Goal: Task Accomplishment & Management: Complete application form

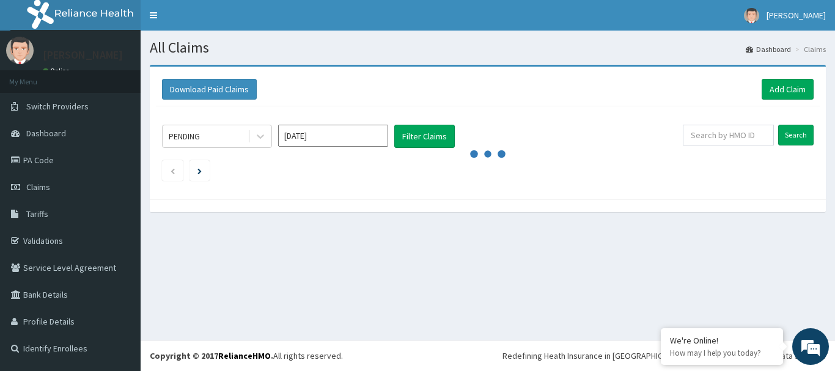
click at [329, 300] on div "All Claims Dashboard Claims Download Paid Claims Add Claim × Note you can only …" at bounding box center [488, 185] width 694 height 309
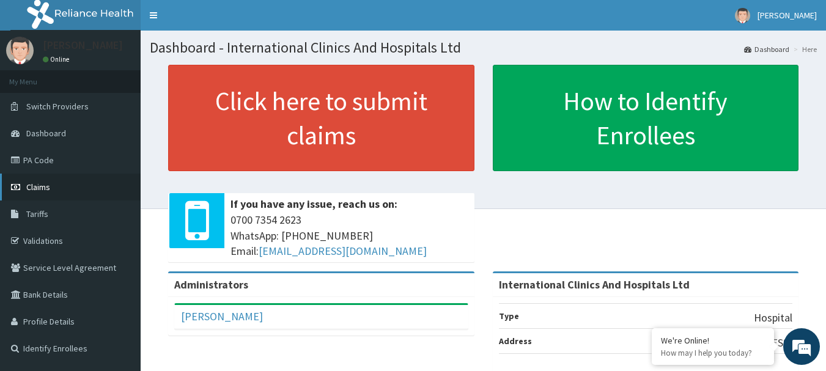
click at [54, 186] on link "Claims" at bounding box center [70, 187] width 141 height 27
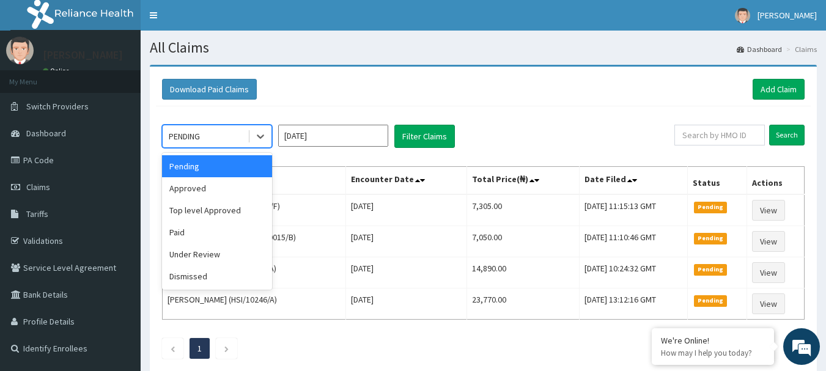
click at [213, 130] on div "PENDING" at bounding box center [205, 137] width 85 height 20
click at [219, 187] on div "Approved" at bounding box center [217, 188] width 110 height 22
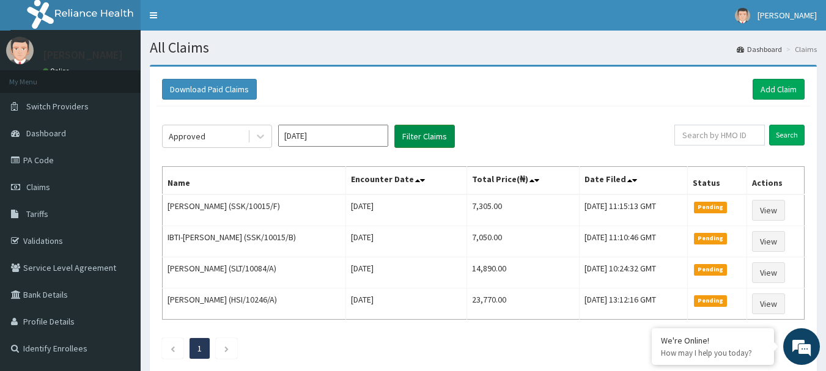
click at [429, 141] on button "Filter Claims" at bounding box center [424, 136] width 61 height 23
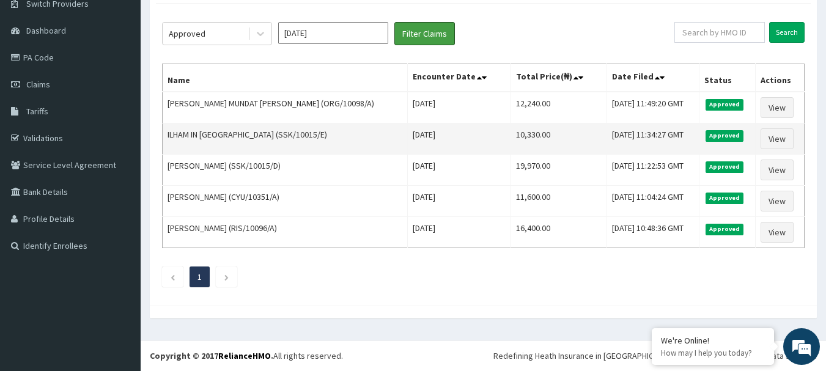
scroll to position [42, 0]
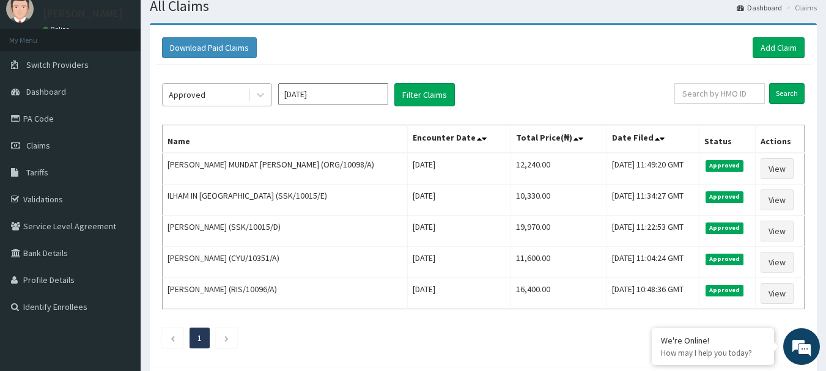
click at [218, 96] on div "Approved" at bounding box center [205, 95] width 85 height 20
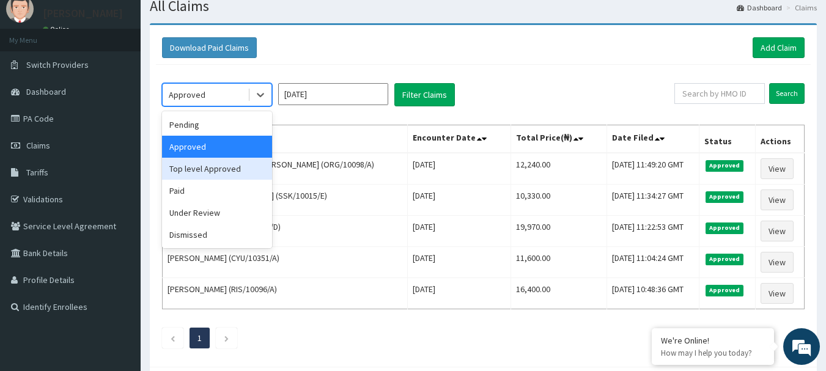
click at [233, 167] on div "Top level Approved" at bounding box center [217, 169] width 110 height 22
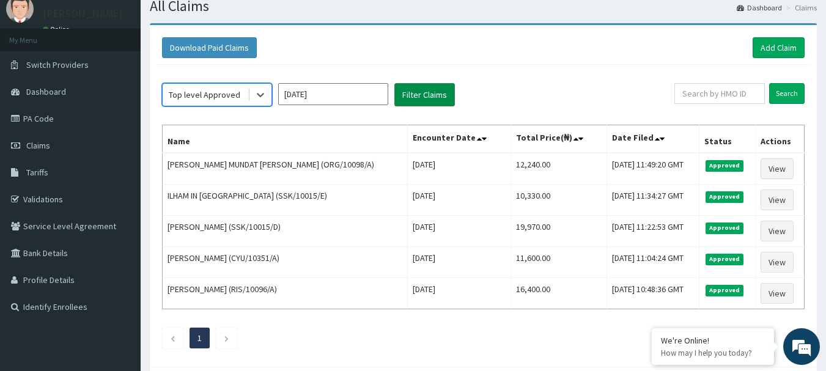
click at [435, 90] on button "Filter Claims" at bounding box center [424, 94] width 61 height 23
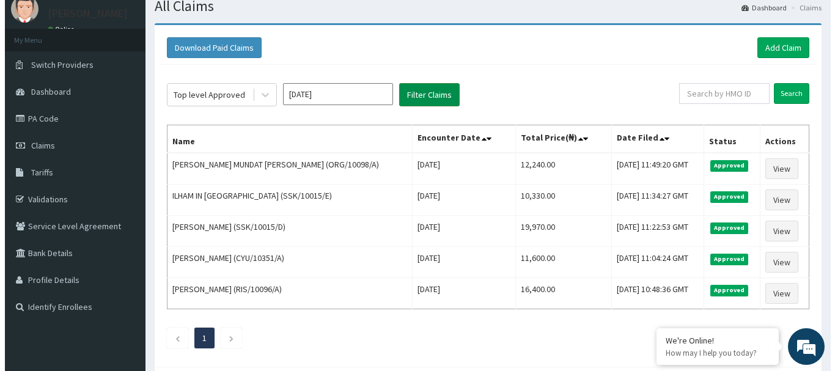
scroll to position [0, 0]
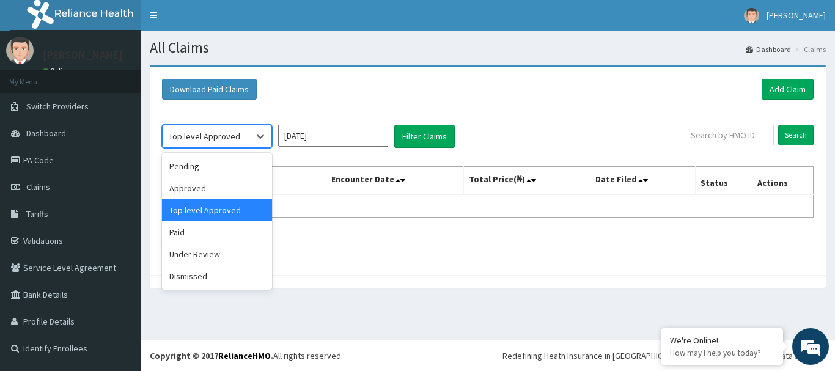
click at [216, 138] on div "Top level Approved" at bounding box center [205, 136] width 72 height 12
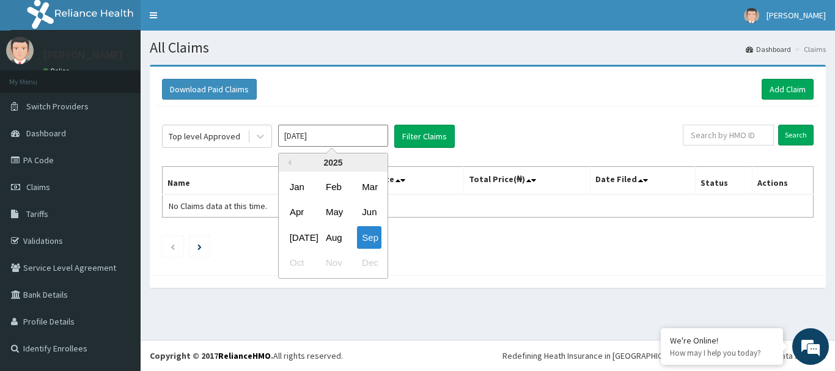
click at [329, 136] on input "Sep 2025" at bounding box center [333, 136] width 110 height 22
click at [328, 241] on div "Aug" at bounding box center [333, 237] width 24 height 23
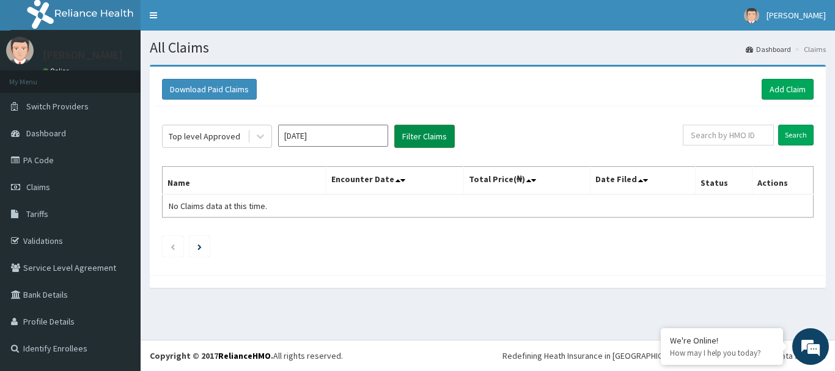
click at [435, 133] on button "Filter Claims" at bounding box center [424, 136] width 61 height 23
click at [188, 139] on div "Top level Approved" at bounding box center [205, 136] width 72 height 12
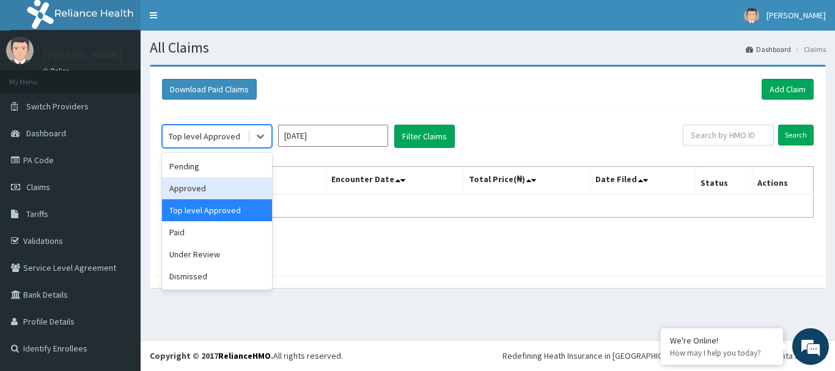
click at [203, 197] on div "Approved" at bounding box center [217, 188] width 110 height 22
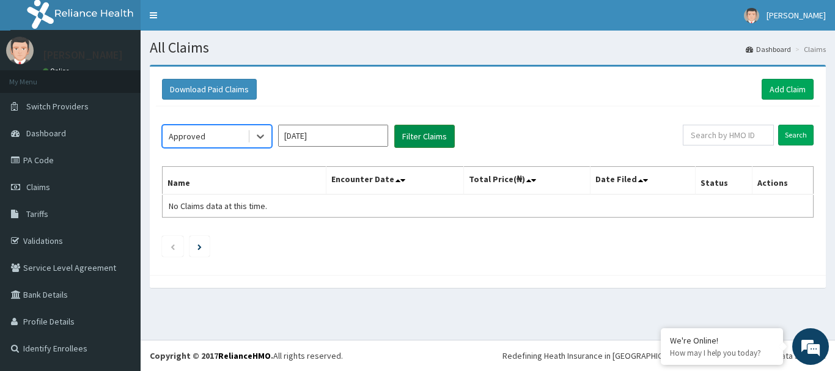
click at [435, 130] on button "Filter Claims" at bounding box center [424, 136] width 61 height 23
click at [433, 137] on button "Filter Claims" at bounding box center [424, 136] width 61 height 23
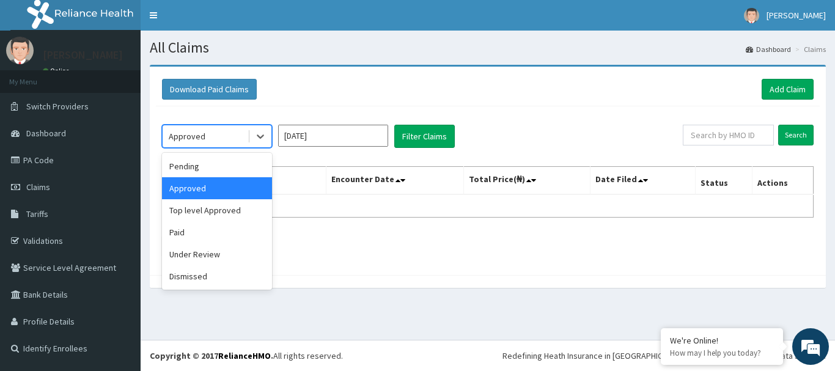
click at [202, 136] on div "Approved" at bounding box center [187, 136] width 37 height 12
click at [208, 161] on div "Pending" at bounding box center [217, 166] width 110 height 22
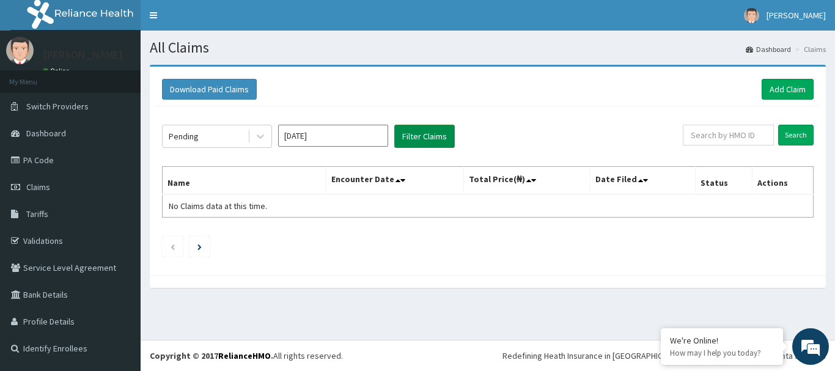
click at [423, 138] on button "Filter Claims" at bounding box center [424, 136] width 61 height 23
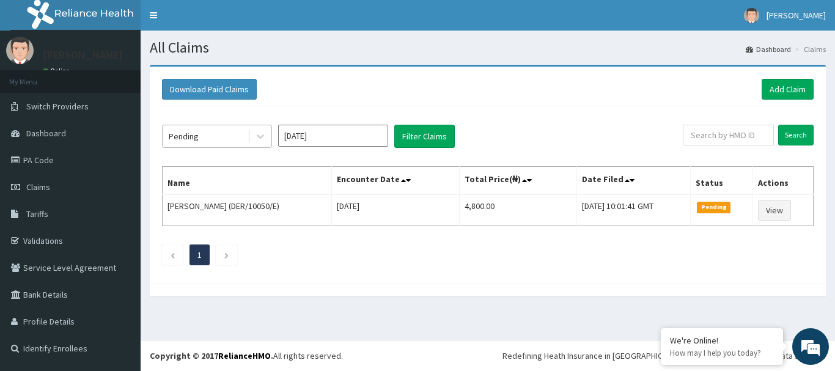
click at [186, 137] on div "Pending" at bounding box center [184, 136] width 30 height 12
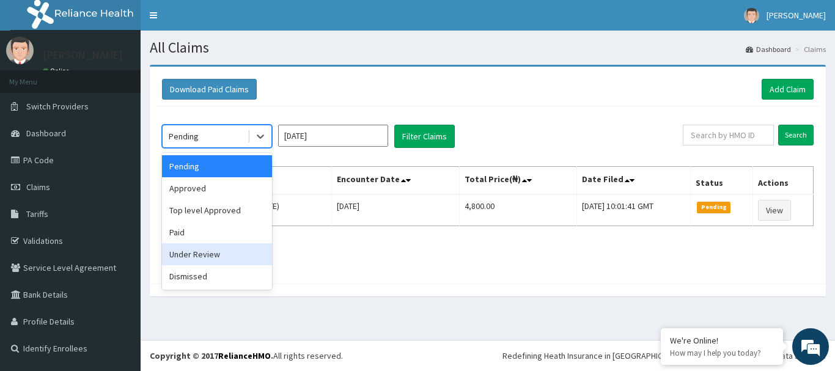
click at [215, 255] on div "Under Review" at bounding box center [217, 254] width 110 height 22
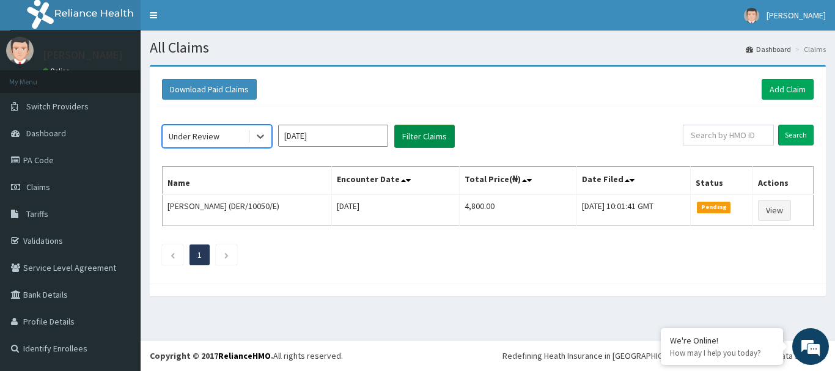
click at [437, 138] on button "Filter Claims" at bounding box center [424, 136] width 61 height 23
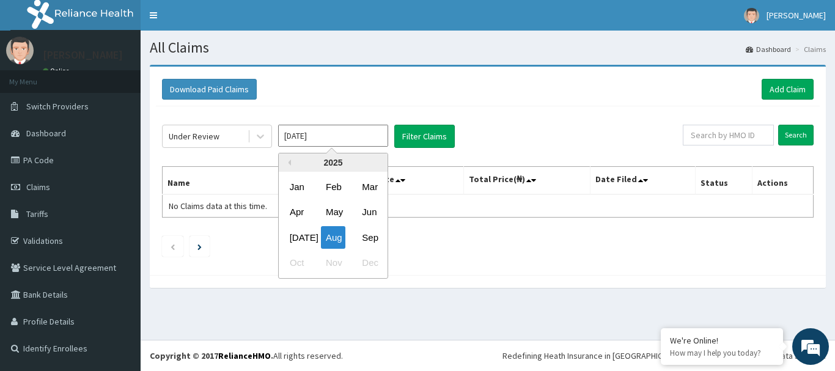
click at [337, 138] on input "Aug 2025" at bounding box center [333, 136] width 110 height 22
click at [365, 245] on div "Sep" at bounding box center [369, 237] width 24 height 23
type input "Sep 2025"
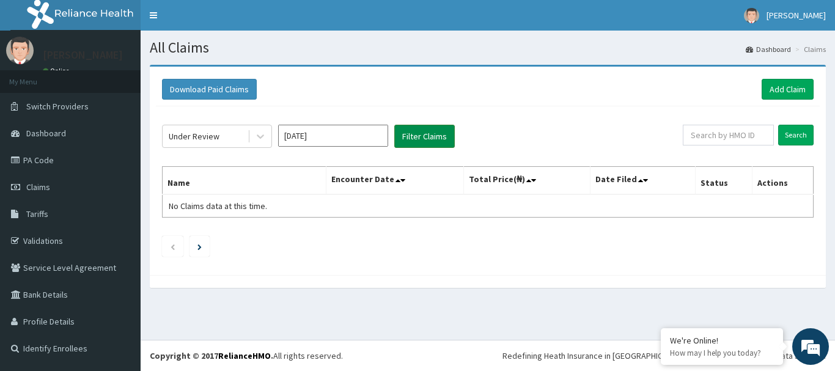
click at [430, 131] on button "Filter Claims" at bounding box center [424, 136] width 61 height 23
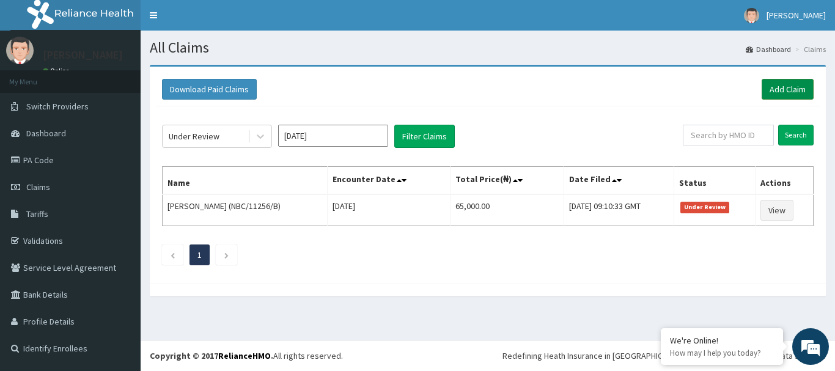
click at [781, 91] on link "Add Claim" at bounding box center [787, 89] width 52 height 21
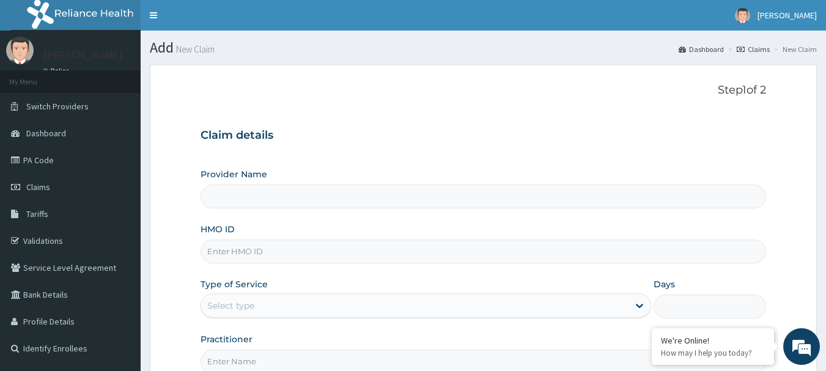
type input "International Clinics And Hospitals Ltd"
click at [337, 252] on input "HMO ID" at bounding box center [483, 252] width 566 height 24
type input "GSV/11214/A"
click at [382, 287] on div "Type of Service Select type" at bounding box center [425, 298] width 450 height 40
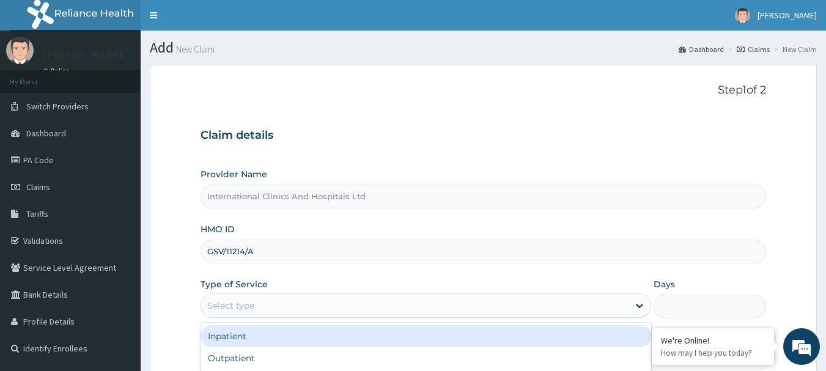
click at [301, 310] on div "Select type" at bounding box center [414, 306] width 427 height 20
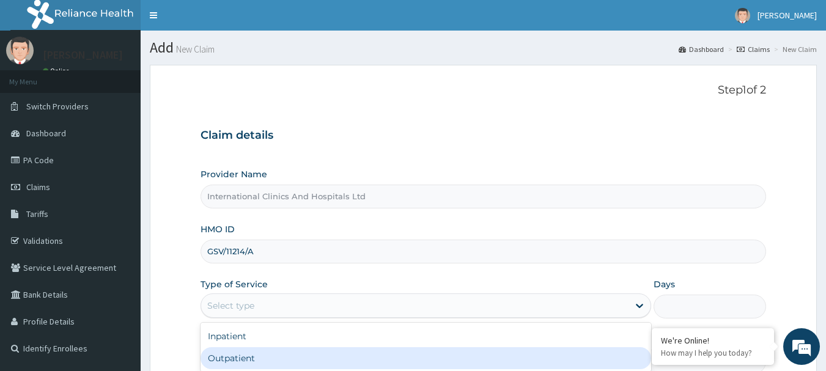
click at [309, 351] on div "Outpatient" at bounding box center [425, 358] width 450 height 22
type input "1"
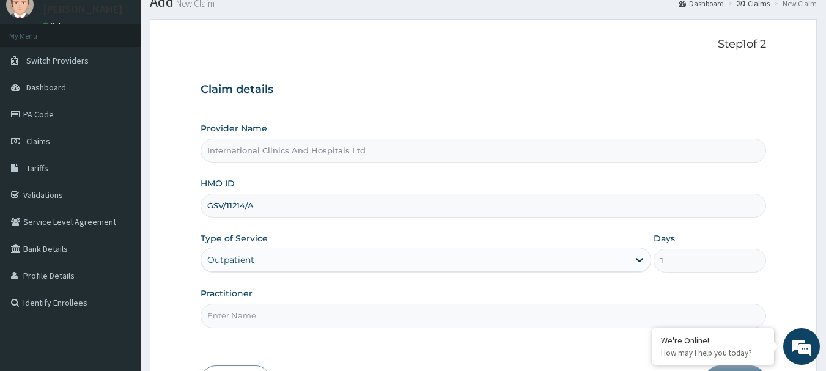
scroll to position [122, 0]
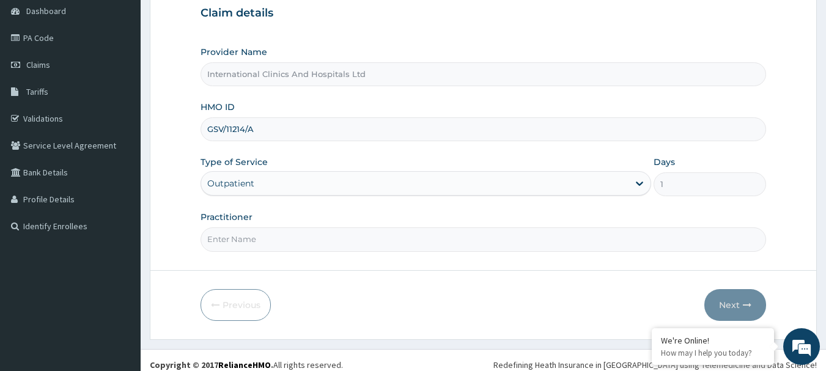
click at [296, 241] on input "Practitioner" at bounding box center [483, 239] width 566 height 24
type input "DR.VICTOR"
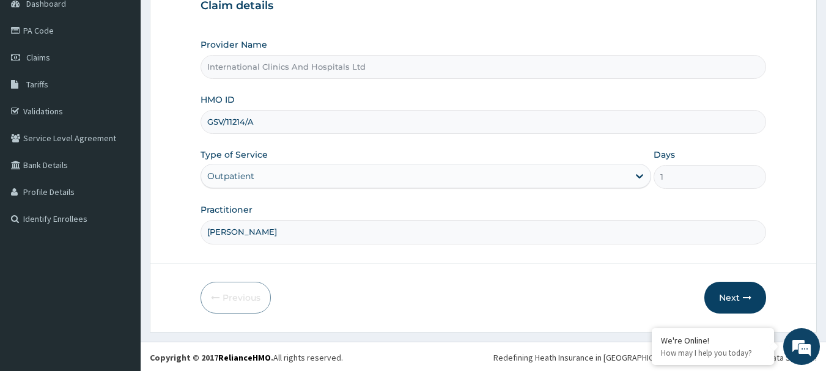
scroll to position [131, 0]
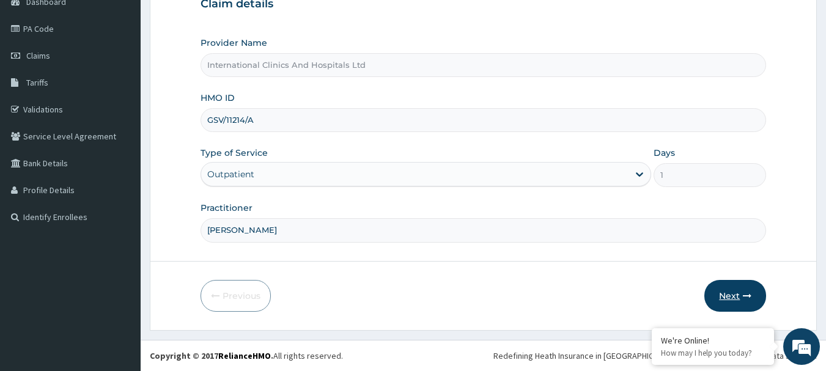
click at [728, 290] on button "Next" at bounding box center [735, 296] width 62 height 32
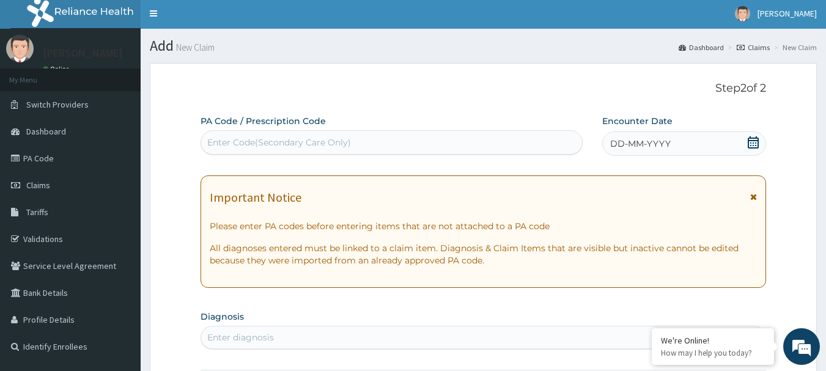
scroll to position [0, 0]
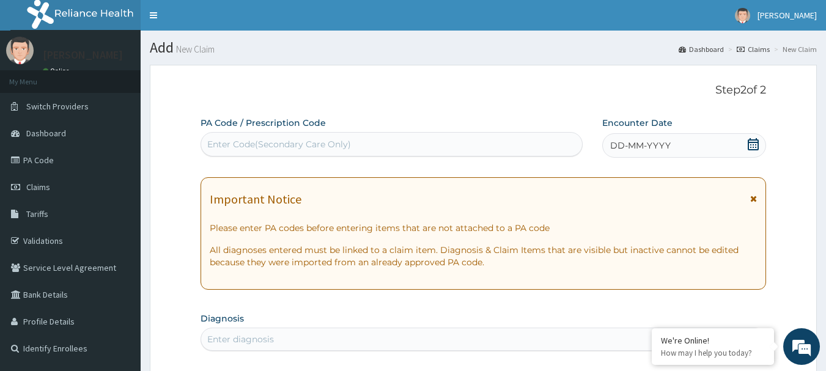
click at [623, 148] on span "DD-MM-YYYY" at bounding box center [640, 145] width 61 height 12
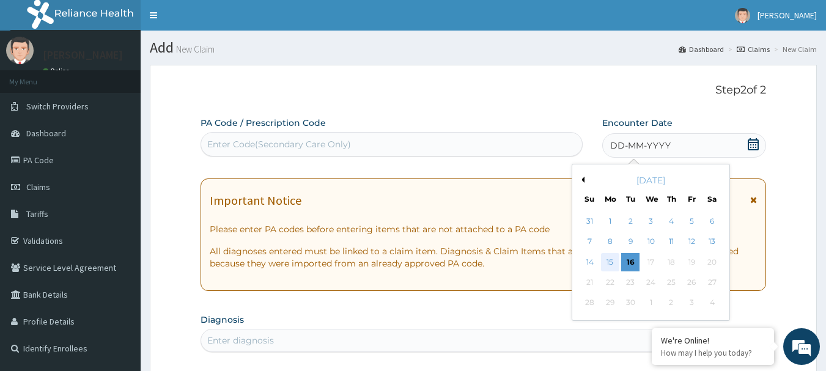
click at [606, 257] on div "15" at bounding box center [610, 262] width 18 height 18
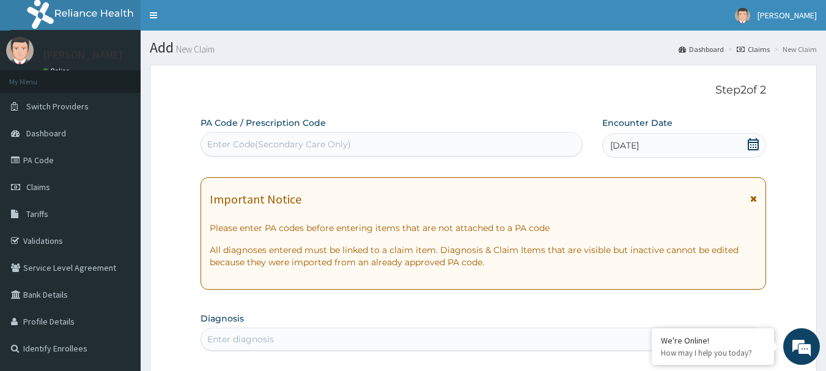
scroll to position [61, 0]
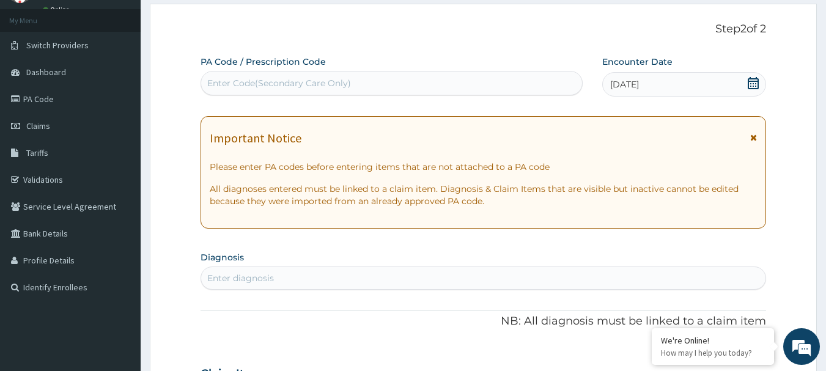
click at [279, 268] on div "Enter diagnosis" at bounding box center [483, 277] width 566 height 23
type input "[MEDICAL_DATA]"
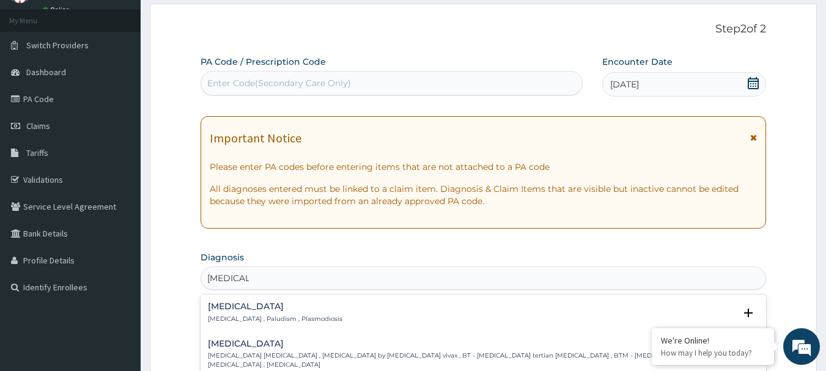
click at [235, 305] on h4 "Malaria" at bounding box center [275, 306] width 134 height 9
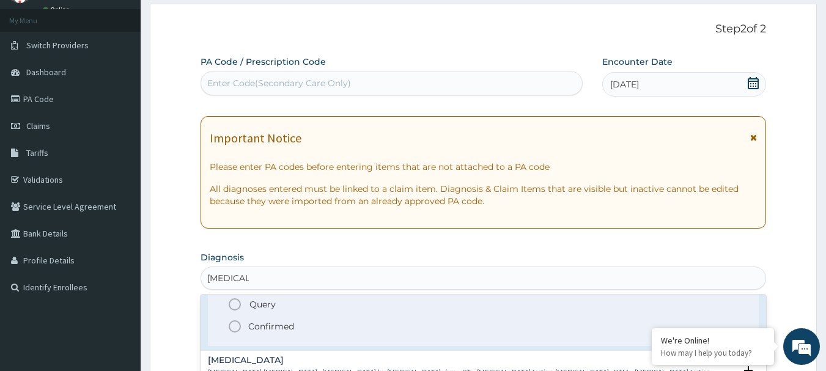
click at [238, 329] on circle "status option filled" at bounding box center [234, 326] width 11 height 11
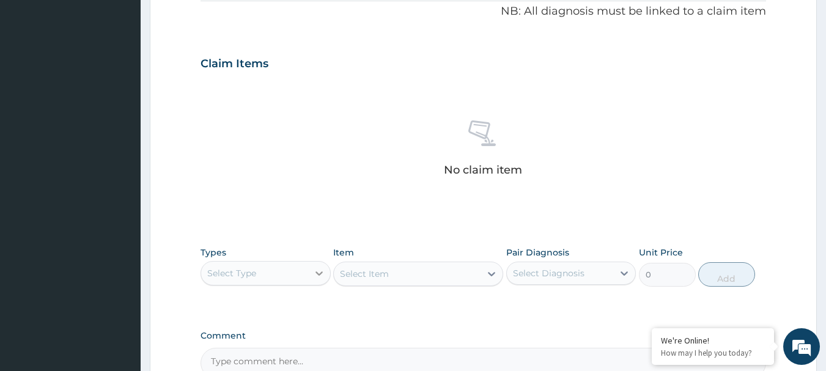
scroll to position [428, 0]
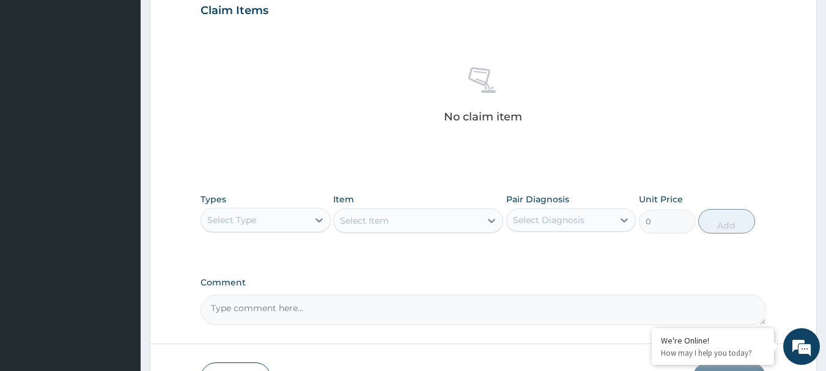
click at [235, 224] on div "Select Type" at bounding box center [231, 220] width 49 height 12
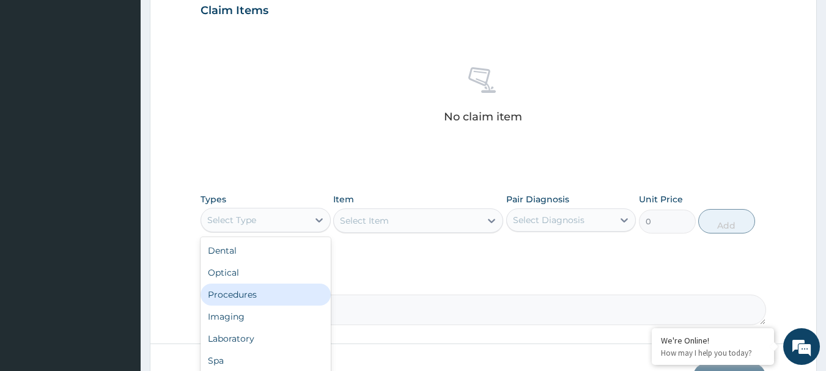
click at [262, 296] on div "Procedures" at bounding box center [265, 295] width 130 height 22
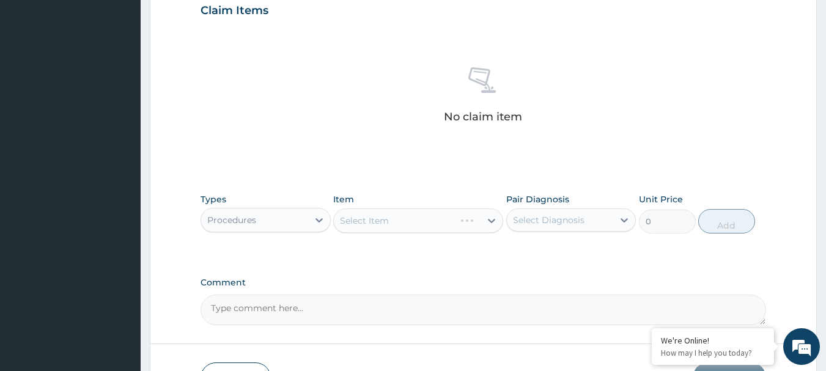
click at [415, 216] on div "Select Item" at bounding box center [418, 220] width 170 height 24
click at [417, 219] on div "Select Item" at bounding box center [418, 220] width 170 height 24
click at [413, 219] on div "Select Item" at bounding box center [418, 220] width 170 height 24
click at [396, 215] on div "Select Item" at bounding box center [407, 221] width 147 height 20
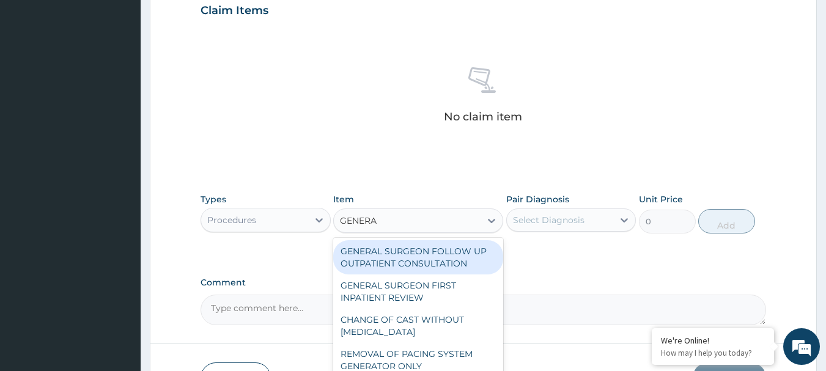
type input "GENERAL"
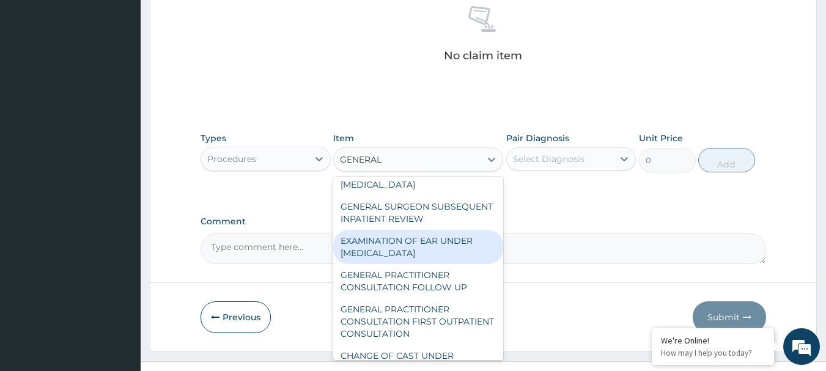
scroll to position [122, 0]
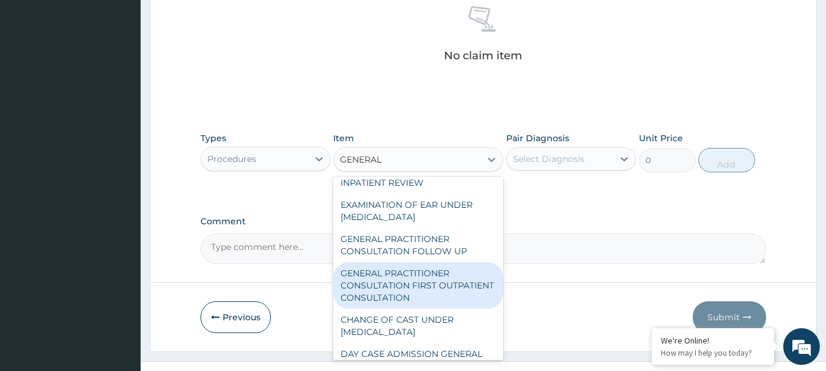
drag, startPoint x: 416, startPoint y: 288, endPoint x: 496, endPoint y: 246, distance: 91.0
click at [420, 287] on div "GENERAL PRACTITIONER CONSULTATION FIRST OUTPATIENT CONSULTATION" at bounding box center [418, 285] width 170 height 46
type input "3000"
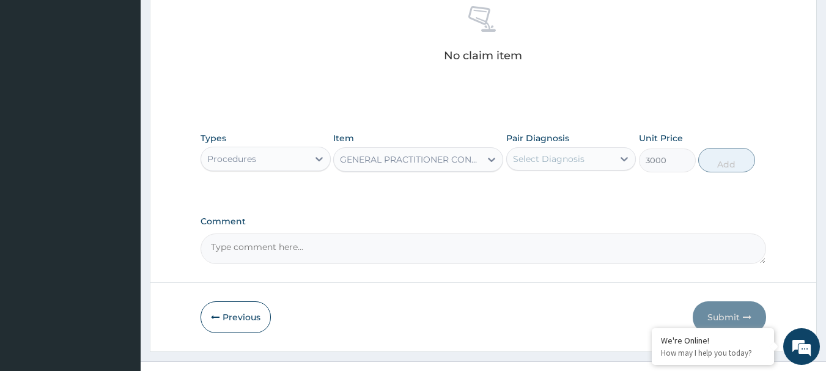
click at [543, 160] on div "Select Diagnosis" at bounding box center [549, 159] width 72 height 12
drag, startPoint x: 560, startPoint y: 189, endPoint x: 620, endPoint y: 182, distance: 59.7
click at [560, 188] on div "Malaria" at bounding box center [571, 190] width 130 height 25
checkbox input "true"
click at [747, 163] on button "Add" at bounding box center [726, 160] width 57 height 24
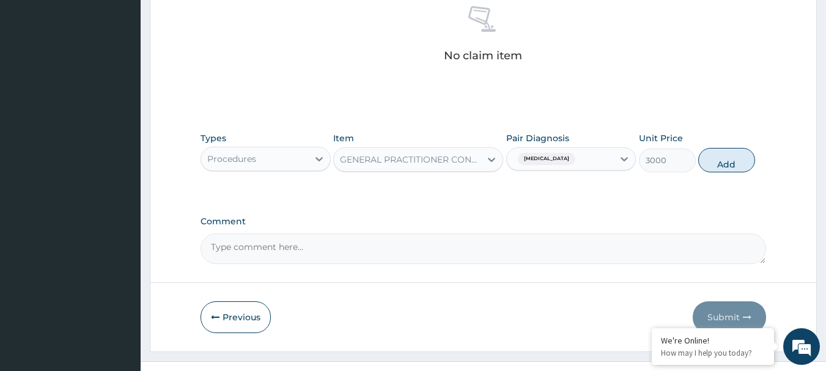
type input "0"
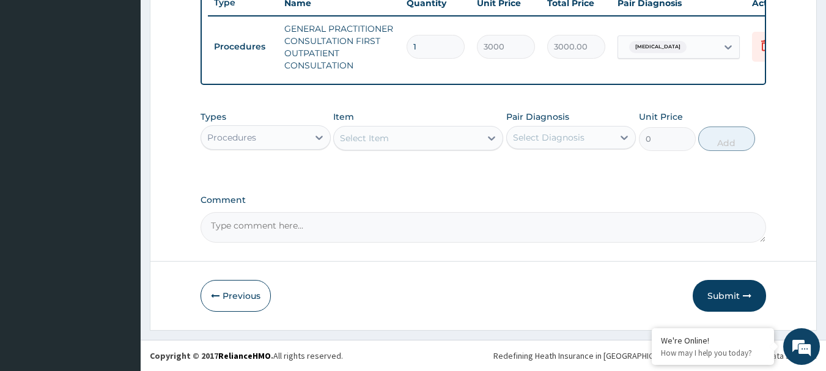
click at [244, 145] on div "Procedures" at bounding box center [254, 138] width 107 height 20
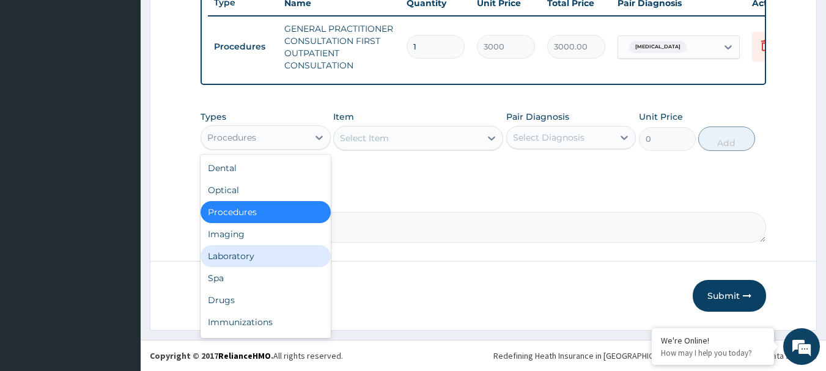
click at [273, 257] on div "Laboratory" at bounding box center [265, 256] width 130 height 22
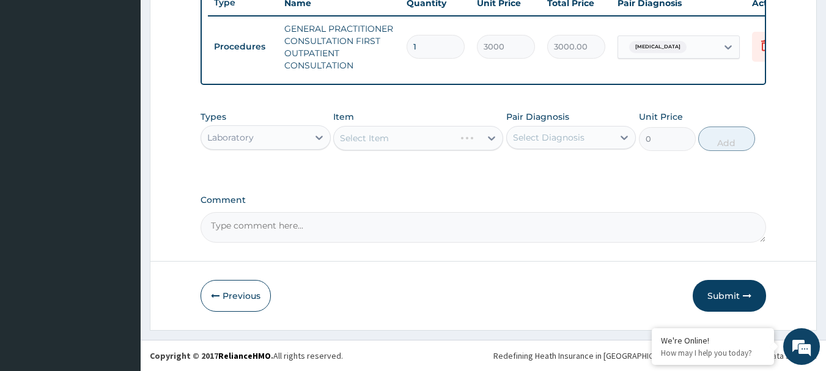
click at [417, 139] on div "Select Item" at bounding box center [418, 138] width 170 height 24
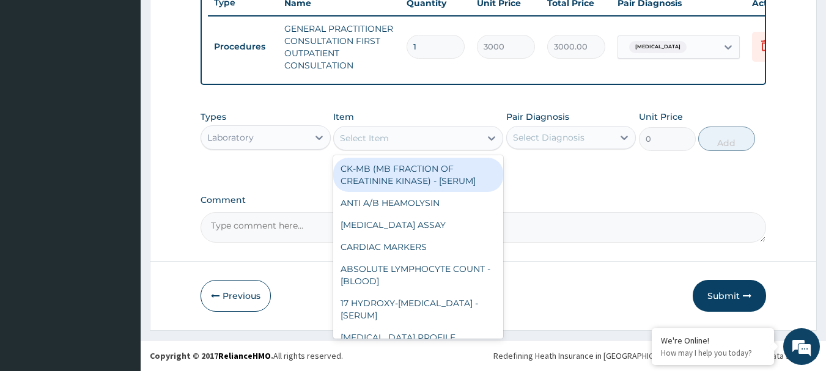
click at [417, 139] on div "Select Item" at bounding box center [407, 138] width 147 height 20
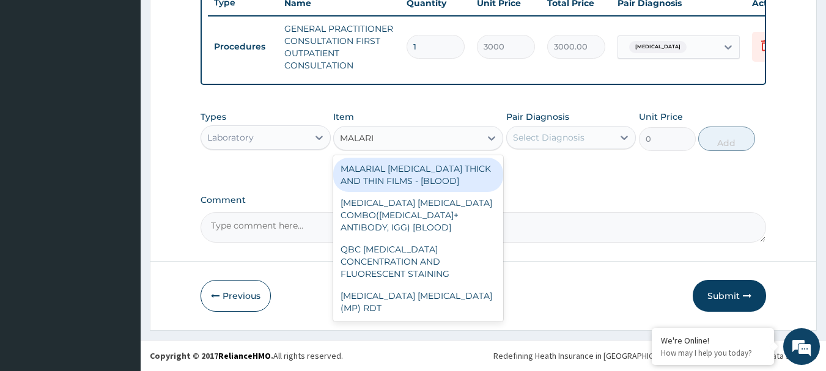
type input "MALARIA"
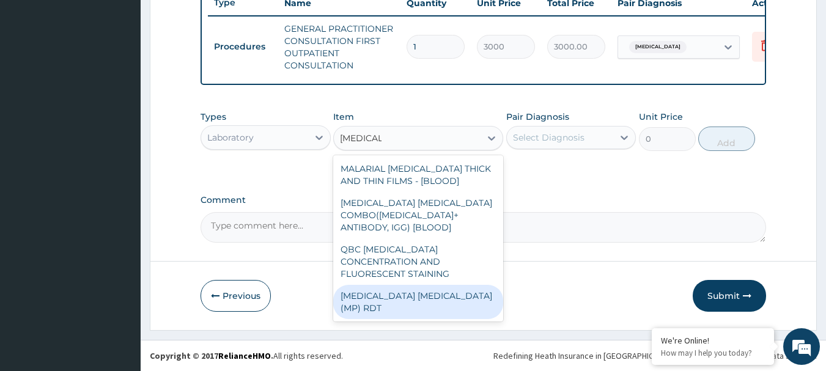
click at [396, 285] on div "MALARIA PARASITE (MP) RDT" at bounding box center [418, 302] width 170 height 34
type input "1500"
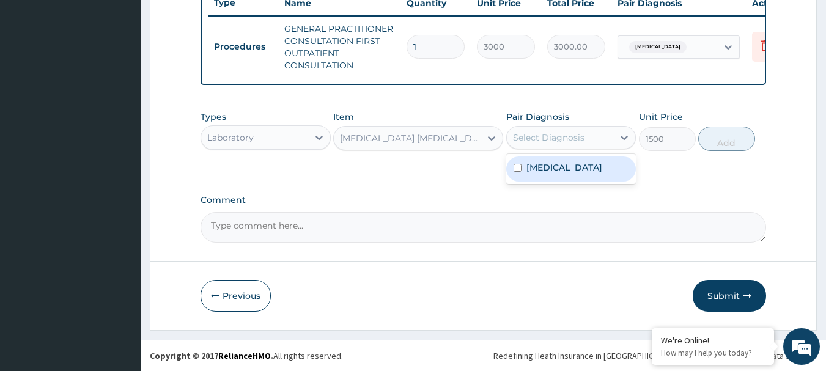
click at [569, 136] on div "Select Diagnosis" at bounding box center [549, 137] width 72 height 12
click at [571, 160] on div "Malaria" at bounding box center [571, 168] width 130 height 25
checkbox input "true"
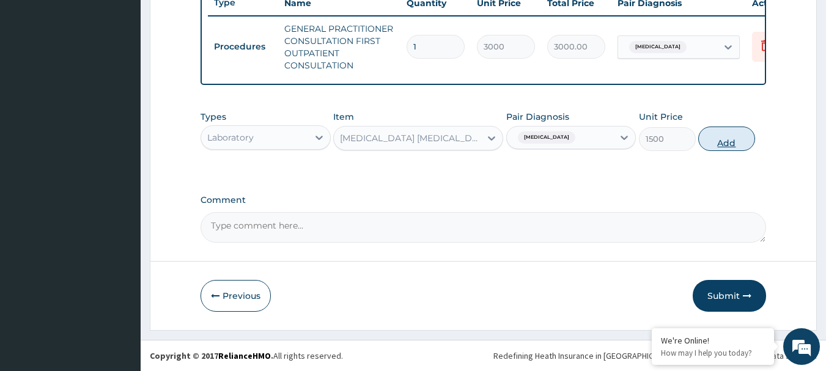
click at [712, 140] on button "Add" at bounding box center [726, 139] width 57 height 24
type input "0"
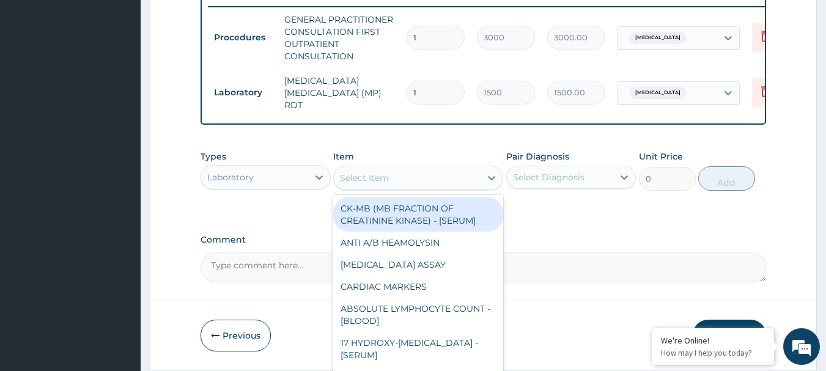
click at [419, 175] on div "Select Item" at bounding box center [407, 178] width 147 height 20
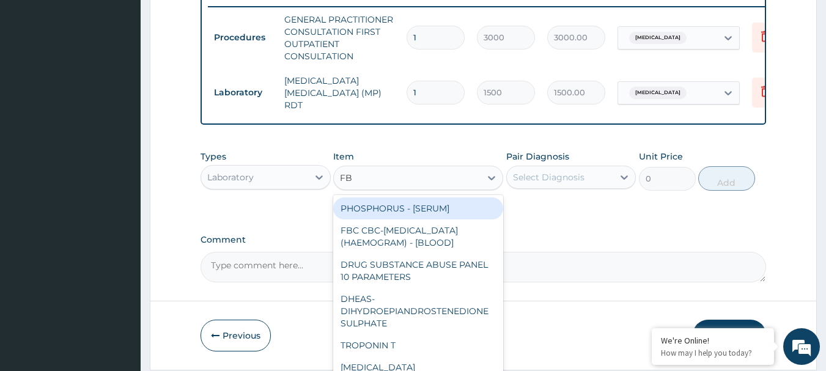
type input "FBC"
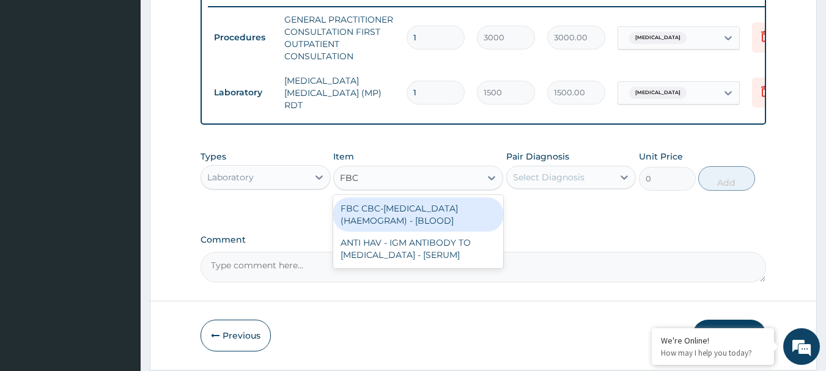
click at [406, 222] on div "FBC CBC-COMPLETE BLOOD COUNT (HAEMOGRAM) - [BLOOD]" at bounding box center [418, 214] width 170 height 34
type input "3000"
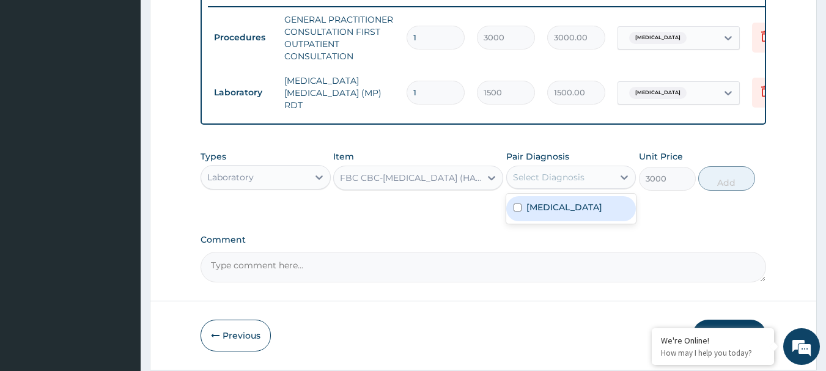
click at [578, 169] on div "Select Diagnosis" at bounding box center [560, 177] width 107 height 20
drag, startPoint x: 576, startPoint y: 204, endPoint x: 750, endPoint y: 171, distance: 177.9
click at [585, 204] on div "Malaria" at bounding box center [571, 208] width 130 height 25
checkbox input "true"
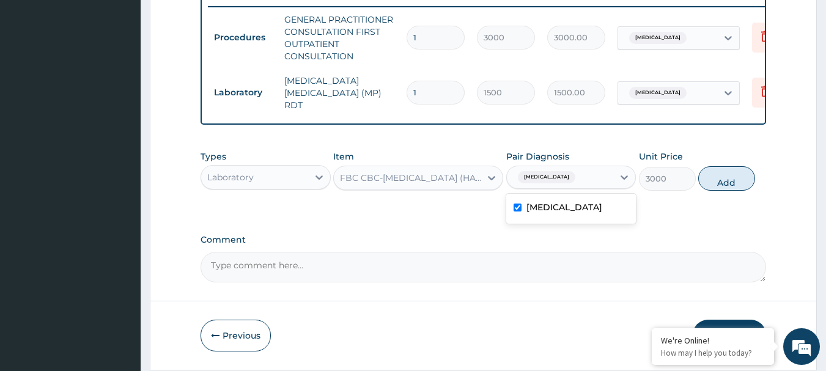
drag, startPoint x: 748, startPoint y: 172, endPoint x: 639, endPoint y: 184, distance: 109.5
click at [747, 172] on button "Add" at bounding box center [726, 178] width 57 height 24
type input "0"
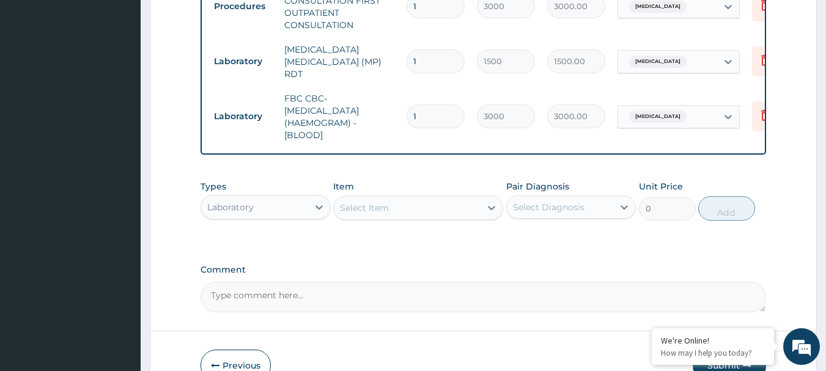
scroll to position [541, 0]
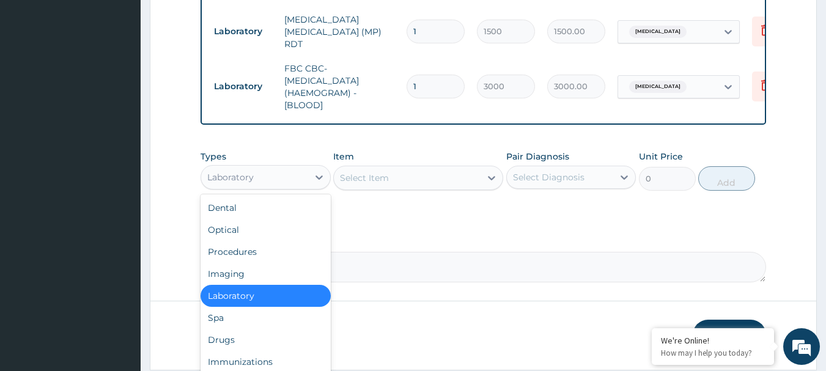
click at [237, 187] on div "Laboratory" at bounding box center [254, 177] width 107 height 20
click at [245, 348] on div "Drugs" at bounding box center [265, 340] width 130 height 22
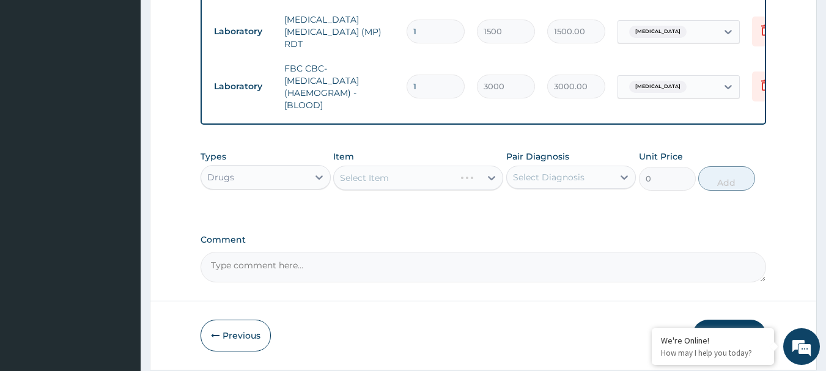
click at [395, 182] on div "Select Item" at bounding box center [418, 178] width 170 height 24
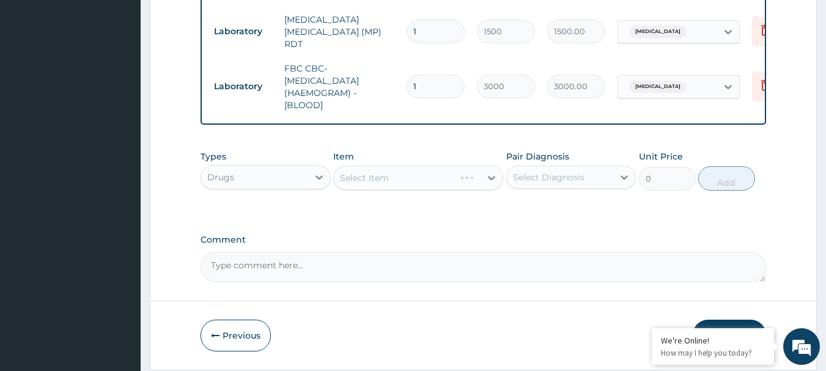
click at [395, 182] on div "Select Item" at bounding box center [418, 178] width 170 height 24
click at [395, 182] on div "Select Item" at bounding box center [407, 178] width 147 height 20
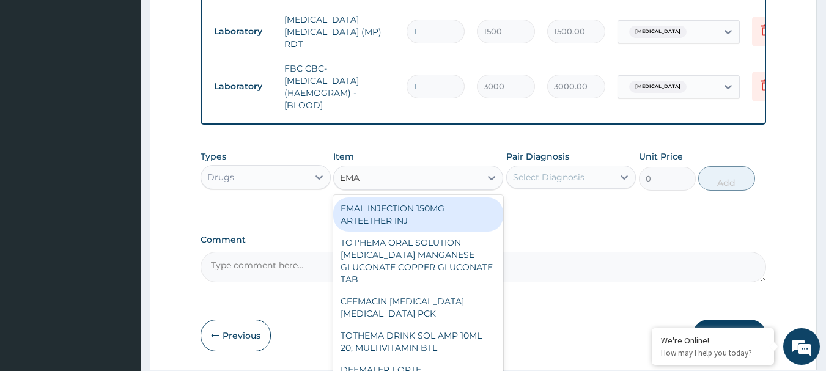
type input "EMAL"
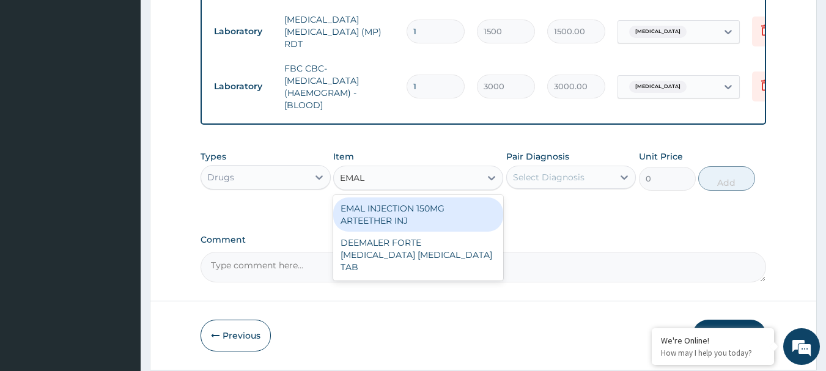
click at [420, 213] on div "EMAL INJECTION 150MG ARTEETHER INJ" at bounding box center [418, 214] width 170 height 34
type input "730"
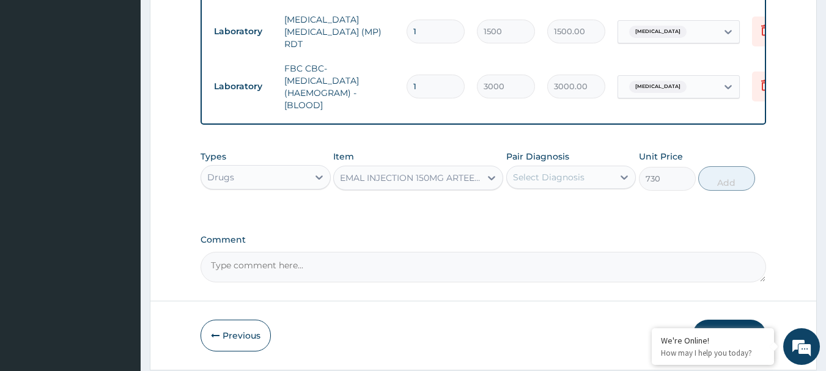
click at [581, 172] on div "Select Diagnosis" at bounding box center [560, 177] width 107 height 20
click at [568, 214] on div "Malaria" at bounding box center [571, 208] width 130 height 25
checkbox input "true"
click at [749, 179] on button "Add" at bounding box center [726, 178] width 57 height 24
type input "0"
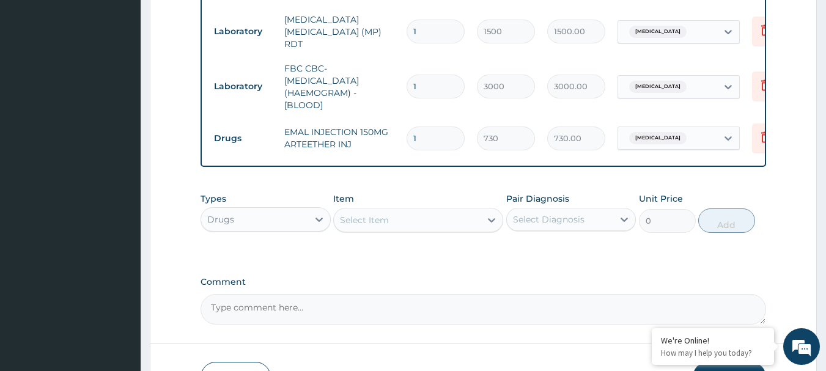
click at [370, 224] on div "Select Item" at bounding box center [364, 220] width 49 height 12
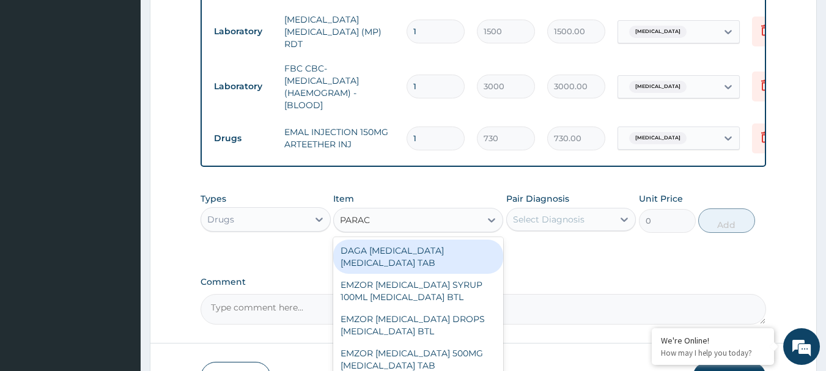
type input "PARACE"
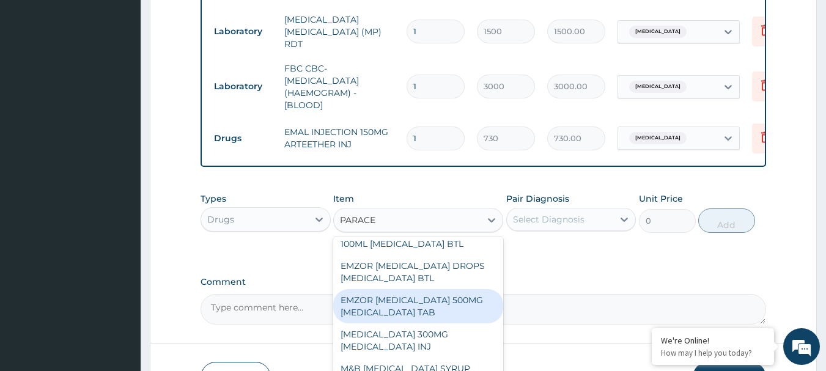
scroll to position [183, 0]
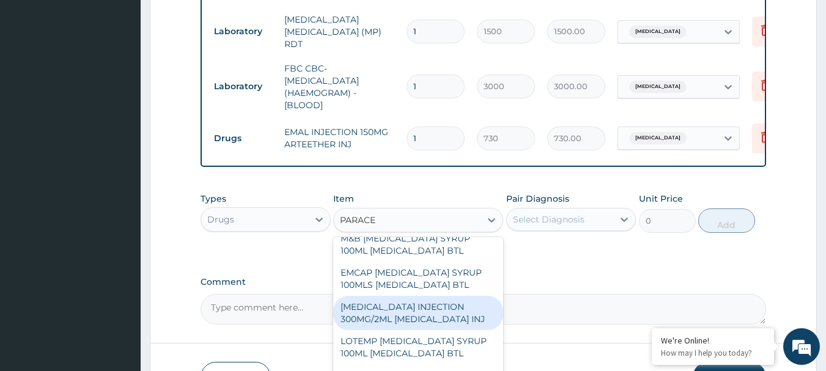
click at [445, 329] on div "PARACETAMOL INJECTION 300MG/2ML ACETAMINOPHEN INJ" at bounding box center [418, 313] width 170 height 34
type input "150"
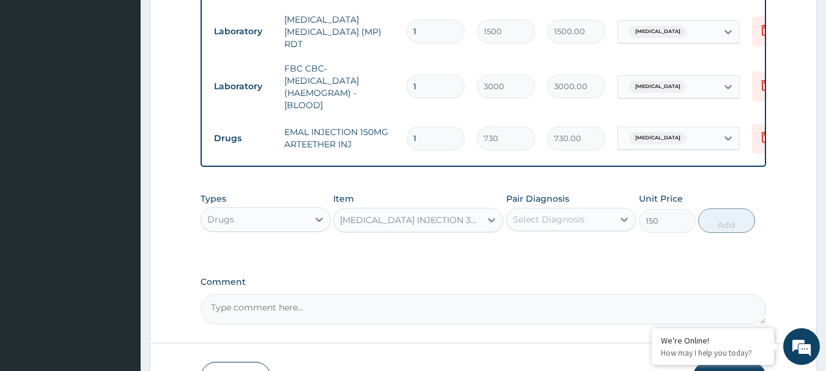
click at [421, 215] on div "PARACETAMOL INJECTION 300MG/2ML ACETAMINOPHEN INJ" at bounding box center [407, 220] width 147 height 20
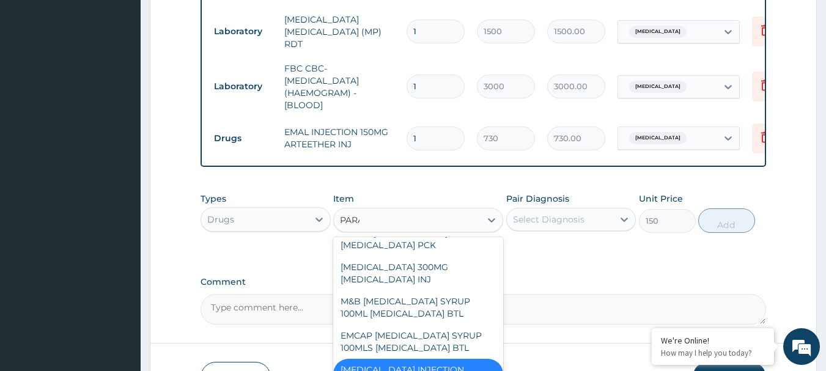
scroll to position [201, 0]
type input "PARACE"
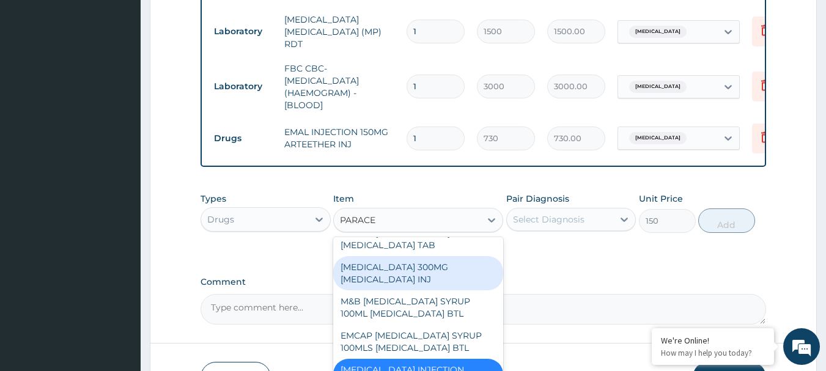
drag, startPoint x: 415, startPoint y: 274, endPoint x: 452, endPoint y: 265, distance: 38.4
click at [416, 274] on div "PARACETAMOL 300MG ACETAMINOPHEN INJ" at bounding box center [418, 273] width 170 height 34
type input "200"
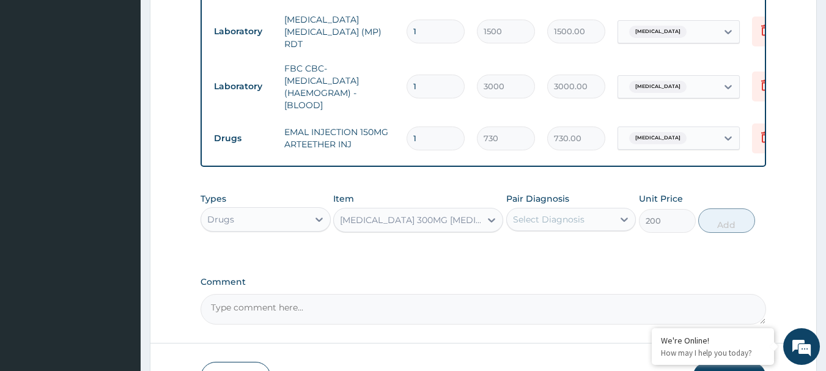
click at [582, 225] on div "Select Diagnosis" at bounding box center [549, 219] width 72 height 12
click at [583, 262] on div "Malaria" at bounding box center [571, 250] width 130 height 25
checkbox input "true"
click at [725, 224] on button "Add" at bounding box center [726, 220] width 57 height 24
type input "0"
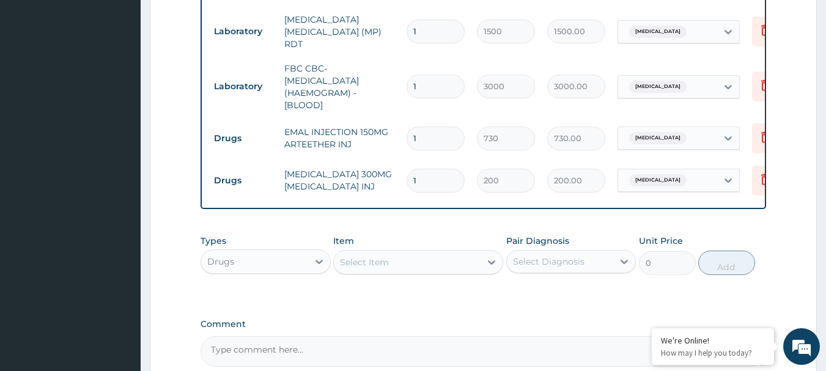
click at [395, 256] on div "Select Item" at bounding box center [407, 262] width 147 height 20
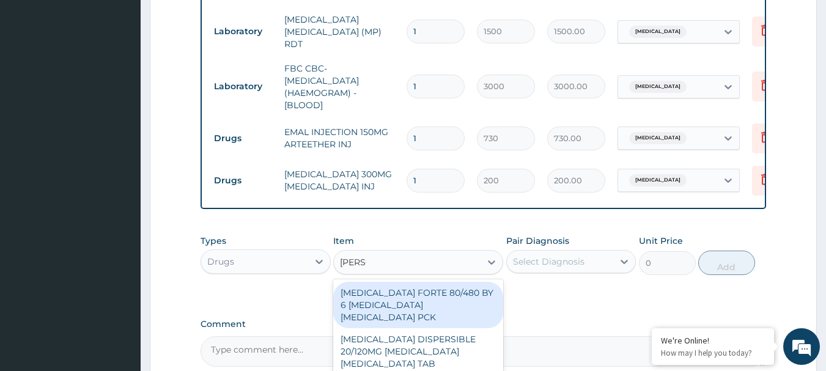
type input "COART"
click at [405, 292] on div "COARTEM FORTE 80/480 BY 6 ARTEMETHER LUMEFANTRINE PCK" at bounding box center [418, 305] width 170 height 46
type input "2800"
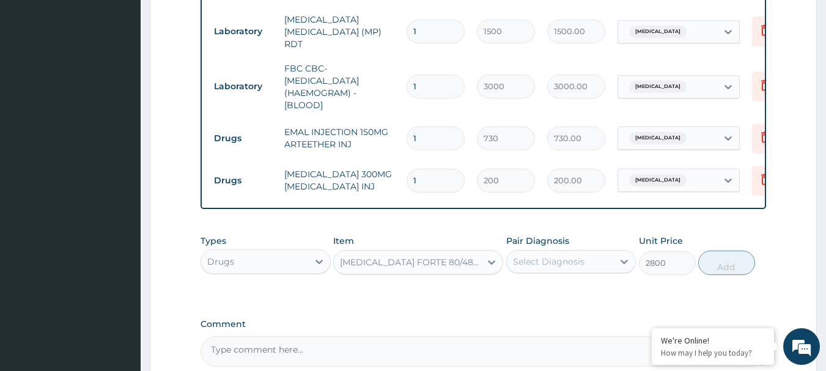
click at [578, 259] on div "Select Diagnosis" at bounding box center [549, 261] width 72 height 12
click at [568, 292] on div "Malaria" at bounding box center [571, 293] width 130 height 25
checkbox input "true"
click at [718, 264] on button "Add" at bounding box center [726, 263] width 57 height 24
type input "0"
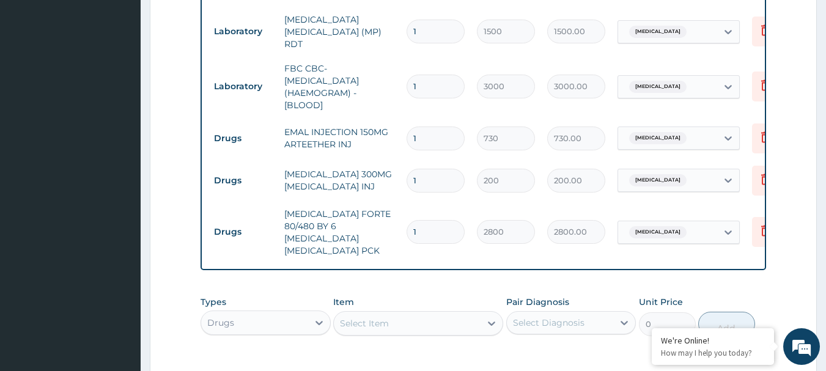
click at [387, 317] on div "Select Item" at bounding box center [364, 323] width 49 height 12
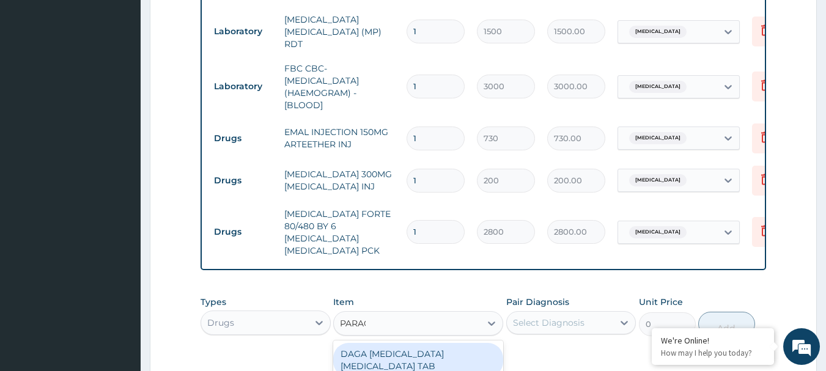
type input "PARACE"
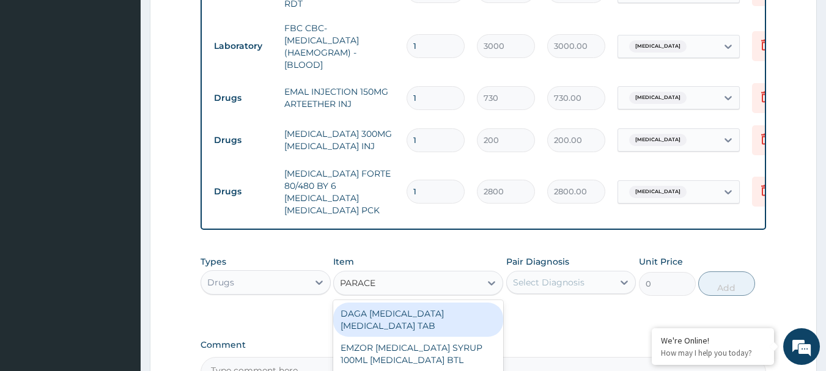
scroll to position [603, 0]
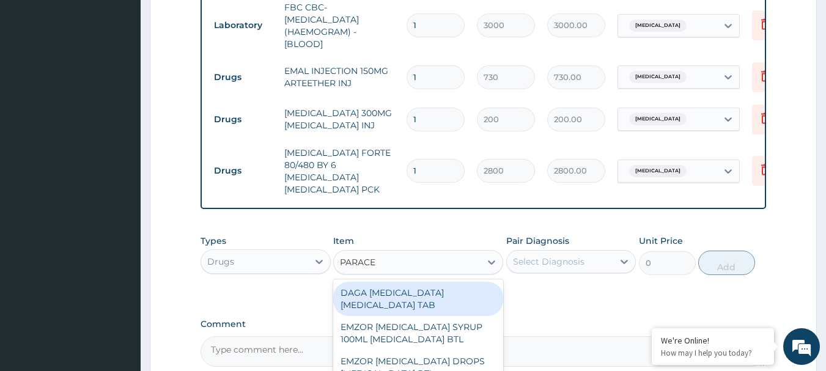
click at [450, 286] on div "DAGA PARACETAMOL ACETAMINOPHEN TAB" at bounding box center [418, 299] width 170 height 34
type input "20"
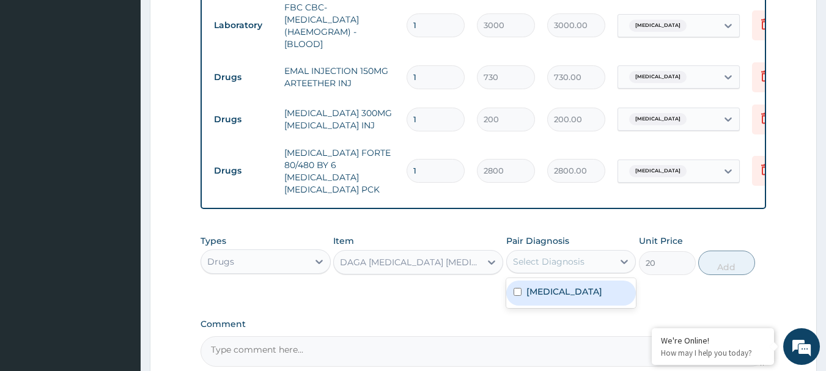
click at [589, 252] on div "Select Diagnosis" at bounding box center [560, 262] width 107 height 20
click at [580, 288] on div "Malaria" at bounding box center [571, 293] width 130 height 25
checkbox input "true"
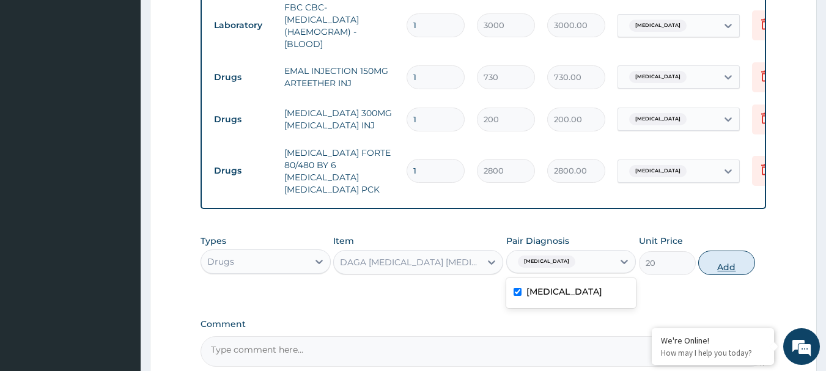
click at [746, 251] on button "Add" at bounding box center [726, 263] width 57 height 24
type input "0"
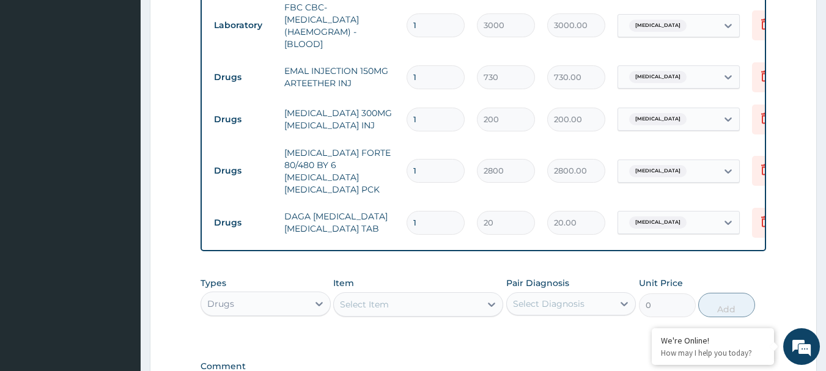
drag, startPoint x: 434, startPoint y: 207, endPoint x: 406, endPoint y: 205, distance: 27.5
click at [406, 211] on input "1" at bounding box center [435, 223] width 58 height 24
type input "2"
type input "40.00"
type input "24"
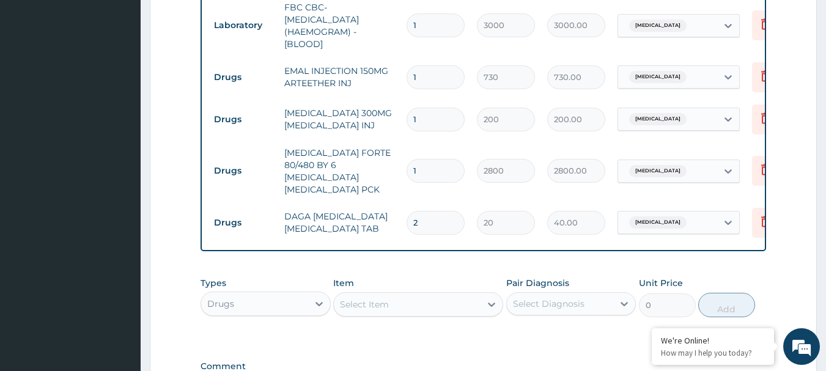
type input "480.00"
type input "24"
drag, startPoint x: 430, startPoint y: 114, endPoint x: 358, endPoint y: 122, distance: 72.6
click at [358, 122] on tr "Drugs PARACETAMOL 300MG ACETAMINOPHEN INJ 1 200 200.00 Malaria Delete" at bounding box center [507, 119] width 599 height 42
type input "2"
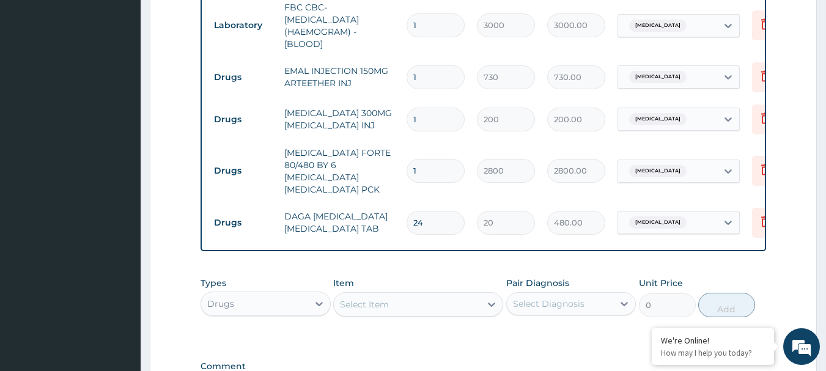
type input "400.00"
type input "2"
drag, startPoint x: 433, startPoint y: 79, endPoint x: 421, endPoint y: 81, distance: 12.3
click at [421, 81] on input "1" at bounding box center [435, 77] width 58 height 24
drag, startPoint x: 439, startPoint y: 72, endPoint x: 402, endPoint y: 79, distance: 38.0
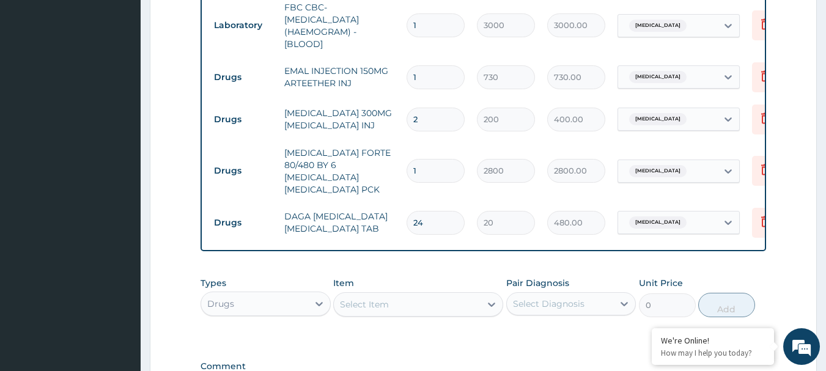
click at [402, 79] on td "1" at bounding box center [435, 77] width 70 height 36
type input "3"
type input "2190.00"
type input "3"
click at [392, 106] on td "PARACETAMOL 300MG ACETAMINOPHEN INJ" at bounding box center [339, 119] width 122 height 37
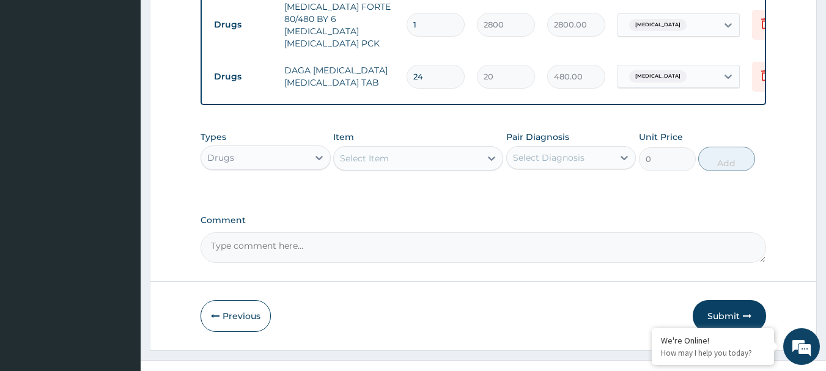
scroll to position [759, 0]
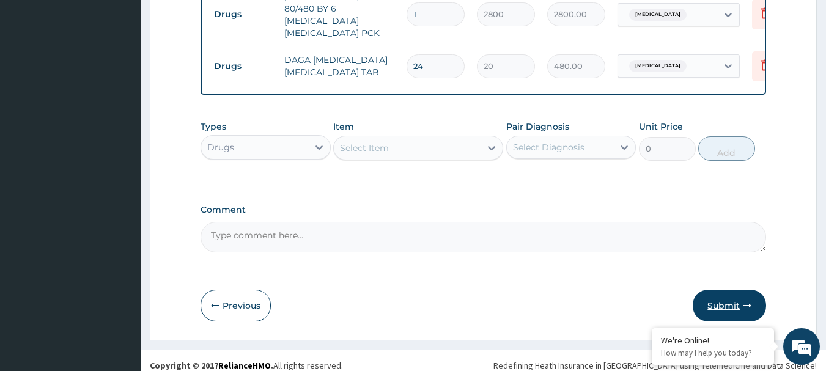
click at [717, 297] on button "Submit" at bounding box center [728, 306] width 73 height 32
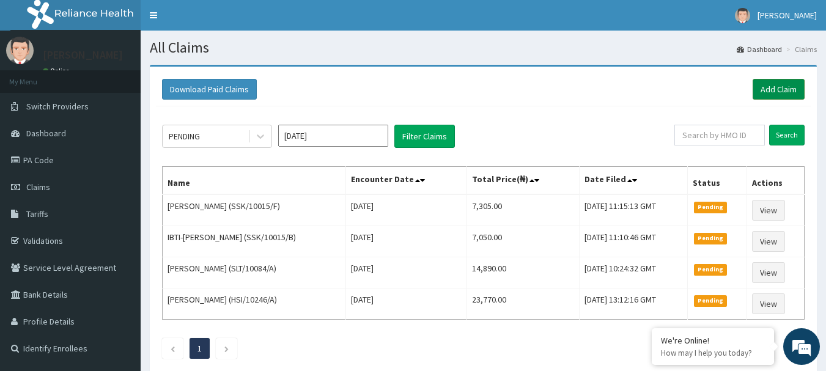
click at [762, 90] on link "Add Claim" at bounding box center [778, 89] width 52 height 21
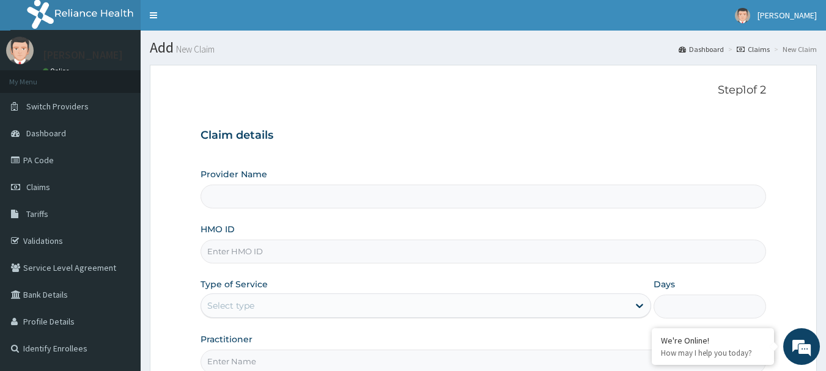
type input "International Clinics And Hospitals Ltd"
click at [267, 246] on input "HMO ID" at bounding box center [483, 252] width 566 height 24
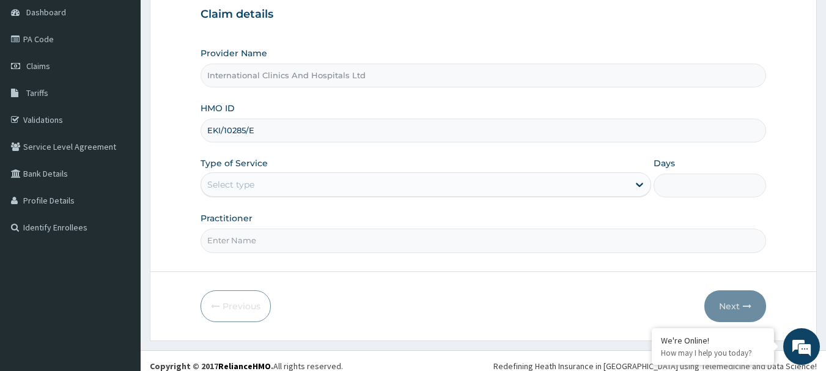
scroll to position [122, 0]
type input "EKI/10285/E"
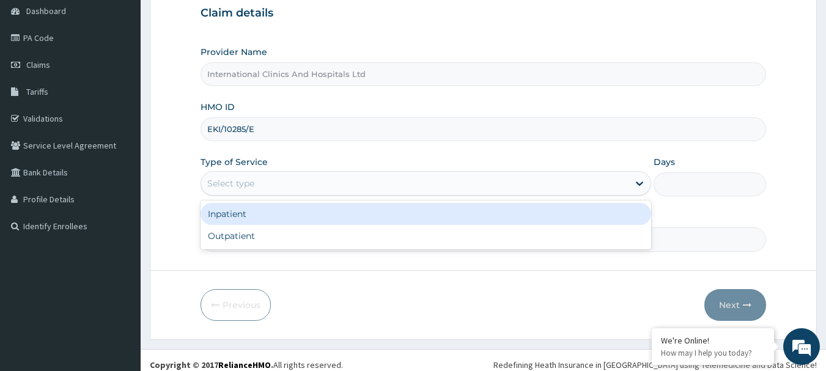
click at [262, 191] on div "Select type" at bounding box center [414, 184] width 427 height 20
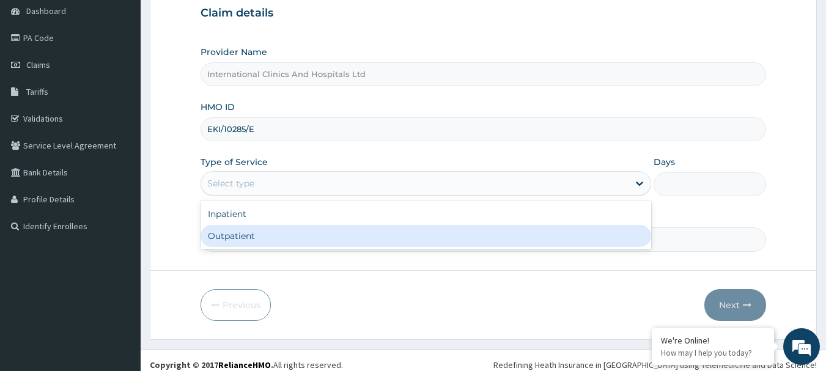
click at [260, 240] on div "Outpatient" at bounding box center [425, 236] width 450 height 22
type input "1"
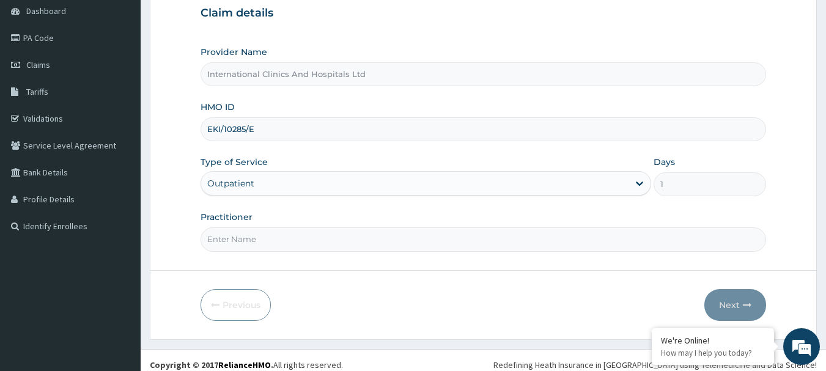
click at [334, 237] on input "Practitioner" at bounding box center [483, 239] width 566 height 24
type input "DR.ANDREW"
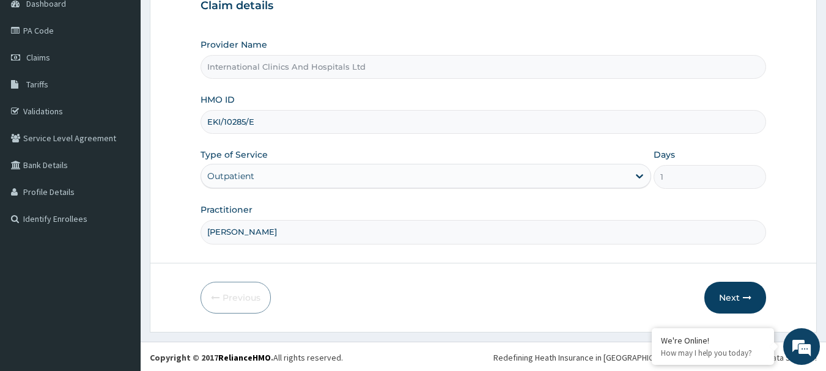
scroll to position [131, 0]
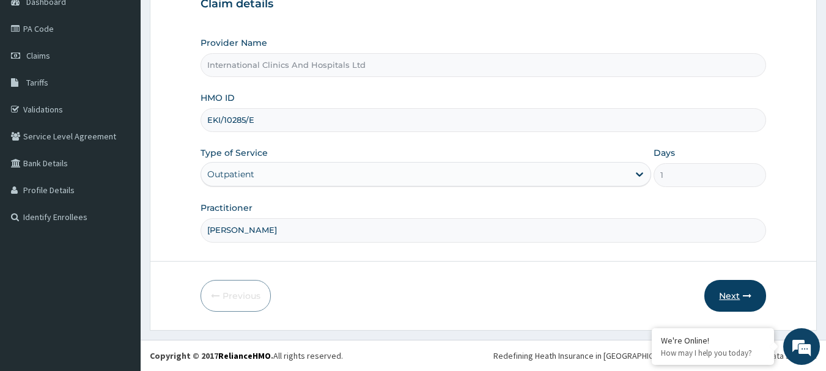
click at [728, 293] on button "Next" at bounding box center [735, 296] width 62 height 32
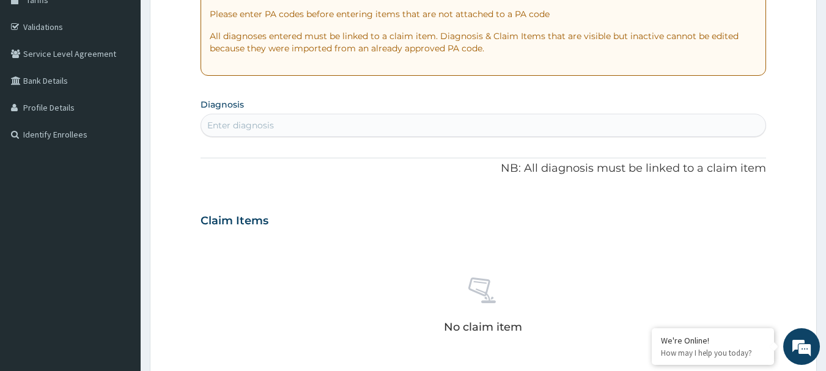
scroll to position [193, 0]
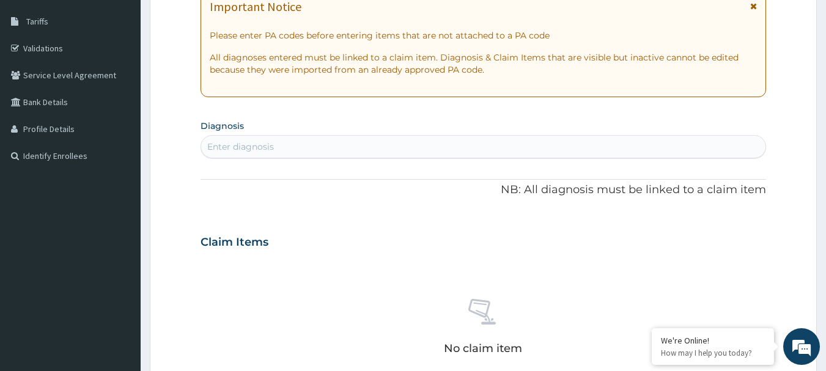
click at [289, 153] on div "Enter diagnosis" at bounding box center [483, 147] width 565 height 20
type input "[MEDICAL_DATA]"
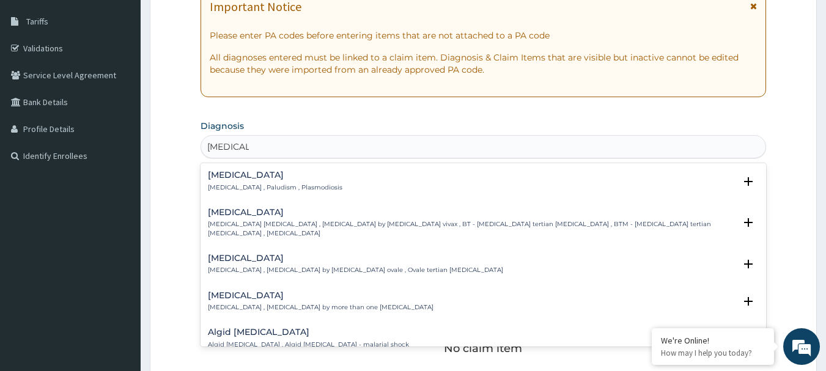
click at [224, 175] on h4 "[MEDICAL_DATA]" at bounding box center [275, 175] width 134 height 9
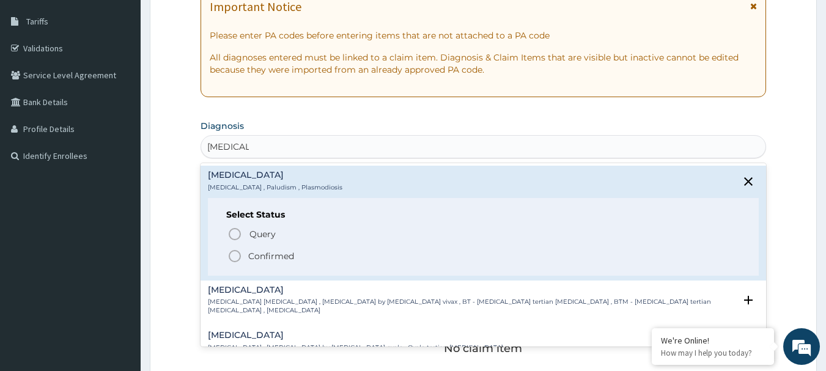
click at [237, 259] on icon "status option filled" at bounding box center [234, 256] width 15 height 15
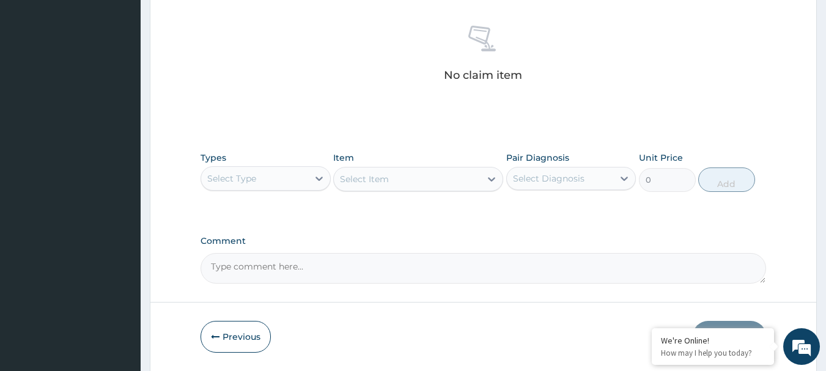
scroll to position [498, 0]
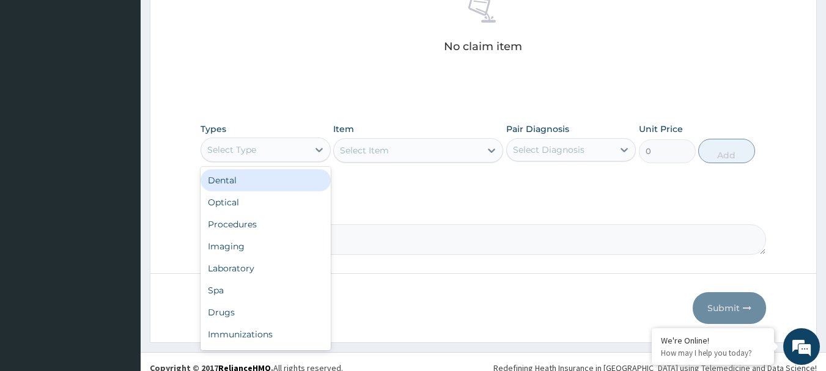
click at [259, 148] on div "Select Type" at bounding box center [254, 150] width 107 height 20
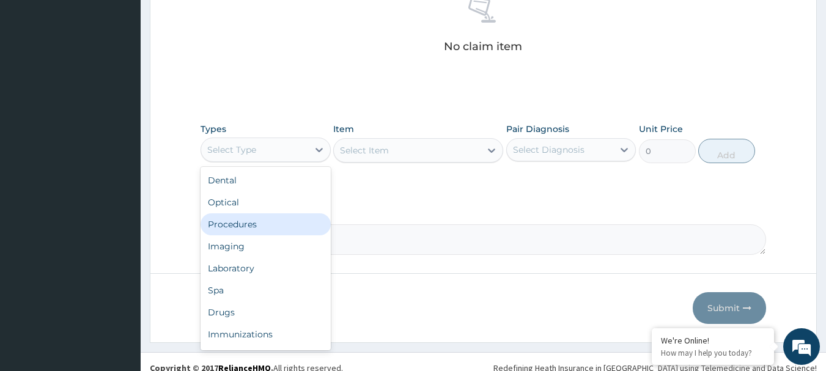
click at [265, 232] on div "Procedures" at bounding box center [265, 224] width 130 height 22
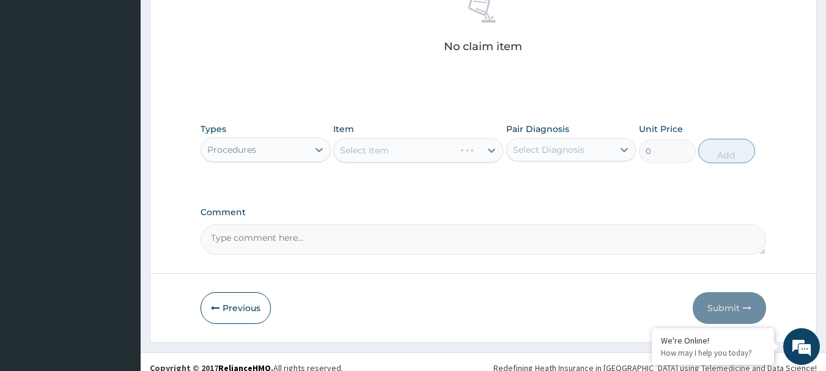
click at [393, 149] on div "Select Item" at bounding box center [418, 150] width 170 height 24
click at [399, 149] on div "Select Item" at bounding box center [418, 150] width 170 height 24
click at [393, 146] on div "Select Item" at bounding box center [407, 151] width 147 height 20
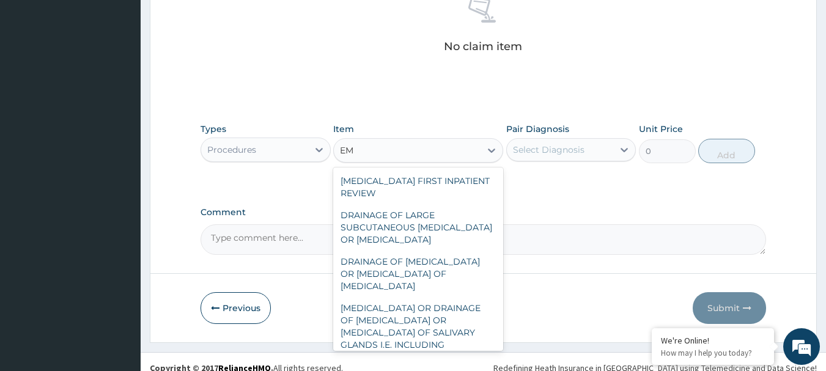
type input "E"
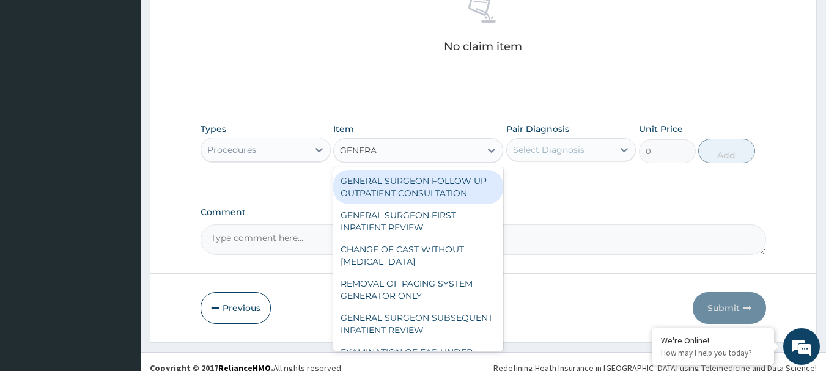
type input "GENERAL"
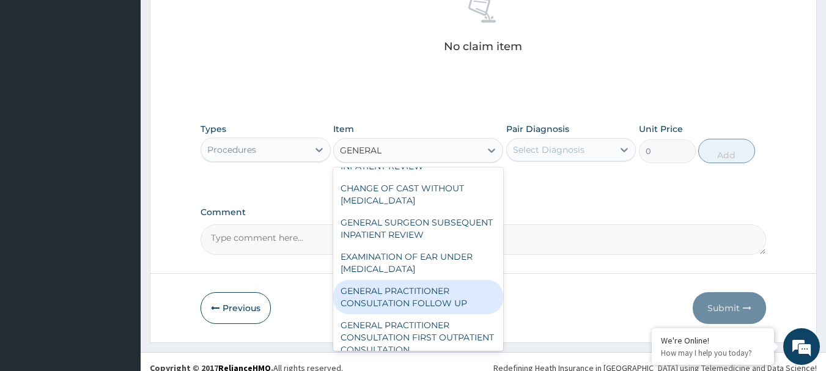
scroll to position [122, 0]
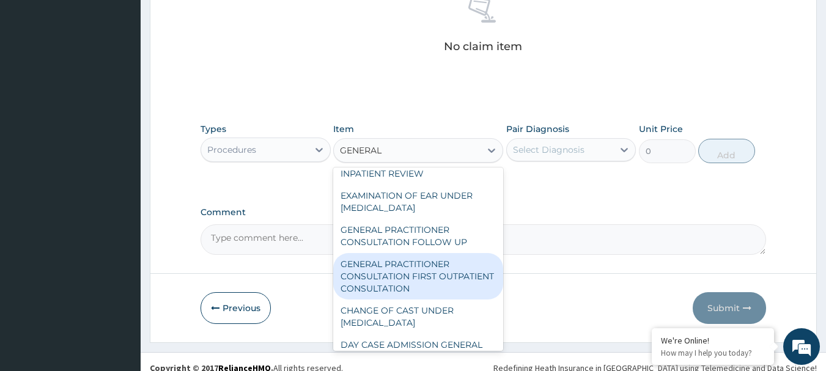
click at [430, 294] on div "GENERAL PRACTITIONER CONSULTATION FIRST OUTPATIENT CONSULTATION" at bounding box center [418, 276] width 170 height 46
type input "3000"
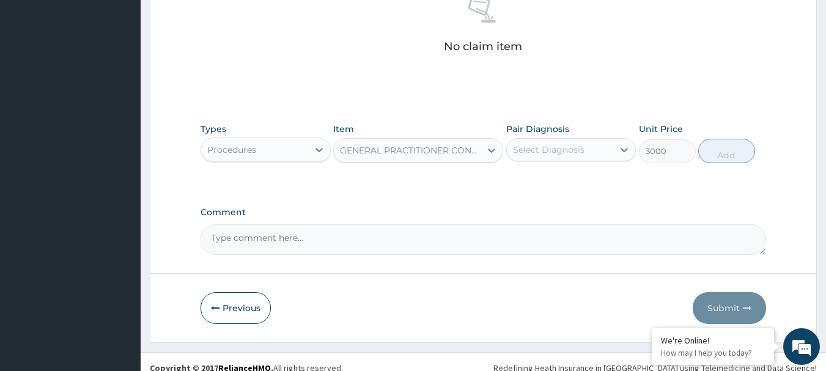
click at [571, 148] on div "Select Diagnosis" at bounding box center [549, 150] width 72 height 12
click at [584, 173] on div "[MEDICAL_DATA]" at bounding box center [571, 181] width 130 height 25
checkbox input "true"
click at [708, 152] on button "Add" at bounding box center [726, 151] width 57 height 24
type input "0"
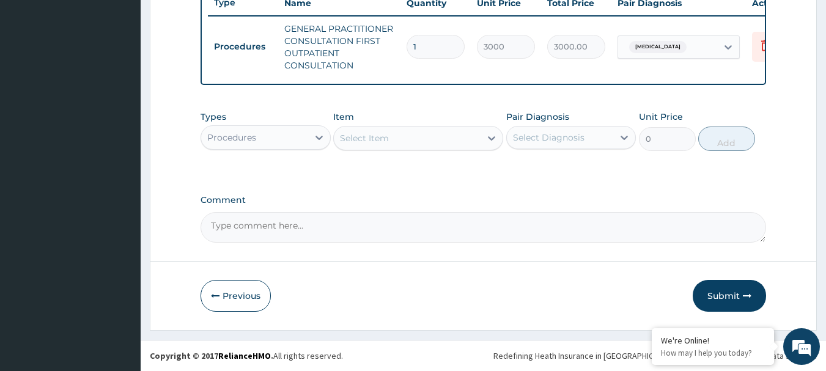
scroll to position [480, 0]
click at [243, 130] on div "Procedures" at bounding box center [254, 138] width 107 height 20
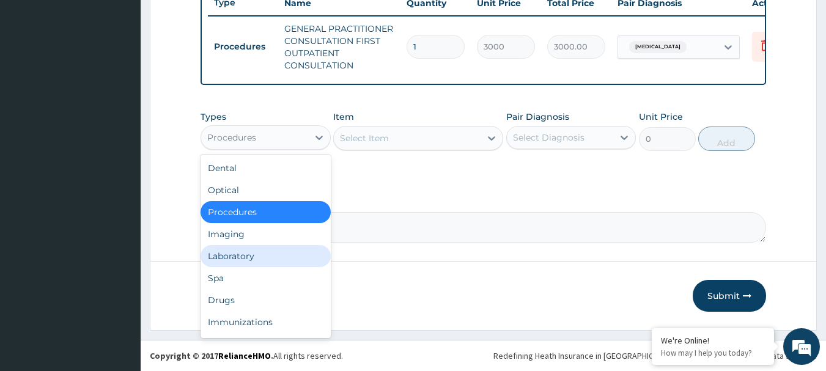
click at [259, 255] on div "Laboratory" at bounding box center [265, 256] width 130 height 22
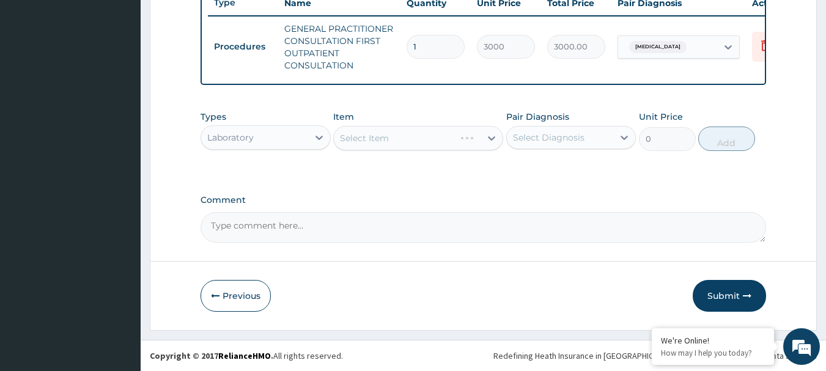
click at [404, 134] on div "Select Item" at bounding box center [418, 138] width 170 height 24
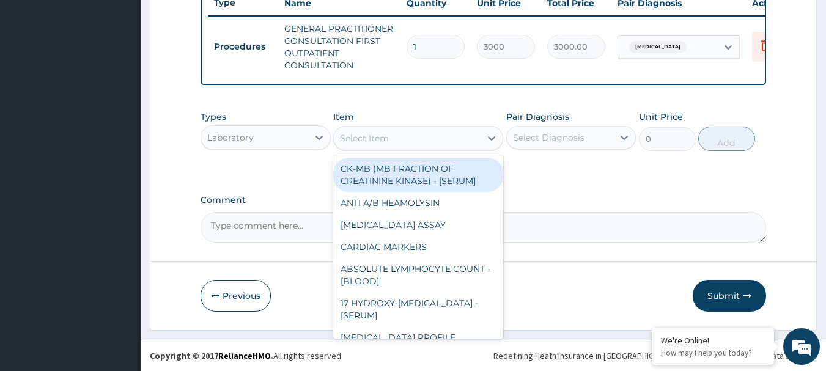
click at [404, 134] on div "Select Item" at bounding box center [407, 138] width 147 height 20
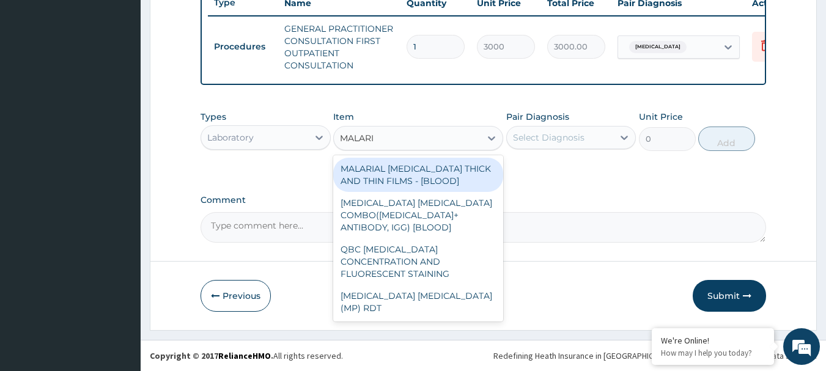
type input "[MEDICAL_DATA]"
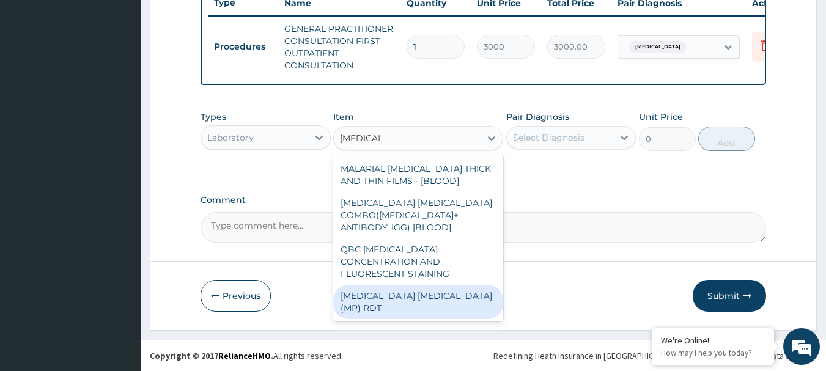
click at [380, 286] on div "[MEDICAL_DATA] [MEDICAL_DATA] (MP) RDT" at bounding box center [418, 302] width 170 height 34
type input "1500"
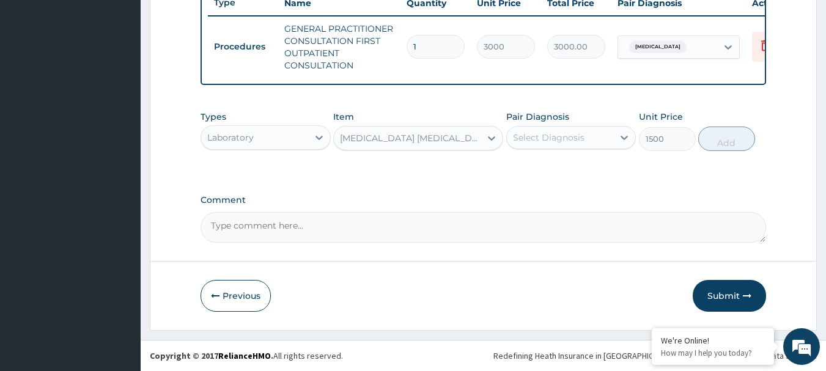
click at [571, 133] on div "Select Diagnosis" at bounding box center [549, 137] width 72 height 12
drag, startPoint x: 575, startPoint y: 171, endPoint x: 611, endPoint y: 164, distance: 36.0
click at [585, 171] on div "[MEDICAL_DATA]" at bounding box center [571, 168] width 130 height 25
checkbox input "true"
click at [739, 138] on button "Add" at bounding box center [726, 139] width 57 height 24
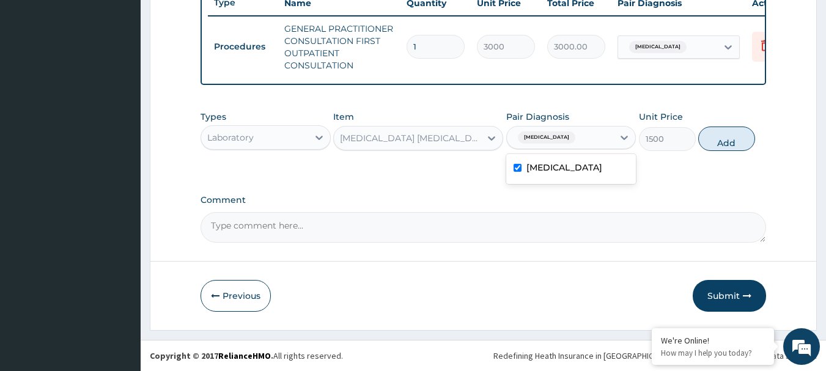
type input "0"
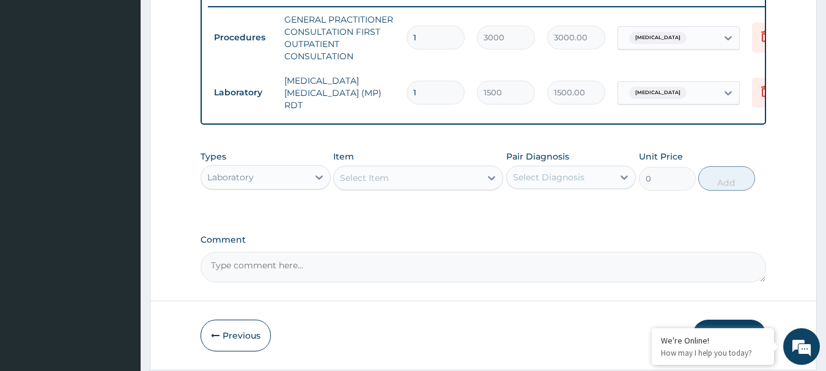
click at [250, 182] on div "Laboratory" at bounding box center [230, 177] width 46 height 12
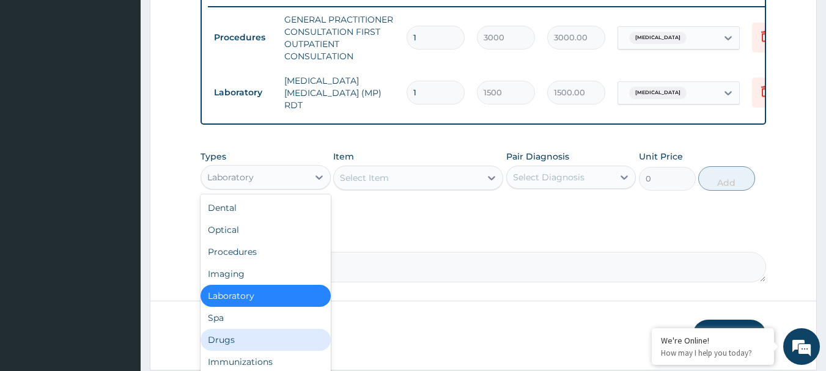
click at [248, 334] on div "Drugs" at bounding box center [265, 340] width 130 height 22
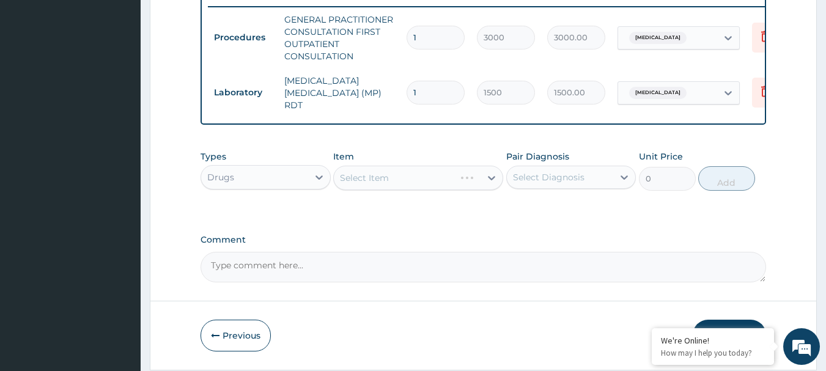
click at [353, 181] on div "Select Item" at bounding box center [418, 178] width 170 height 24
click at [401, 177] on div "Select Item" at bounding box center [418, 178] width 170 height 24
click at [401, 177] on div "Select Item" at bounding box center [407, 178] width 147 height 20
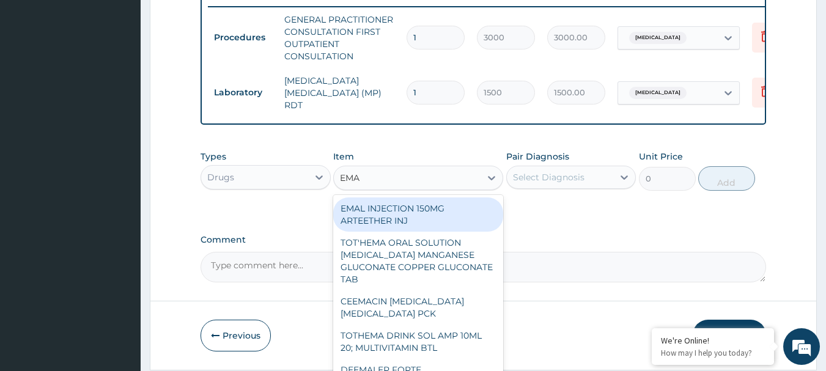
type input "EMAL"
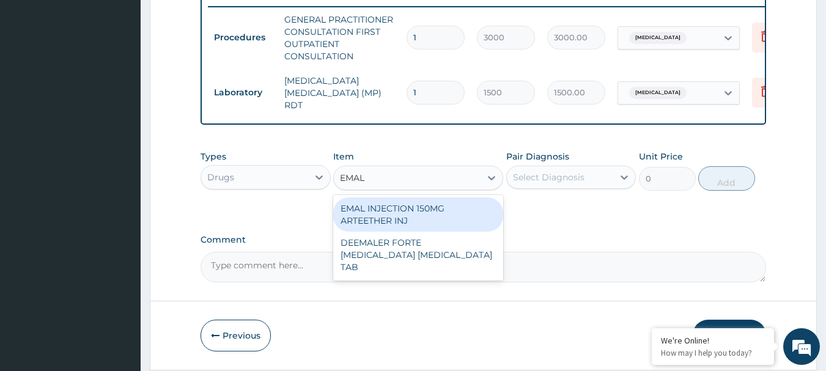
click at [430, 215] on div "EMAL INJECTION 150MG ARTEETHER INJ" at bounding box center [418, 214] width 170 height 34
type input "730"
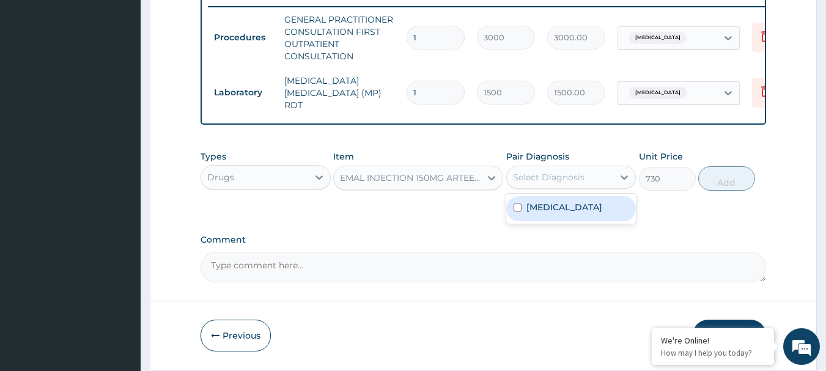
click at [555, 183] on div "Select Diagnosis" at bounding box center [549, 177] width 72 height 12
click at [556, 205] on label "Malaria" at bounding box center [564, 207] width 76 height 12
checkbox input "true"
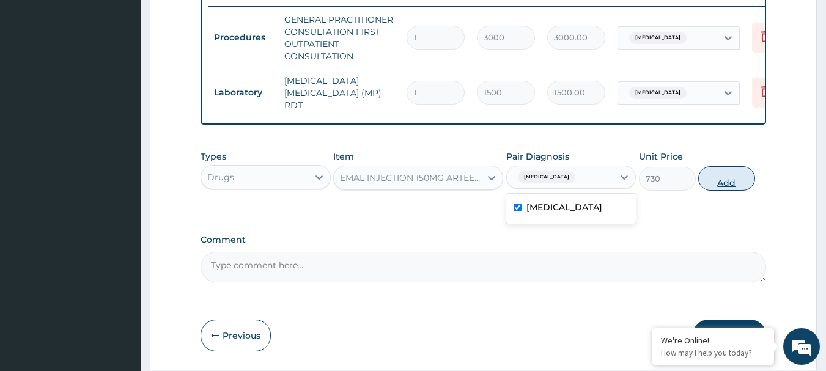
click at [731, 180] on button "Add" at bounding box center [726, 178] width 57 height 24
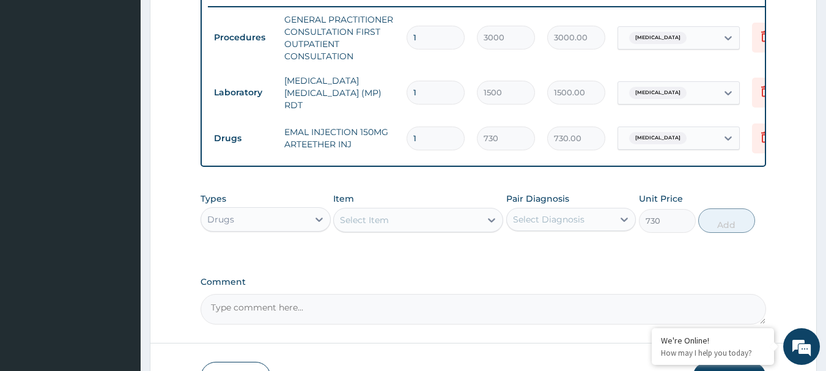
type input "0"
click at [359, 220] on div "Select Item" at bounding box center [364, 220] width 49 height 12
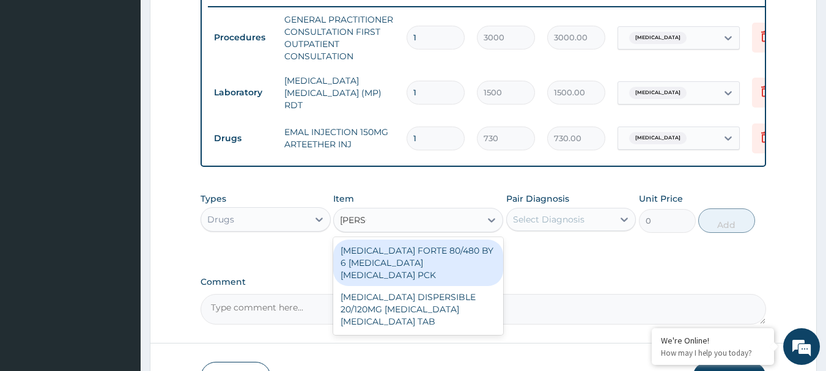
type input "COART"
click at [440, 253] on div "COARTEM FORTE 80/480 BY 6 ARTEMETHER LUMEFANTRINE PCK" at bounding box center [418, 263] width 170 height 46
type input "2800"
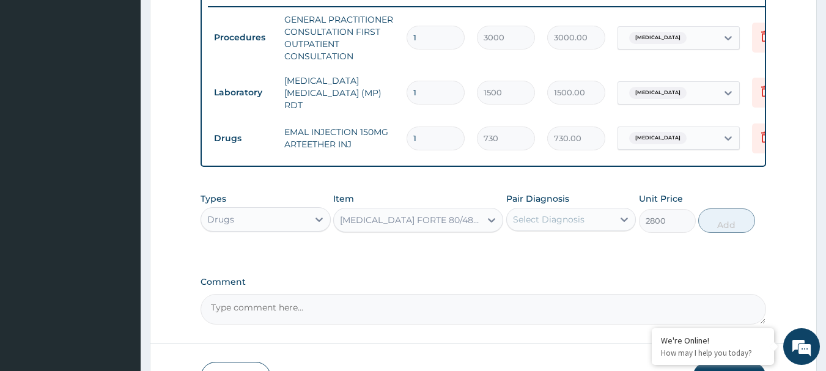
click at [594, 218] on div "Select Diagnosis" at bounding box center [560, 220] width 107 height 20
click at [566, 258] on div "Malaria" at bounding box center [571, 250] width 130 height 25
checkbox input "true"
click at [726, 222] on button "Add" at bounding box center [726, 220] width 57 height 24
type input "0"
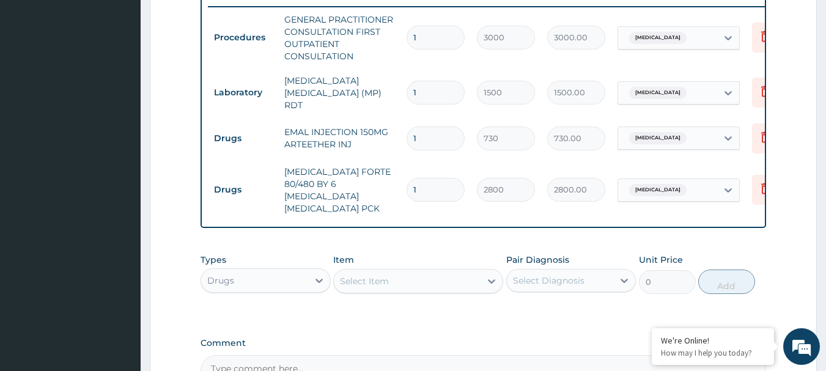
click at [418, 271] on div "Select Item" at bounding box center [407, 281] width 147 height 20
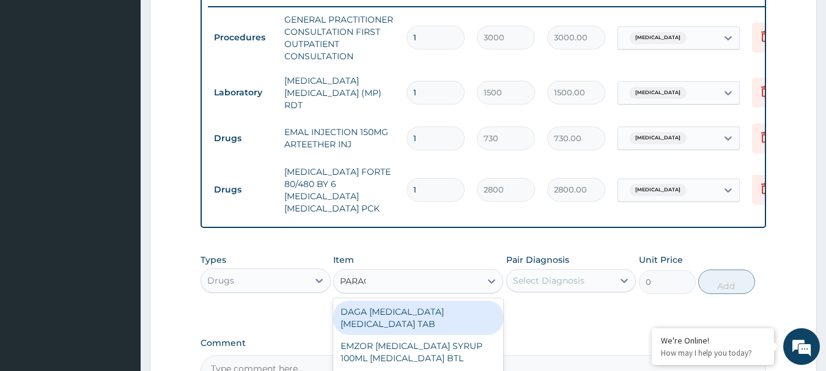
type input "PARACE"
click at [439, 301] on div "DAGA PARACETAMOL ACETAMINOPHEN TAB" at bounding box center [418, 318] width 170 height 34
type input "20"
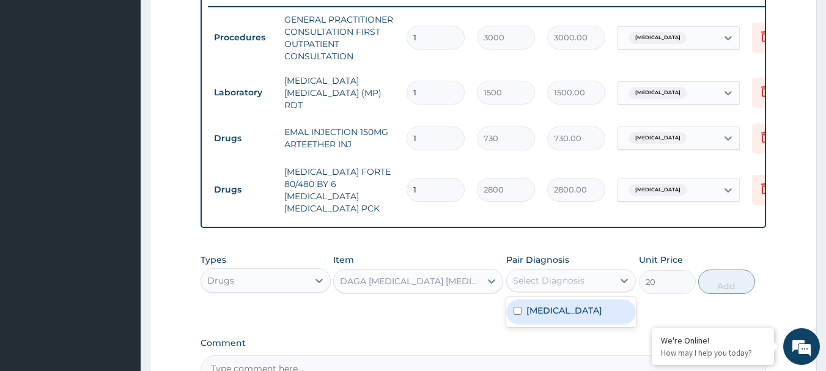
click at [587, 275] on div "Select Diagnosis" at bounding box center [560, 281] width 107 height 20
click at [578, 299] on div "Malaria" at bounding box center [571, 311] width 130 height 25
checkbox input "true"
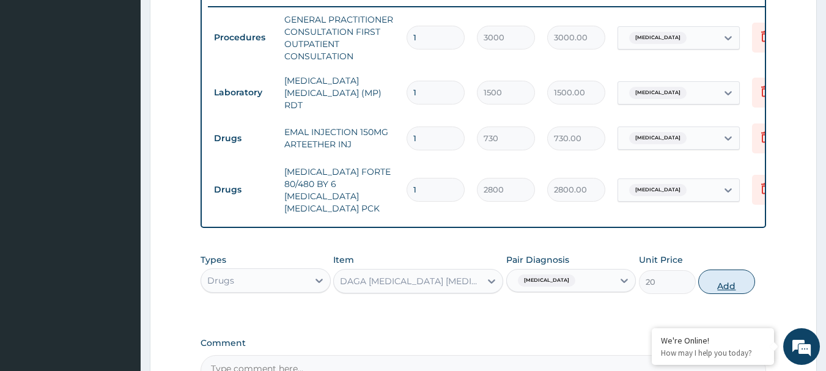
click at [732, 270] on button "Add" at bounding box center [726, 282] width 57 height 24
type input "0"
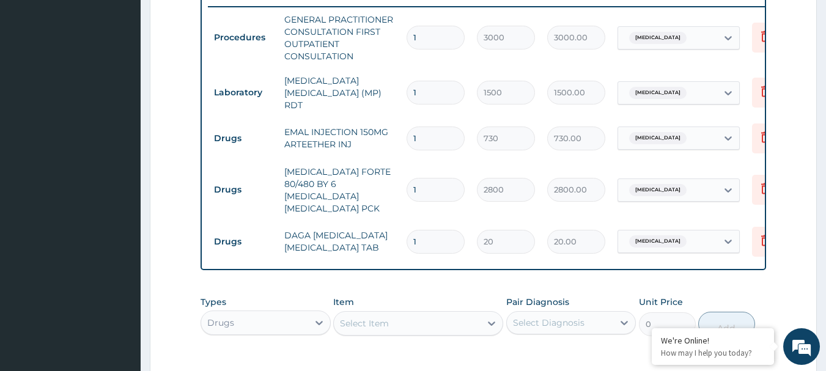
drag, startPoint x: 446, startPoint y: 215, endPoint x: 387, endPoint y: 232, distance: 61.9
click at [387, 232] on tr "Drugs DAGA PARACETAMOL ACETAMINOPHEN TAB 1 20 20.00 Malaria Delete" at bounding box center [507, 242] width 599 height 42
type input "2"
type input "40.00"
type input "24"
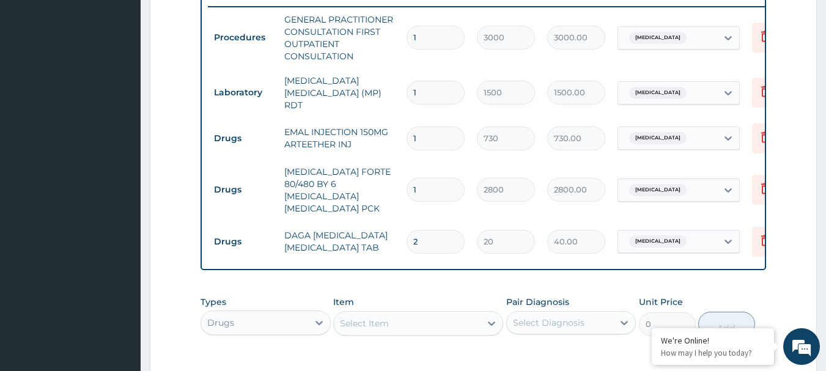
type input "480.00"
type input "24"
drag, startPoint x: 436, startPoint y: 135, endPoint x: 400, endPoint y: 143, distance: 36.9
click at [400, 143] on td "1" at bounding box center [435, 138] width 70 height 36
type input "3"
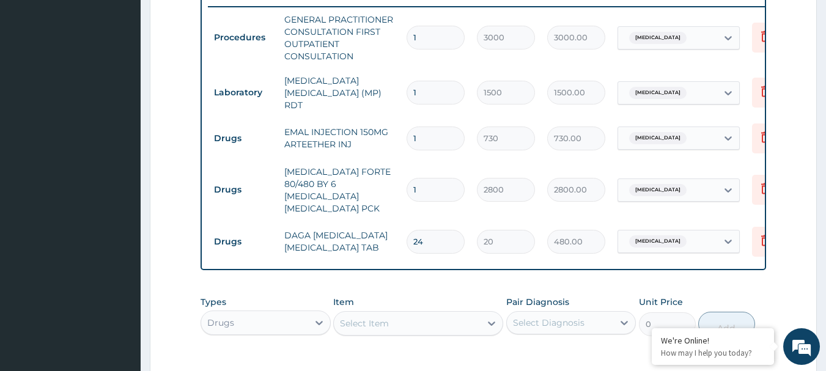
type input "2190.00"
type input "3"
click at [400, 183] on td "1" at bounding box center [435, 190] width 70 height 36
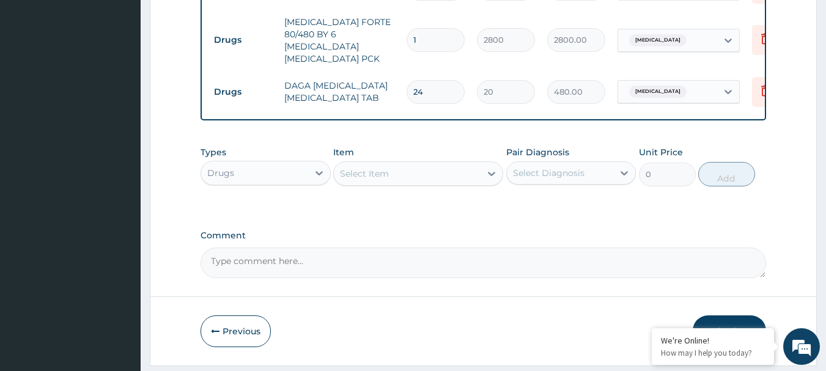
scroll to position [656, 0]
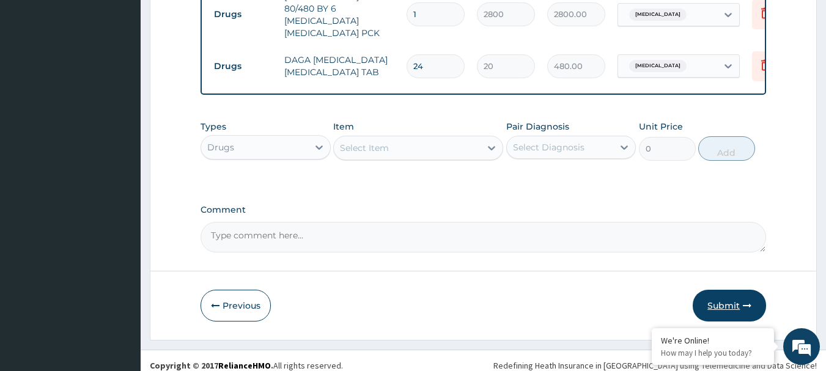
click at [717, 306] on button "Submit" at bounding box center [728, 306] width 73 height 32
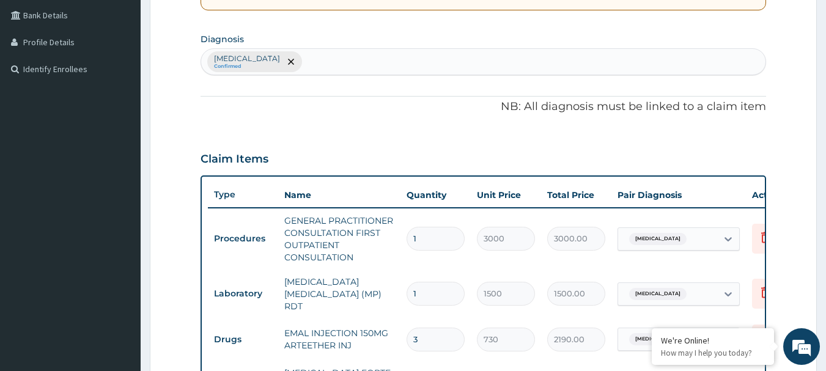
scroll to position [0, 0]
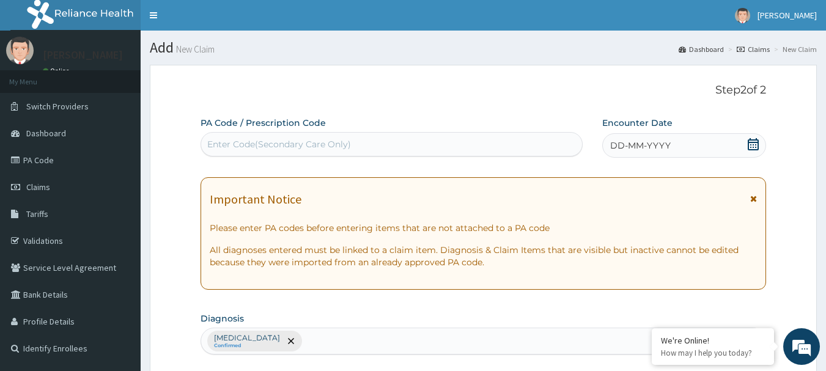
click at [673, 144] on div "DD-MM-YYYY" at bounding box center [684, 145] width 164 height 24
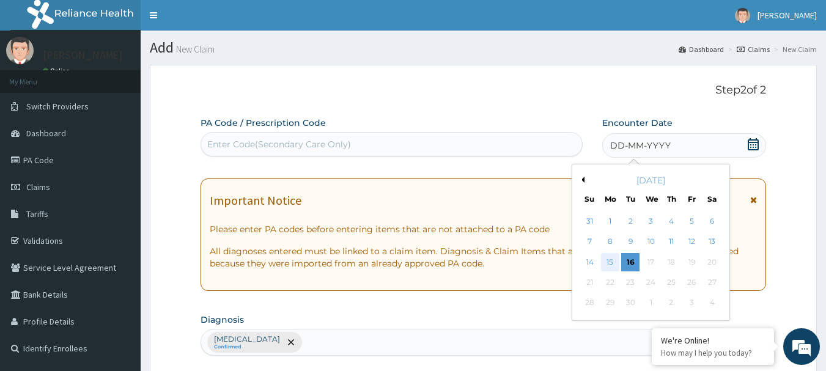
click at [609, 261] on div "15" at bounding box center [610, 262] width 18 height 18
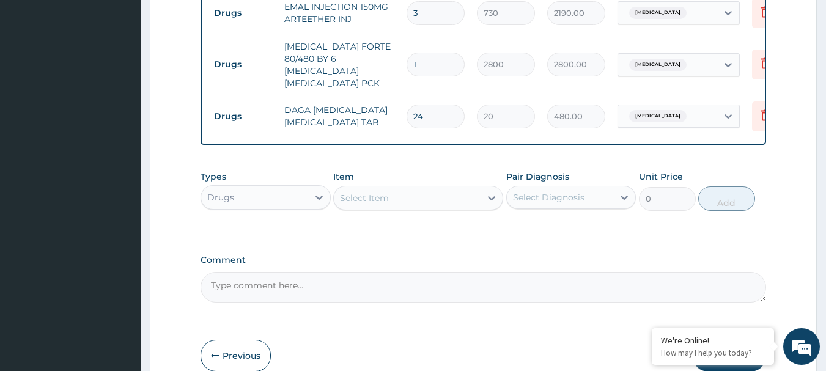
scroll to position [656, 0]
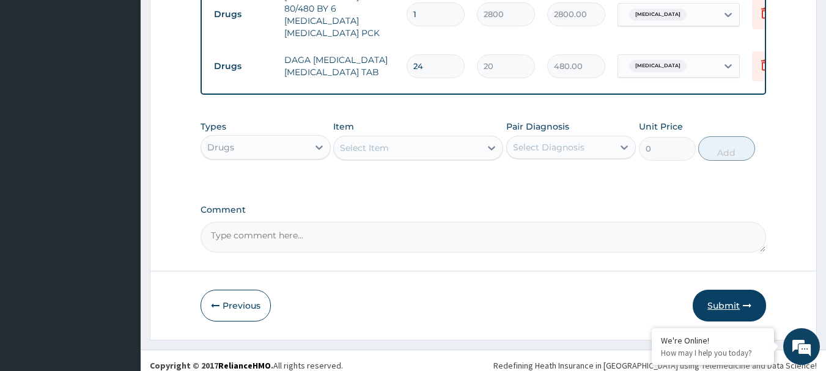
click at [714, 303] on button "Submit" at bounding box center [728, 306] width 73 height 32
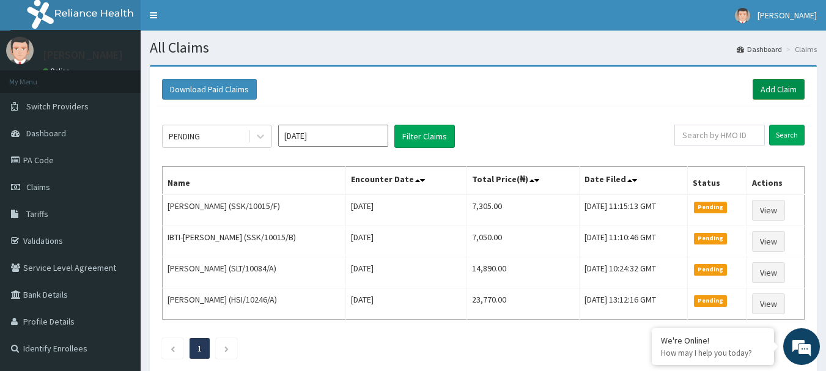
click at [771, 91] on link "Add Claim" at bounding box center [778, 89] width 52 height 21
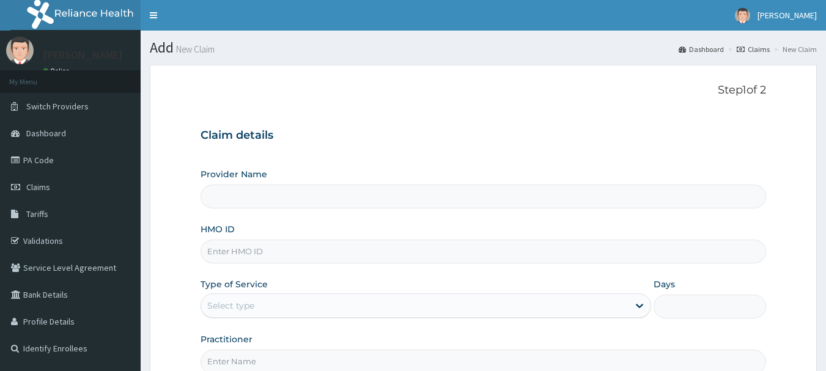
click at [313, 263] on input "HMO ID" at bounding box center [483, 252] width 566 height 24
type input "International Clinics And Hospitals Ltd"
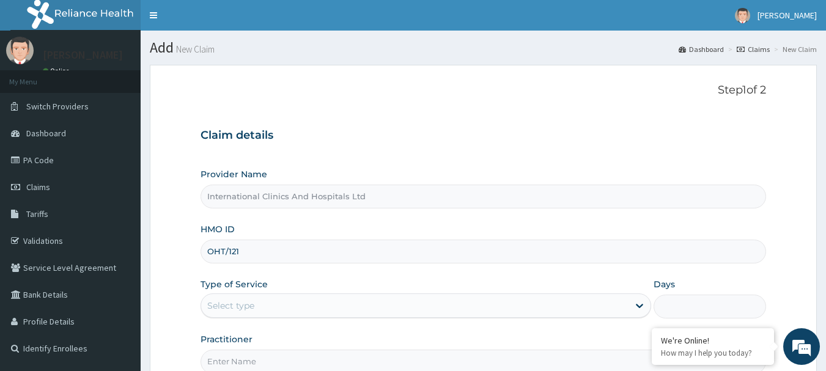
type input "OHT/12144/A"
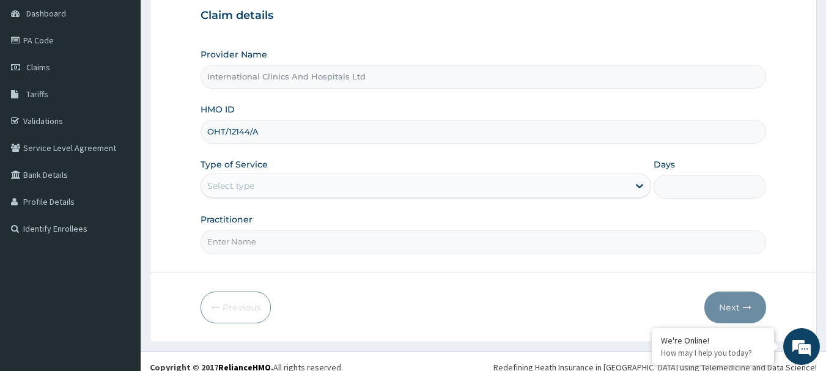
scroll to position [122, 0]
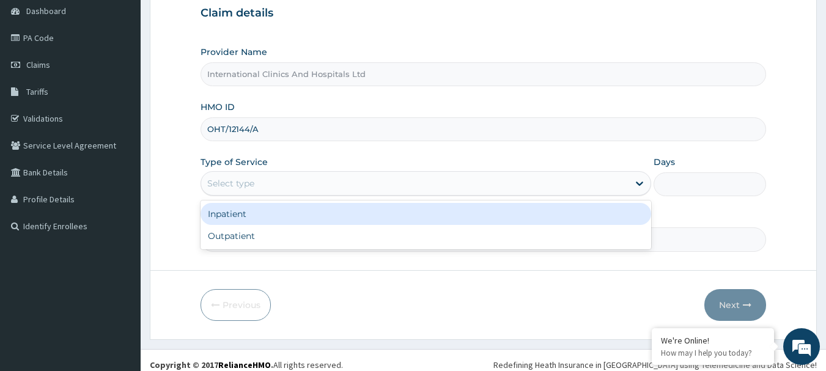
click at [274, 183] on div "Select type" at bounding box center [414, 184] width 427 height 20
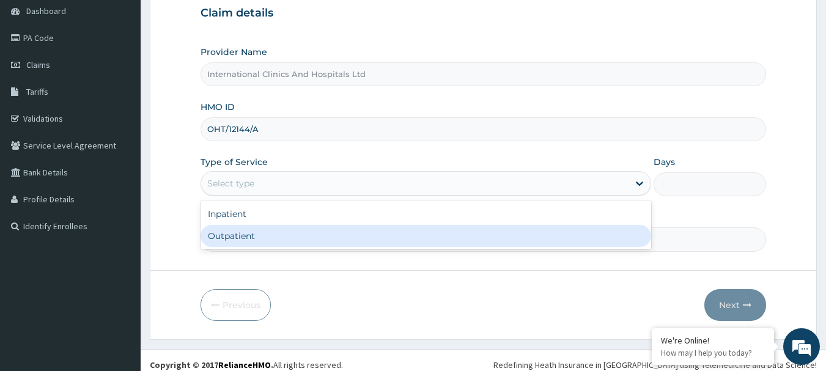
click at [271, 238] on div "Outpatient" at bounding box center [425, 236] width 450 height 22
type input "1"
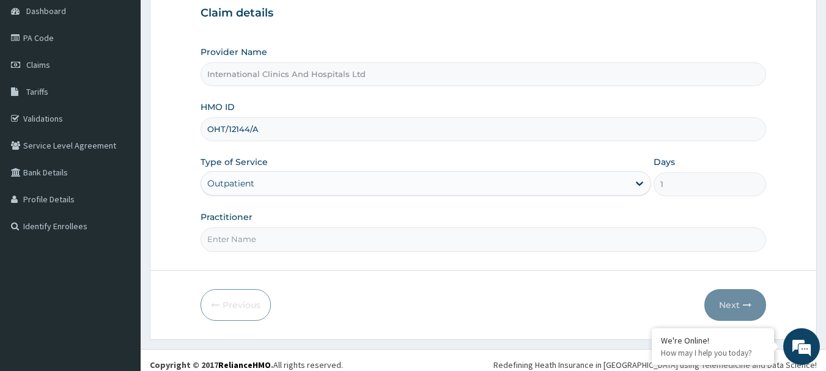
click at [271, 238] on input "Practitioner" at bounding box center [483, 239] width 566 height 24
type input "DR.PATRICK"
click at [713, 295] on button "Next" at bounding box center [735, 305] width 62 height 32
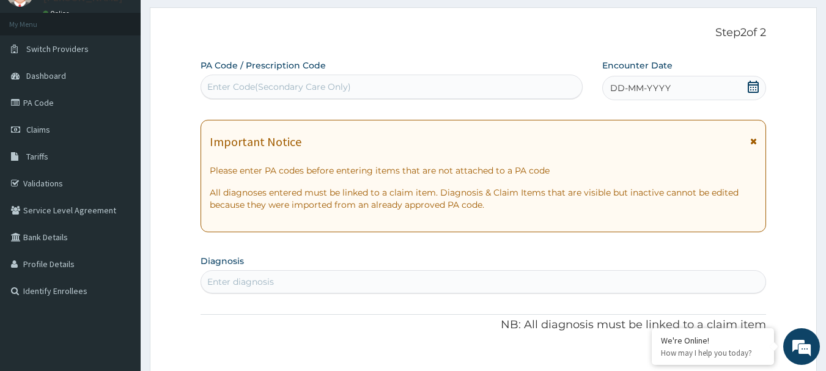
scroll to position [0, 0]
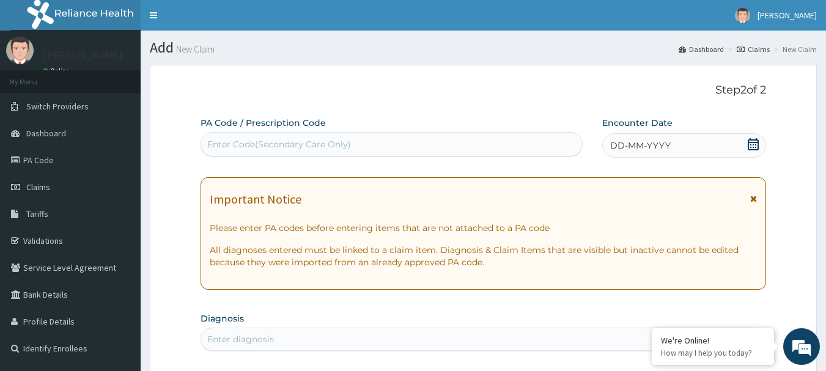
click at [353, 135] on div "Enter Code(Secondary Care Only)" at bounding box center [391, 144] width 381 height 20
click at [675, 143] on div "DD-MM-YYYY" at bounding box center [684, 145] width 164 height 24
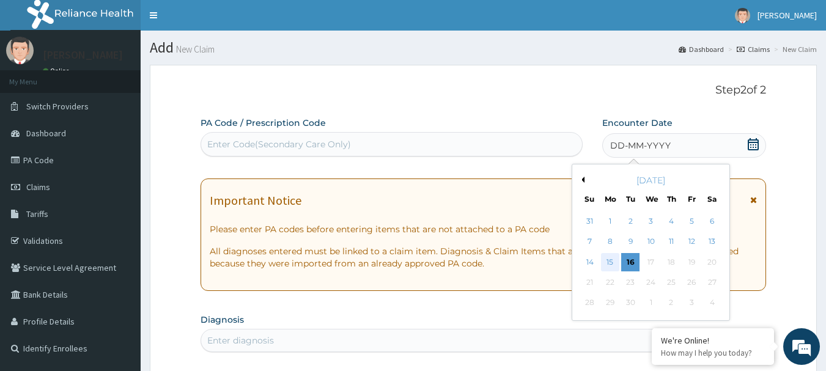
click at [603, 263] on div "15" at bounding box center [610, 262] width 18 height 18
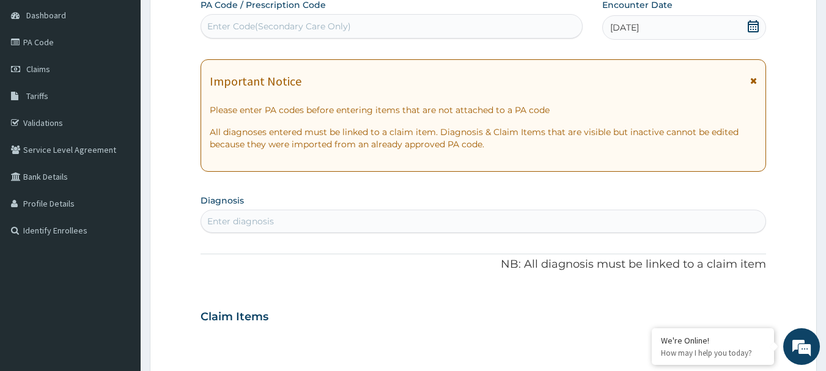
scroll to position [122, 0]
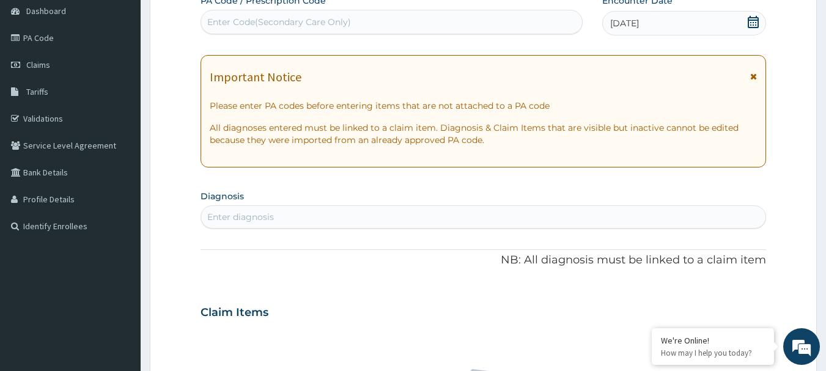
click at [299, 225] on div "Enter diagnosis" at bounding box center [483, 217] width 565 height 20
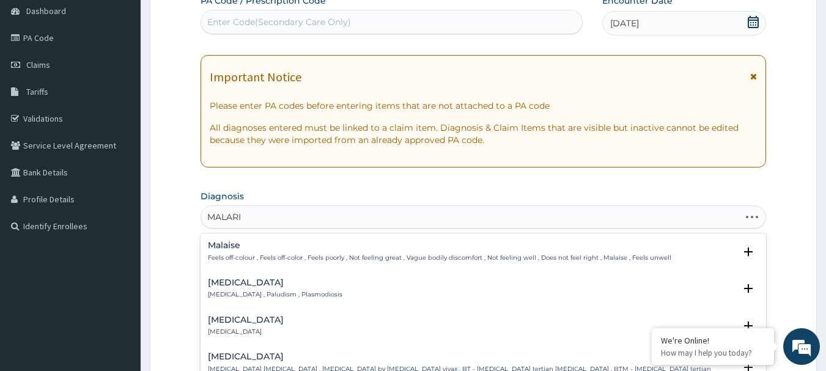
type input "[MEDICAL_DATA]"
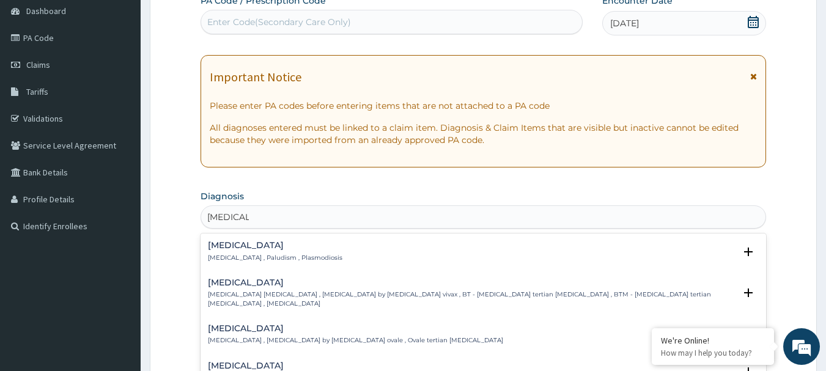
click at [229, 249] on h4 "Malaria" at bounding box center [275, 245] width 134 height 9
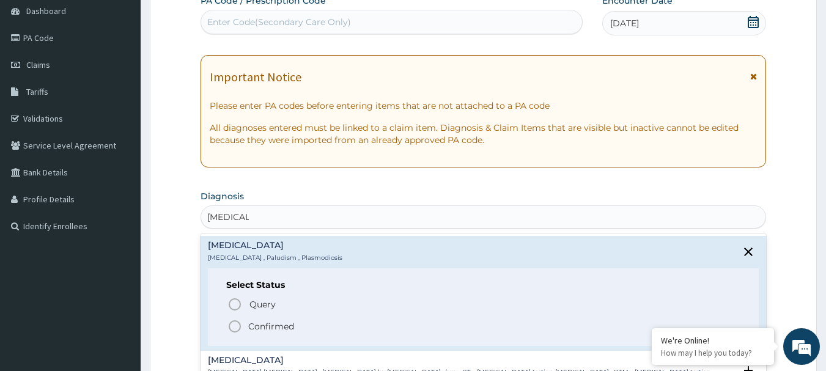
click at [228, 323] on icon "status option filled" at bounding box center [234, 326] width 15 height 15
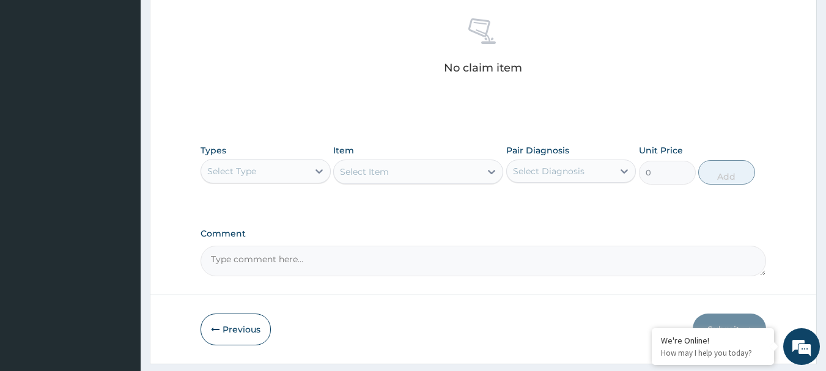
scroll to position [489, 0]
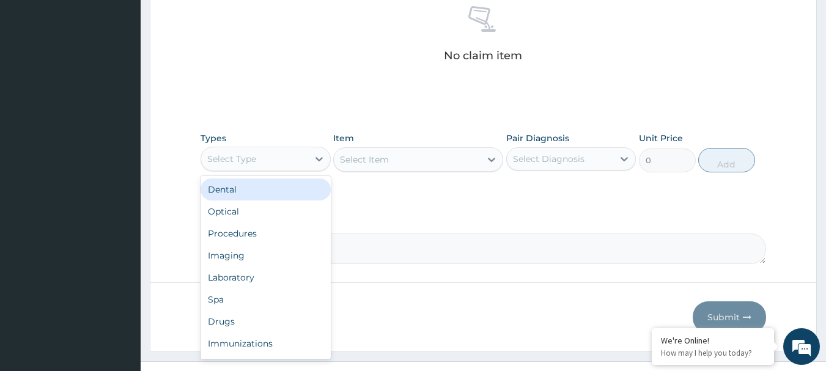
click at [255, 161] on div "Select Type" at bounding box center [231, 159] width 49 height 12
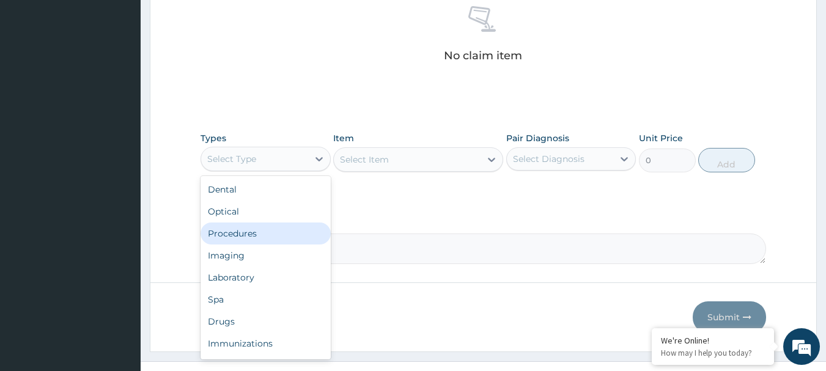
click at [264, 243] on div "Procedures" at bounding box center [265, 233] width 130 height 22
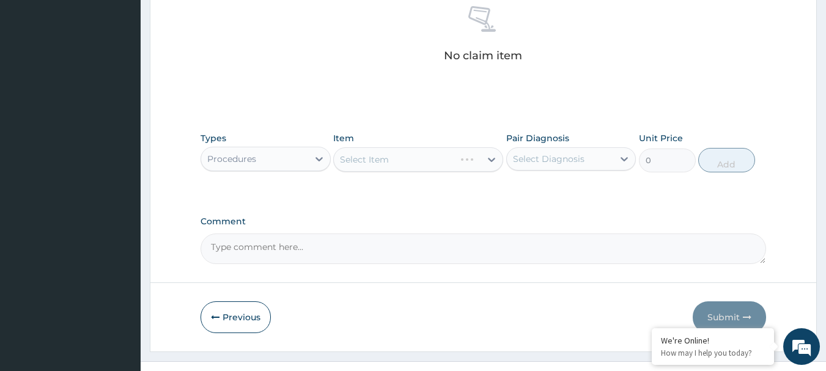
click at [405, 156] on div "Select Item" at bounding box center [418, 159] width 170 height 24
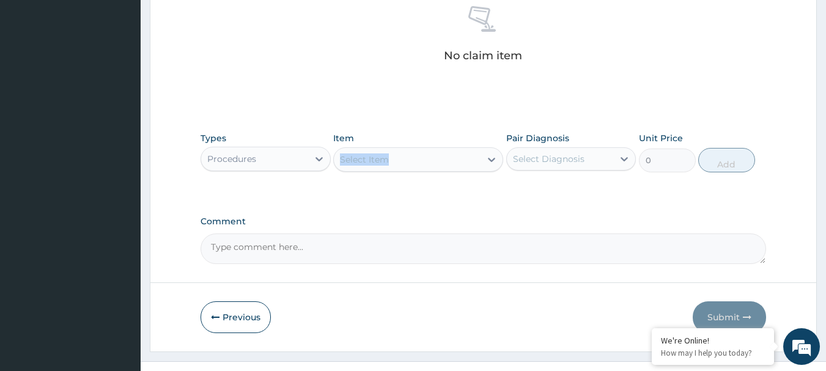
click at [405, 156] on div "Select Item" at bounding box center [418, 159] width 170 height 24
click at [432, 153] on div "Select Item" at bounding box center [407, 160] width 147 height 20
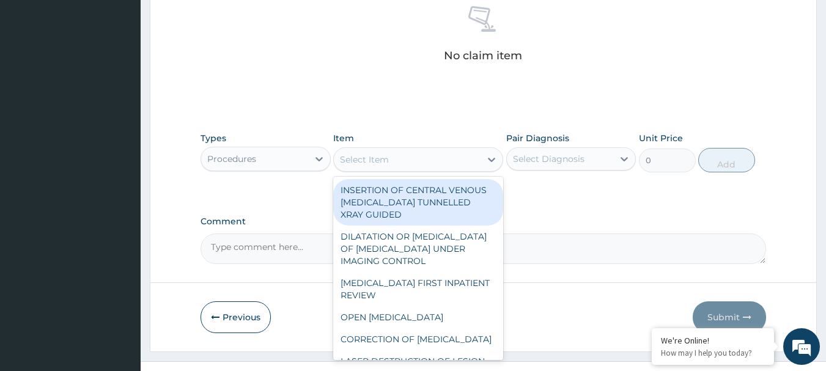
click at [432, 153] on div "Select Item" at bounding box center [407, 160] width 147 height 20
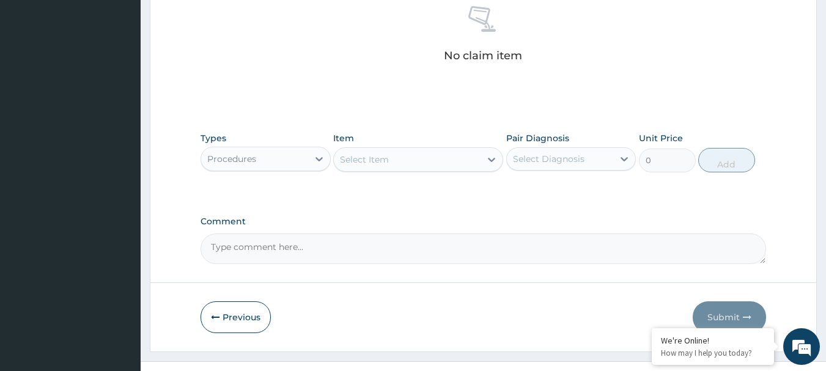
click at [432, 153] on div "Select Item" at bounding box center [407, 160] width 147 height 20
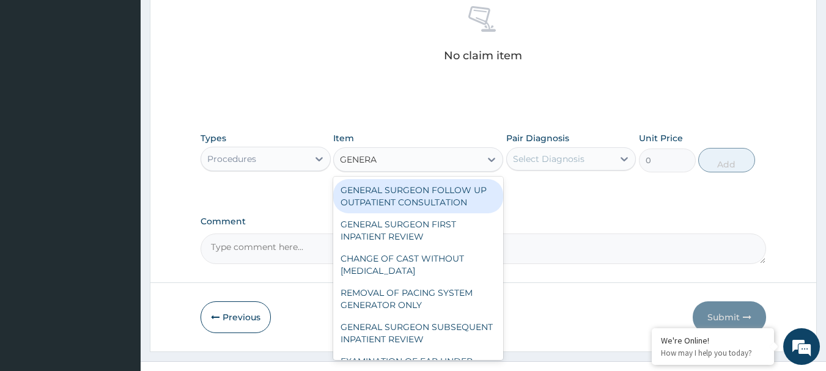
type input "GENERAL"
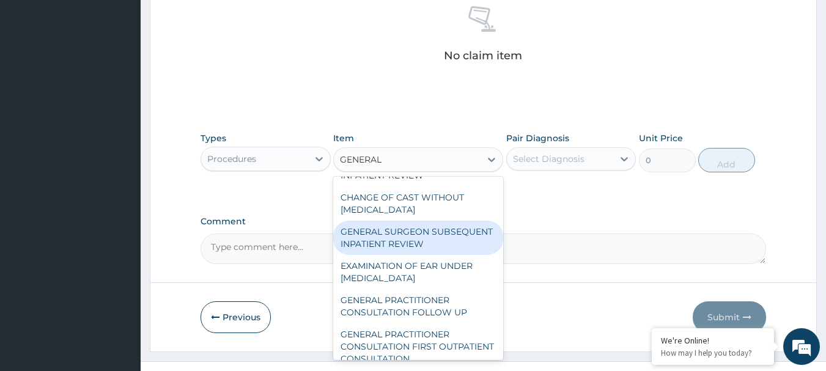
scroll to position [122, 0]
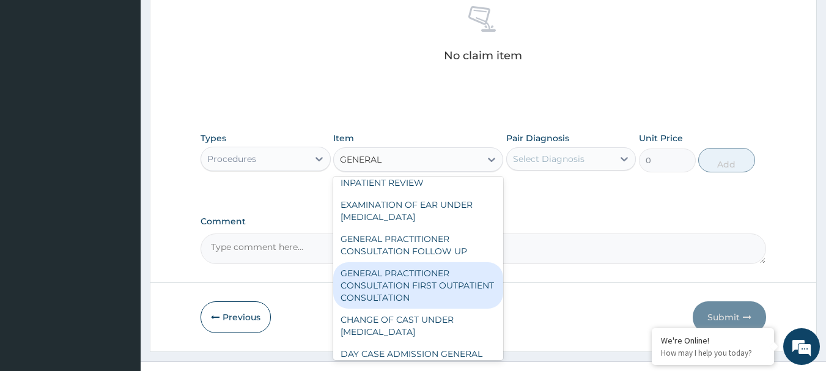
click at [388, 282] on div "GENERAL PRACTITIONER CONSULTATION FIRST OUTPATIENT CONSULTATION" at bounding box center [418, 285] width 170 height 46
type input "3000"
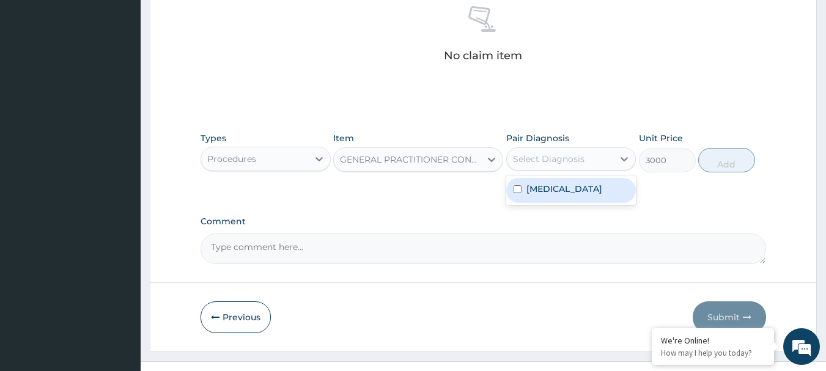
click at [572, 151] on div "Select Diagnosis" at bounding box center [560, 159] width 107 height 20
click at [572, 182] on div "[MEDICAL_DATA]" at bounding box center [571, 190] width 130 height 25
checkbox input "true"
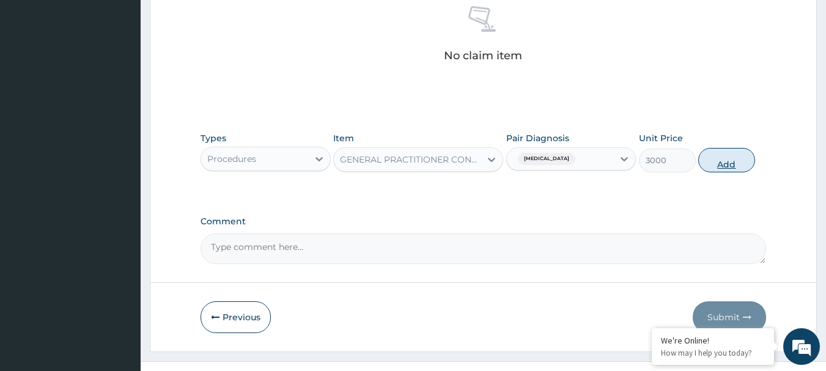
click at [710, 160] on button "Add" at bounding box center [726, 160] width 57 height 24
type input "0"
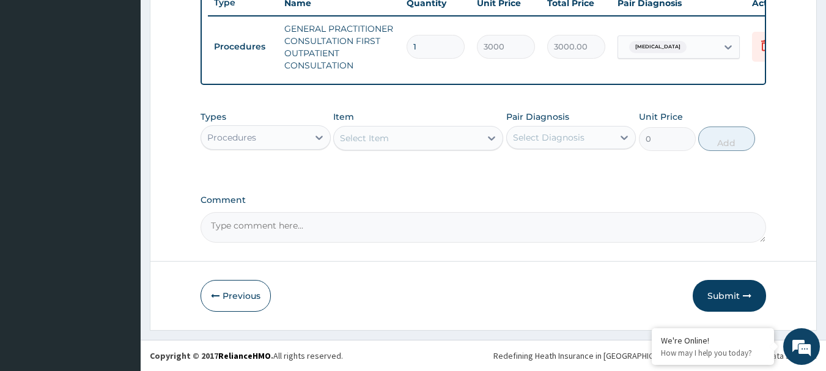
scroll to position [480, 0]
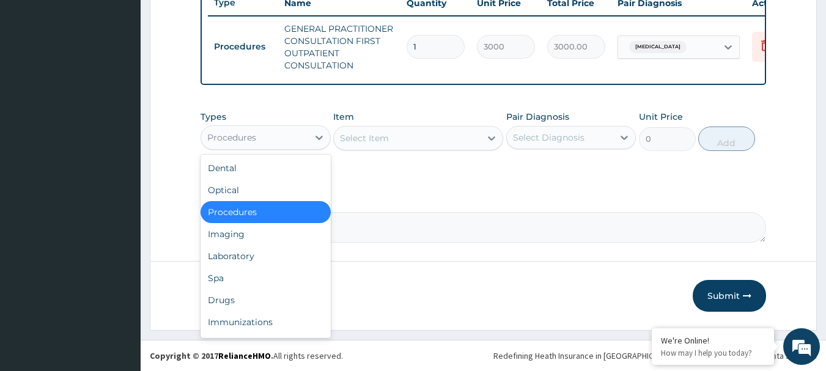
click at [270, 136] on div "Procedures" at bounding box center [254, 138] width 107 height 20
click at [258, 253] on div "Laboratory" at bounding box center [265, 256] width 130 height 22
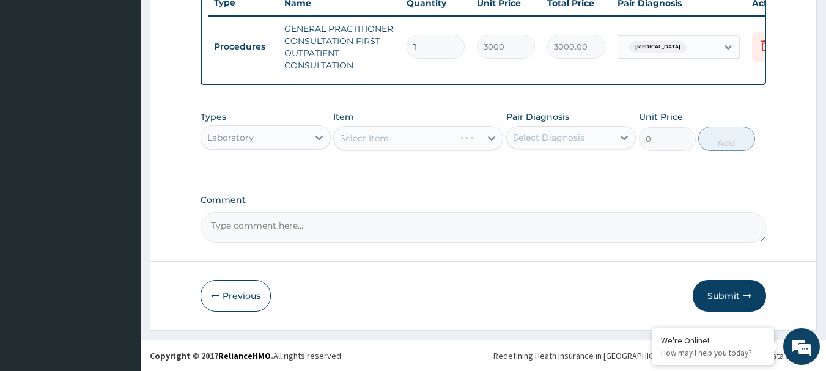
click at [399, 139] on div "Select Item" at bounding box center [418, 138] width 170 height 24
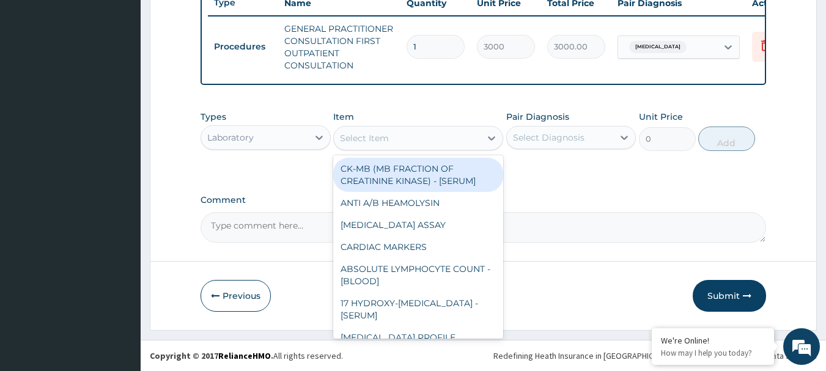
click at [399, 139] on div "Select Item" at bounding box center [407, 138] width 147 height 20
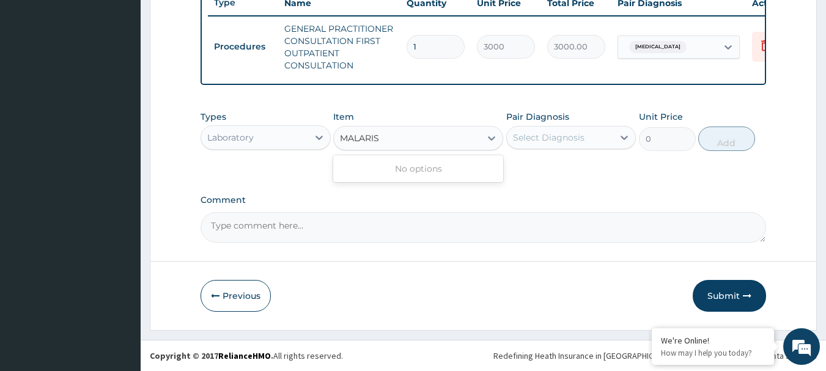
type input "MALARI"
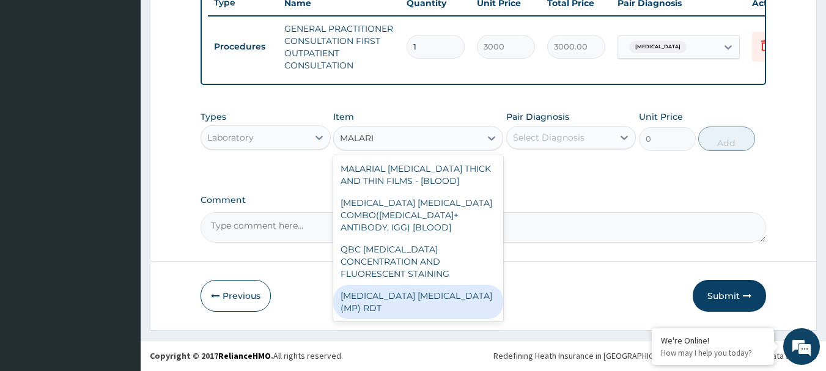
click at [396, 290] on div "[MEDICAL_DATA] [MEDICAL_DATA] (MP) RDT" at bounding box center [418, 302] width 170 height 34
type input "1500"
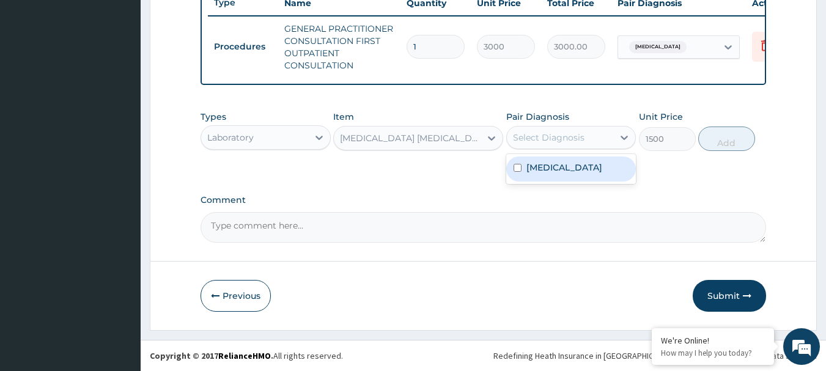
click at [567, 130] on div "Select Diagnosis" at bounding box center [560, 138] width 107 height 20
click at [577, 167] on div "[MEDICAL_DATA]" at bounding box center [571, 168] width 130 height 25
checkbox input "true"
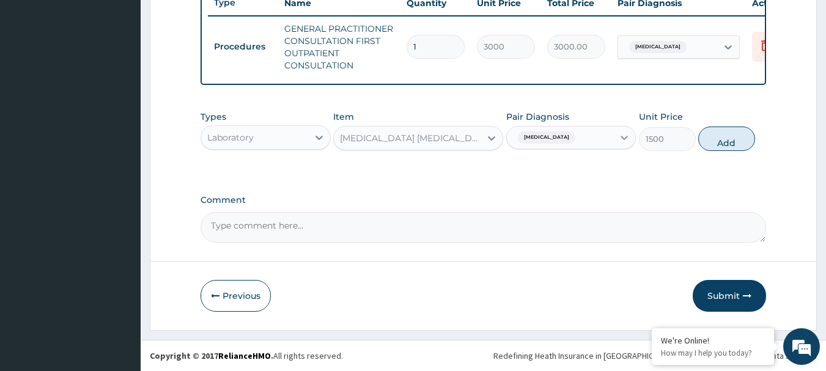
click at [693, 142] on div "Types Laboratory Item MALARIA PARASITE (MP) RDT Pair Diagnosis Malaria Unit Pri…" at bounding box center [483, 131] width 566 height 53
click at [743, 145] on button "Add" at bounding box center [726, 139] width 57 height 24
type input "0"
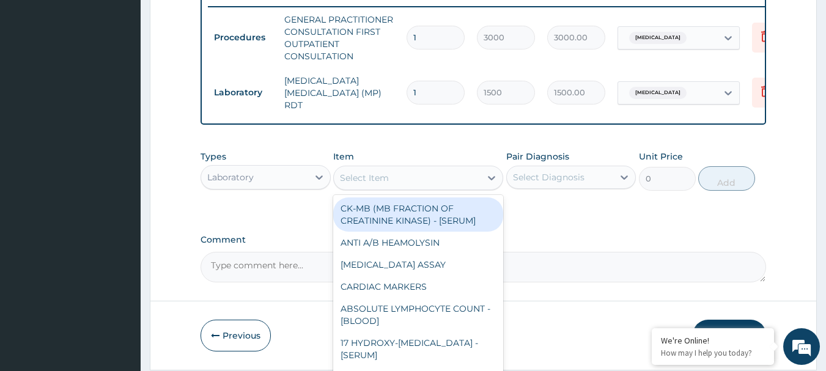
click at [390, 176] on div "Select Item" at bounding box center [407, 178] width 147 height 20
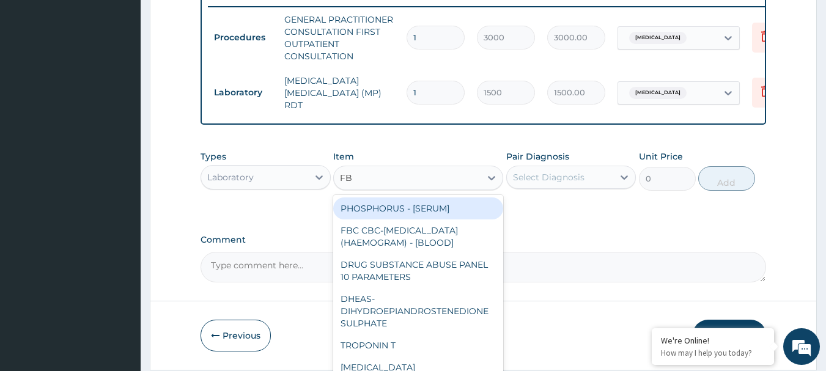
type input "FBC"
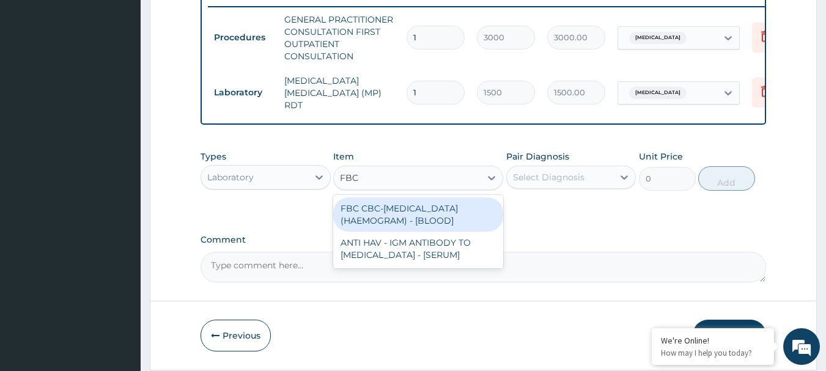
click at [404, 215] on div "FBC CBC-[MEDICAL_DATA] (HAEMOGRAM) - [BLOOD]" at bounding box center [418, 214] width 170 height 34
type input "3000"
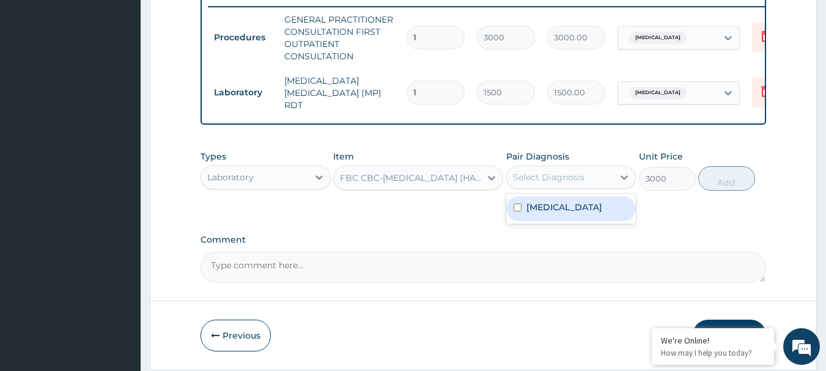
click at [571, 183] on div "Select Diagnosis" at bounding box center [549, 177] width 72 height 12
click at [570, 204] on div "Malaria" at bounding box center [571, 208] width 130 height 25
checkbox input "true"
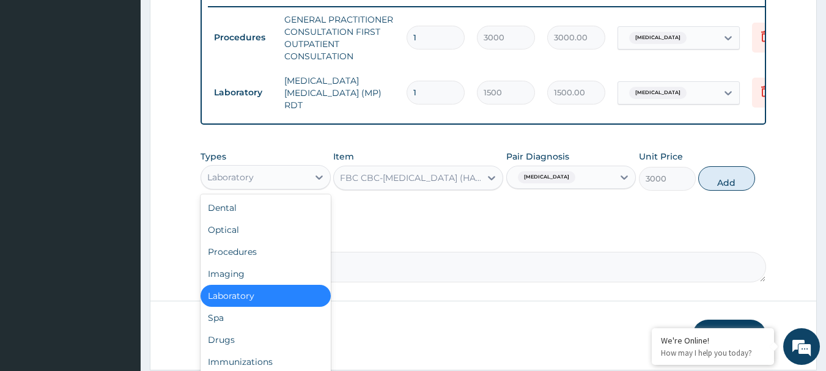
click at [262, 182] on div "Laboratory" at bounding box center [254, 177] width 107 height 20
click at [259, 337] on div "Drugs" at bounding box center [265, 340] width 130 height 22
type input "0"
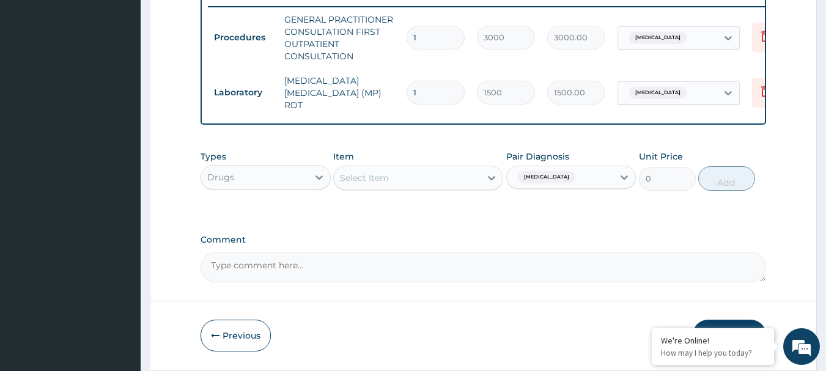
click at [388, 172] on div "Select Item" at bounding box center [407, 178] width 147 height 20
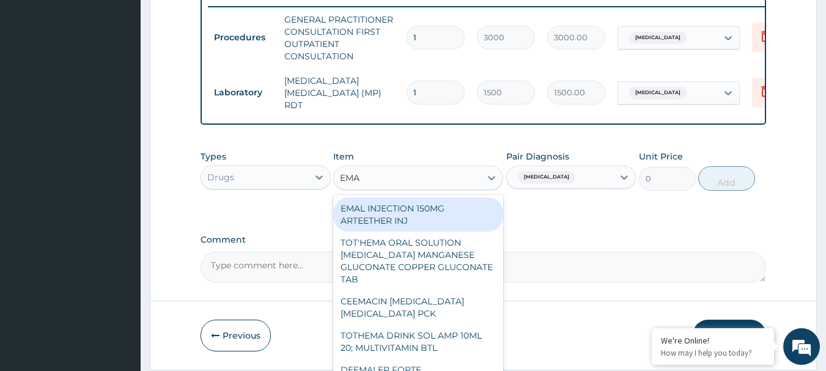
type input "EMAL"
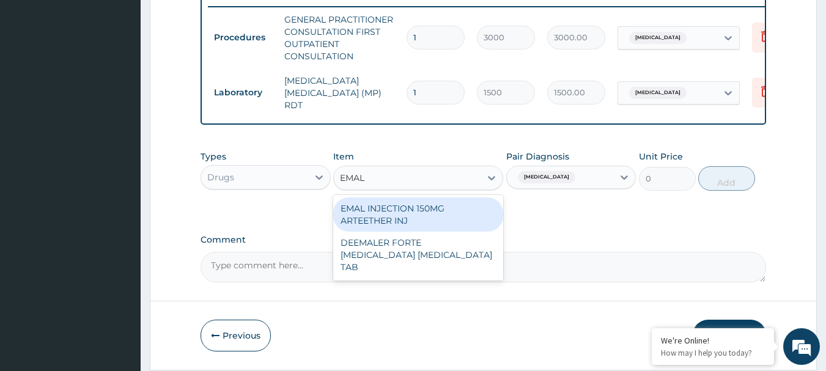
click at [400, 230] on div "EMAL INJECTION 150MG ARTEETHER INJ" at bounding box center [418, 214] width 170 height 34
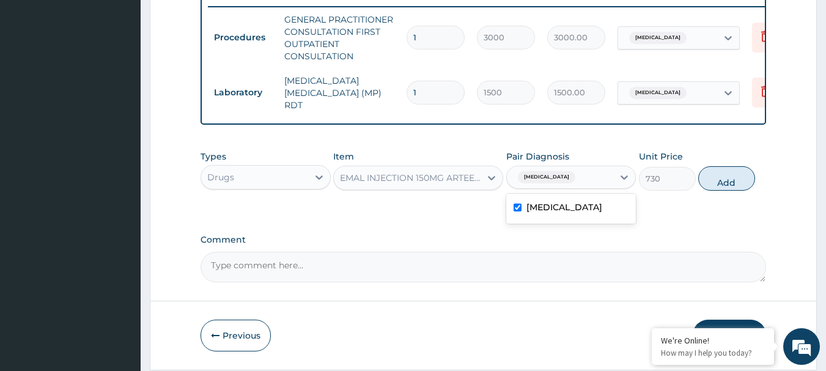
click at [566, 175] on div "[MEDICAL_DATA]" at bounding box center [560, 177] width 107 height 21
click at [692, 197] on div "Types Drugs Item EMAL INJECTION 150MG ARTEETHER INJ Pair Diagnosis option Malar…" at bounding box center [483, 170] width 566 height 53
click at [582, 187] on div "[MEDICAL_DATA]" at bounding box center [560, 177] width 107 height 21
click at [724, 182] on button "Add" at bounding box center [726, 178] width 57 height 24
type input "0"
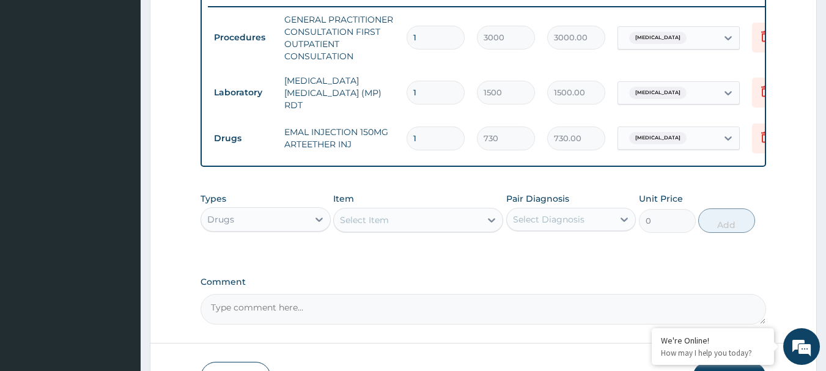
click at [357, 226] on div "Select Item" at bounding box center [364, 220] width 49 height 12
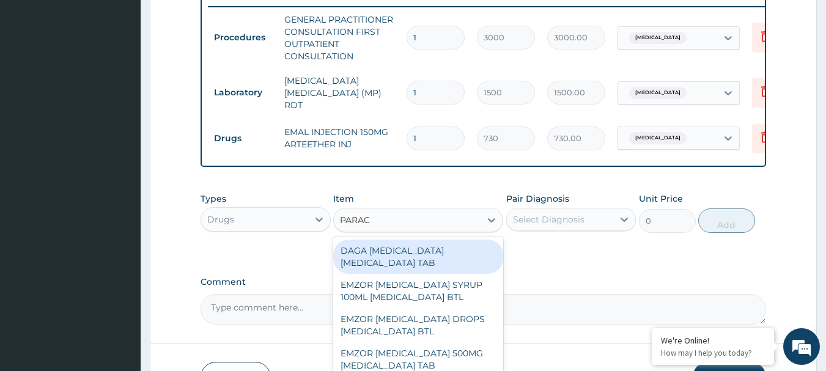
type input "PARACE"
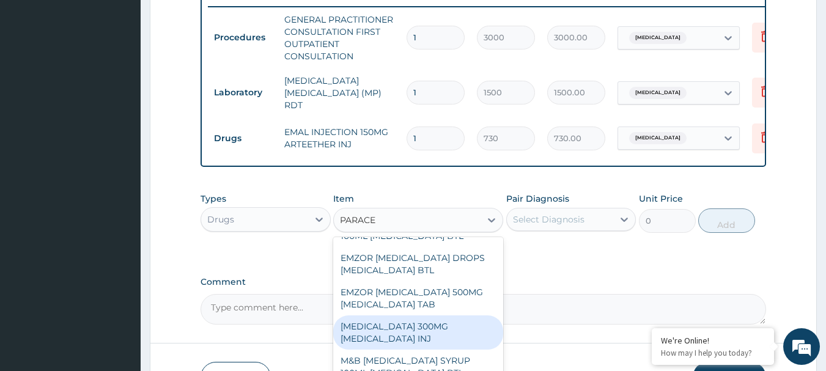
drag, startPoint x: 447, startPoint y: 334, endPoint x: 596, endPoint y: 195, distance: 204.1
click at [447, 334] on div "PARACETAMOL 300MG ACETAMINOPHEN INJ" at bounding box center [418, 332] width 170 height 34
type input "200"
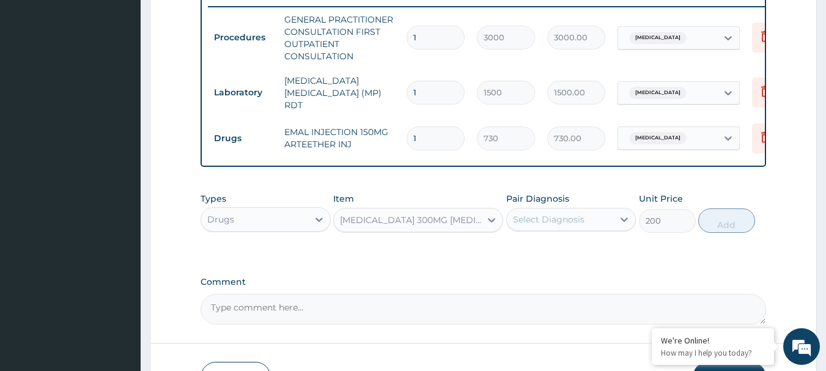
click at [551, 223] on div "Select Diagnosis" at bounding box center [549, 219] width 72 height 12
click at [611, 250] on div "Malaria" at bounding box center [571, 250] width 130 height 25
checkbox input "true"
click at [732, 221] on button "Add" at bounding box center [726, 220] width 57 height 24
type input "0"
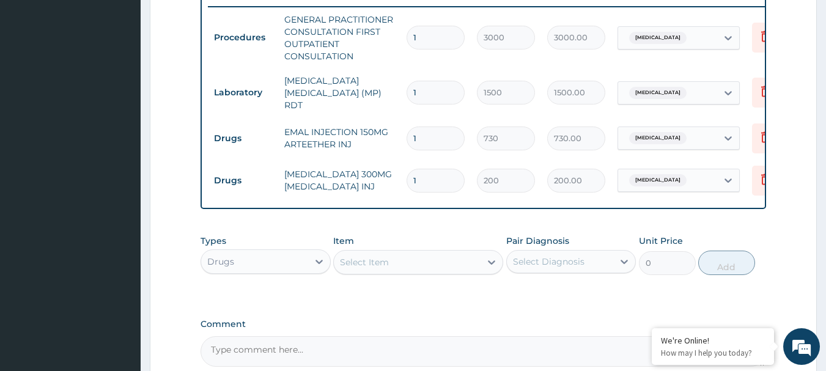
click at [387, 267] on div "Select Item" at bounding box center [364, 262] width 49 height 12
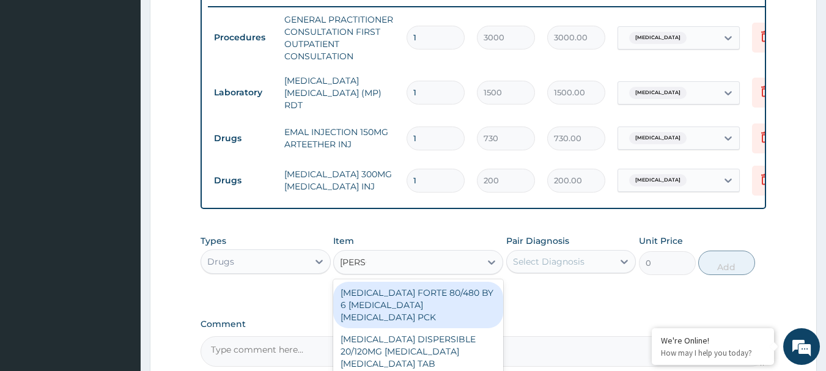
type input "COART"
click at [414, 301] on div "COARTEM FORTE 80/480 BY 6 ARTEMETHER LUMEFANTRINE PCK" at bounding box center [418, 305] width 170 height 46
type input "2800"
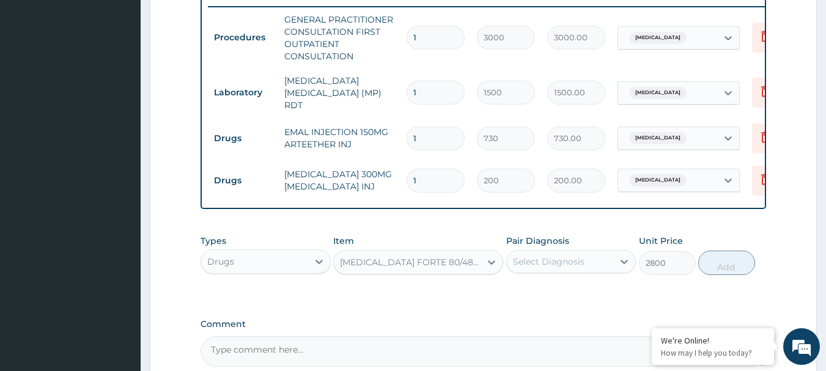
click at [533, 262] on div "Select Diagnosis" at bounding box center [549, 261] width 72 height 12
click at [562, 299] on div "Malaria" at bounding box center [571, 293] width 130 height 25
checkbox input "true"
click at [741, 266] on button "Add" at bounding box center [726, 263] width 57 height 24
type input "0"
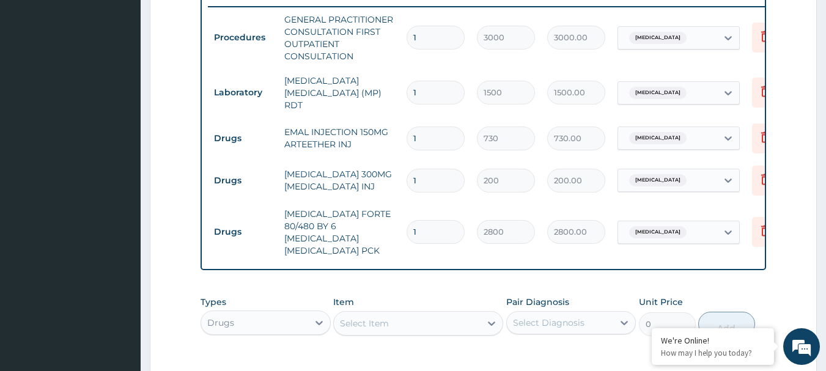
click at [370, 318] on div "Select Item" at bounding box center [364, 323] width 49 height 12
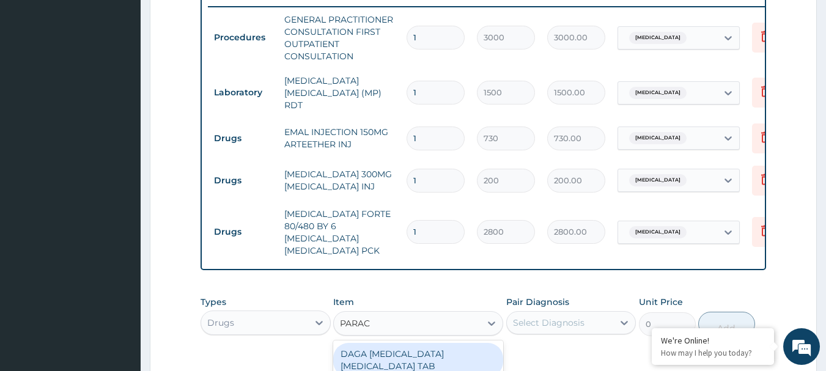
type input "PARACE"
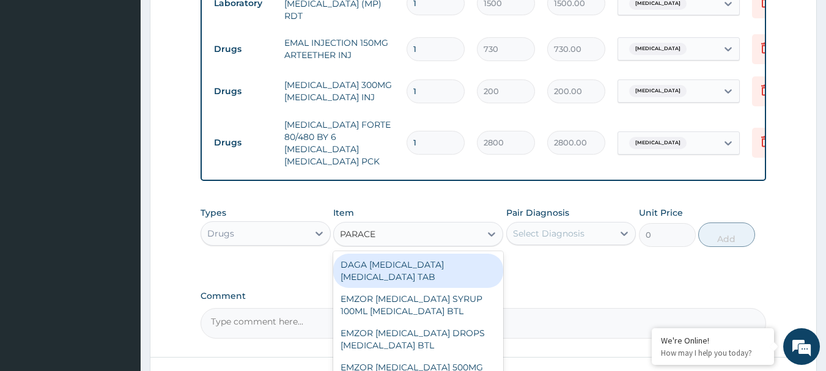
scroll to position [603, 0]
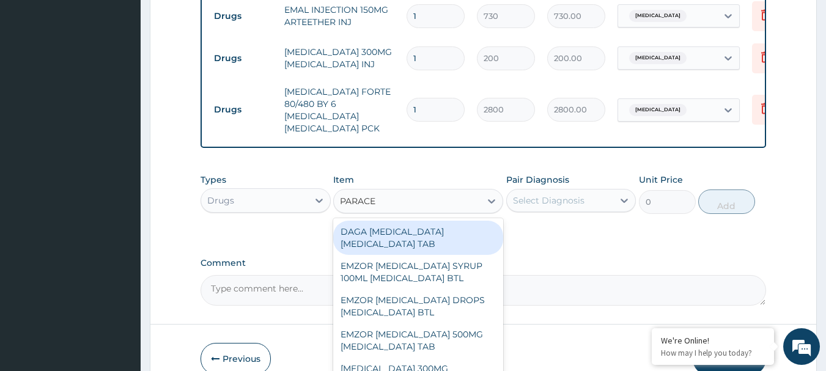
click at [348, 233] on div "DAGA [MEDICAL_DATA] [MEDICAL_DATA] TAB" at bounding box center [418, 238] width 170 height 34
type input "20"
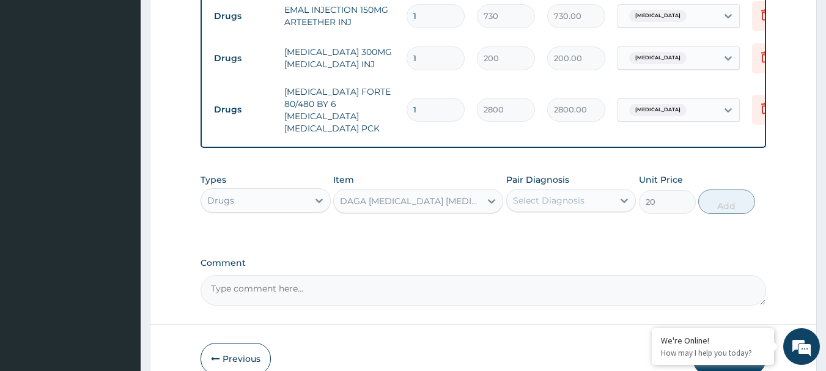
click at [562, 194] on div "Select Diagnosis" at bounding box center [549, 200] width 72 height 12
drag, startPoint x: 578, startPoint y: 221, endPoint x: 647, endPoint y: 197, distance: 72.9
click at [579, 219] on div "[MEDICAL_DATA]" at bounding box center [571, 231] width 130 height 25
checkbox input "true"
click at [721, 191] on button "Add" at bounding box center [726, 201] width 57 height 24
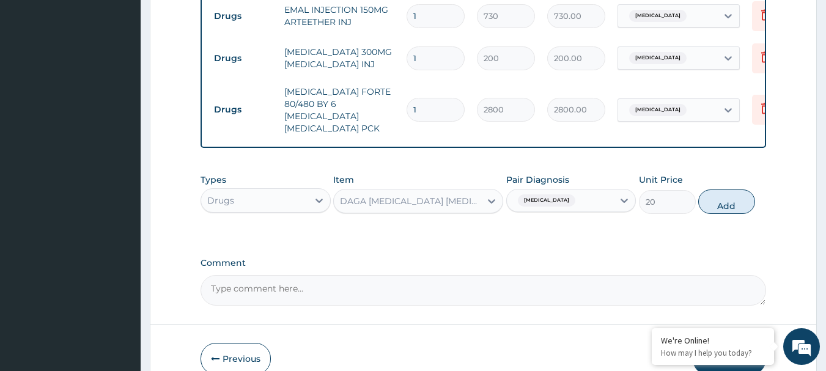
type input "0"
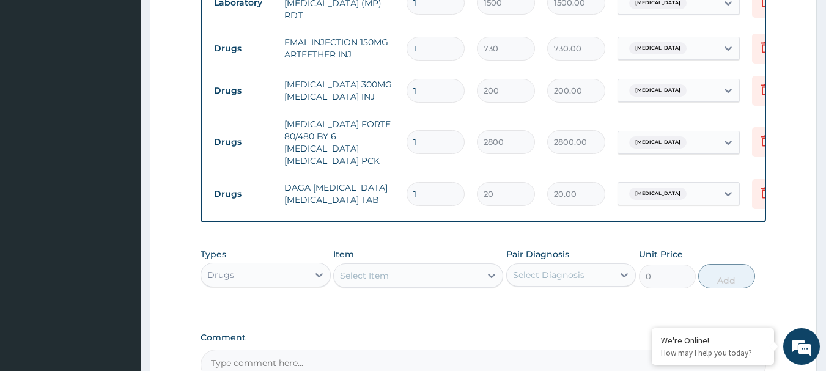
scroll to position [541, 0]
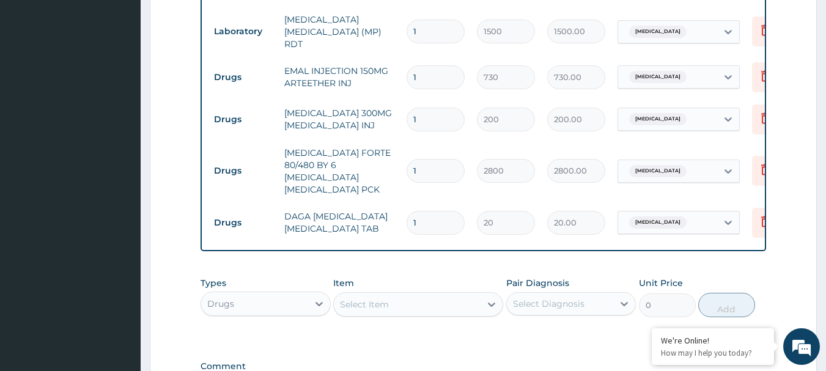
drag, startPoint x: 437, startPoint y: 114, endPoint x: 381, endPoint y: 127, distance: 57.1
click at [381, 127] on tr "Drugs PARACETAMOL 300MG ACETAMINOPHEN INJ 1 200 200.00 Malaria Delete" at bounding box center [507, 119] width 599 height 42
type input "2"
type input "400.00"
type input "2"
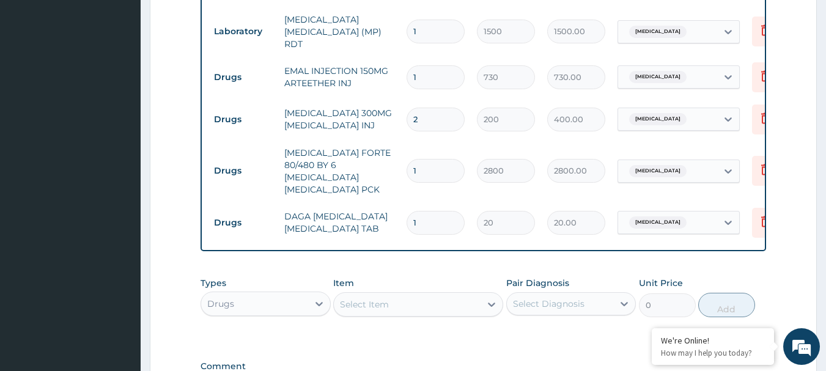
drag, startPoint x: 427, startPoint y: 209, endPoint x: 378, endPoint y: 215, distance: 49.8
click at [378, 215] on tr "Drugs DAGA [MEDICAL_DATA] [MEDICAL_DATA] TAB 1 20 20.00 [MEDICAL_DATA] Delete" at bounding box center [507, 223] width 599 height 42
type input "2"
type input "40.00"
type input "24"
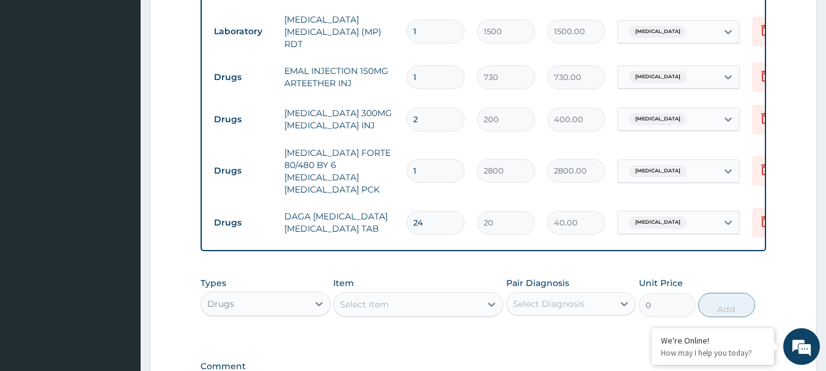
type input "480.00"
type input "24"
drag, startPoint x: 433, startPoint y: 71, endPoint x: 337, endPoint y: 94, distance: 98.6
click at [337, 94] on tbody "Procedures GENERAL PRACTITIONER CONSULTATION FIRST OUTPATIENT CONSULTATION 1 30…" at bounding box center [507, 95] width 599 height 298
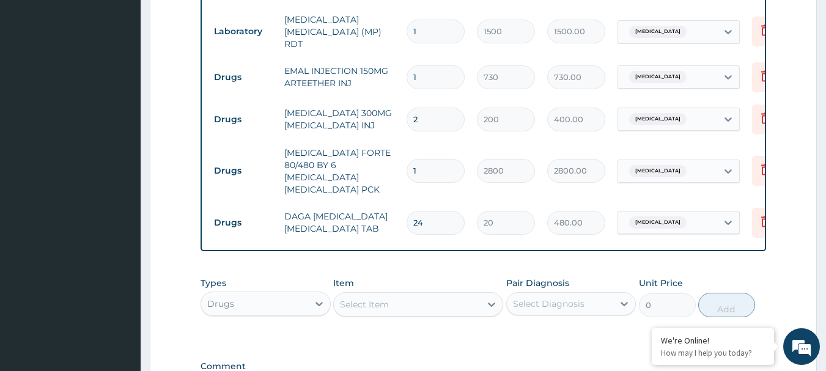
type input "3"
type input "2190.00"
type input "3"
click at [343, 123] on td "PARACETAMOL 300MG ACETAMINOPHEN INJ" at bounding box center [339, 119] width 122 height 37
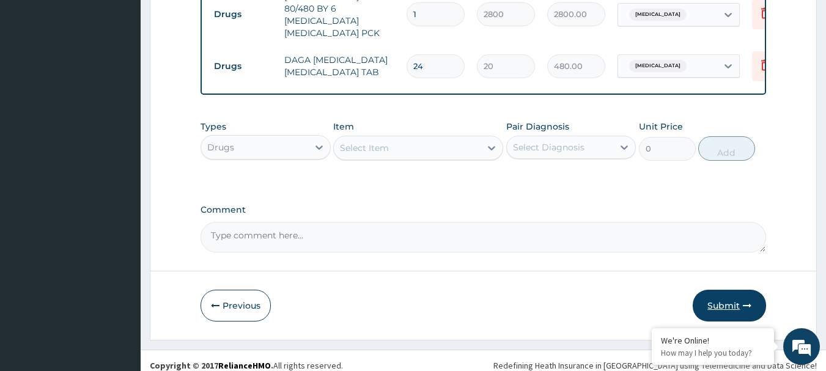
click at [706, 291] on button "Submit" at bounding box center [728, 306] width 73 height 32
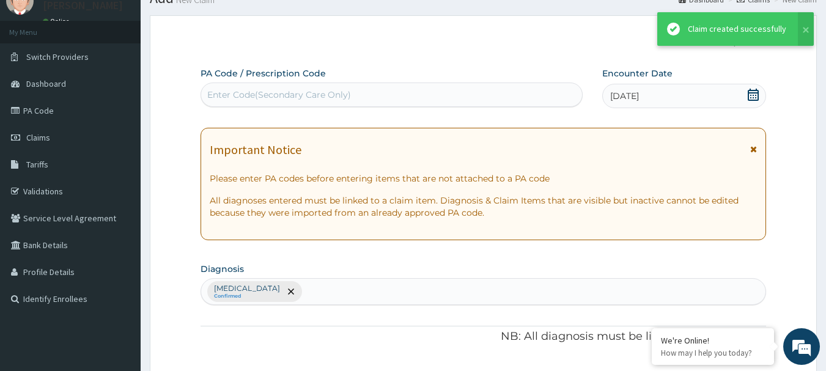
scroll to position [698, 0]
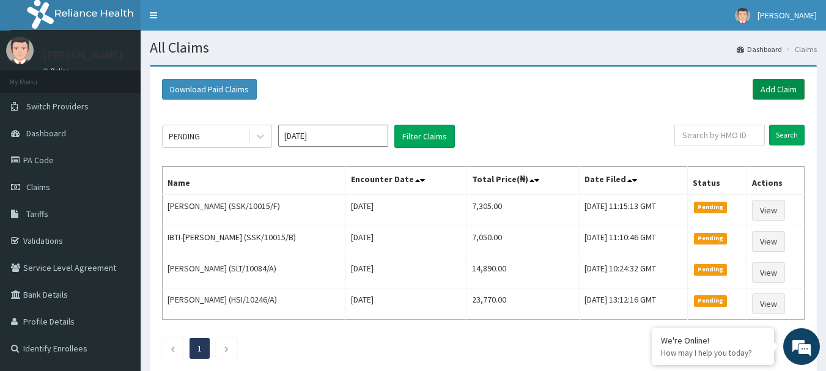
click at [768, 81] on link "Add Claim" at bounding box center [778, 89] width 52 height 21
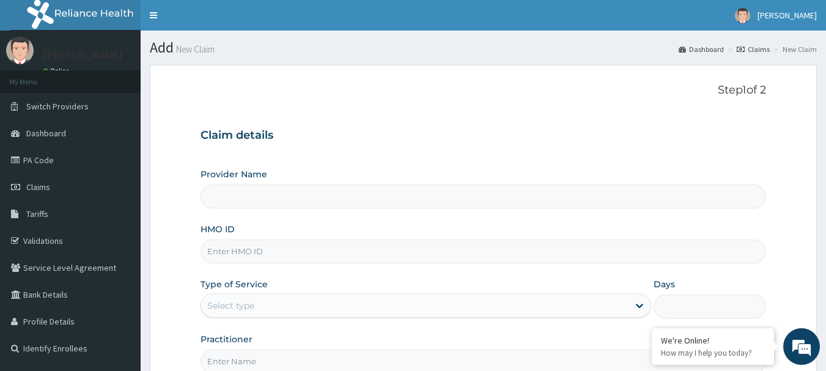
type input "International Clinics And Hospitals Ltd"
click at [285, 247] on input "HMO ID" at bounding box center [483, 252] width 566 height 24
drag, startPoint x: 276, startPoint y: 243, endPoint x: 196, endPoint y: 244, distance: 79.5
click at [196, 244] on form "Step 1 of 2 Claim details Provider Name International Clinics And Hospitals Ltd…" at bounding box center [483, 263] width 667 height 397
type input "HLP/10065/A"
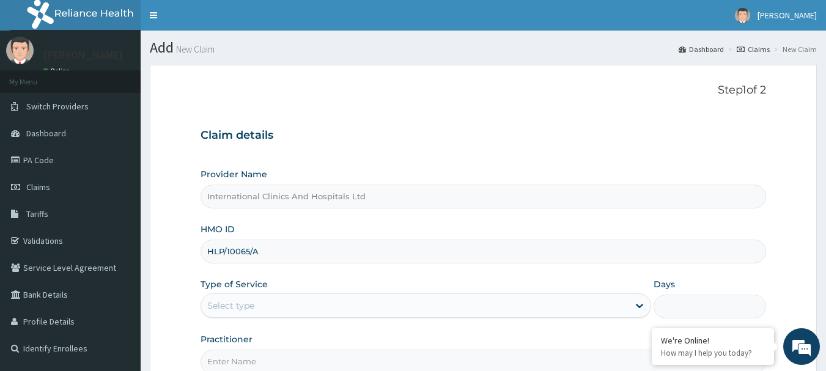
click at [317, 282] on div "Type of Service Select type" at bounding box center [425, 298] width 450 height 40
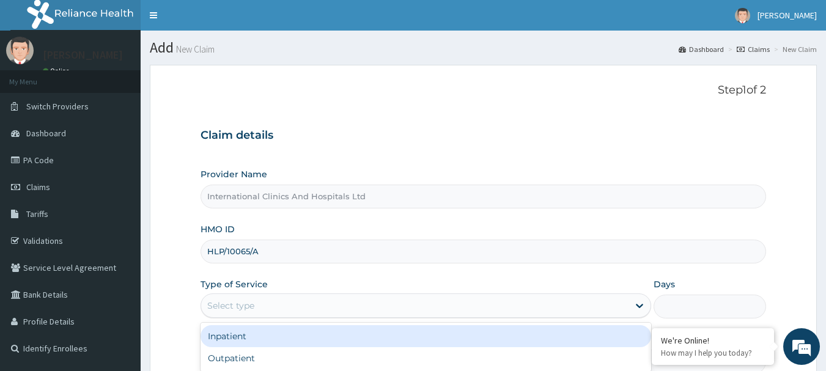
click at [303, 297] on div "Select type" at bounding box center [414, 306] width 427 height 20
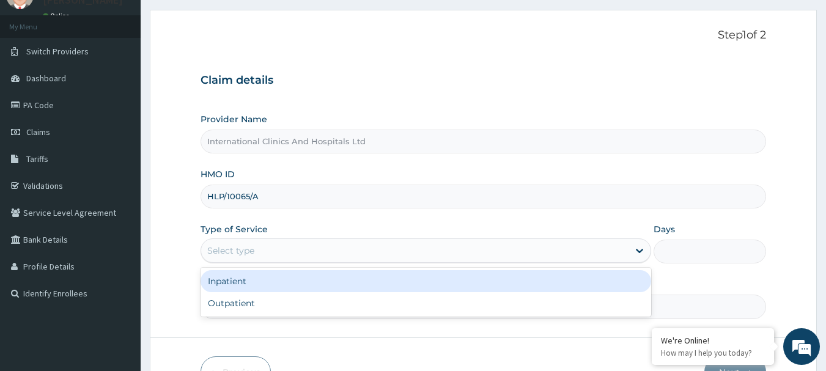
scroll to position [61, 0]
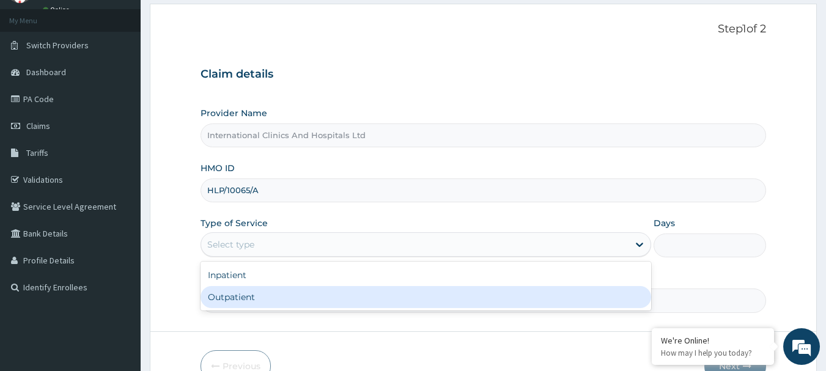
click at [287, 296] on div "Outpatient" at bounding box center [425, 297] width 450 height 22
type input "1"
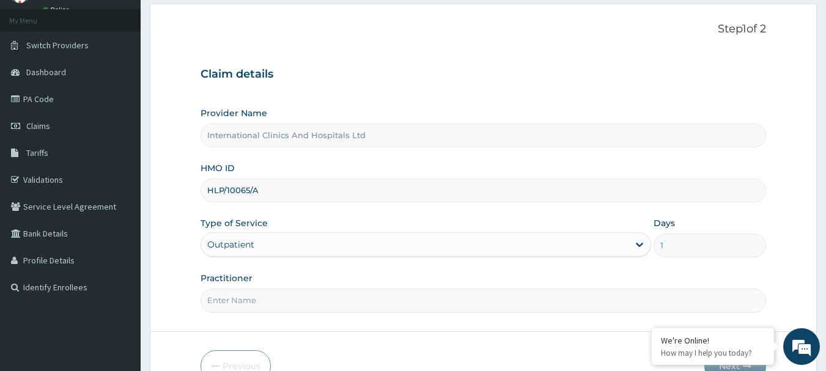
click at [287, 296] on input "Practitioner" at bounding box center [483, 300] width 566 height 24
type input "DR.NONSO"
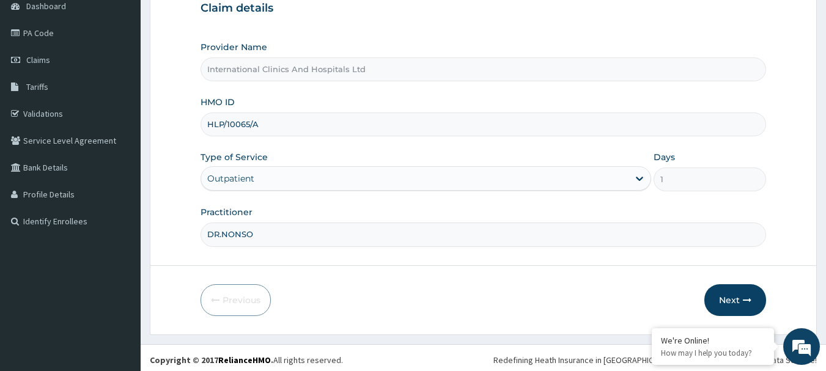
scroll to position [131, 0]
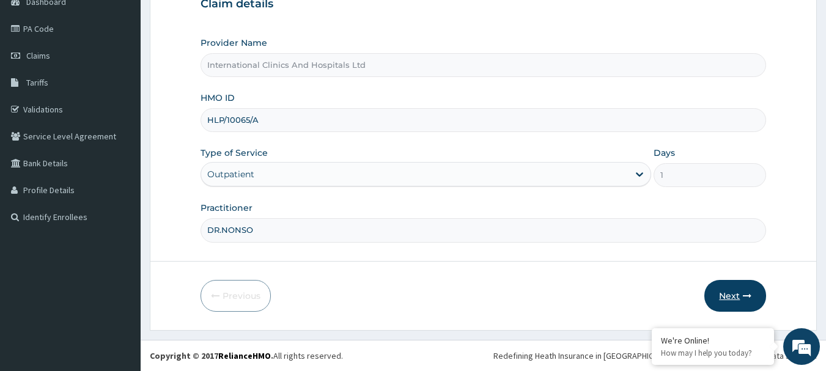
click at [724, 298] on button "Next" at bounding box center [735, 296] width 62 height 32
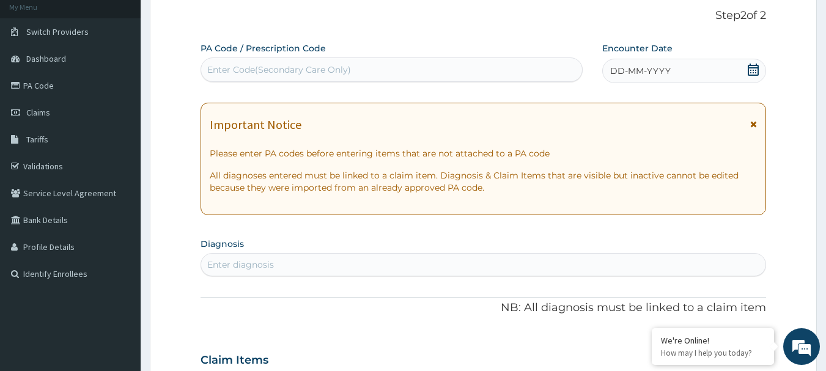
scroll to position [0, 0]
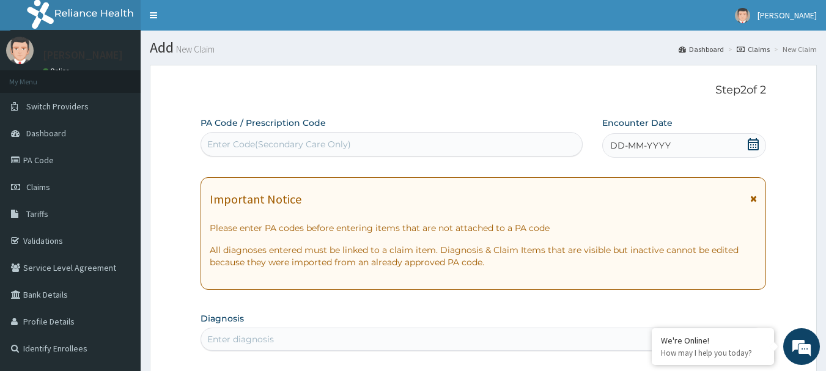
click at [703, 142] on div "DD-MM-YYYY" at bounding box center [684, 145] width 164 height 24
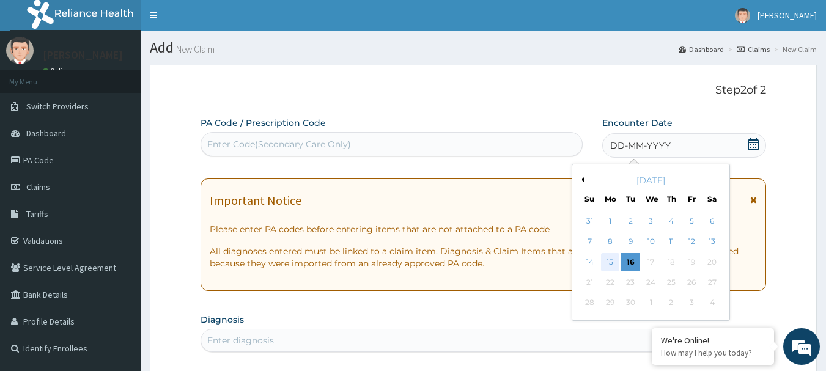
click at [604, 262] on div "15" at bounding box center [610, 262] width 18 height 18
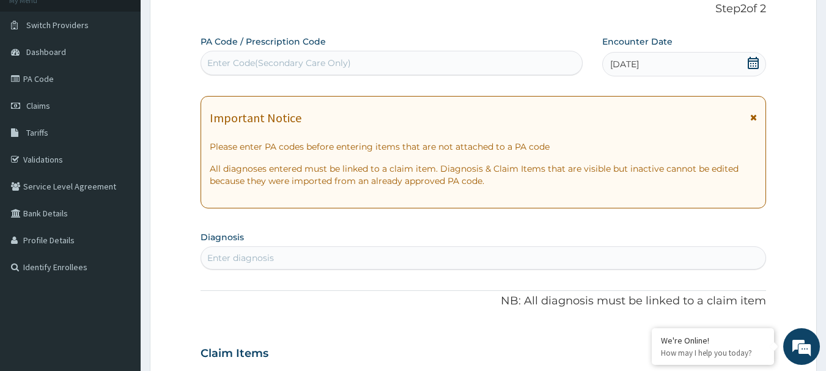
scroll to position [122, 0]
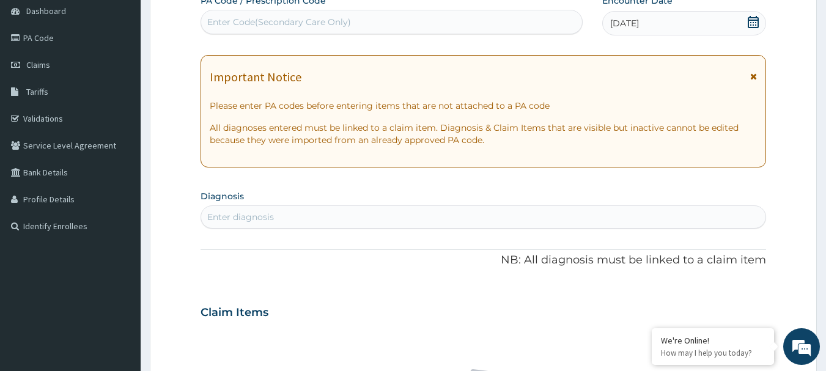
click at [296, 224] on div "Enter diagnosis" at bounding box center [483, 217] width 565 height 20
type input "[MEDICAL_DATA]"
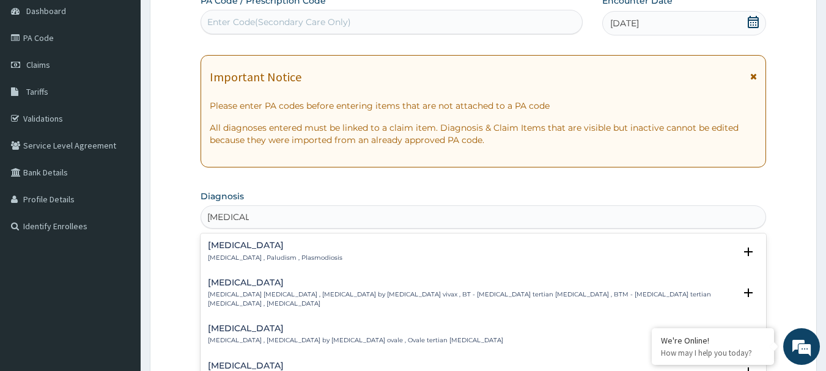
click at [219, 245] on h4 "[MEDICAL_DATA]" at bounding box center [275, 245] width 134 height 9
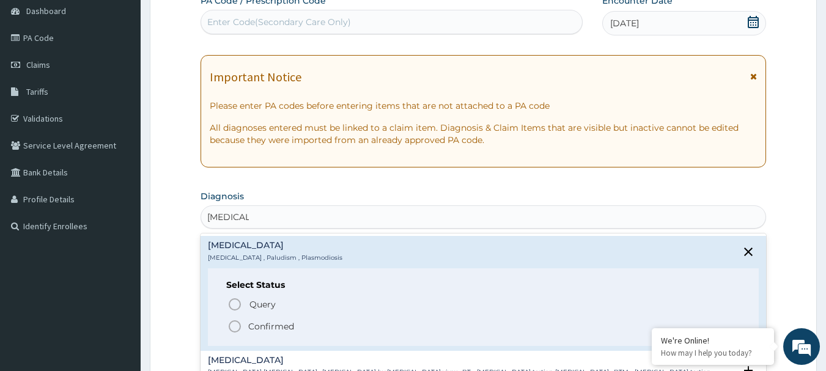
click at [230, 331] on icon "status option filled" at bounding box center [234, 326] width 15 height 15
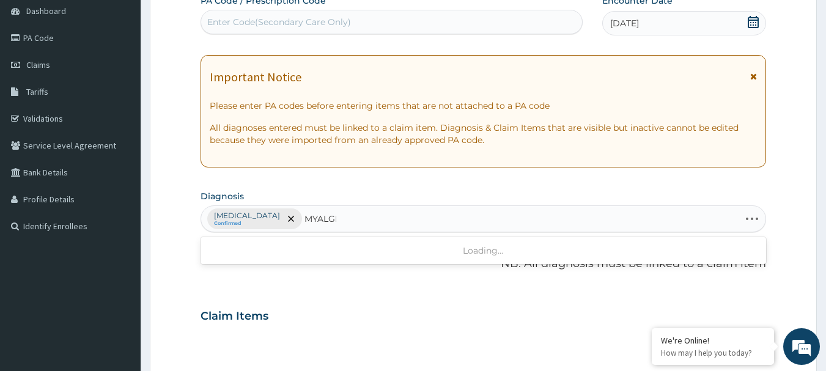
type input "MYALGIA"
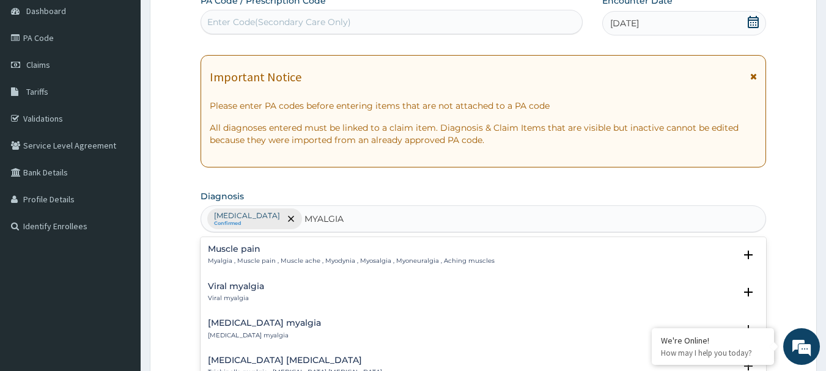
click at [221, 267] on div "Muscle pain Myalgia , Muscle pain , Muscle ache , Myodynia , Myosalgia , Myoneu…" at bounding box center [483, 258] width 551 height 28
click at [226, 259] on p "Myalgia , Muscle pain , Muscle ache , Myodynia , Myosalgia , Myoneuralgia , Ach…" at bounding box center [351, 261] width 287 height 9
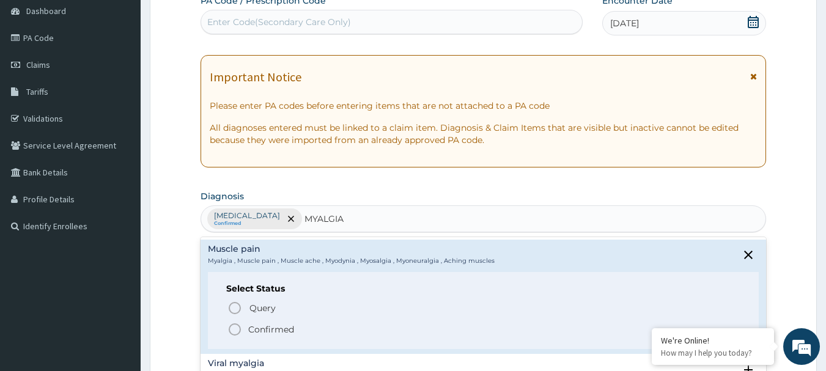
click at [235, 326] on icon "status option filled" at bounding box center [234, 329] width 15 height 15
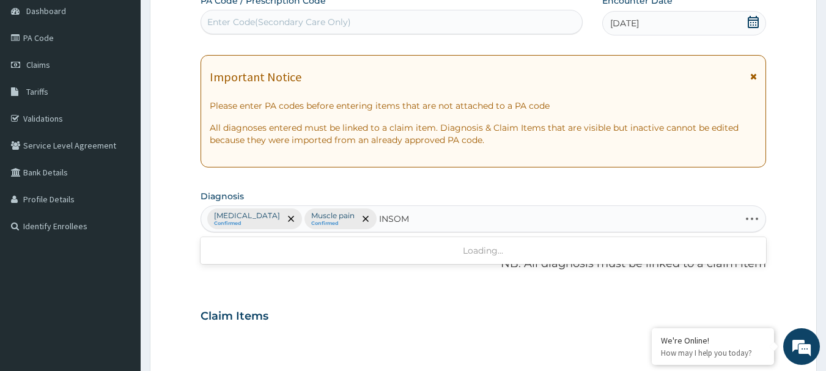
type input "INSOMN"
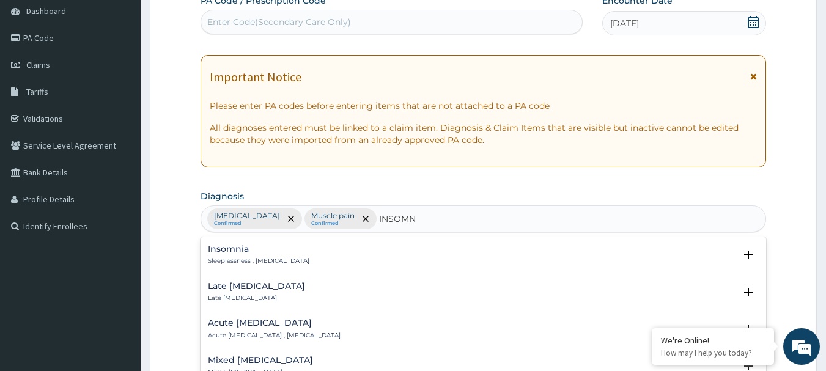
click at [227, 255] on div "[MEDICAL_DATA] Sleeplessness , [MEDICAL_DATA]" at bounding box center [258, 254] width 101 height 21
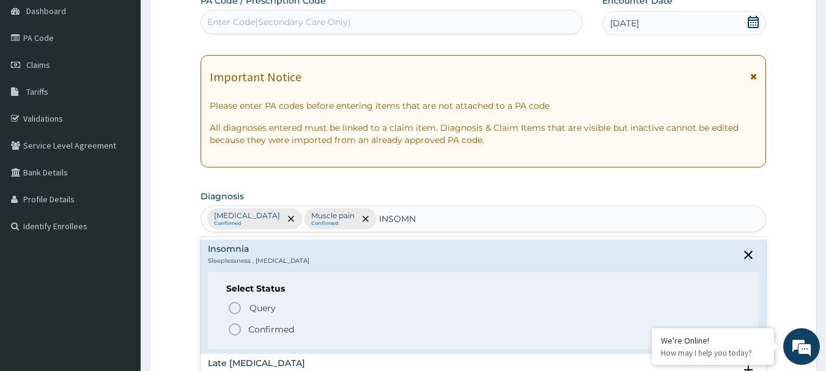
click at [235, 332] on icon "status option filled" at bounding box center [234, 329] width 15 height 15
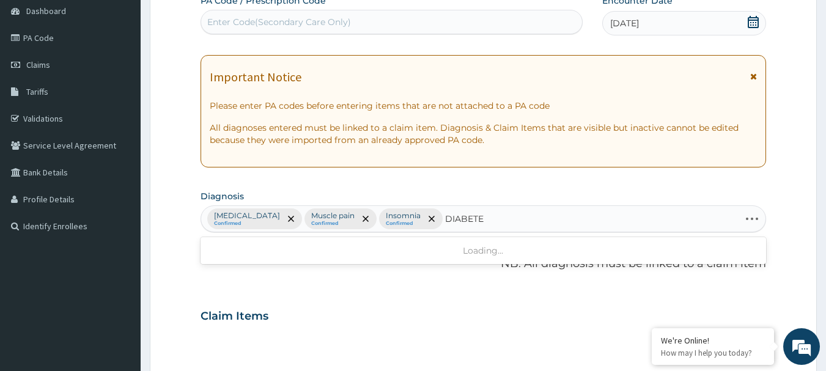
type input "[MEDICAL_DATA]"
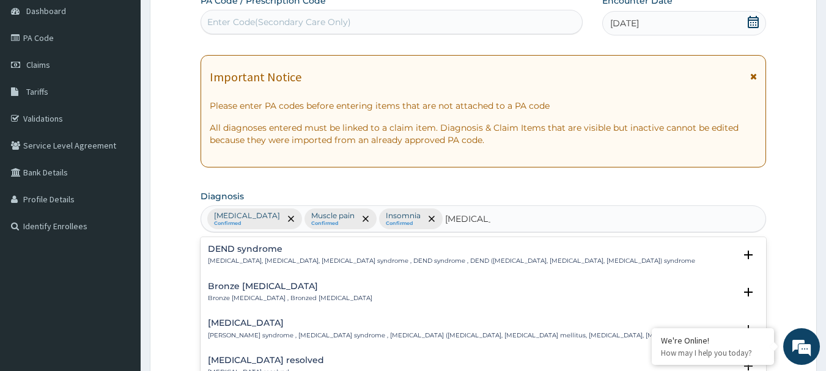
scroll to position [61, 0]
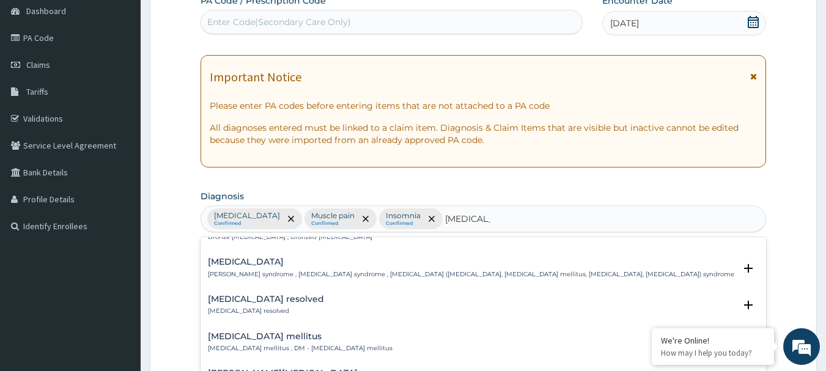
click at [236, 343] on div "[MEDICAL_DATA] mellitus [MEDICAL_DATA] mellitus , DM - [MEDICAL_DATA] mellitus" at bounding box center [300, 342] width 185 height 21
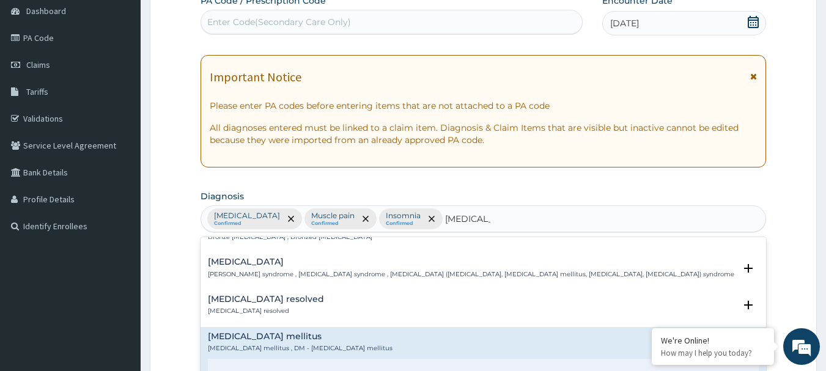
scroll to position [122, 0]
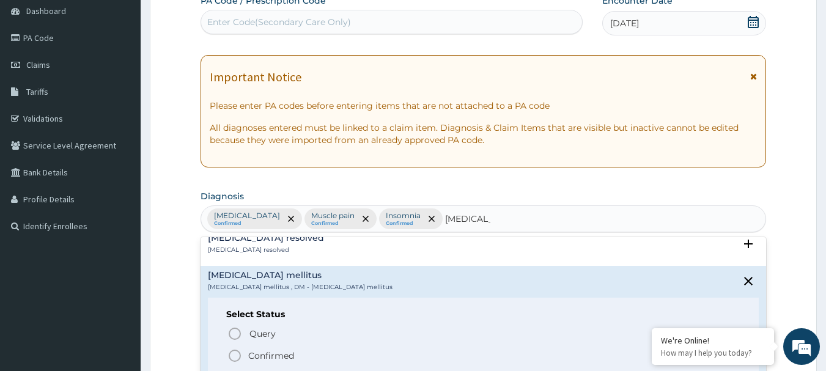
click at [233, 357] on icon "status option filled" at bounding box center [234, 355] width 15 height 15
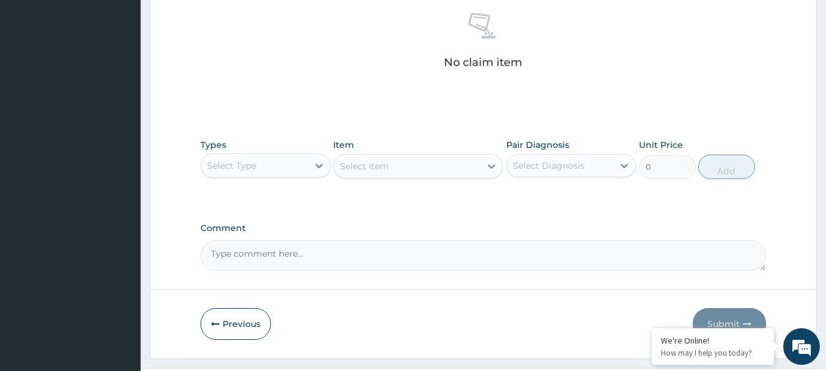
scroll to position [489, 0]
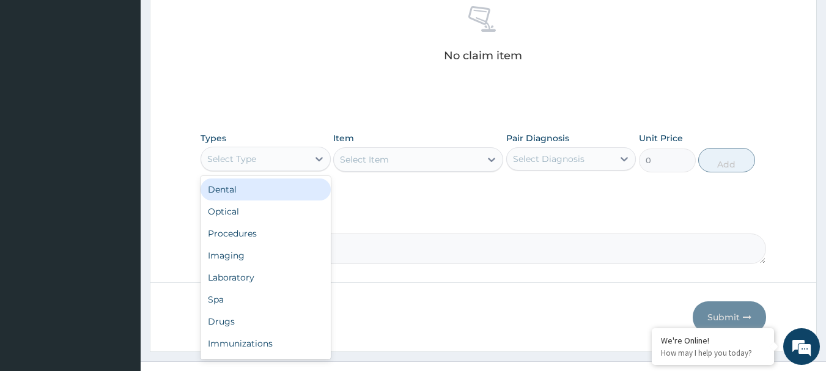
click at [270, 149] on div "Select Type" at bounding box center [254, 159] width 107 height 20
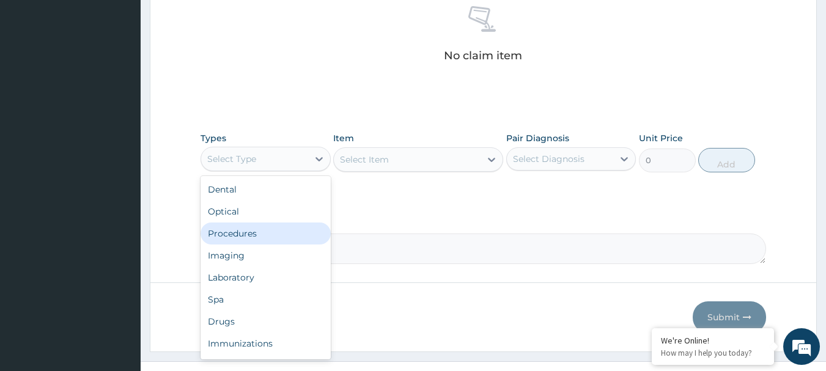
click at [270, 224] on div "Procedures" at bounding box center [265, 233] width 130 height 22
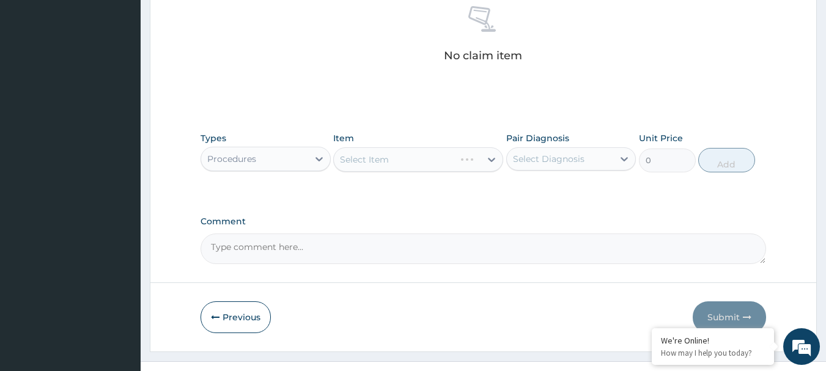
click at [388, 169] on div "Select Item" at bounding box center [418, 159] width 170 height 24
click at [398, 156] on div "Select Item" at bounding box center [407, 160] width 147 height 20
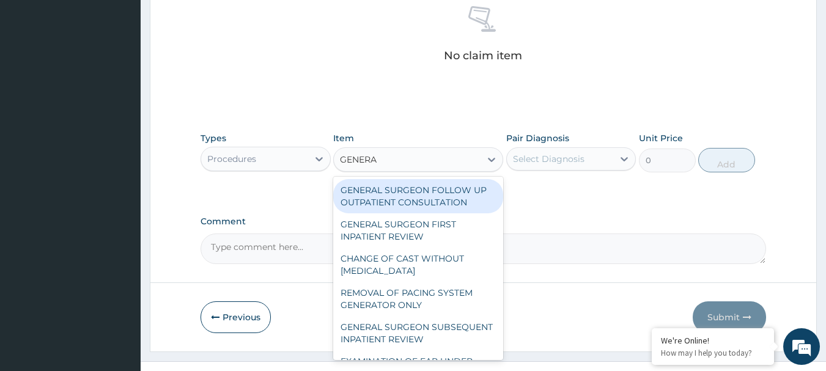
type input "GENERAL"
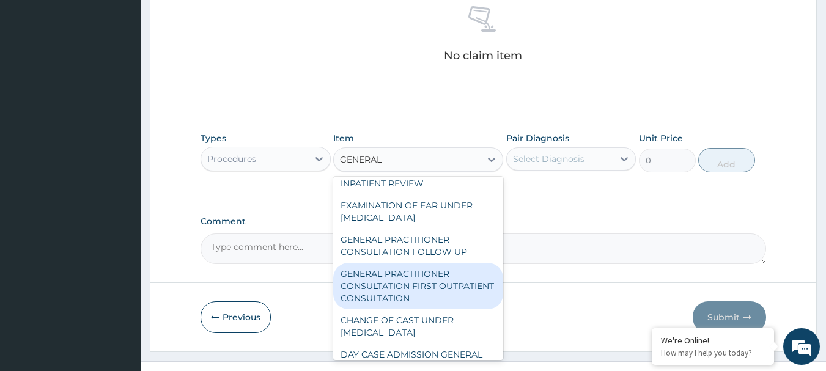
scroll to position [122, 0]
click at [443, 305] on div "GENERAL PRACTITIONER CONSULTATION FIRST OUTPATIENT CONSULTATION" at bounding box center [418, 285] width 170 height 46
type input "3000"
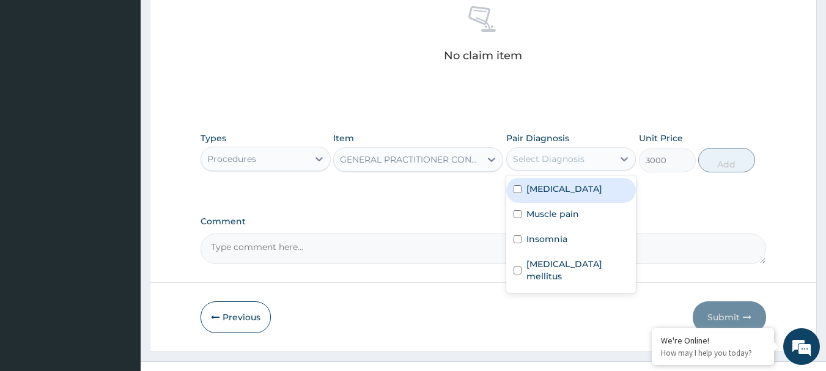
click at [570, 158] on div "Select Diagnosis" at bounding box center [549, 159] width 72 height 12
click at [589, 190] on div "[MEDICAL_DATA]" at bounding box center [571, 190] width 130 height 25
checkbox input "true"
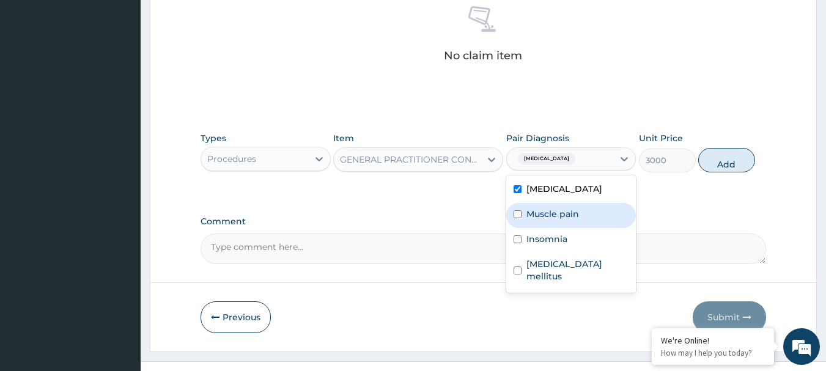
click at [588, 209] on div "Muscle pain" at bounding box center [571, 215] width 130 height 25
checkbox input "true"
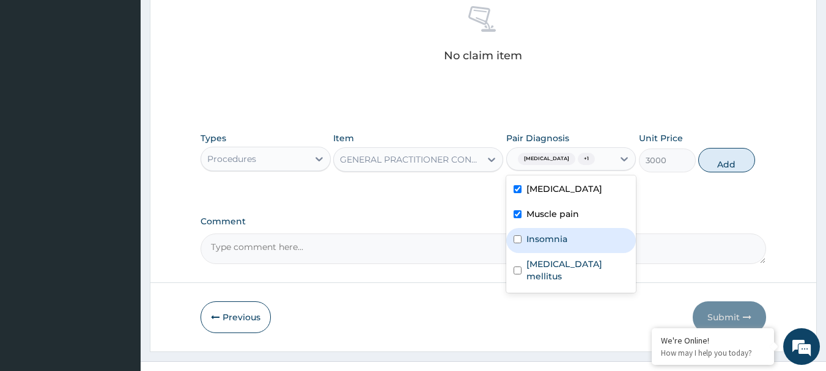
drag, startPoint x: 592, startPoint y: 238, endPoint x: 604, endPoint y: 269, distance: 33.1
click at [592, 243] on div "Insomnia" at bounding box center [571, 240] width 130 height 25
checkbox input "true"
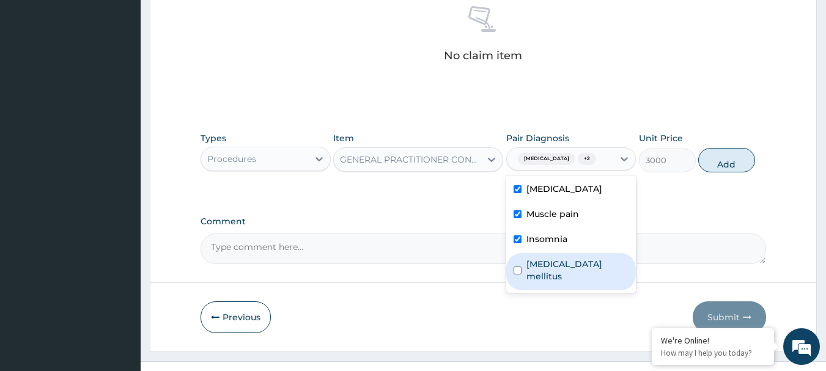
click at [604, 270] on div "[MEDICAL_DATA] mellitus" at bounding box center [571, 271] width 130 height 37
checkbox input "true"
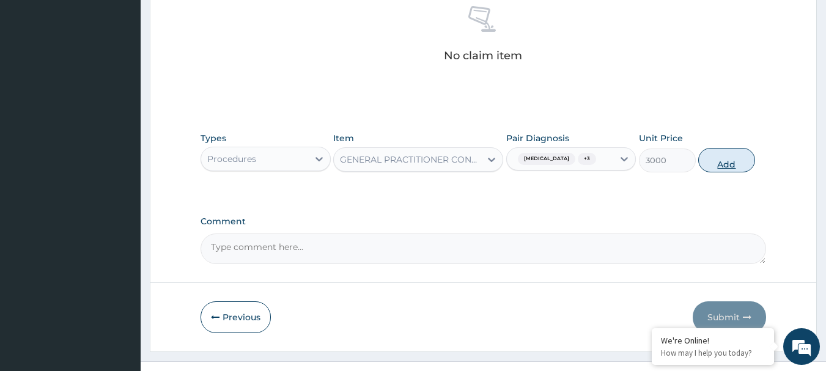
click at [721, 168] on button "Add" at bounding box center [726, 160] width 57 height 24
type input "0"
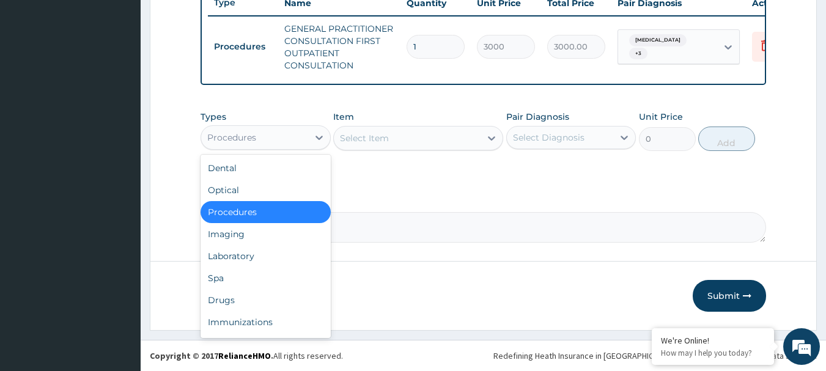
click at [237, 145] on div "Procedures" at bounding box center [254, 138] width 107 height 20
click at [266, 252] on div "Laboratory" at bounding box center [265, 256] width 130 height 22
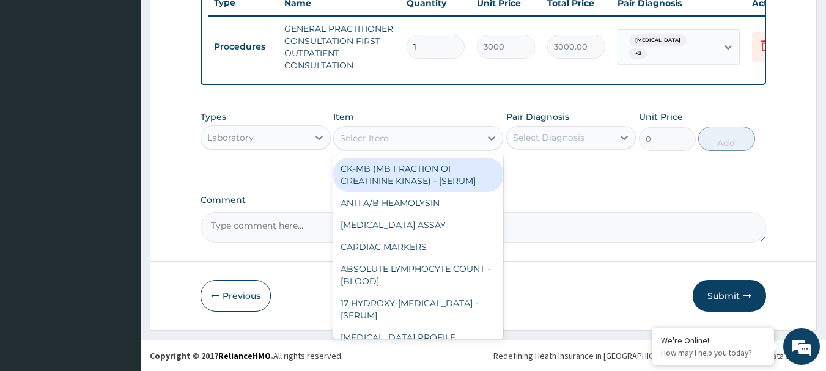
click at [387, 136] on div "Select Item" at bounding box center [364, 138] width 49 height 12
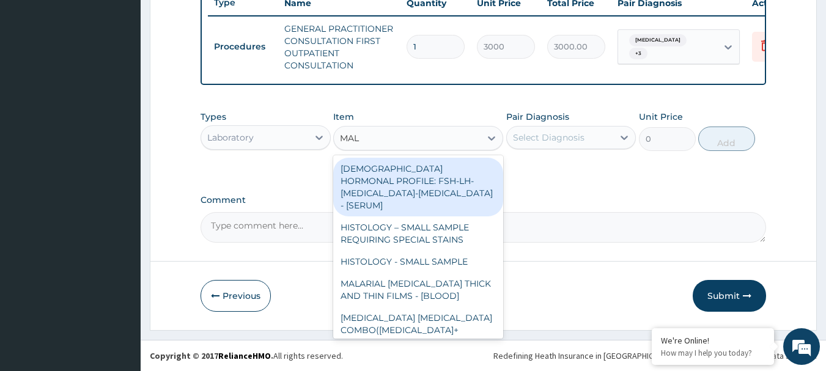
type input "MALA"
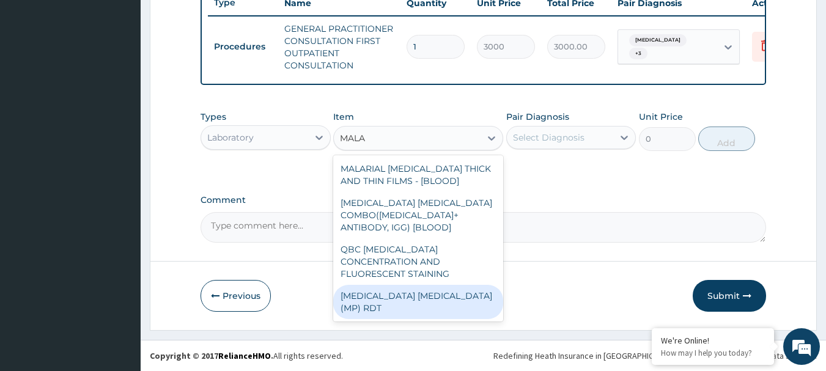
drag, startPoint x: 404, startPoint y: 284, endPoint x: 439, endPoint y: 263, distance: 40.2
click at [407, 285] on div "[MEDICAL_DATA] [MEDICAL_DATA] (MP) RDT" at bounding box center [418, 302] width 170 height 34
type input "1500"
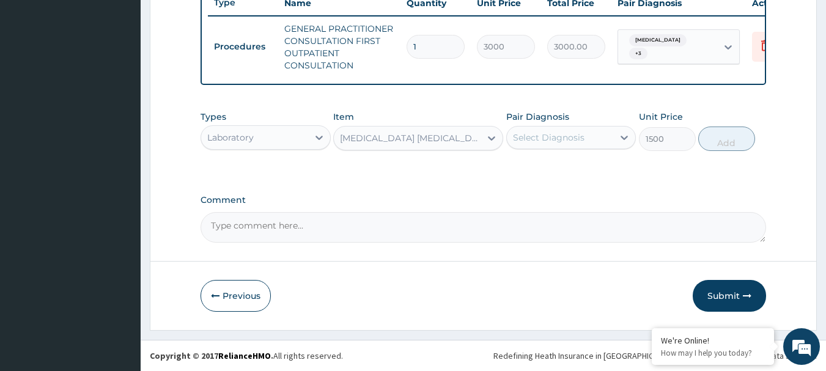
click at [553, 137] on div "Select Diagnosis" at bounding box center [549, 137] width 72 height 12
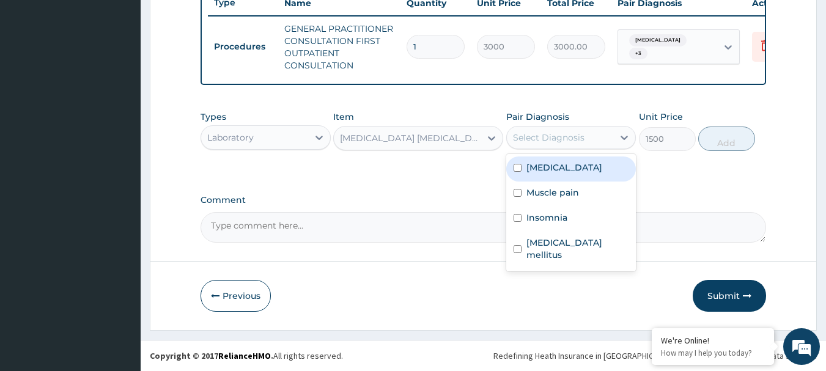
click at [584, 166] on div "[MEDICAL_DATA]" at bounding box center [571, 168] width 130 height 25
checkbox input "true"
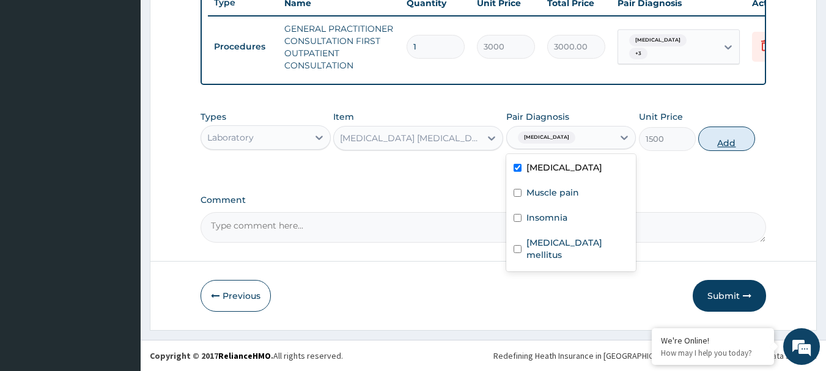
click at [713, 136] on button "Add" at bounding box center [726, 139] width 57 height 24
type input "0"
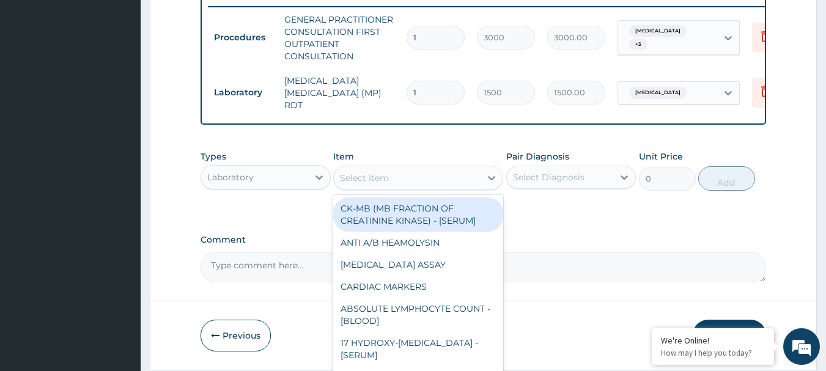
click at [388, 183] on div "Select Item" at bounding box center [364, 178] width 49 height 12
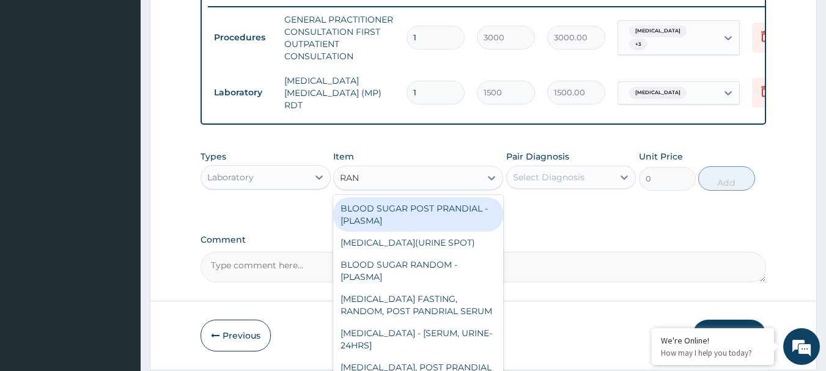
type input "RAND"
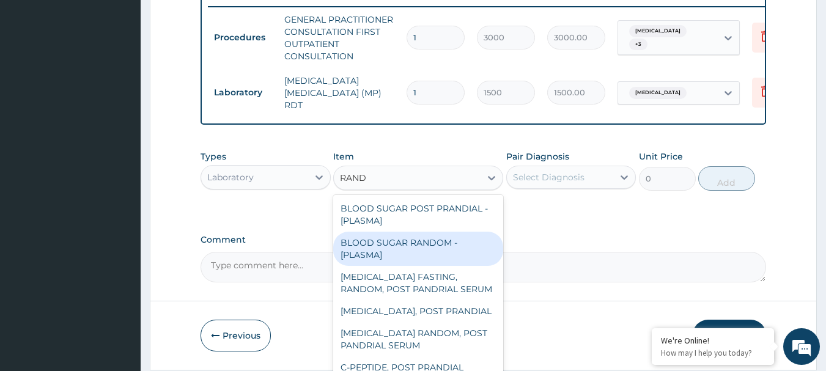
click at [420, 255] on div "BLOOD SUGAR RANDOM - [PLASMA]" at bounding box center [418, 249] width 170 height 34
type input "1500"
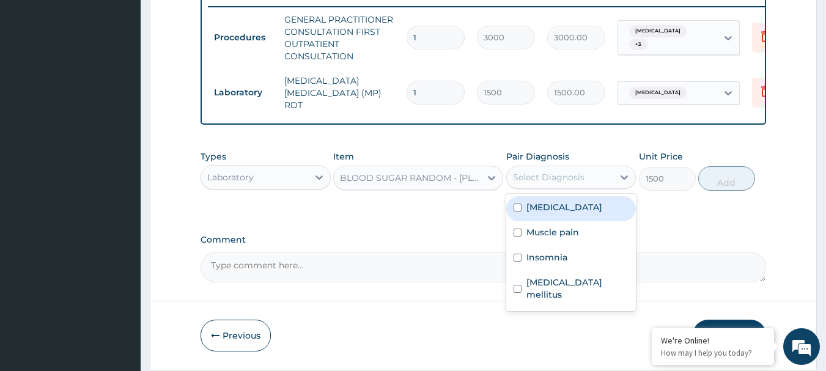
click at [573, 174] on div "Select Diagnosis" at bounding box center [549, 177] width 72 height 12
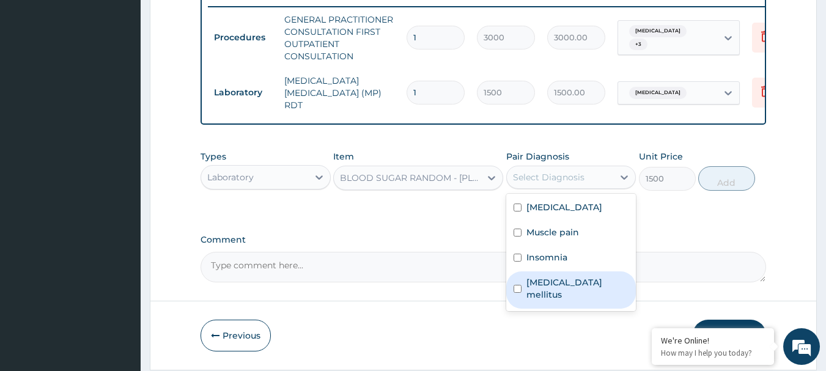
click at [592, 288] on label "[MEDICAL_DATA] mellitus" at bounding box center [577, 288] width 103 height 24
checkbox input "true"
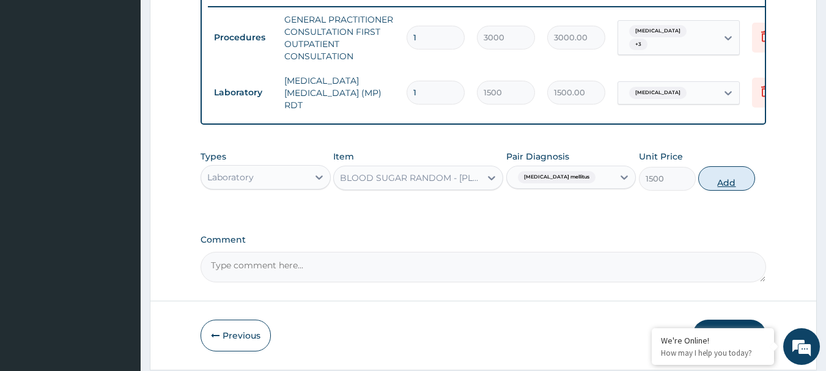
click at [736, 179] on button "Add" at bounding box center [726, 178] width 57 height 24
type input "0"
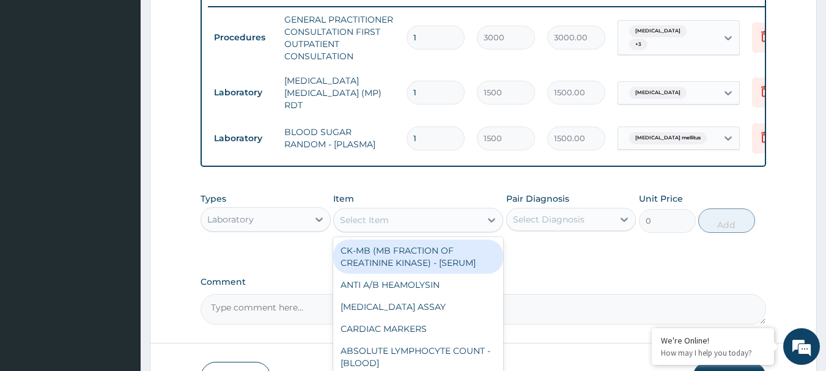
click at [377, 224] on div "Select Item" at bounding box center [364, 220] width 49 height 12
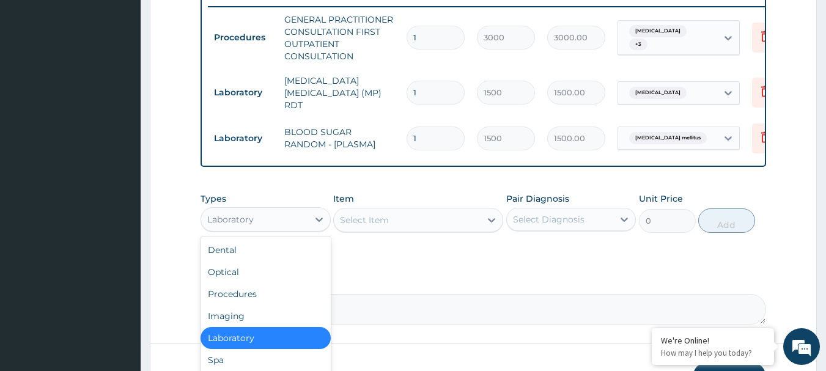
click at [222, 226] on div "Laboratory" at bounding box center [230, 219] width 46 height 12
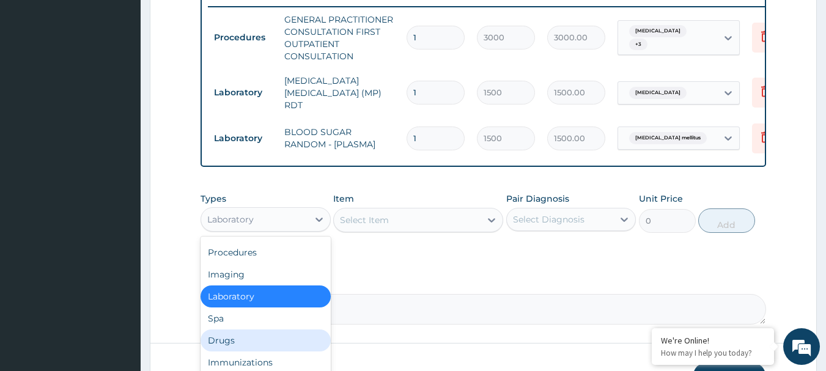
click at [256, 346] on div "Drugs" at bounding box center [265, 340] width 130 height 22
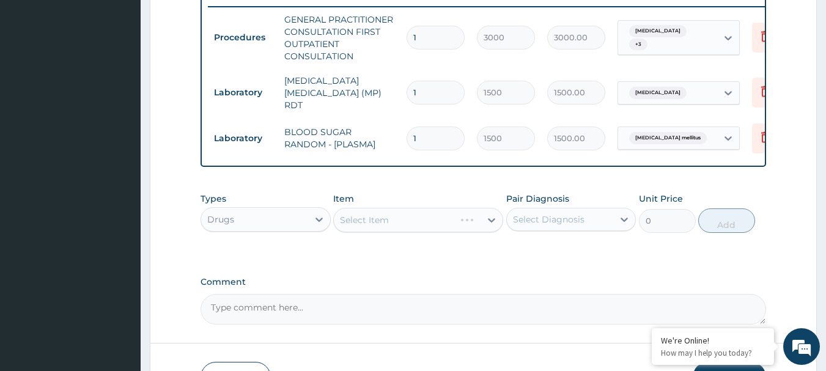
click at [416, 216] on div "Select Item" at bounding box center [418, 220] width 170 height 24
click at [409, 219] on div "Select Item" at bounding box center [418, 220] width 170 height 24
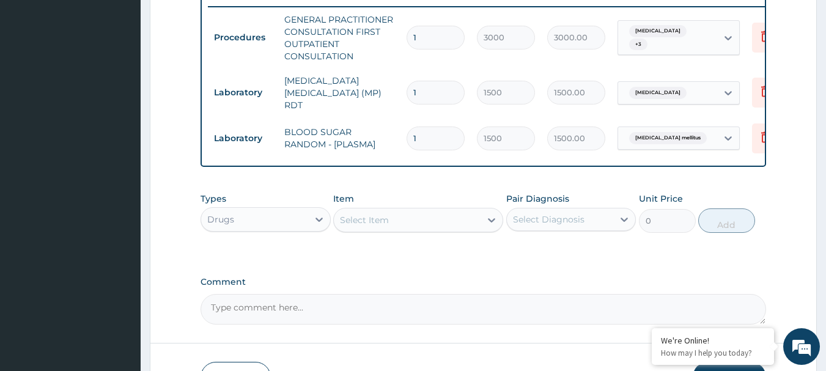
click at [409, 219] on div "Select Item" at bounding box center [407, 220] width 147 height 20
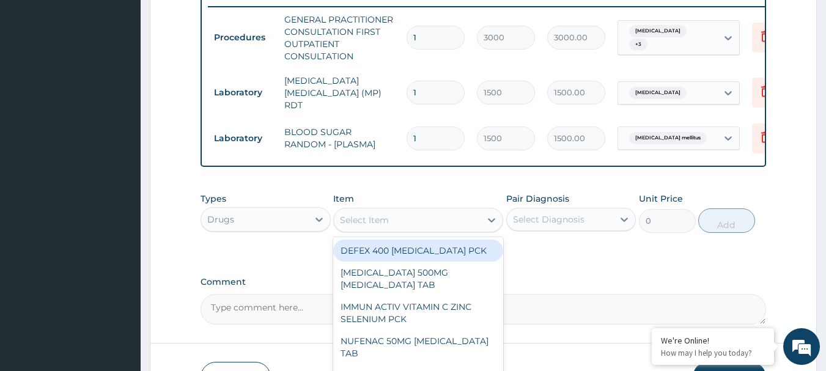
click at [409, 219] on div "Select Item" at bounding box center [407, 220] width 147 height 20
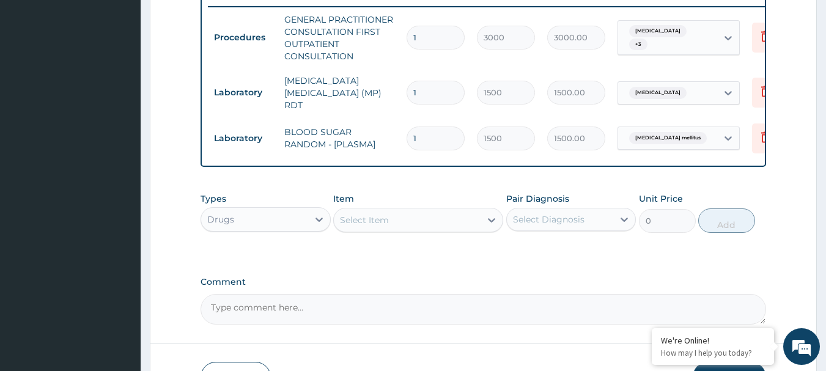
click at [409, 219] on div "Select Item" at bounding box center [407, 220] width 147 height 20
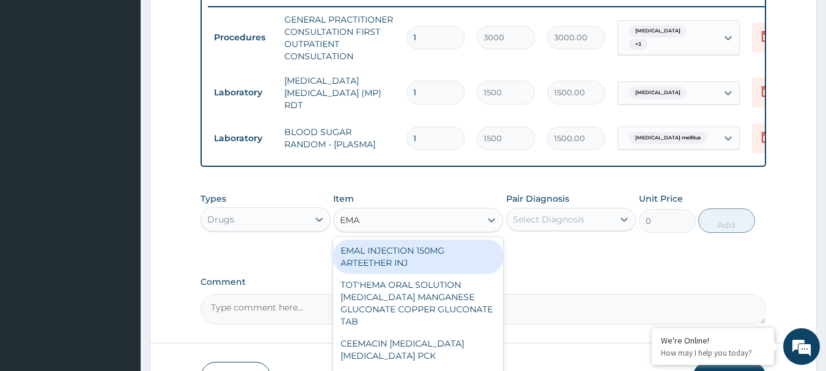
type input "EMAL"
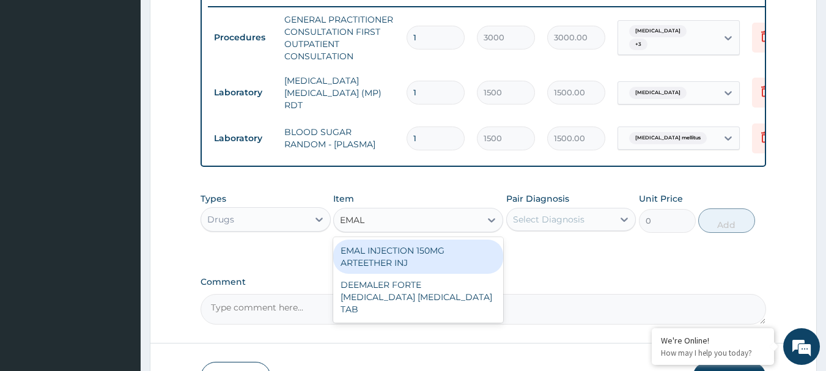
click at [449, 261] on div "EMAL INJECTION 150MG ARTEETHER INJ" at bounding box center [418, 257] width 170 height 34
type input "730"
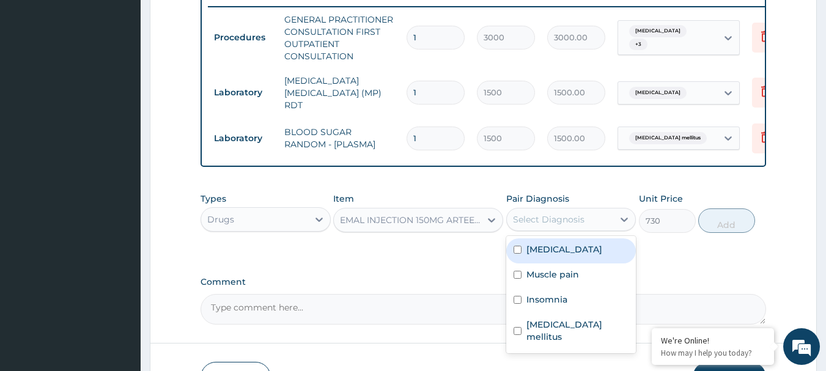
click at [556, 224] on div "Select Diagnosis" at bounding box center [549, 219] width 72 height 12
click at [582, 251] on div "[MEDICAL_DATA]" at bounding box center [571, 250] width 130 height 25
checkbox input "true"
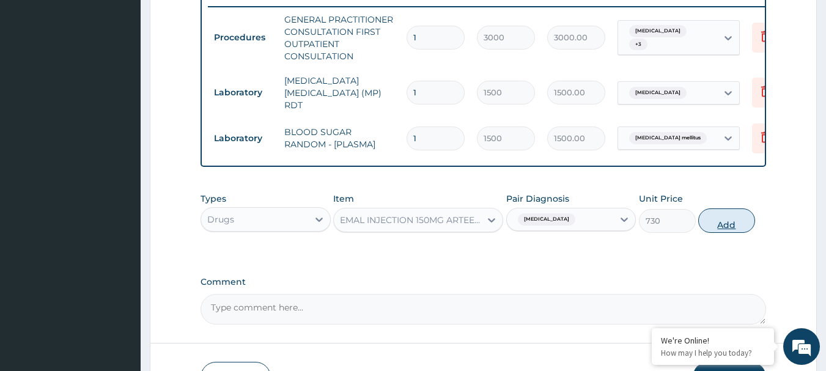
click at [730, 218] on button "Add" at bounding box center [726, 220] width 57 height 24
type input "0"
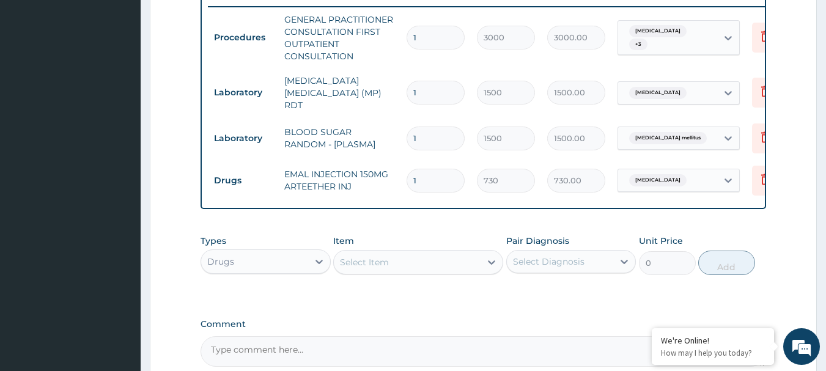
click at [391, 263] on div "Select Item" at bounding box center [407, 262] width 147 height 20
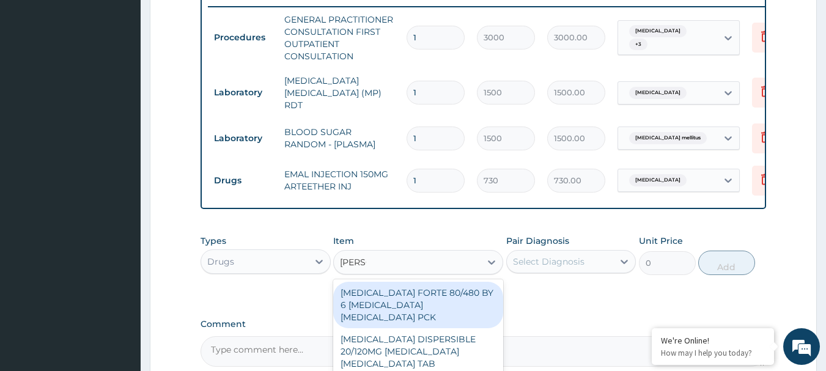
type input "COART"
click at [430, 306] on div "[MEDICAL_DATA] FORTE 80/480 BY 6 [MEDICAL_DATA] [MEDICAL_DATA] PCK" at bounding box center [418, 305] width 170 height 46
type input "2800"
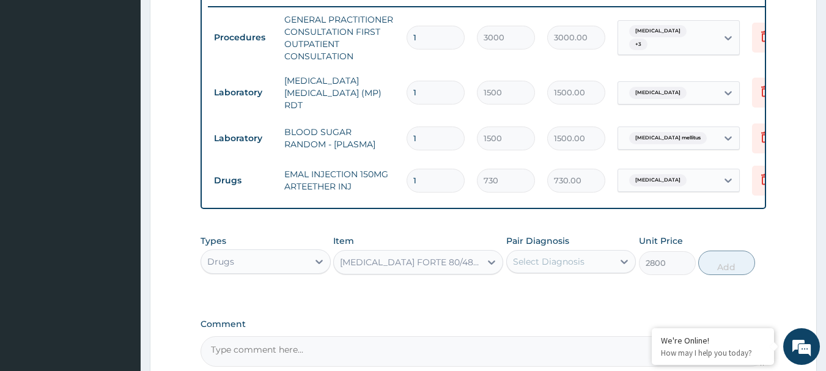
click at [561, 266] on div "Select Diagnosis" at bounding box center [549, 261] width 72 height 12
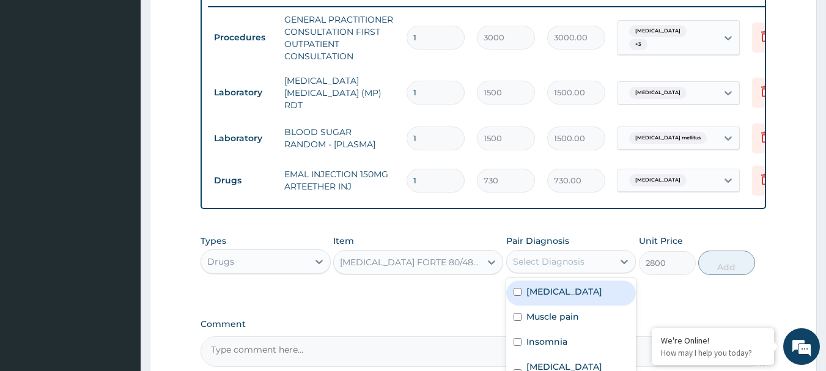
click at [561, 302] on div "[MEDICAL_DATA]" at bounding box center [571, 293] width 130 height 25
checkbox input "true"
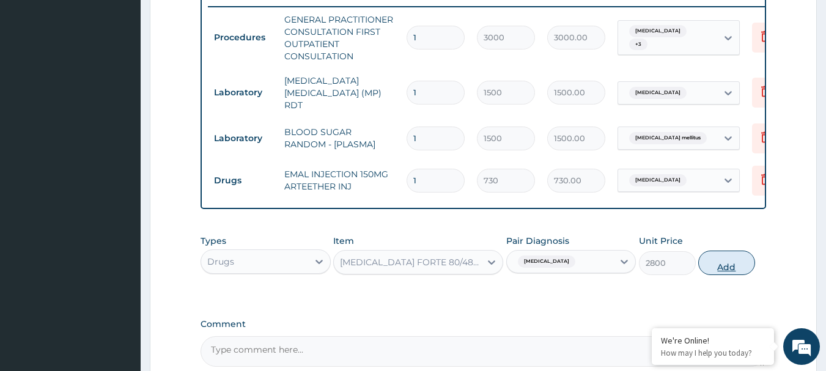
click at [708, 266] on button "Add" at bounding box center [726, 263] width 57 height 24
type input "0"
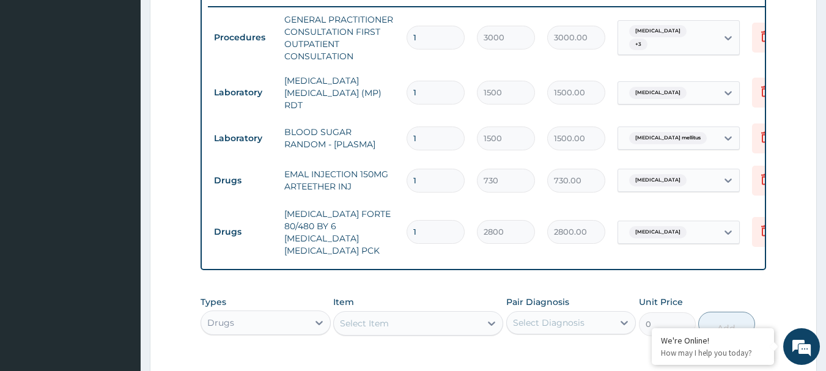
click at [388, 317] on div "Select Item" at bounding box center [364, 323] width 49 height 12
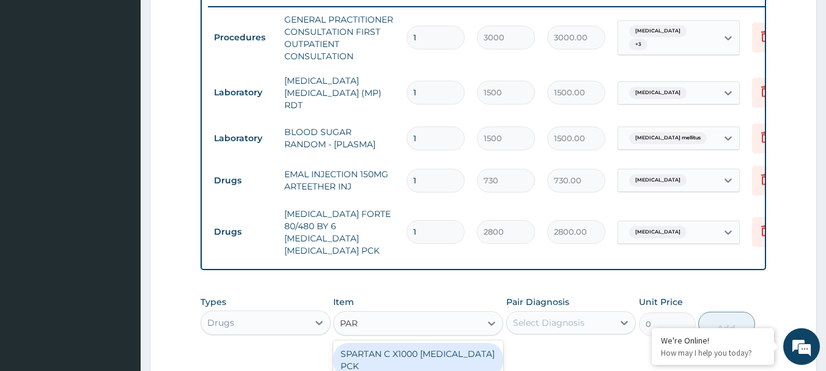
type input "PARA"
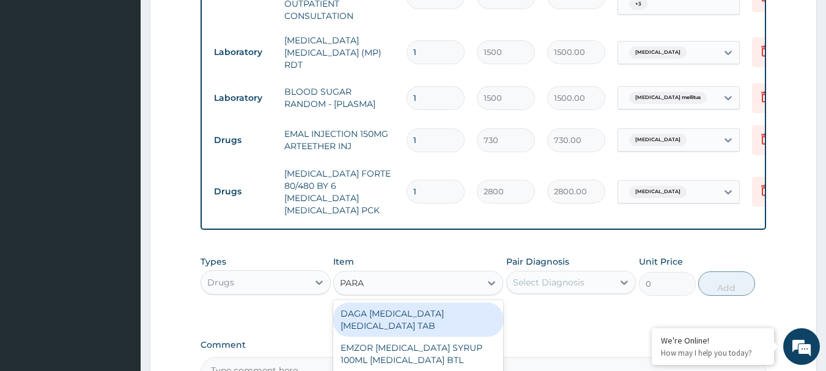
scroll to position [541, 0]
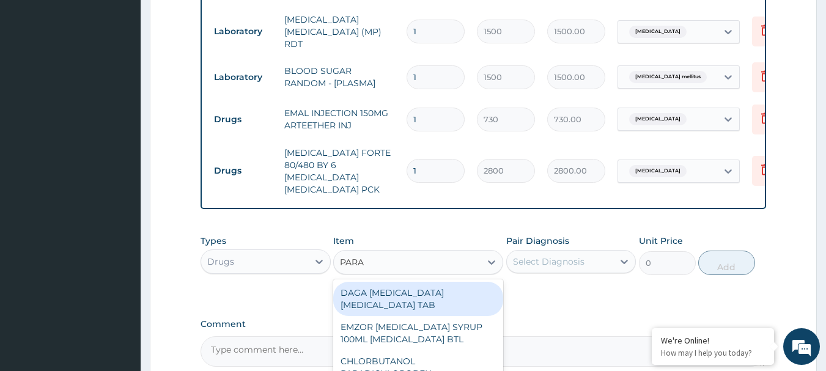
click at [392, 295] on div "DAGA [MEDICAL_DATA] [MEDICAL_DATA] TAB" at bounding box center [418, 299] width 170 height 34
type input "20"
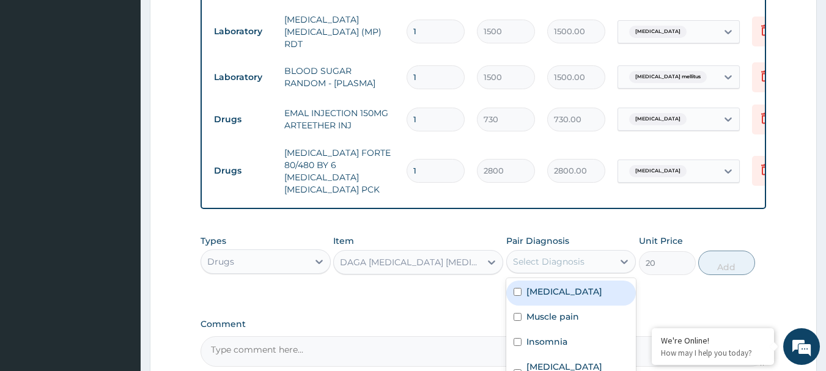
click at [553, 255] on div "Select Diagnosis" at bounding box center [549, 261] width 72 height 12
click at [571, 286] on div "[MEDICAL_DATA]" at bounding box center [571, 293] width 130 height 25
checkbox input "true"
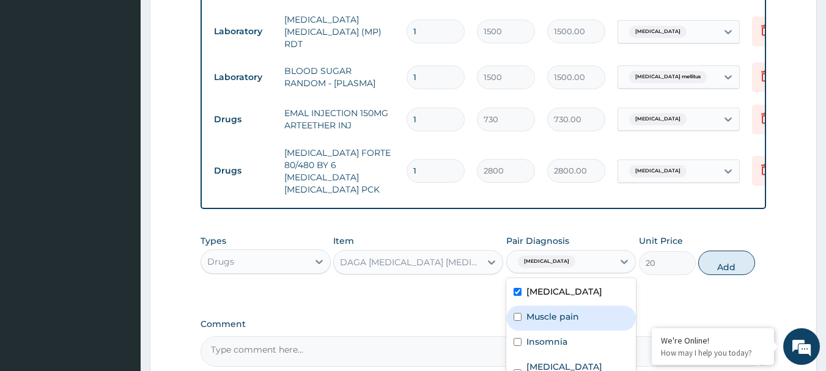
click at [595, 306] on div "Muscle pain" at bounding box center [571, 318] width 130 height 25
checkbox input "true"
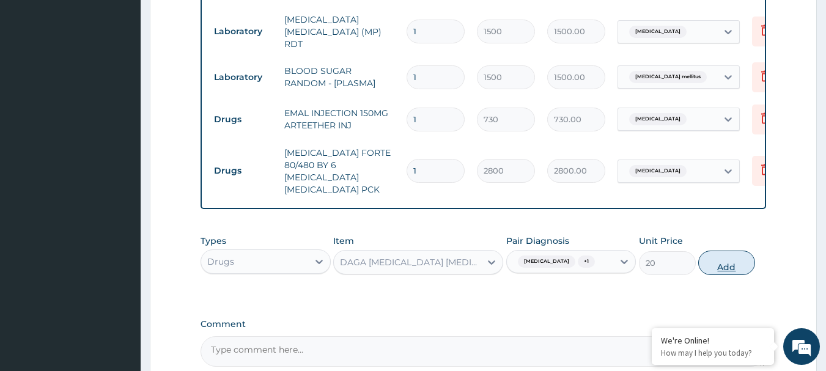
click at [724, 265] on button "Add" at bounding box center [726, 263] width 57 height 24
type input "0"
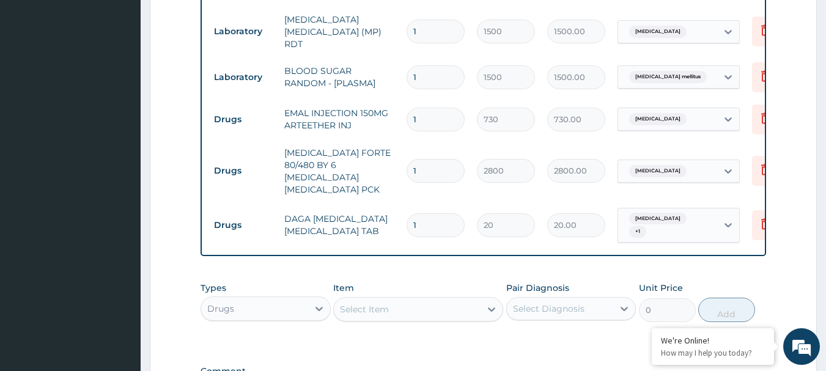
click at [386, 299] on div "Select Item" at bounding box center [407, 309] width 147 height 20
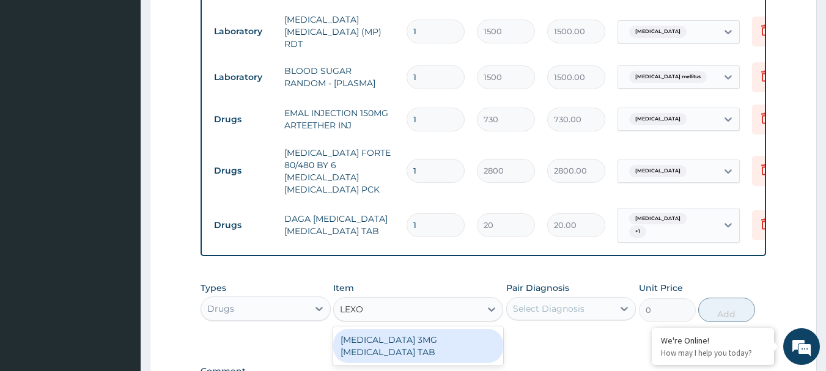
type input "LEXOT"
click at [390, 333] on div "[MEDICAL_DATA] 3MG [MEDICAL_DATA] TAB" at bounding box center [418, 346] width 170 height 34
type input "150"
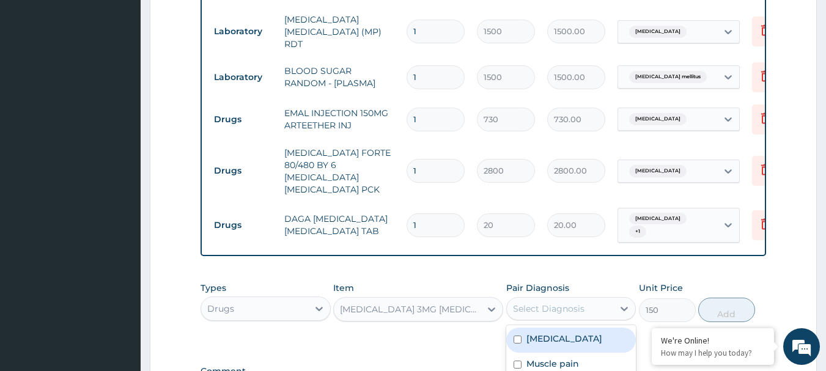
click at [551, 303] on div "Select Diagnosis" at bounding box center [549, 309] width 72 height 12
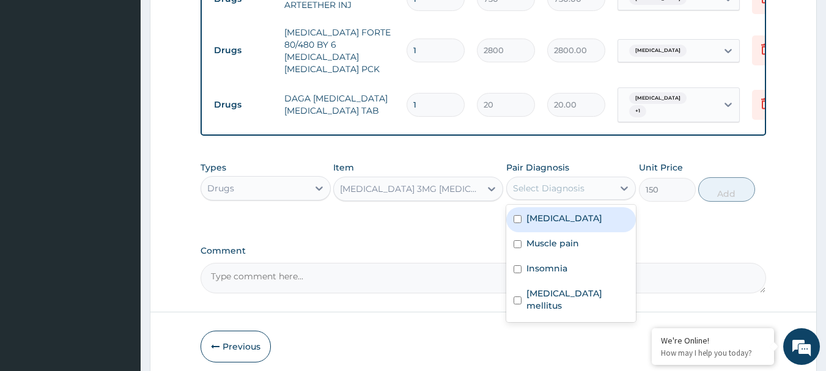
scroll to position [664, 0]
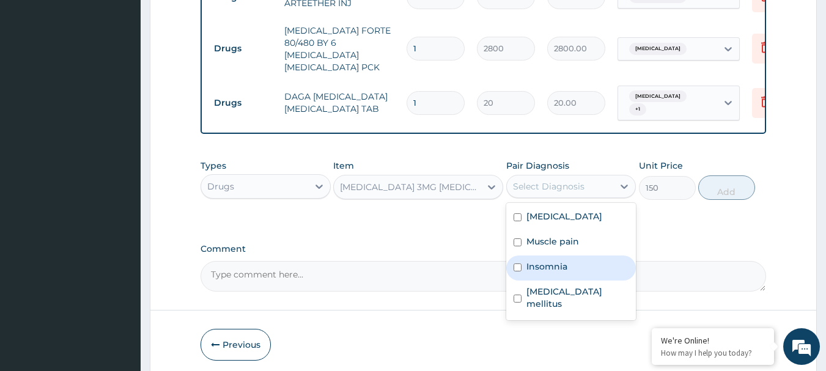
click at [568, 260] on div "Insomnia" at bounding box center [571, 267] width 130 height 25
checkbox input "true"
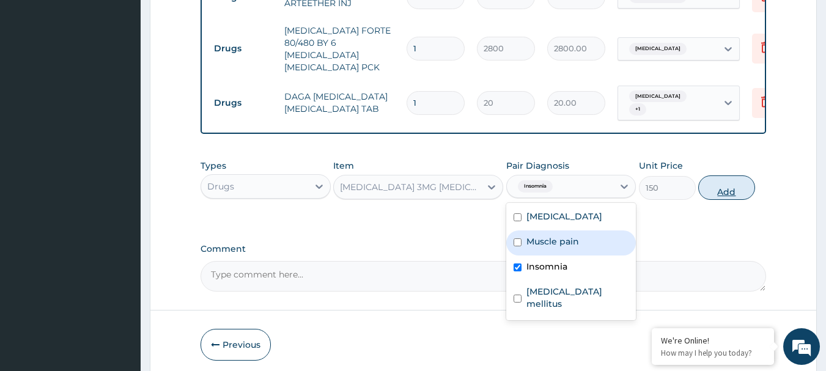
click at [730, 175] on button "Add" at bounding box center [726, 187] width 57 height 24
type input "0"
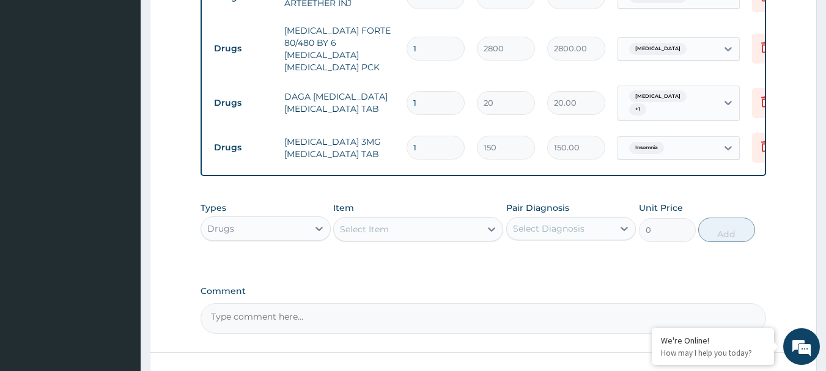
click at [392, 219] on div "Select Item" at bounding box center [407, 229] width 147 height 20
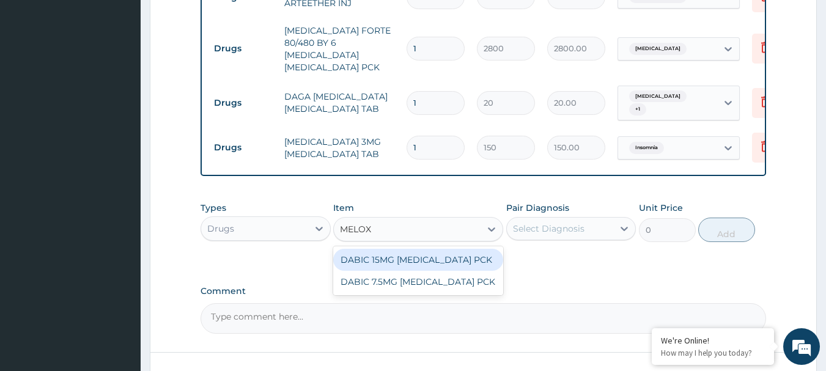
type input "MELOXI"
drag, startPoint x: 404, startPoint y: 241, endPoint x: 469, endPoint y: 232, distance: 65.4
click at [408, 249] on div "DABIC 15MG [MEDICAL_DATA] PCK" at bounding box center [418, 260] width 170 height 22
type input "650"
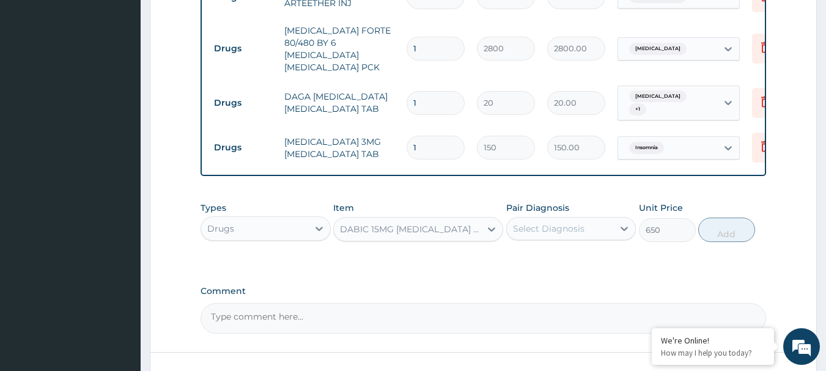
click at [564, 221] on div "Select Diagnosis" at bounding box center [560, 229] width 107 height 20
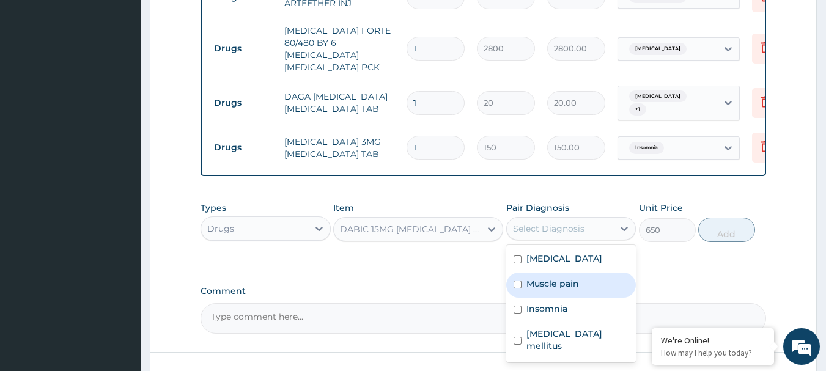
click at [586, 273] on div "Muscle pain" at bounding box center [571, 285] width 130 height 25
checkbox input "true"
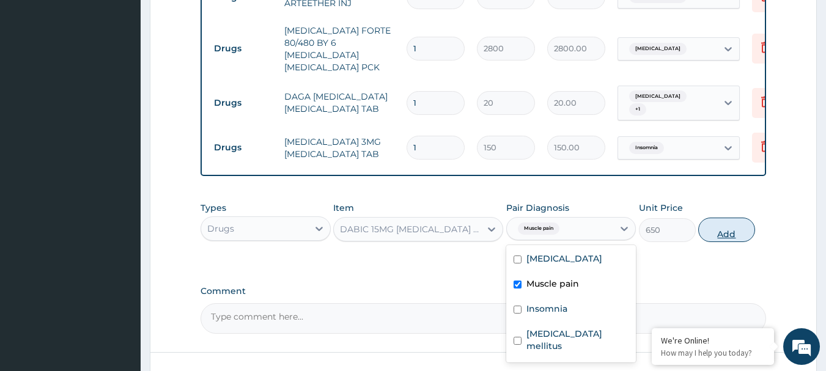
drag, startPoint x: 740, startPoint y: 218, endPoint x: 678, endPoint y: 227, distance: 63.1
click at [738, 218] on button "Add" at bounding box center [726, 230] width 57 height 24
type input "0"
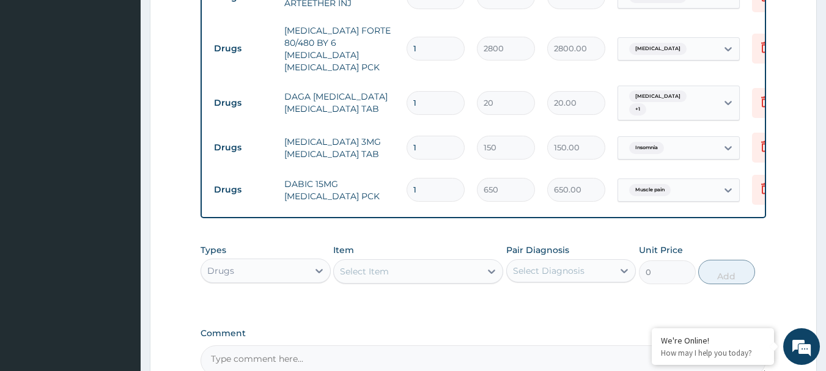
drag, startPoint x: 430, startPoint y: 123, endPoint x: 361, endPoint y: 132, distance: 69.7
click at [361, 132] on tr "Drugs [MEDICAL_DATA] 3MG [MEDICAL_DATA] TAB 1 150 150.00 [MEDICAL_DATA] Delete" at bounding box center [507, 148] width 599 height 42
type input "5"
type input "750.00"
type input "5"
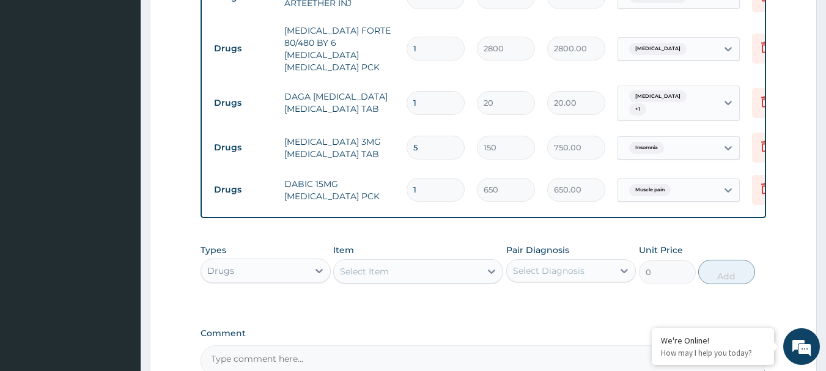
click at [361, 135] on td "[MEDICAL_DATA] 3MG [MEDICAL_DATA] TAB" at bounding box center [339, 148] width 122 height 37
drag, startPoint x: 435, startPoint y: 78, endPoint x: 353, endPoint y: 92, distance: 83.1
click at [353, 92] on tr "Drugs DAGA [MEDICAL_DATA] [MEDICAL_DATA] TAB 1 20 20.00 [MEDICAL_DATA] + 1 Dele…" at bounding box center [507, 103] width 599 height 48
type input "2"
type input "40.00"
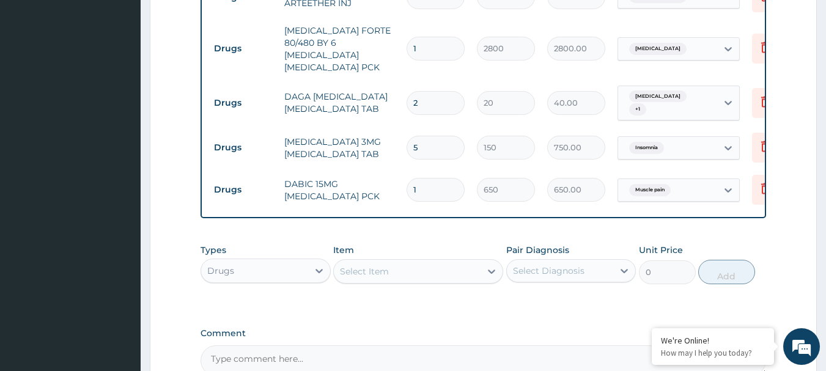
type input "24"
type input "480.00"
type input "24"
click at [345, 127] on tr "Drugs [MEDICAL_DATA] 3MG [MEDICAL_DATA] TAB 5 150 750.00 [MEDICAL_DATA] Delete" at bounding box center [507, 148] width 599 height 42
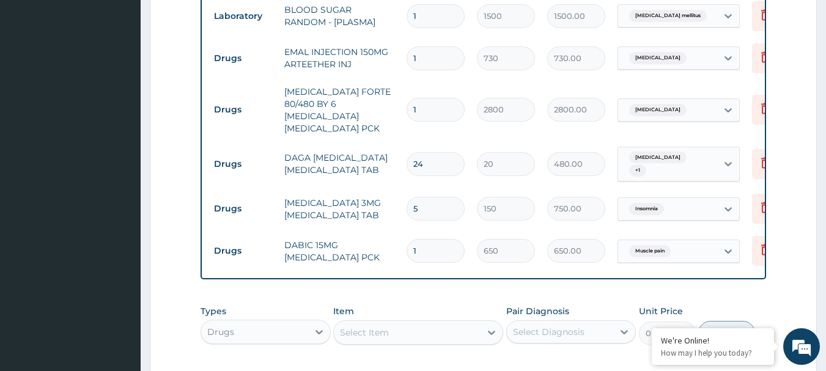
scroll to position [541, 0]
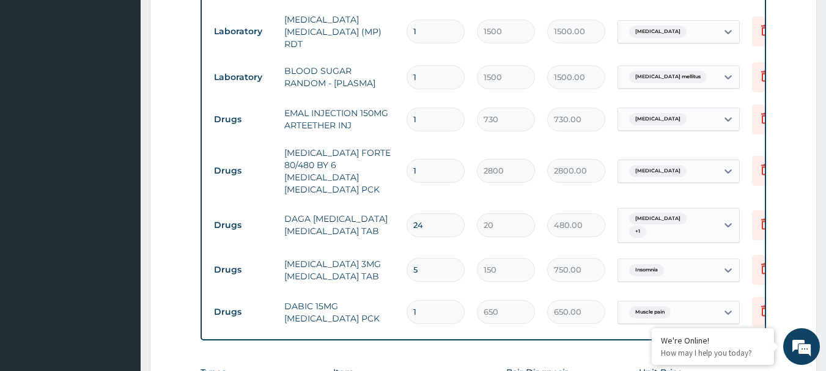
drag, startPoint x: 430, startPoint y: 117, endPoint x: 357, endPoint y: 123, distance: 73.6
click at [357, 123] on tr "Drugs EMAL INJECTION 150MG ARTEETHER INJ 1 730 730.00 [MEDICAL_DATA] Delete" at bounding box center [507, 119] width 599 height 42
type input "3"
type input "2190.00"
type input "3"
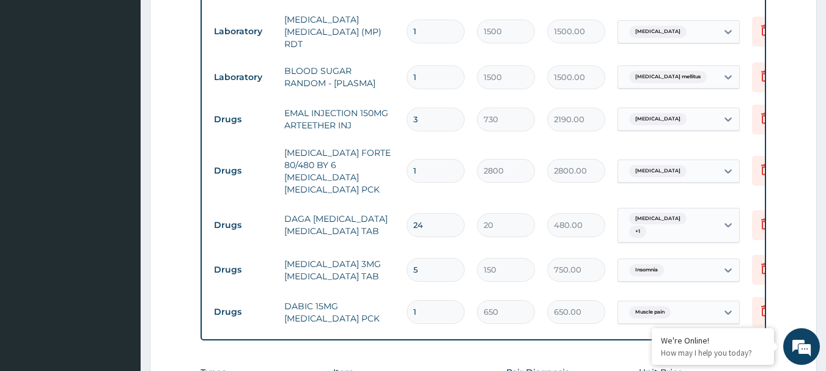
click at [366, 123] on td "EMAL INJECTION 150MG ARTEETHER INJ" at bounding box center [339, 119] width 122 height 37
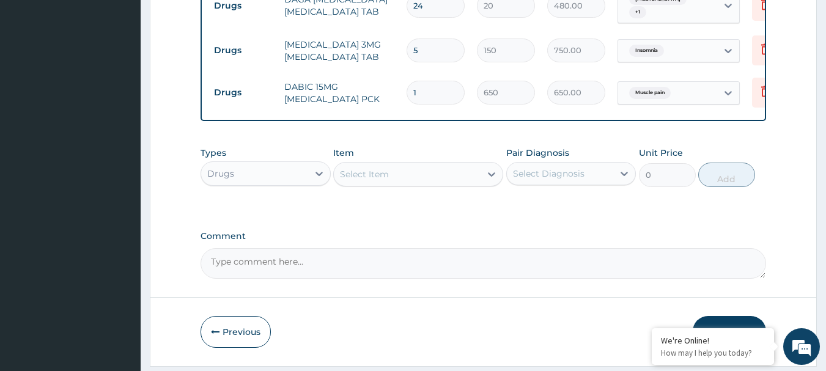
scroll to position [782, 0]
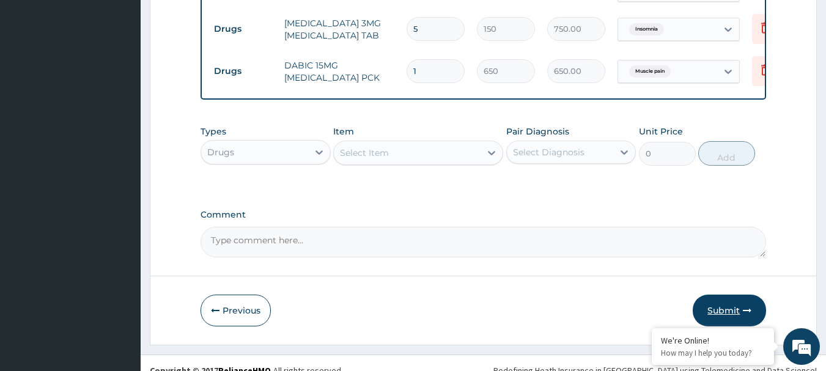
click at [714, 301] on button "Submit" at bounding box center [728, 311] width 73 height 32
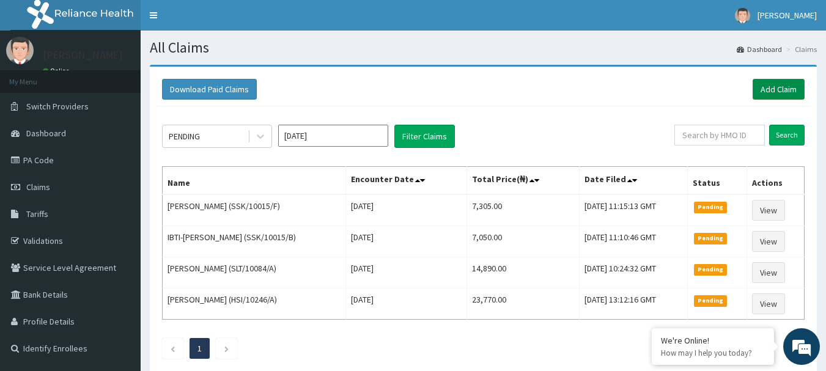
click at [763, 94] on link "Add Claim" at bounding box center [778, 89] width 52 height 21
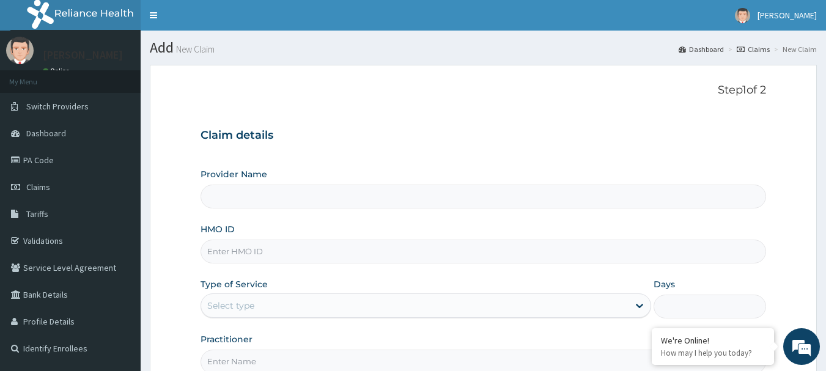
type input "International Clinics And Hospitals Ltd"
click at [356, 254] on input "HMO ID" at bounding box center [483, 252] width 566 height 24
paste input "HLP/10065/A"
type input "HLP/10065/A"
click at [79, 188] on link "Claims" at bounding box center [70, 187] width 141 height 27
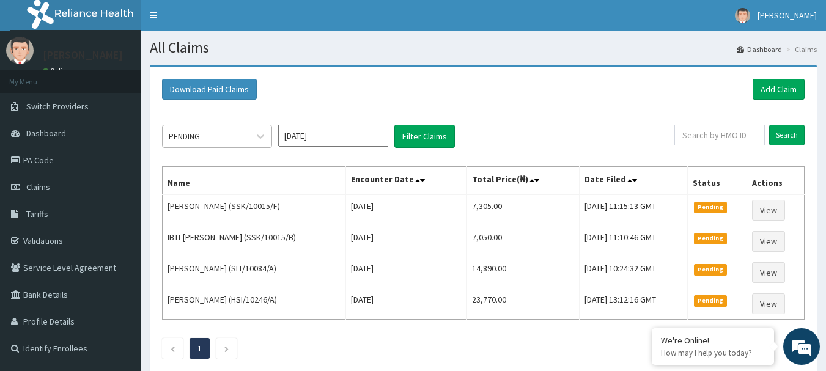
click at [228, 141] on div "PENDING" at bounding box center [205, 137] width 85 height 20
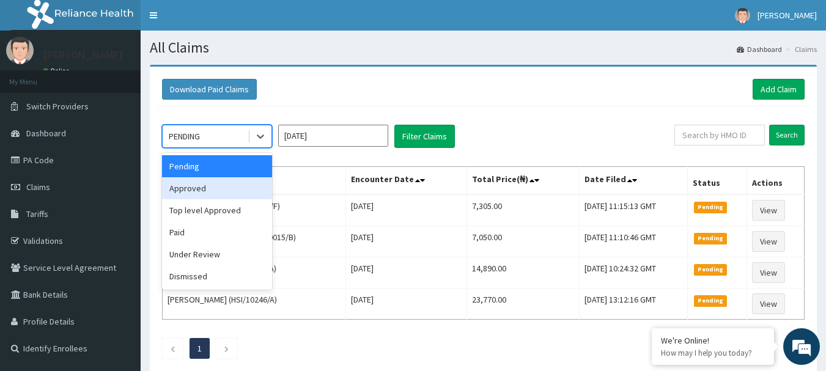
click at [231, 182] on div "Approved" at bounding box center [217, 188] width 110 height 22
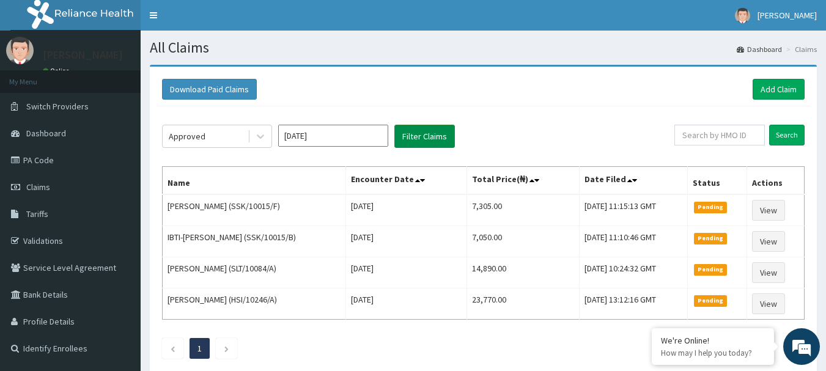
click at [433, 138] on button "Filter Claims" at bounding box center [424, 136] width 61 height 23
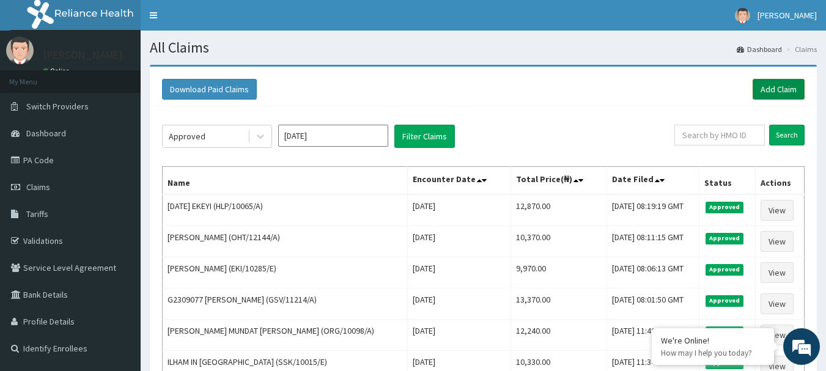
click at [760, 91] on link "Add Claim" at bounding box center [778, 89] width 52 height 21
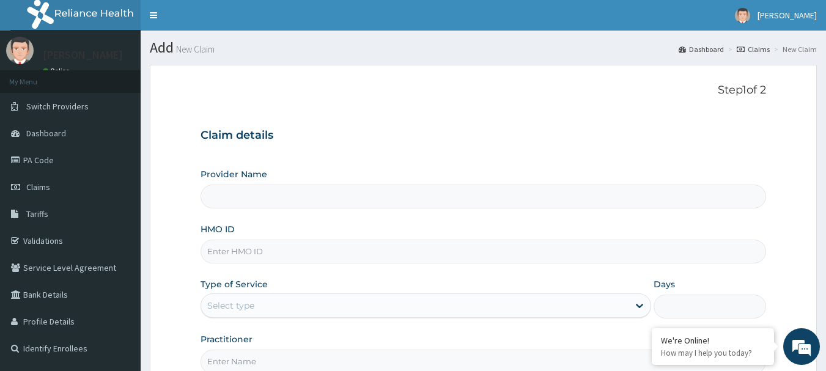
type input "International Clinics And Hospitals Ltd"
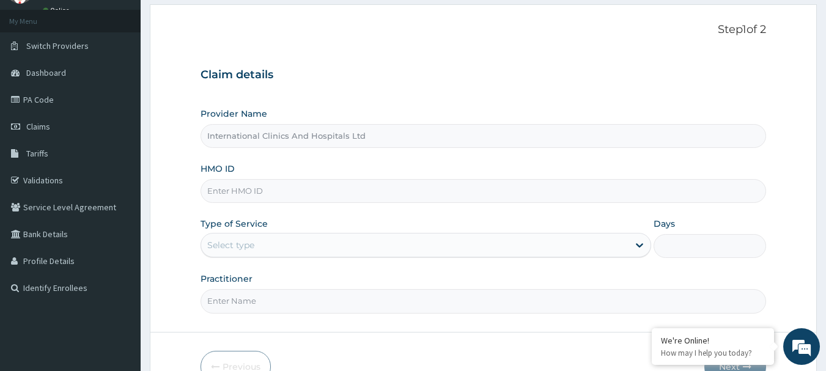
scroll to position [61, 0]
click at [439, 194] on input "HMO ID" at bounding box center [483, 190] width 566 height 24
paste input "HLP/10065/A"
type input "HLP/10065/B"
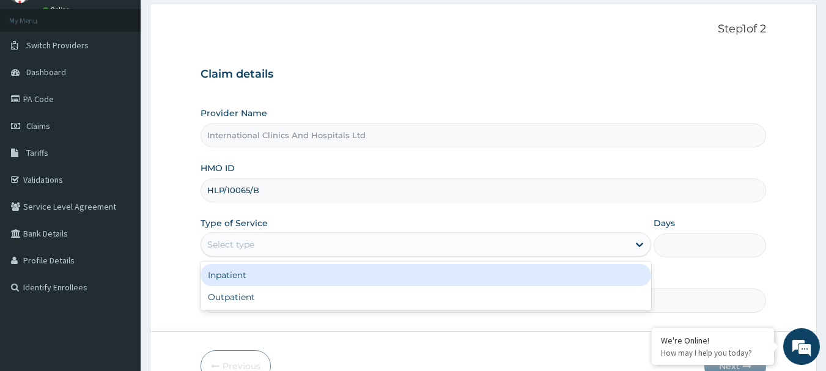
click at [298, 250] on div "Select type" at bounding box center [414, 245] width 427 height 20
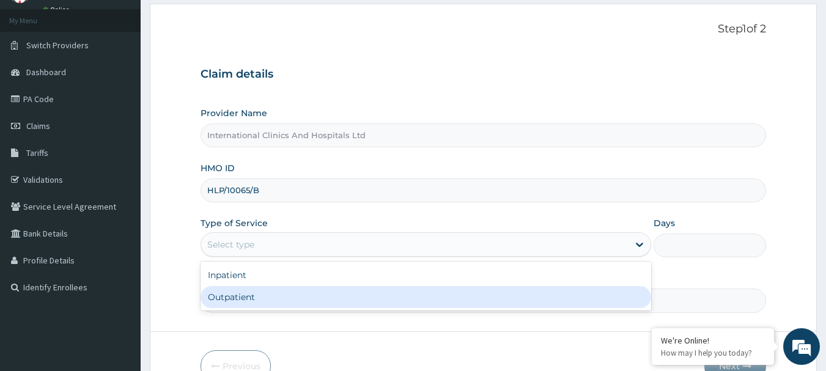
click at [282, 305] on div "Outpatient" at bounding box center [425, 297] width 450 height 22
type input "1"
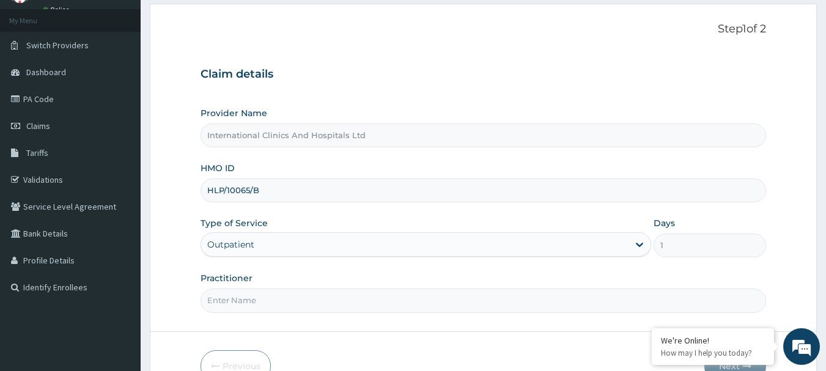
click at [284, 305] on input "Practitioner" at bounding box center [483, 300] width 566 height 24
type input "DR.NONSO"
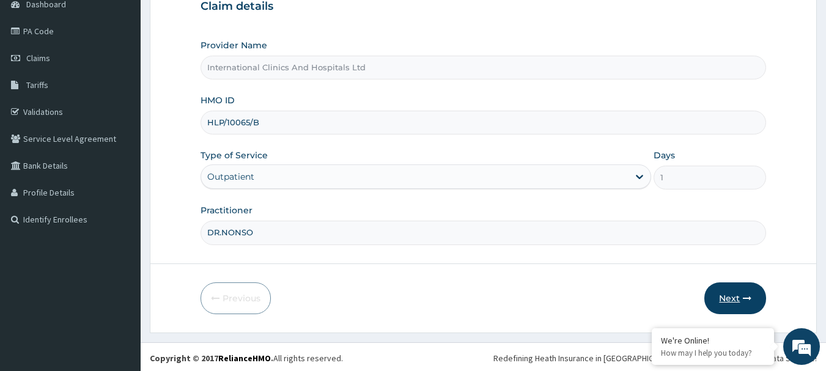
scroll to position [131, 0]
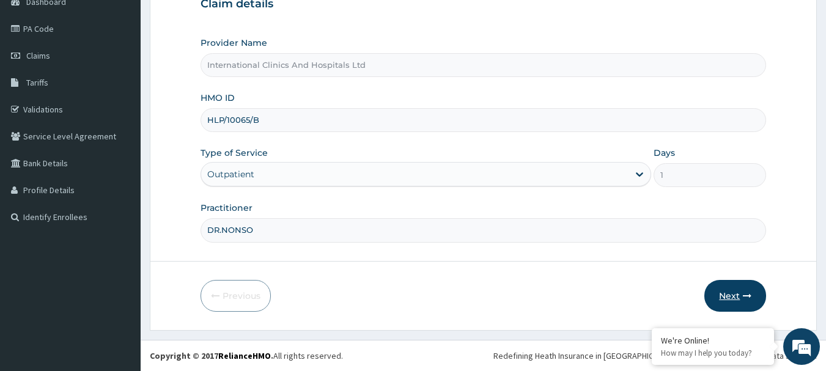
click at [721, 291] on button "Next" at bounding box center [735, 296] width 62 height 32
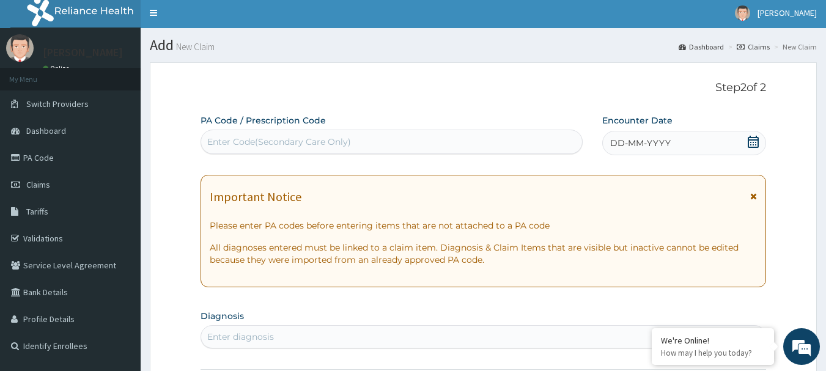
scroll to position [0, 0]
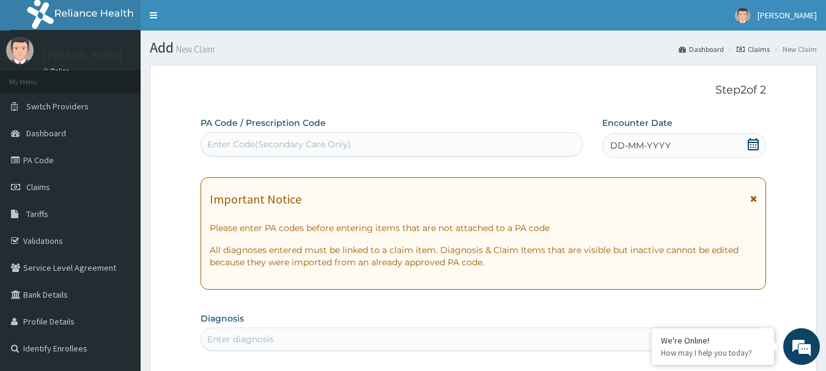
click at [669, 144] on span "DD-MM-YYYY" at bounding box center [640, 145] width 61 height 12
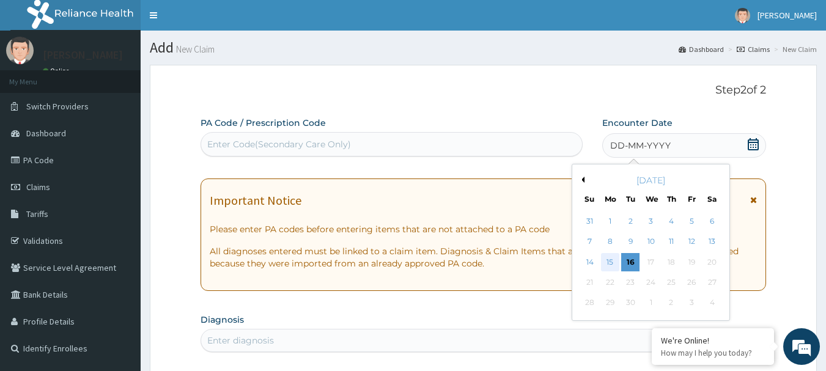
click at [606, 259] on div "15" at bounding box center [610, 262] width 18 height 18
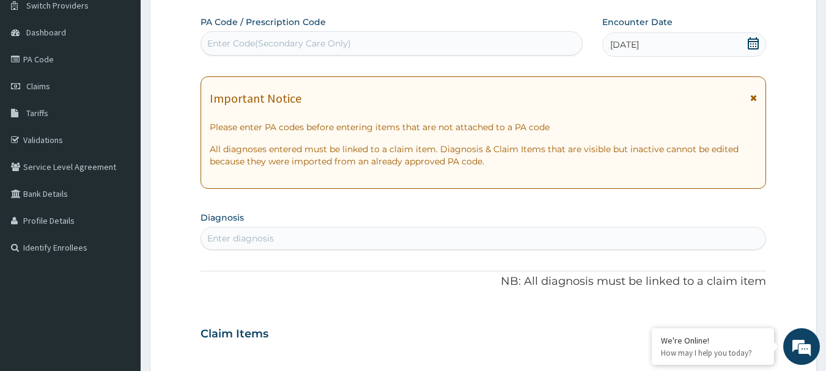
scroll to position [122, 0]
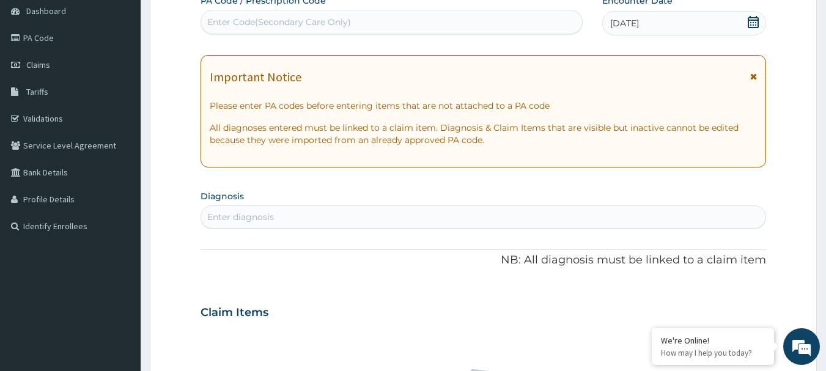
click at [310, 215] on div "Enter diagnosis" at bounding box center [483, 217] width 565 height 20
type input "[MEDICAL_DATA]"
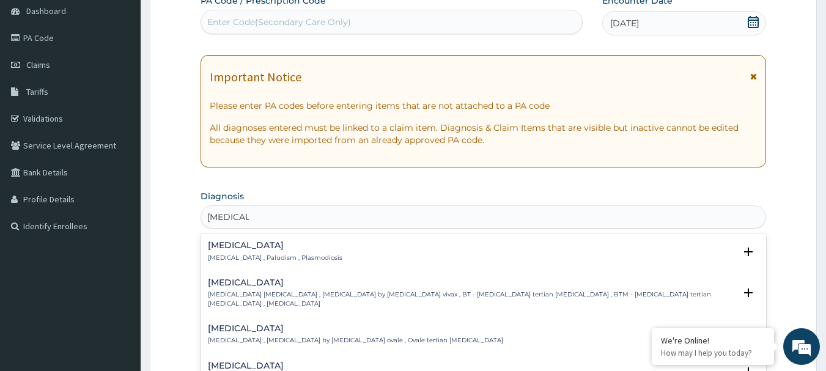
click at [230, 261] on p "[MEDICAL_DATA] , Paludism , Plasmodiosis" at bounding box center [275, 258] width 134 height 9
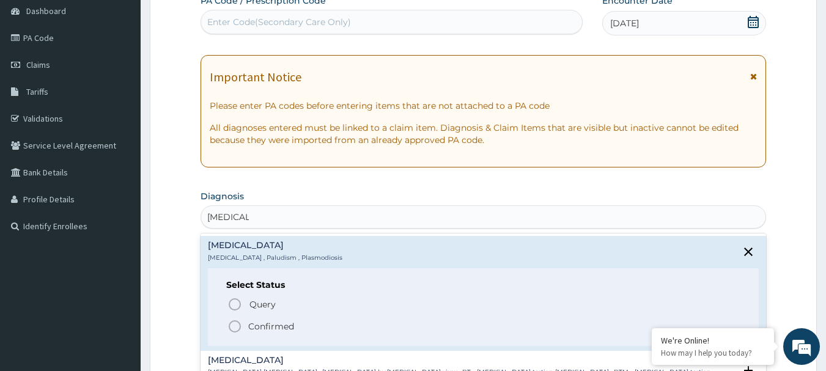
click at [230, 329] on circle "status option filled" at bounding box center [234, 326] width 11 height 11
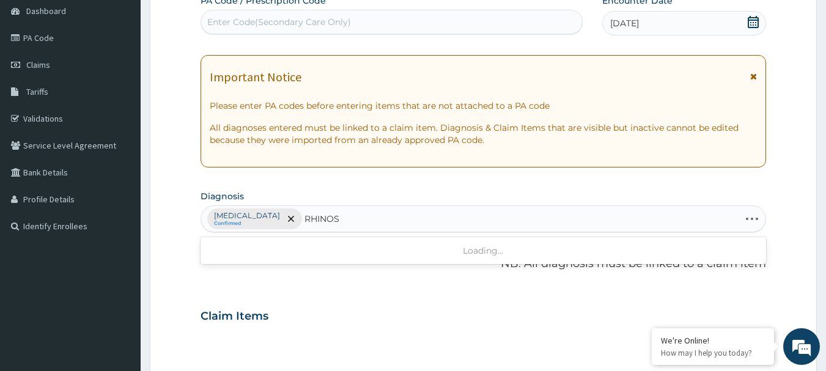
type input "RHINOSI"
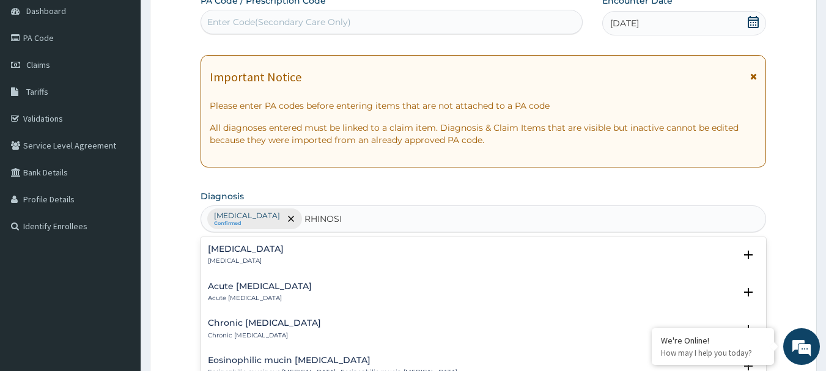
click at [229, 288] on h4 "Acute [MEDICAL_DATA]" at bounding box center [260, 286] width 104 height 9
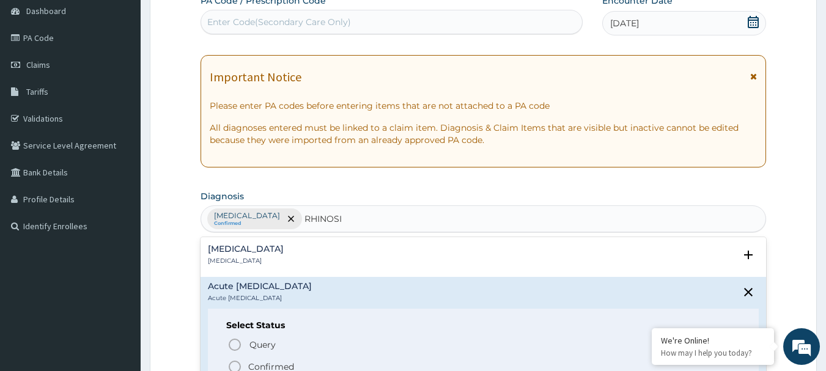
scroll to position [61, 0]
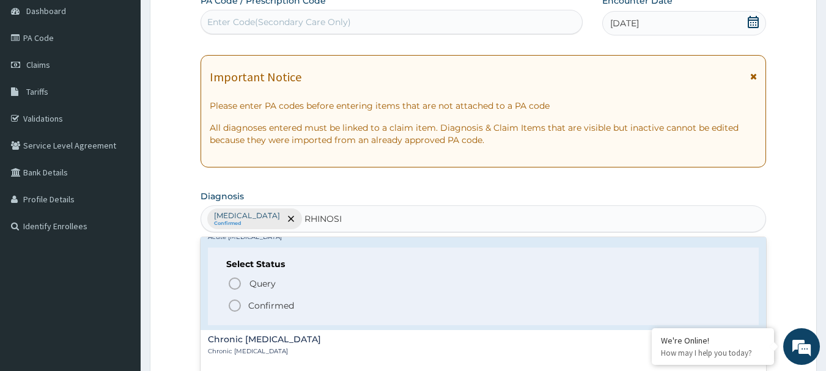
click at [230, 299] on icon "status option filled" at bounding box center [234, 305] width 15 height 15
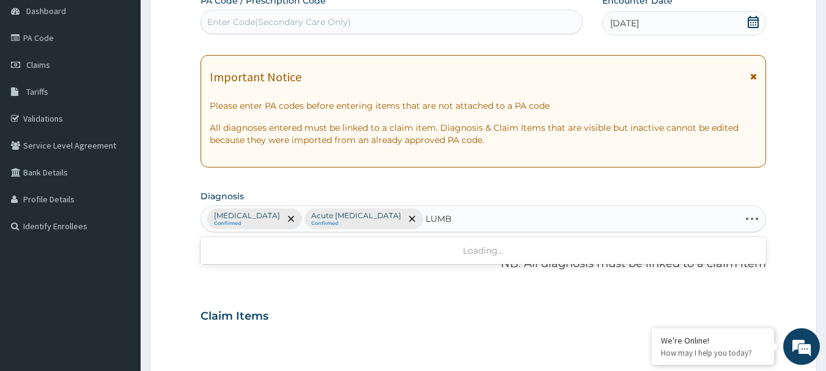
type input "LUMBA"
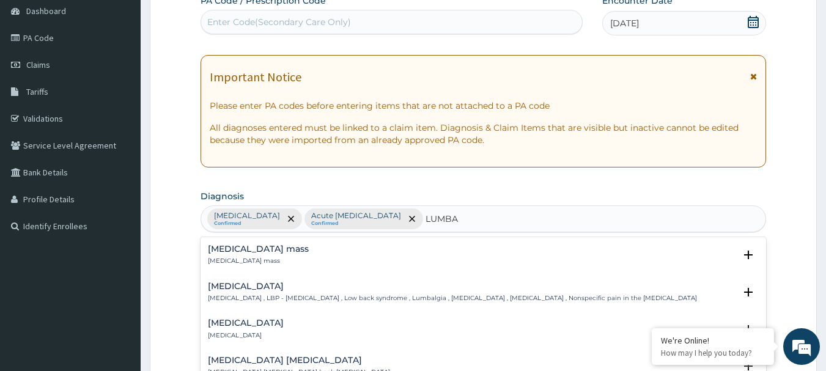
click at [218, 285] on h4 "[MEDICAL_DATA]" at bounding box center [452, 286] width 489 height 9
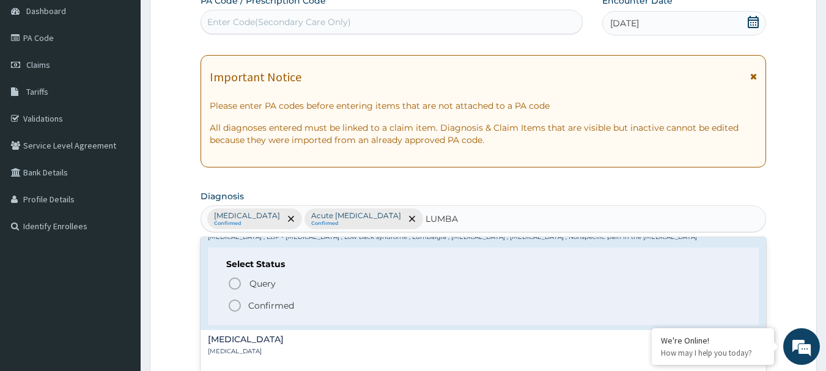
click at [231, 310] on circle "status option filled" at bounding box center [234, 305] width 11 height 11
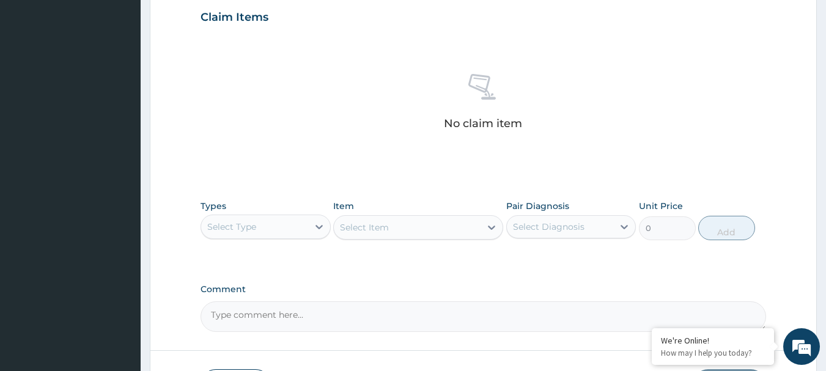
scroll to position [428, 0]
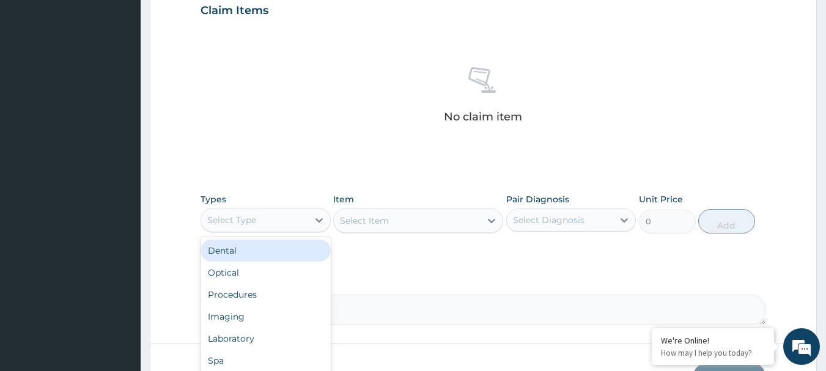
click at [240, 221] on div "Select Type" at bounding box center [231, 220] width 49 height 12
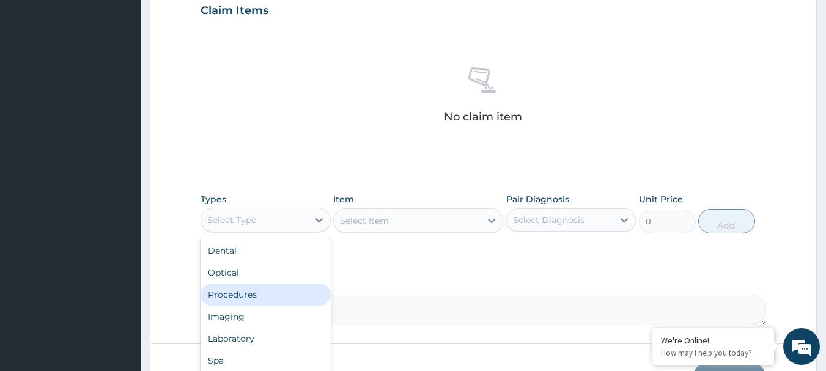
drag, startPoint x: 267, startPoint y: 298, endPoint x: 361, endPoint y: 262, distance: 100.4
click at [275, 293] on div "Procedures" at bounding box center [265, 295] width 130 height 22
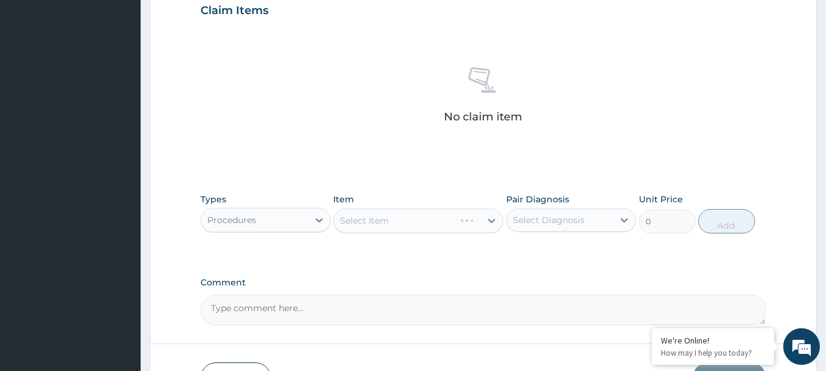
click at [391, 216] on div "Select Item" at bounding box center [418, 220] width 170 height 24
click at [393, 223] on div "Select Item" at bounding box center [418, 220] width 170 height 24
click at [401, 222] on div "Select Item" at bounding box center [407, 221] width 147 height 20
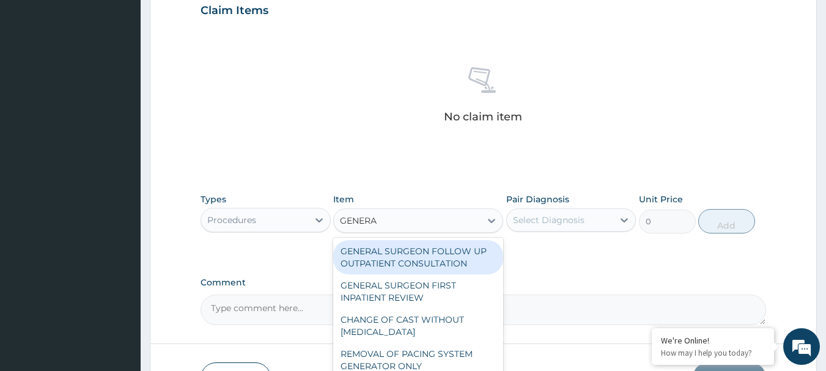
type input "GENERAL"
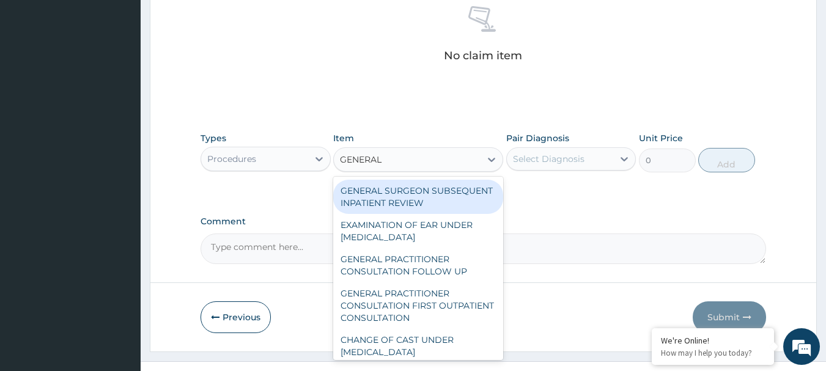
scroll to position [122, 0]
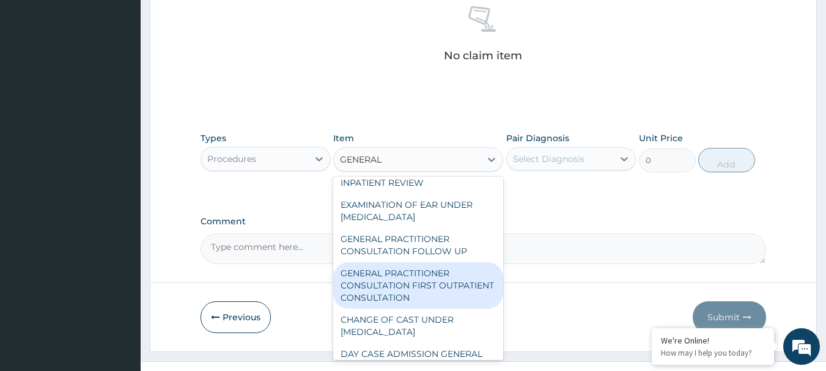
click at [459, 287] on div "GENERAL PRACTITIONER CONSULTATION FIRST OUTPATIENT CONSULTATION" at bounding box center [418, 285] width 170 height 46
type input "3000"
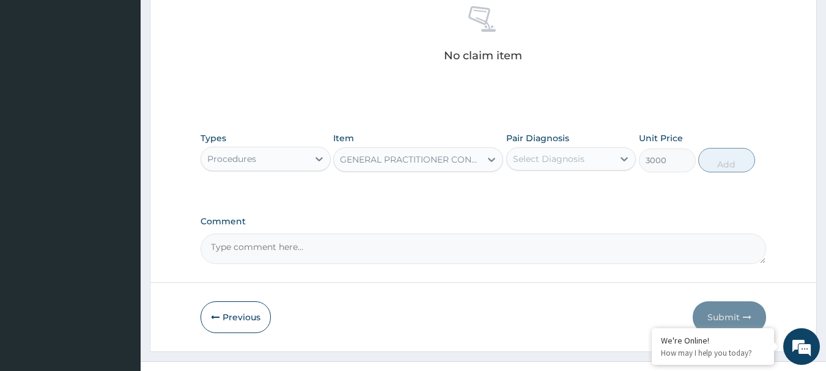
click at [562, 156] on div "Select Diagnosis" at bounding box center [549, 159] width 72 height 12
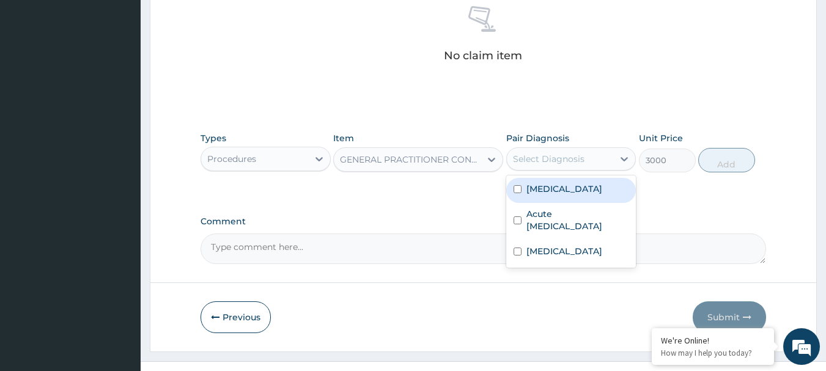
drag, startPoint x: 568, startPoint y: 191, endPoint x: 568, endPoint y: 203, distance: 12.2
click at [568, 194] on div "[MEDICAL_DATA]" at bounding box center [571, 190] width 130 height 25
checkbox input "true"
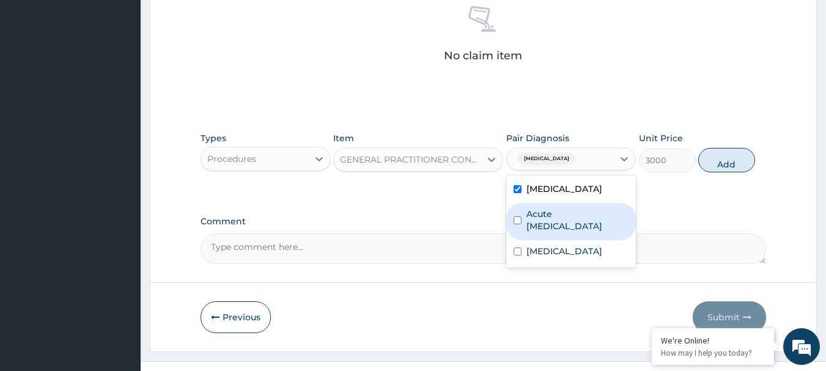
click at [568, 210] on label "Acute [MEDICAL_DATA]" at bounding box center [577, 220] width 103 height 24
checkbox input "true"
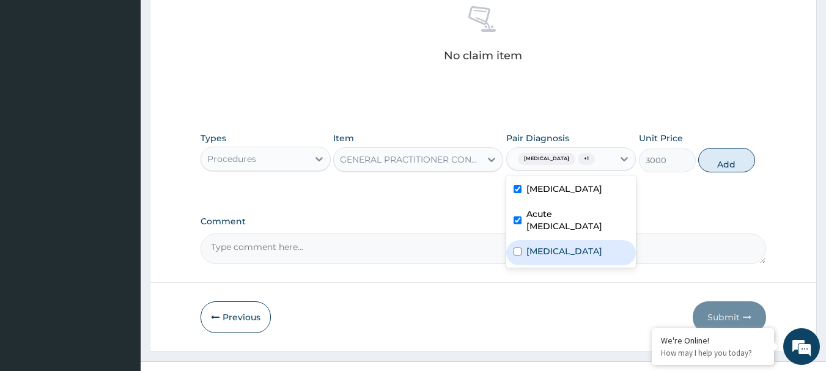
click at [567, 245] on label "[MEDICAL_DATA]" at bounding box center [564, 251] width 76 height 12
checkbox input "true"
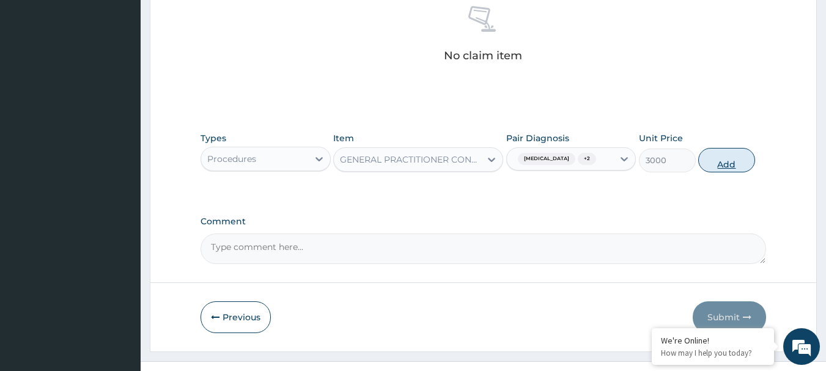
click at [724, 162] on button "Add" at bounding box center [726, 160] width 57 height 24
type input "0"
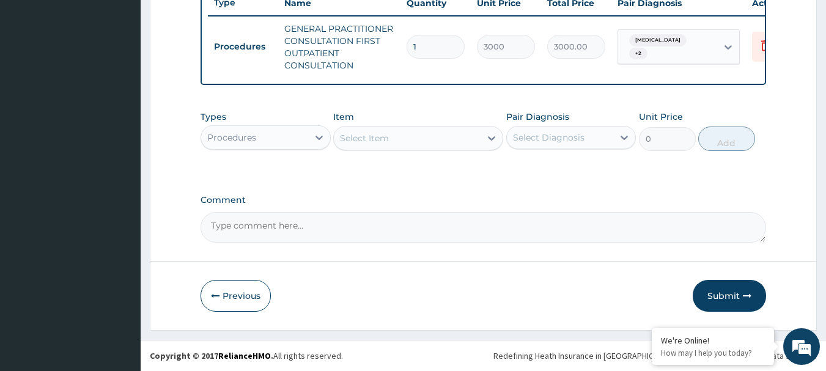
click at [267, 136] on div "Procedures" at bounding box center [254, 138] width 107 height 20
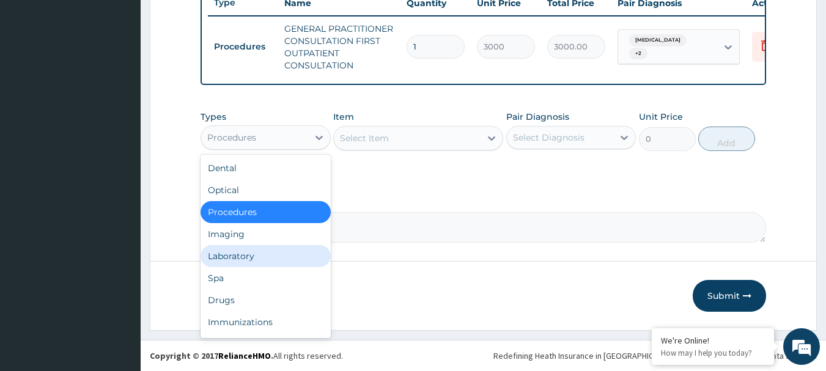
click at [275, 248] on div "Laboratory" at bounding box center [265, 256] width 130 height 22
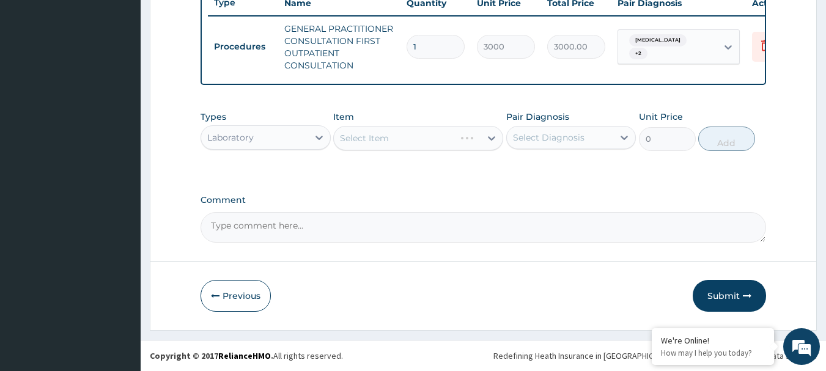
click at [356, 144] on div "Select Item" at bounding box center [418, 138] width 170 height 24
click at [423, 136] on div "Select Item" at bounding box center [418, 138] width 170 height 24
click at [423, 136] on div "Select Item" at bounding box center [407, 138] width 147 height 20
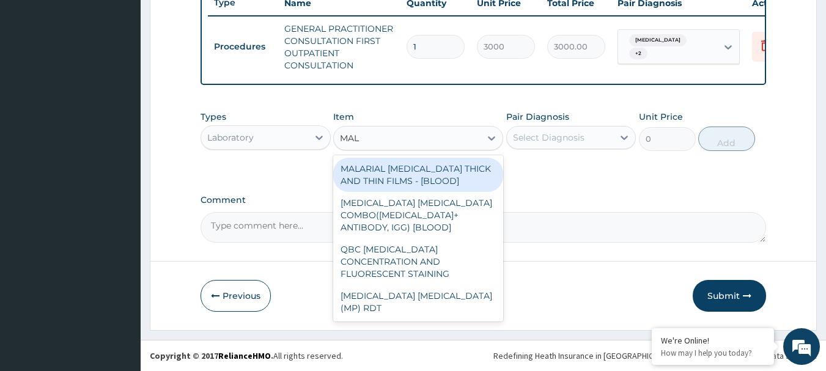
type input "MALA"
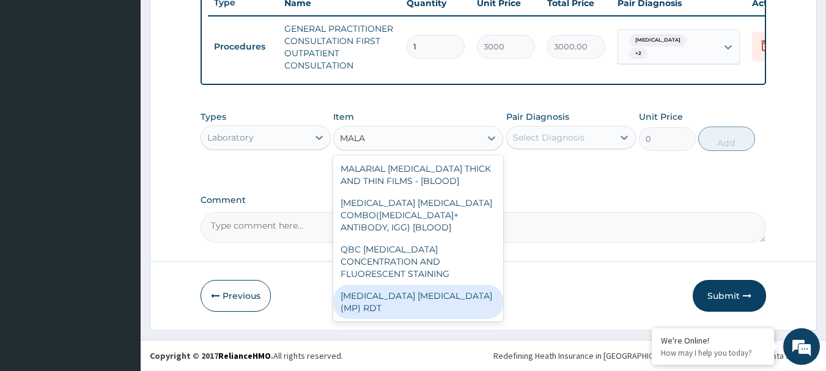
click at [400, 290] on div "[MEDICAL_DATA] [MEDICAL_DATA] (MP) RDT" at bounding box center [418, 302] width 170 height 34
type input "1500"
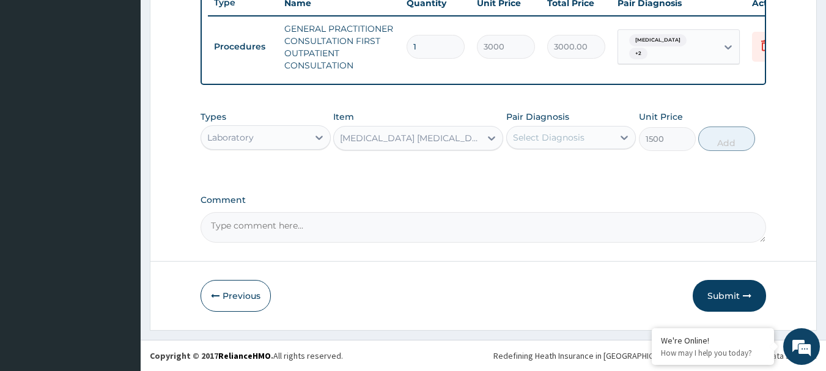
click at [556, 136] on div "Select Diagnosis" at bounding box center [549, 137] width 72 height 12
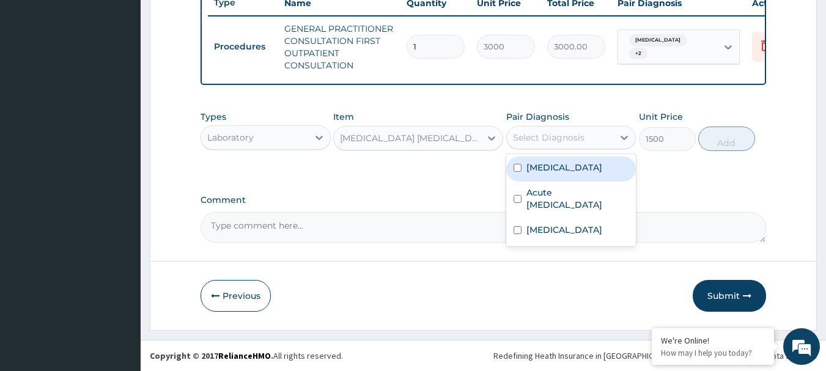
click at [564, 173] on div "[MEDICAL_DATA]" at bounding box center [571, 168] width 130 height 25
checkbox input "true"
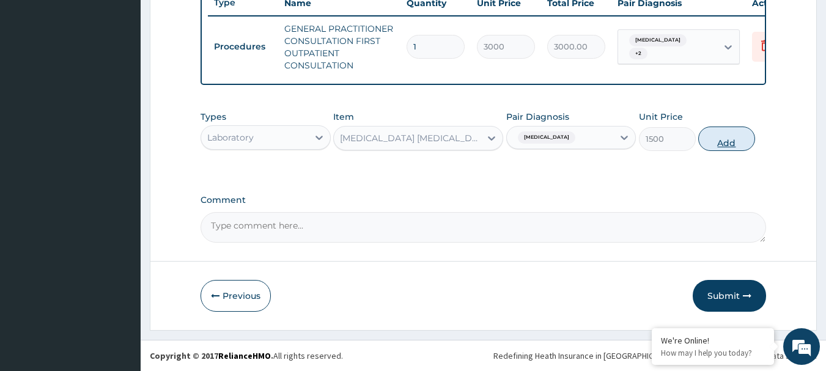
click at [732, 139] on button "Add" at bounding box center [726, 139] width 57 height 24
type input "0"
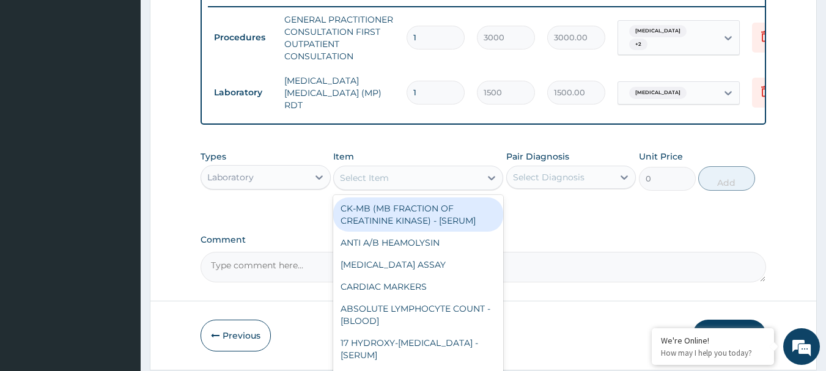
click at [398, 181] on div "Select Item" at bounding box center [407, 178] width 147 height 20
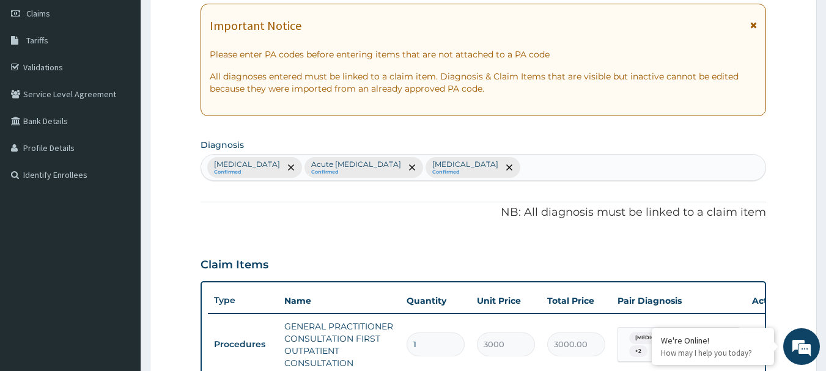
scroll to position [175, 0]
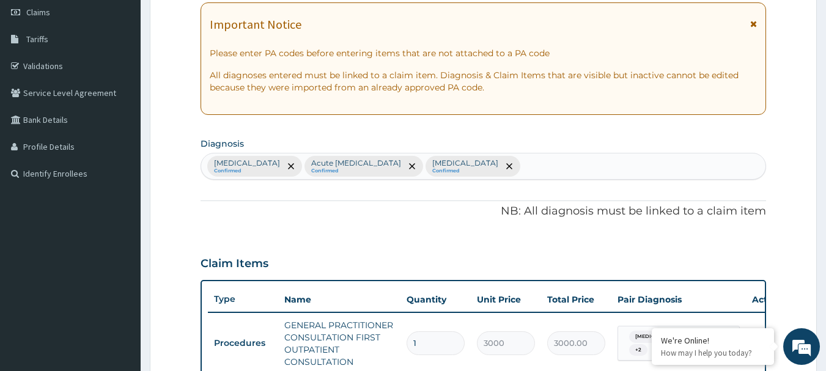
click at [463, 169] on div "[MEDICAL_DATA] Confirmed Acute [MEDICAL_DATA] Confirmed [MEDICAL_DATA] Confirmed" at bounding box center [483, 166] width 565 height 26
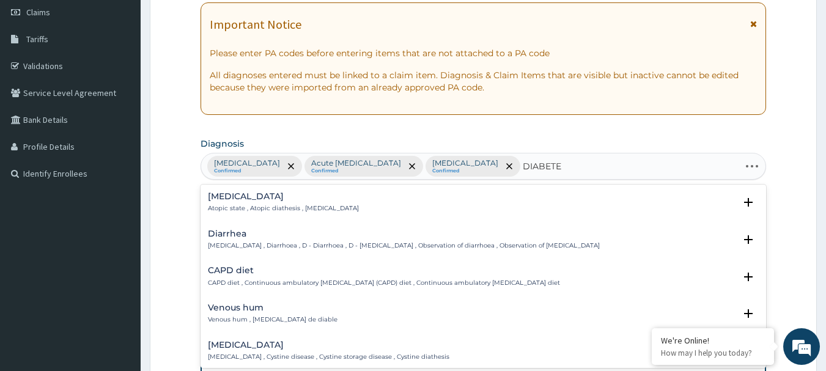
type input "[MEDICAL_DATA]"
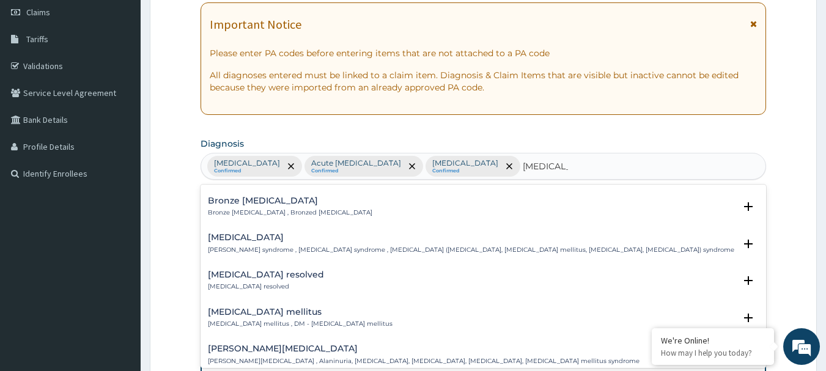
scroll to position [61, 0]
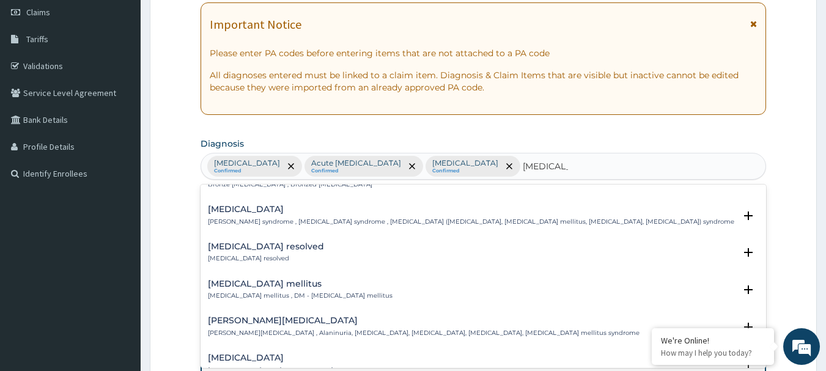
click at [242, 294] on p "[MEDICAL_DATA] mellitus , DM - [MEDICAL_DATA] mellitus" at bounding box center [300, 296] width 185 height 9
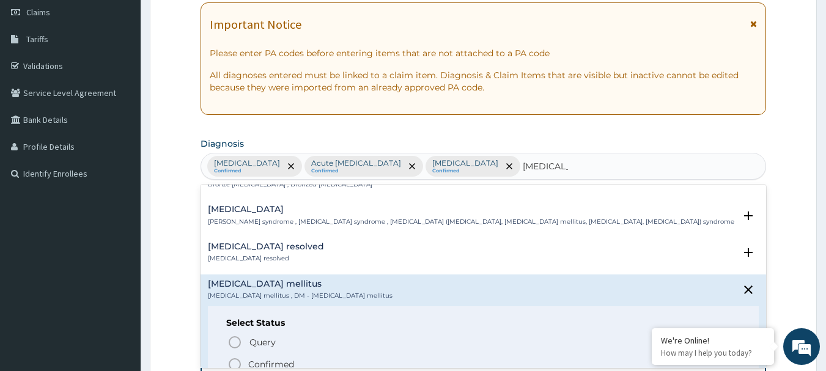
scroll to position [122, 0]
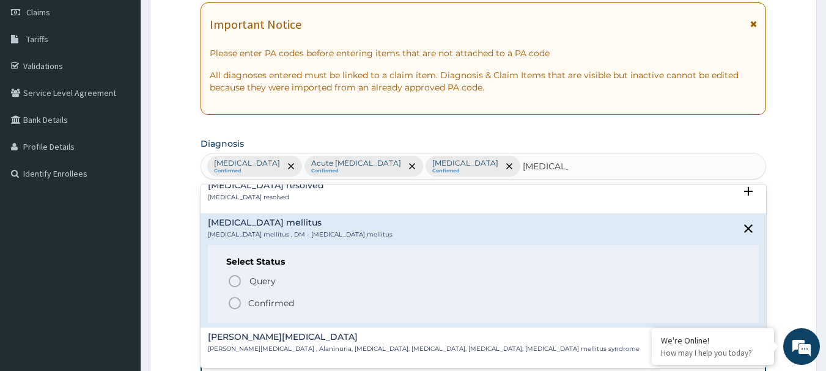
click at [231, 297] on icon "status option filled" at bounding box center [234, 303] width 15 height 15
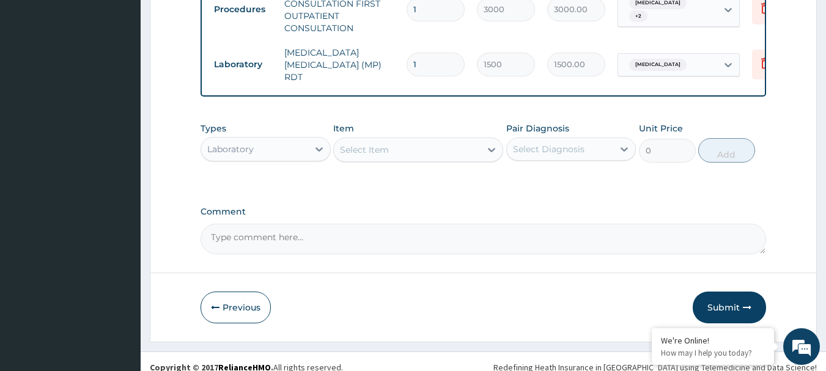
scroll to position [523, 0]
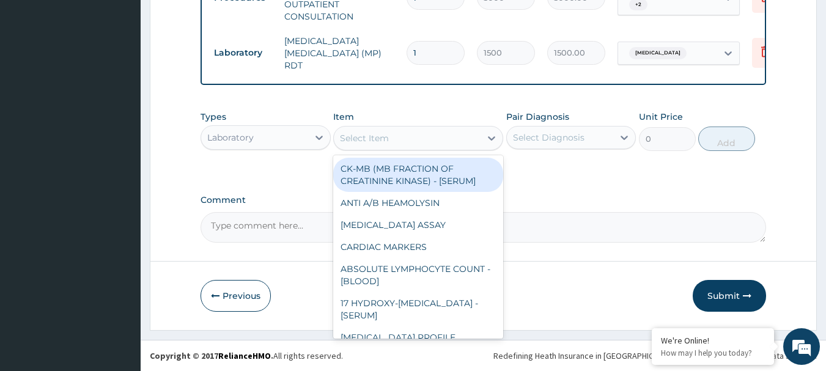
click at [401, 138] on div "Select Item" at bounding box center [407, 138] width 147 height 20
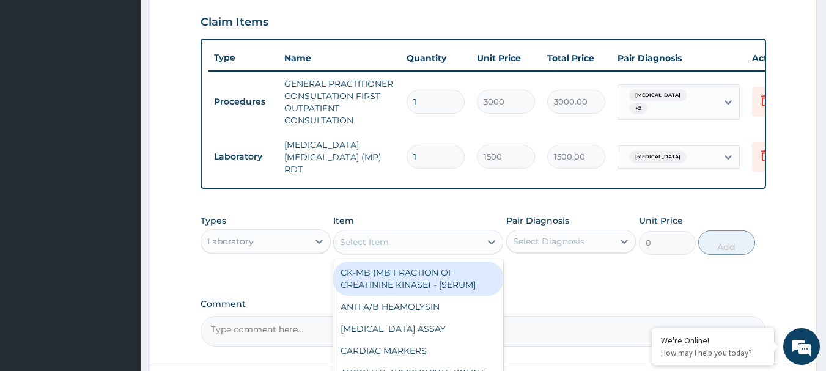
scroll to position [400, 0]
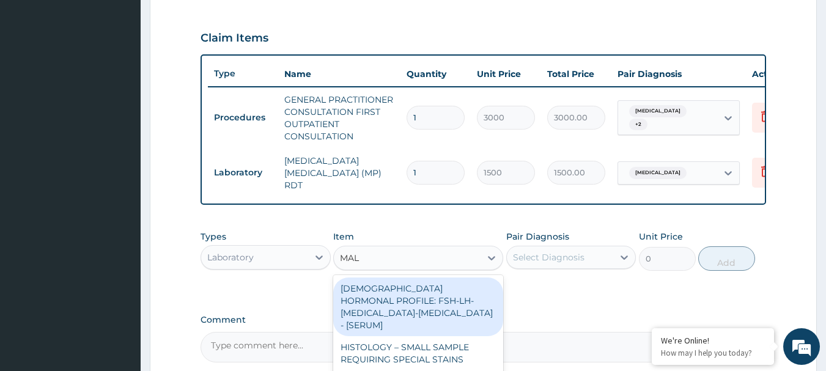
type input "MALA"
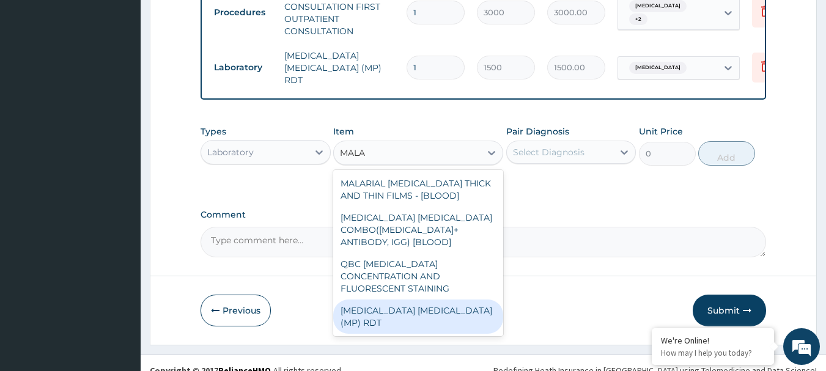
scroll to position [523, 0]
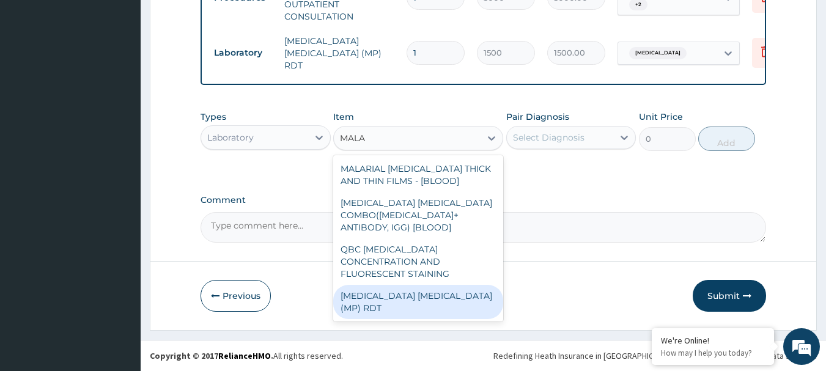
click at [403, 285] on div "[MEDICAL_DATA] [MEDICAL_DATA] (MP) RDT" at bounding box center [418, 302] width 170 height 34
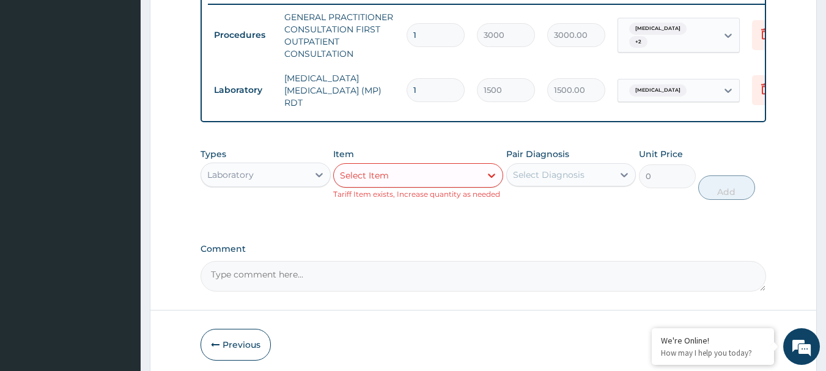
scroll to position [461, 0]
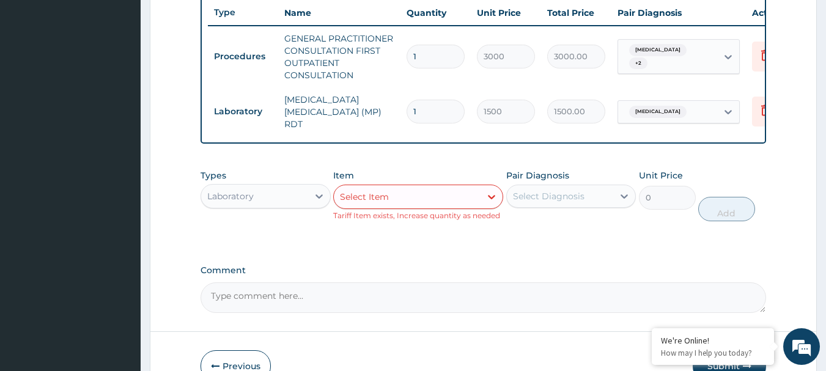
click at [390, 211] on div "Item Select Item Tariff Item exists, Increase quantity as needed" at bounding box center [418, 195] width 170 height 52
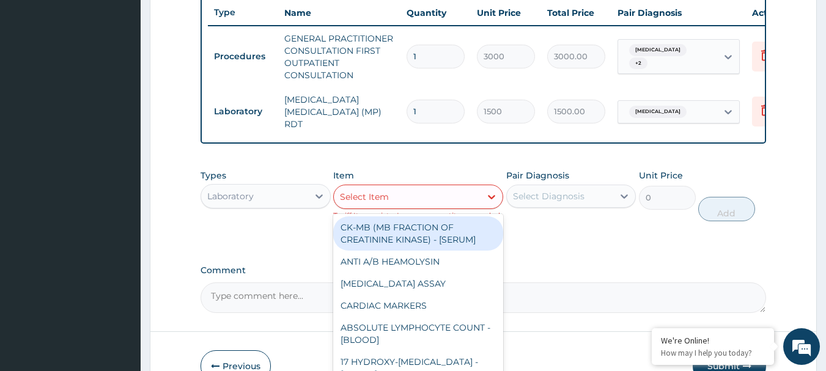
click at [399, 201] on div "Select Item" at bounding box center [407, 197] width 147 height 20
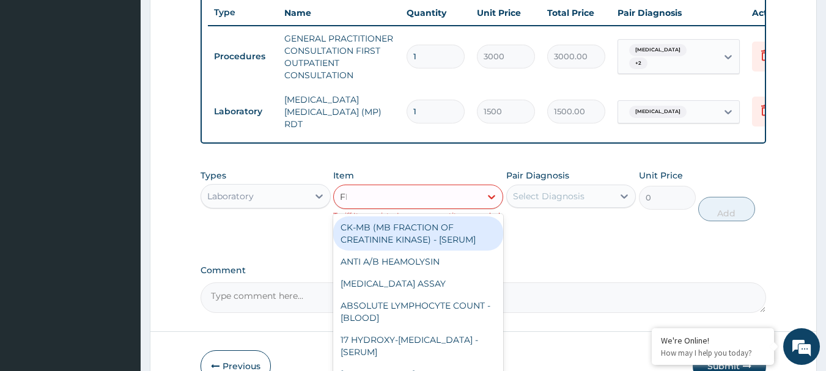
type input "FBC"
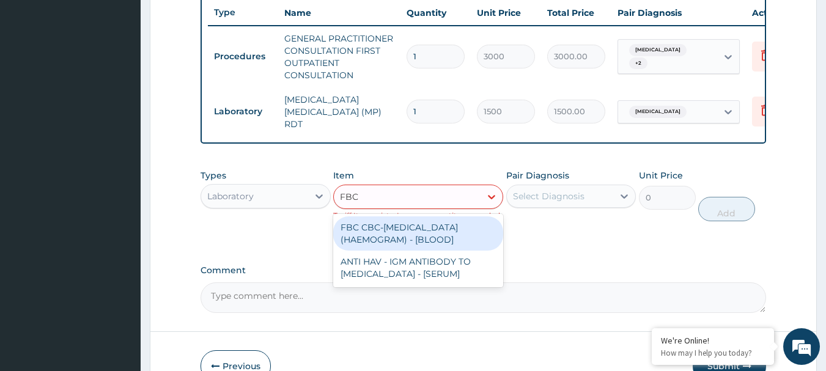
click at [450, 243] on div "FBC CBC-[MEDICAL_DATA] (HAEMOGRAM) - [BLOOD]" at bounding box center [418, 233] width 170 height 34
type input "3000"
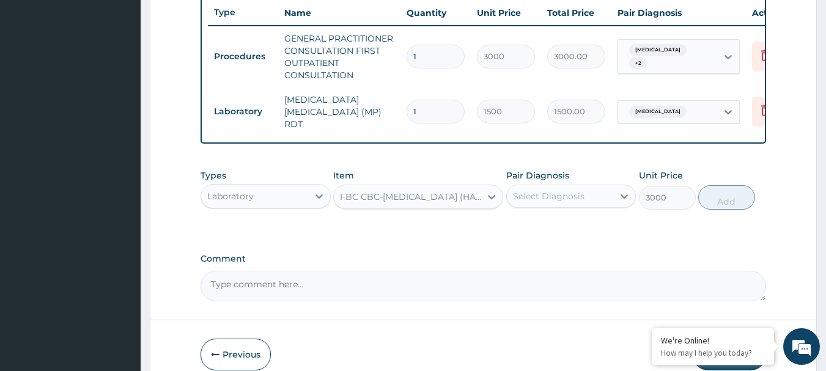
click at [549, 193] on div "Select Diagnosis" at bounding box center [549, 196] width 72 height 12
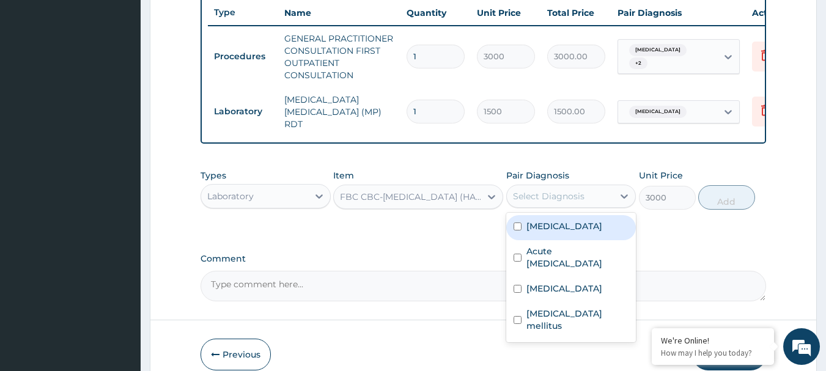
click at [568, 227] on div "[MEDICAL_DATA]" at bounding box center [571, 227] width 130 height 25
checkbox input "true"
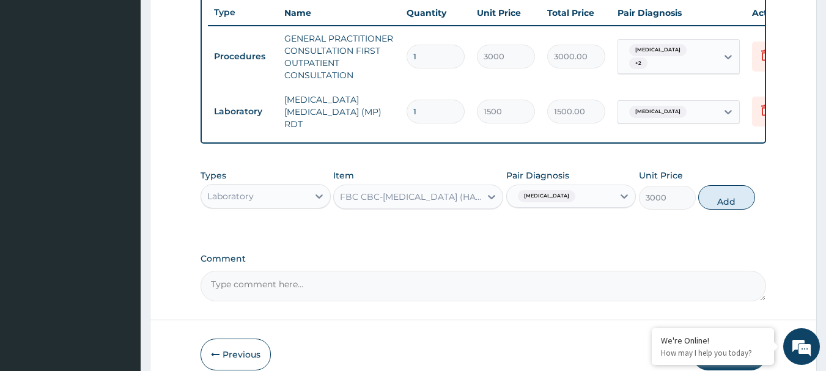
drag, startPoint x: 739, startPoint y: 199, endPoint x: 439, endPoint y: 209, distance: 300.8
click at [739, 199] on button "Add" at bounding box center [726, 197] width 57 height 24
type input "0"
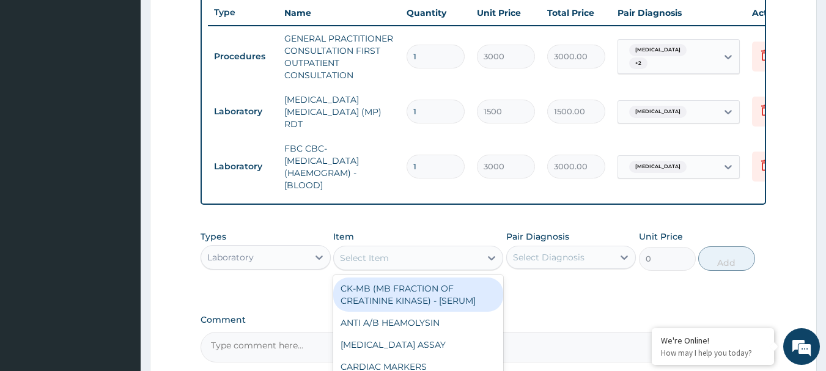
click at [383, 250] on div "Select Item" at bounding box center [407, 258] width 147 height 20
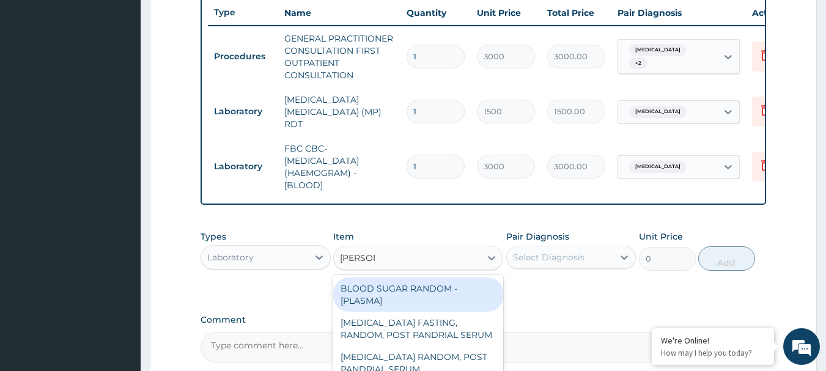
type input "RANDOM"
click at [450, 291] on div "BLOOD SUGAR RANDOM - [PLASMA]" at bounding box center [418, 294] width 170 height 34
type input "1500"
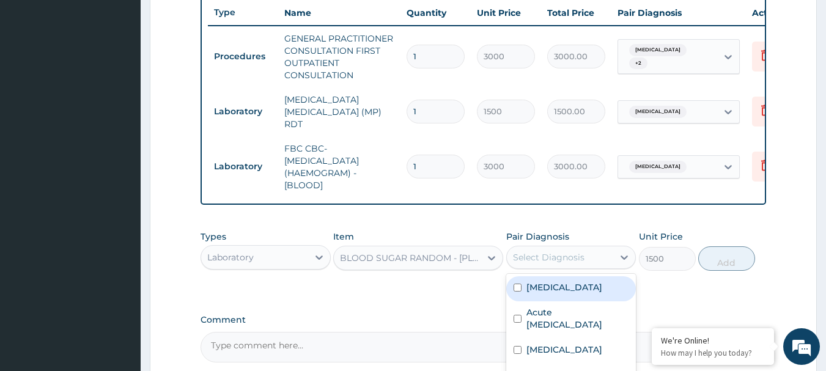
click at [556, 262] on div "Select Diagnosis" at bounding box center [549, 257] width 72 height 12
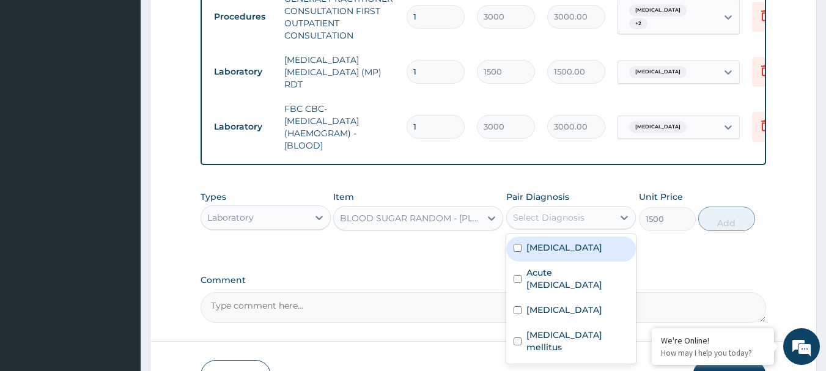
scroll to position [523, 0]
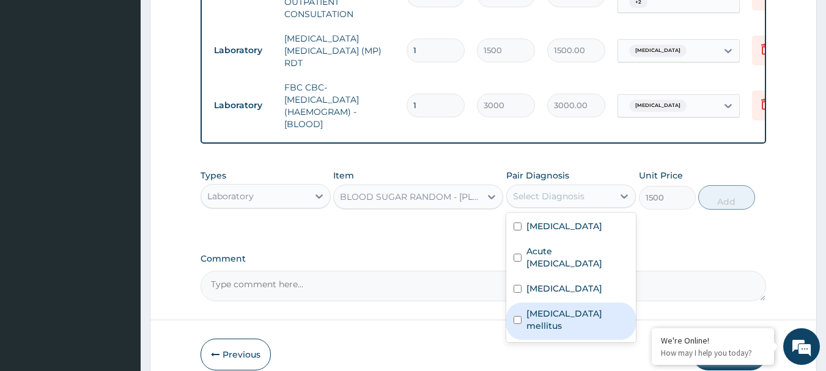
click at [607, 303] on div "[MEDICAL_DATA] mellitus" at bounding box center [571, 321] width 130 height 37
checkbox input "true"
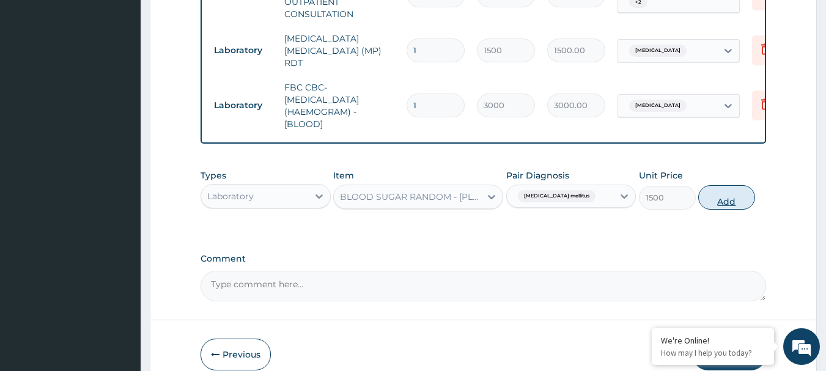
click at [724, 205] on button "Add" at bounding box center [726, 197] width 57 height 24
type input "0"
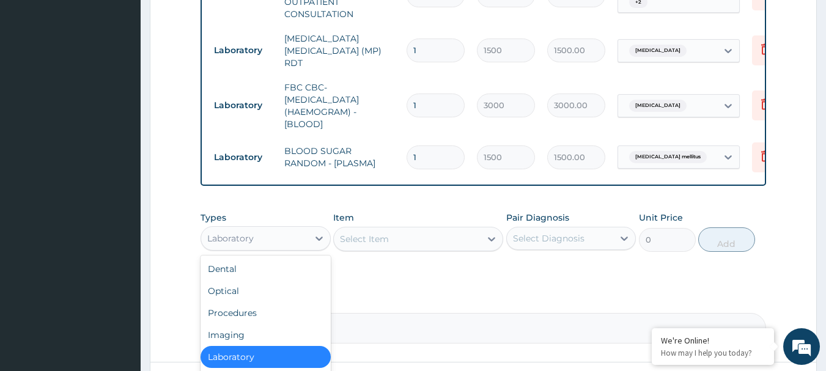
click at [231, 235] on div "Laboratory" at bounding box center [230, 238] width 46 height 12
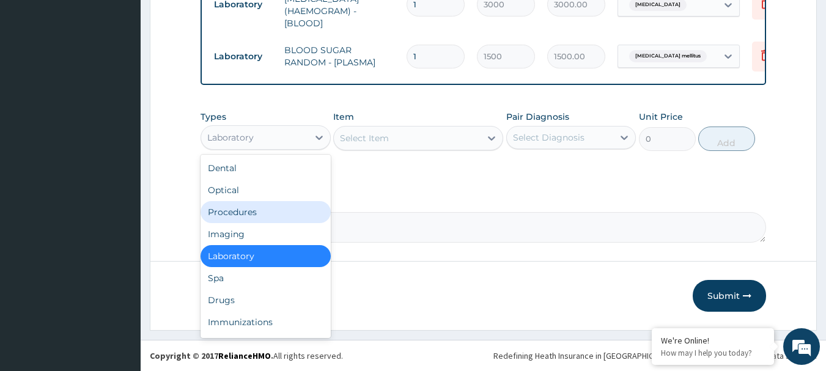
scroll to position [626, 0]
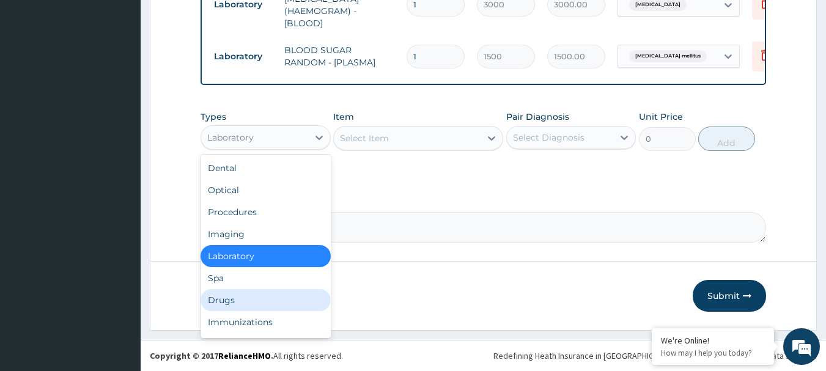
click at [249, 297] on div "Drugs" at bounding box center [265, 300] width 130 height 22
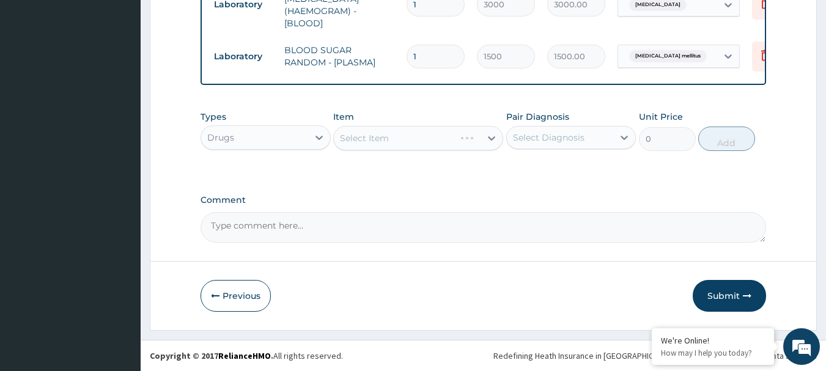
click at [391, 134] on div "Select Item" at bounding box center [418, 138] width 170 height 24
click at [391, 134] on div "Select Item" at bounding box center [407, 138] width 147 height 20
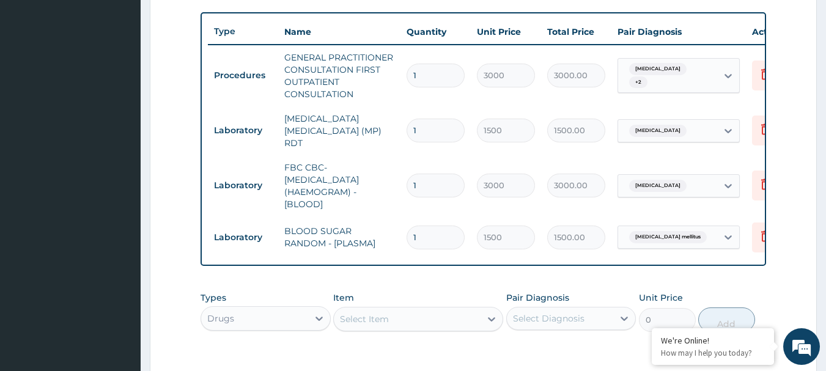
scroll to position [504, 0]
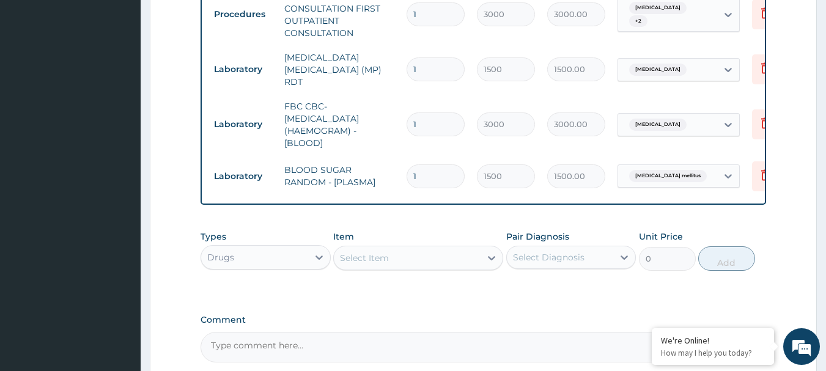
click at [422, 253] on div "Select Item" at bounding box center [407, 258] width 147 height 20
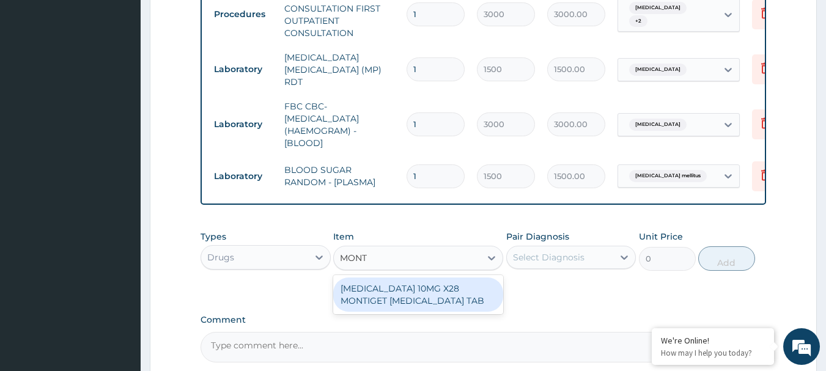
type input "MONTE"
click at [411, 298] on div "[MEDICAL_DATA] 10MG X28 MONTIGET [MEDICAL_DATA] TAB" at bounding box center [418, 294] width 170 height 34
type input "2795"
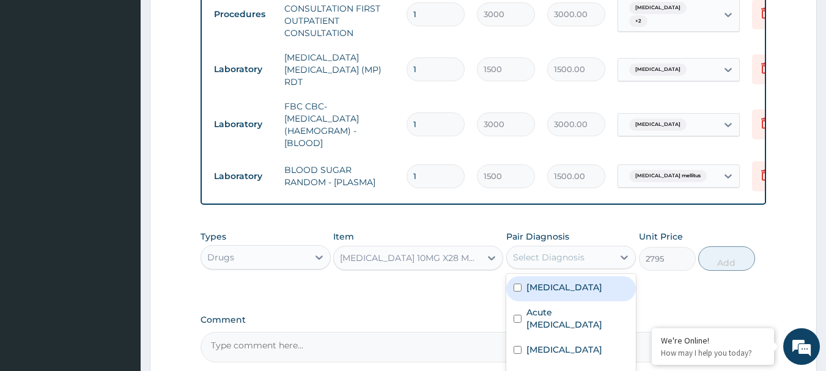
click at [581, 257] on div "Select Diagnosis" at bounding box center [549, 257] width 72 height 12
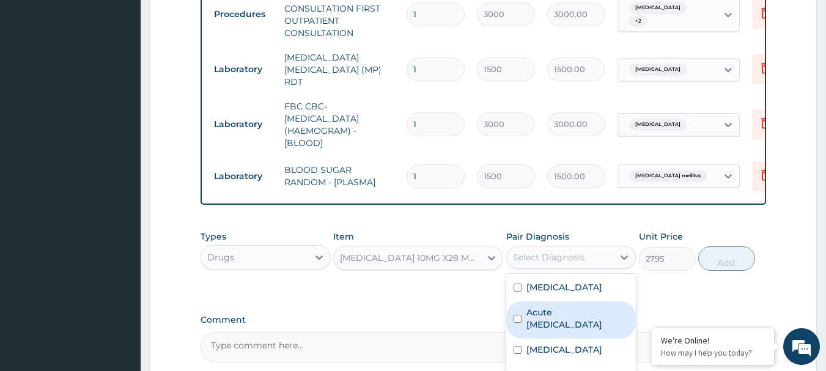
click at [609, 325] on div "Acute [MEDICAL_DATA]" at bounding box center [571, 319] width 130 height 37
checkbox input "true"
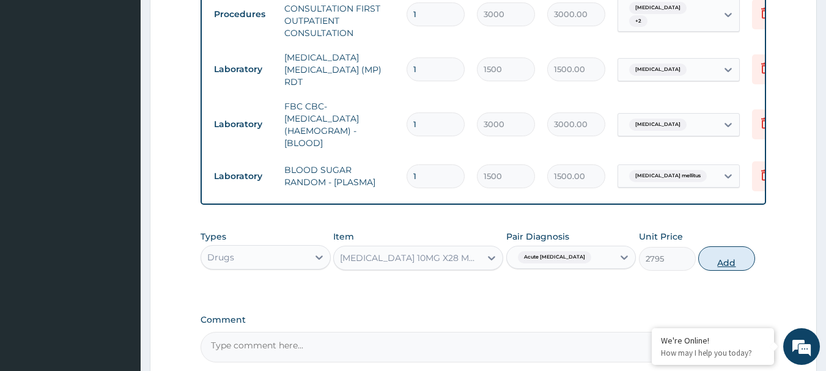
click at [719, 270] on button "Add" at bounding box center [726, 258] width 57 height 24
type input "0"
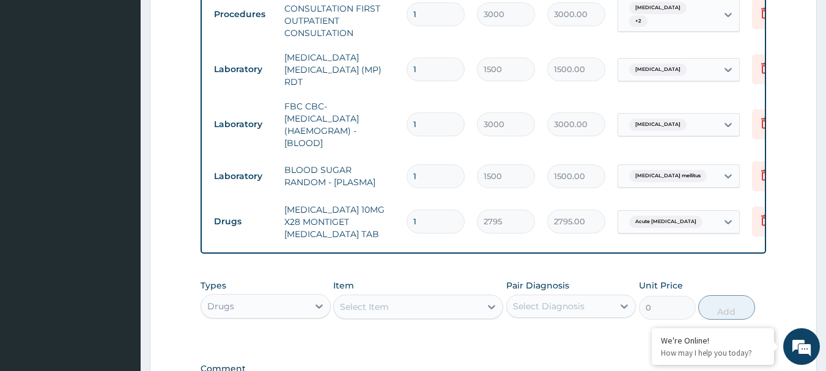
click at [367, 307] on div "Select Item" at bounding box center [364, 307] width 49 height 12
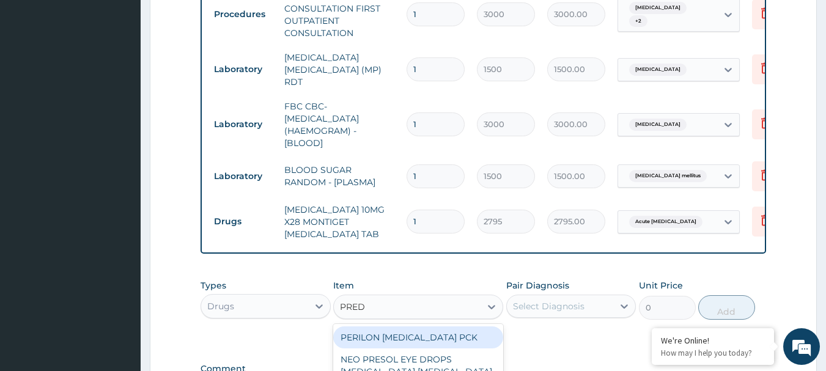
type input "PREDN"
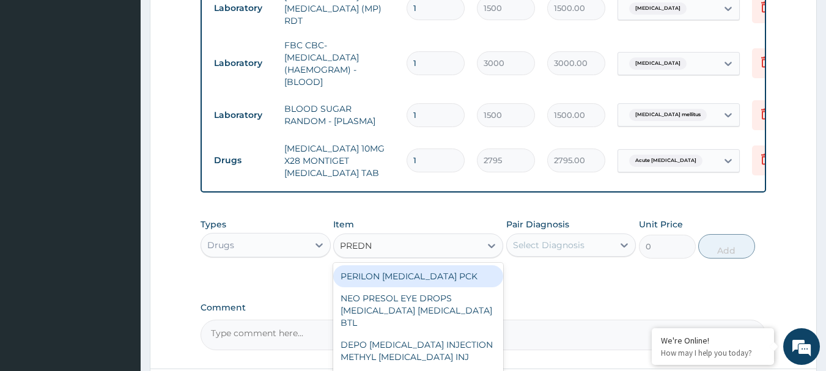
click at [425, 282] on div "PERILON [MEDICAL_DATA] PCK" at bounding box center [418, 276] width 170 height 22
type input "2100"
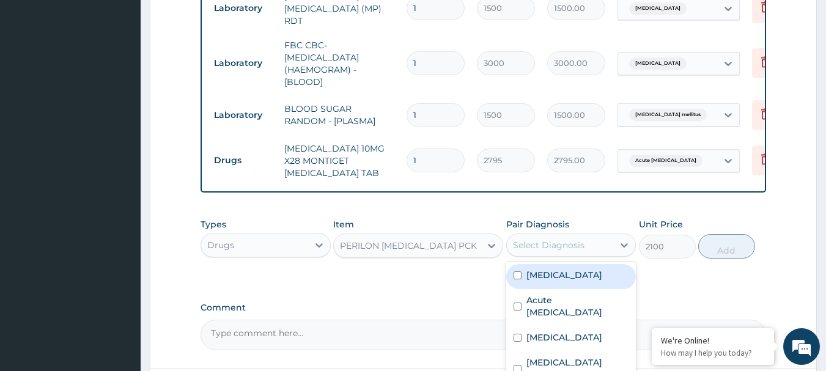
click at [563, 251] on div "Select Diagnosis" at bounding box center [549, 245] width 72 height 12
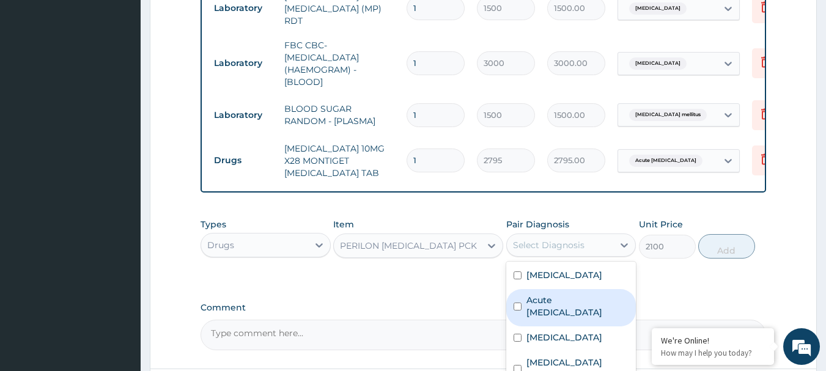
click at [595, 304] on label "Acute [MEDICAL_DATA]" at bounding box center [577, 306] width 103 height 24
checkbox input "true"
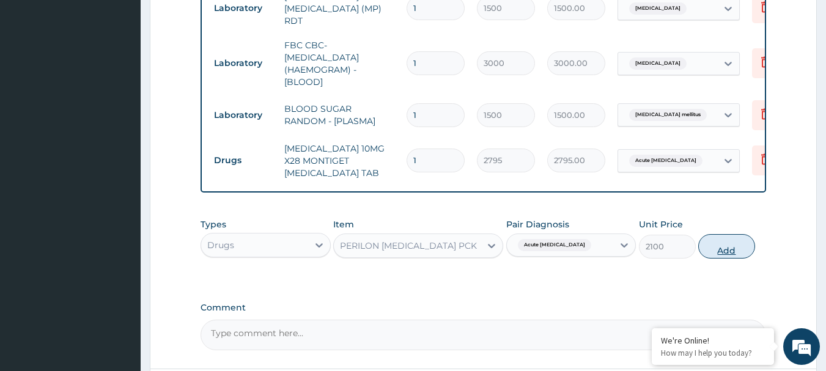
click at [712, 257] on button "Add" at bounding box center [726, 246] width 57 height 24
type input "0"
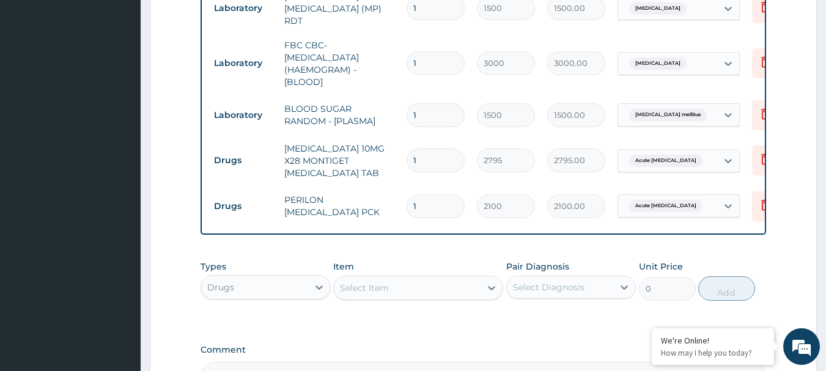
click at [394, 300] on div "Select Item" at bounding box center [418, 288] width 170 height 24
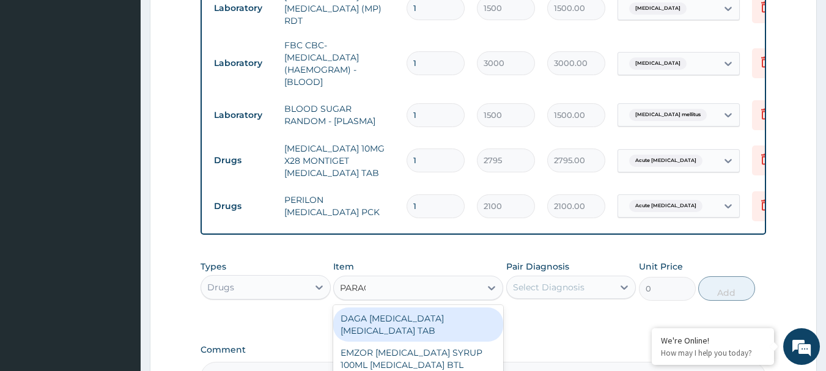
type input "PARACE"
click at [406, 318] on div "DAGA [MEDICAL_DATA] [MEDICAL_DATA] TAB" at bounding box center [418, 324] width 170 height 34
type input "20"
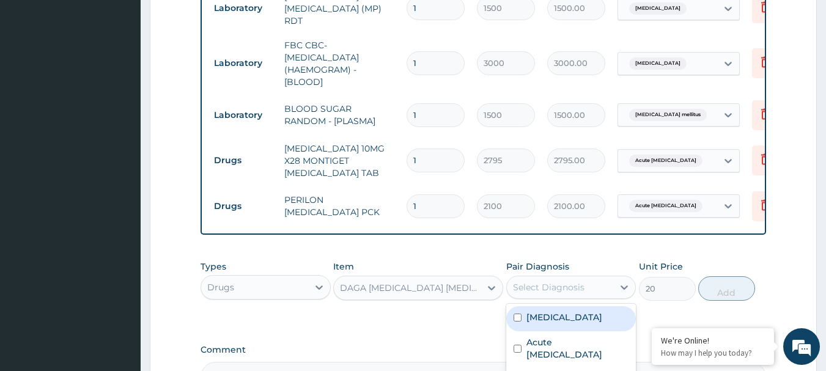
click at [571, 283] on div "Select Diagnosis" at bounding box center [549, 287] width 72 height 12
drag, startPoint x: 552, startPoint y: 314, endPoint x: 609, endPoint y: 299, distance: 58.1
click at [565, 310] on div "[MEDICAL_DATA]" at bounding box center [571, 318] width 130 height 25
checkbox input "true"
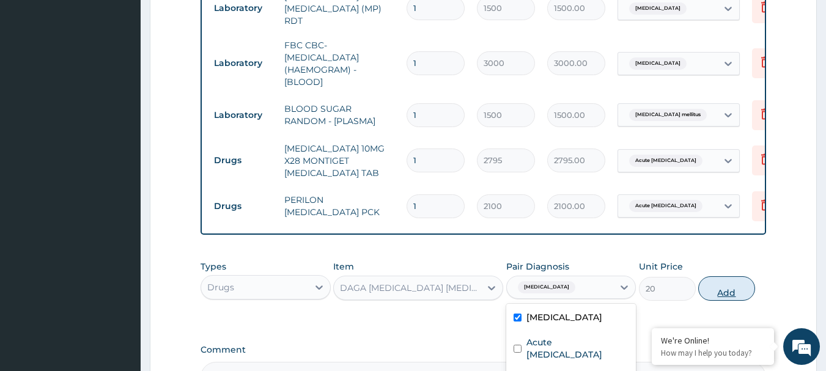
click at [743, 279] on button "Add" at bounding box center [726, 288] width 57 height 24
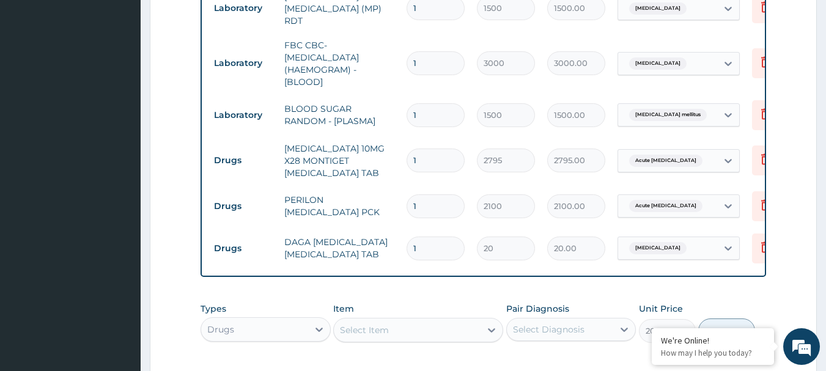
type input "0"
click at [405, 329] on div "Select Item" at bounding box center [407, 330] width 147 height 20
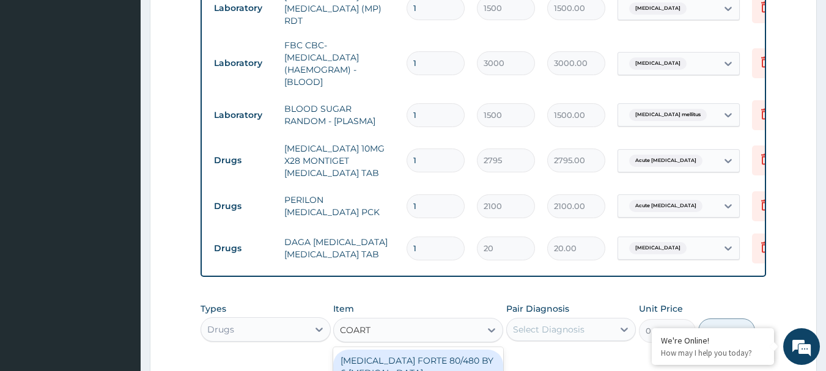
type input "COART"
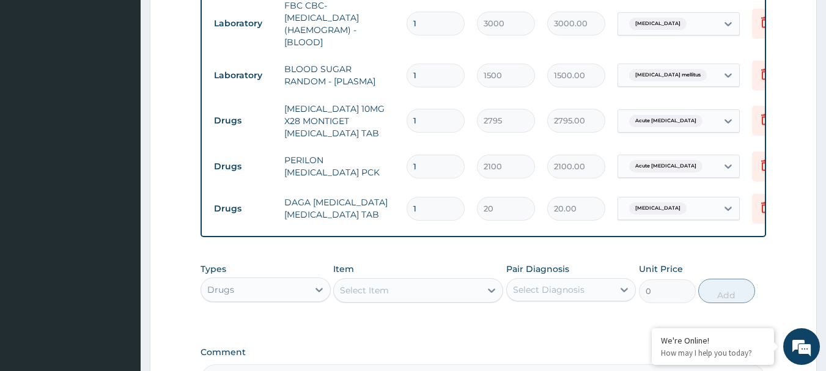
scroll to position [626, 0]
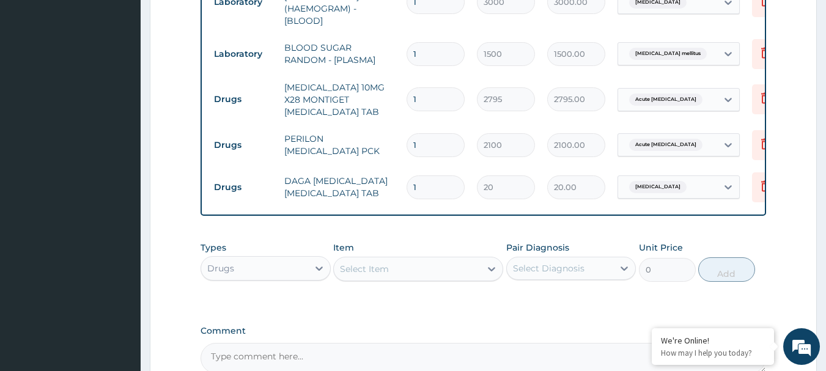
click at [388, 265] on div "Select Item" at bounding box center [364, 269] width 49 height 12
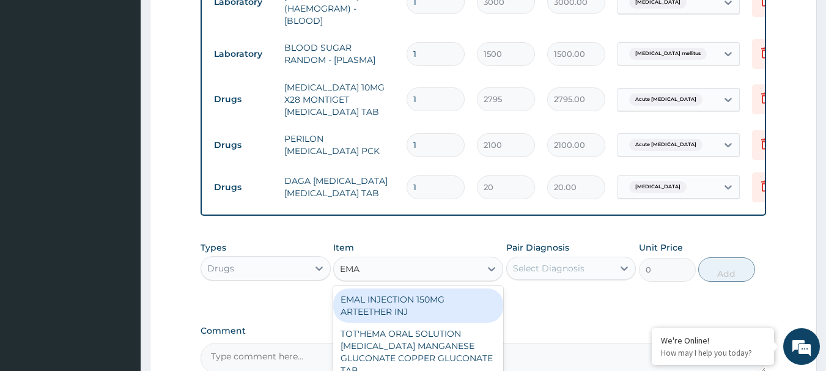
type input "EMAL"
click at [416, 299] on div "EMAL INJECTION 150MG ARTEETHER INJ" at bounding box center [418, 305] width 170 height 34
type input "730"
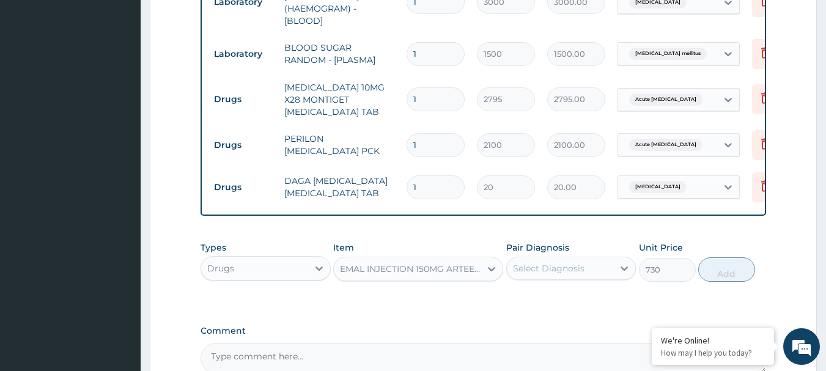
click at [551, 268] on div "Select Diagnosis" at bounding box center [549, 268] width 72 height 12
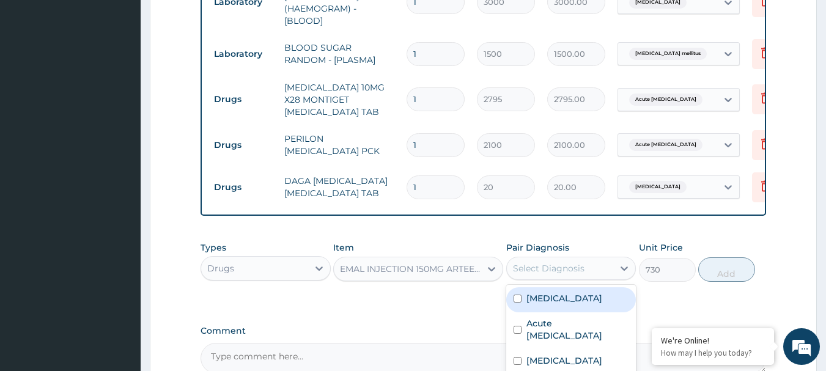
click at [575, 303] on div "[MEDICAL_DATA]" at bounding box center [571, 299] width 130 height 25
checkbox input "true"
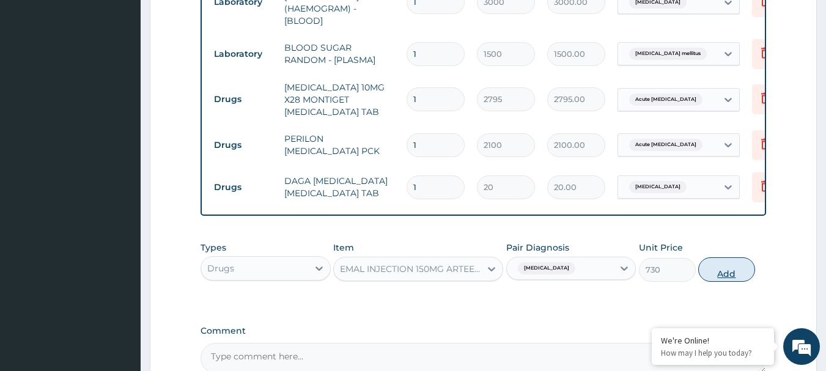
click at [728, 273] on button "Add" at bounding box center [726, 269] width 57 height 24
type input "0"
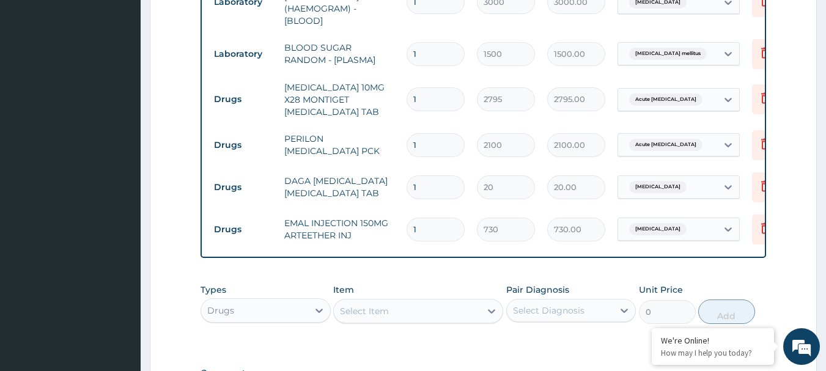
click at [407, 310] on div "Select Item" at bounding box center [407, 311] width 147 height 20
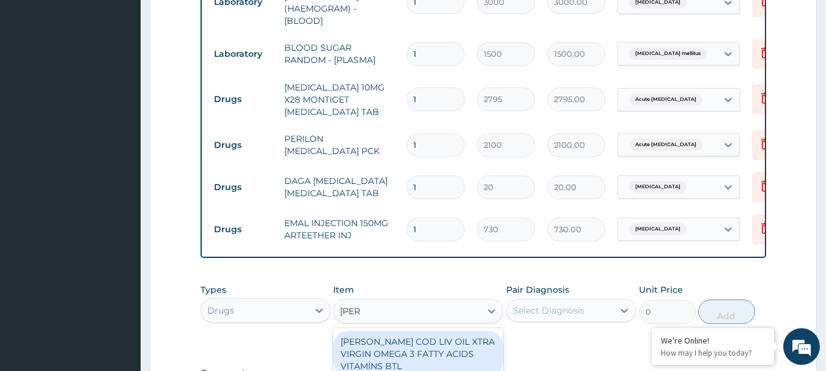
type input "MELO"
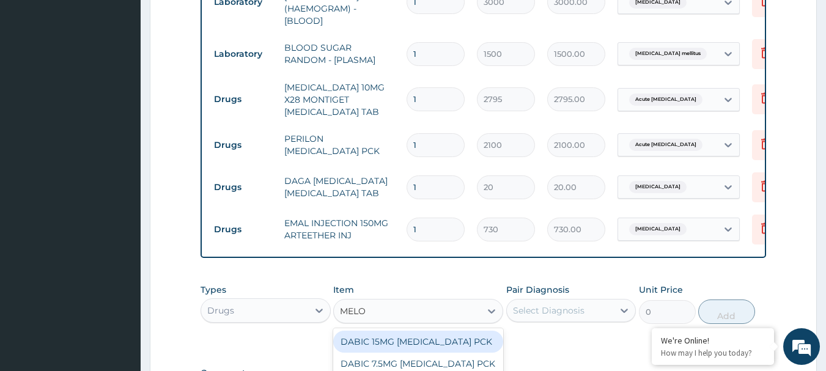
scroll to position [687, 0]
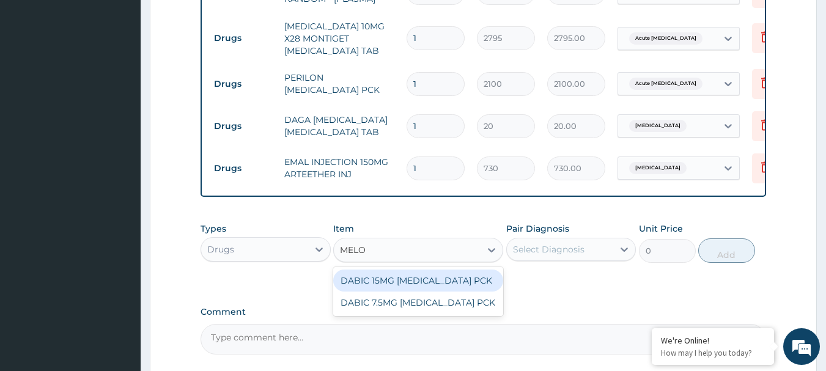
click at [405, 284] on div "DABIC 15MG [MEDICAL_DATA] PCK" at bounding box center [418, 281] width 170 height 22
type input "650"
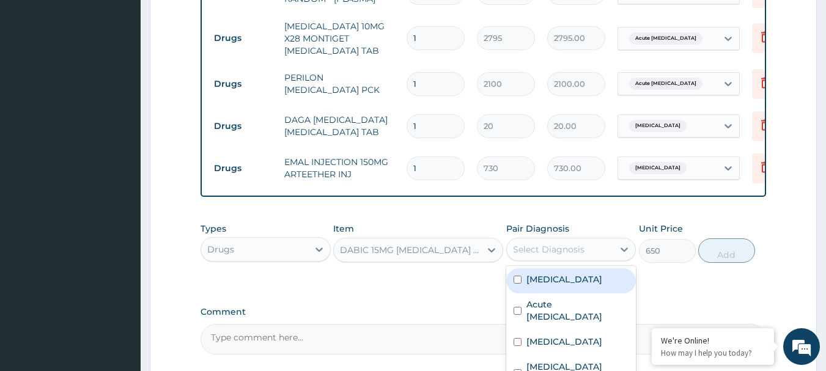
click at [573, 250] on div "Select Diagnosis" at bounding box center [549, 249] width 72 height 12
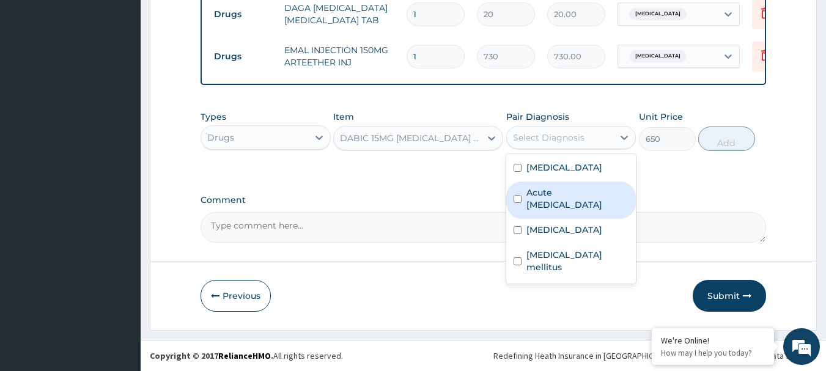
scroll to position [801, 0]
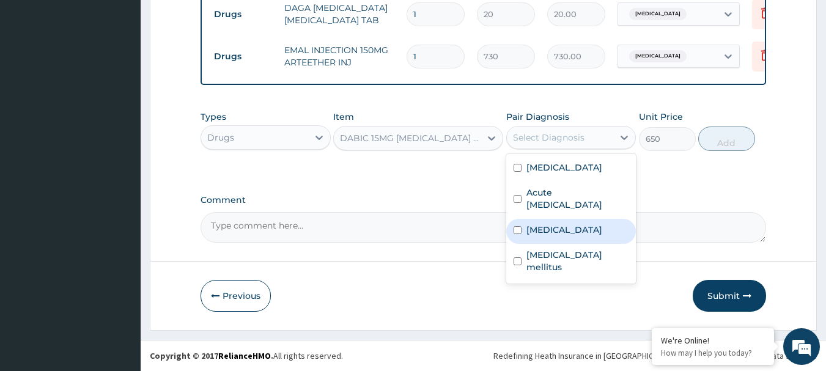
click at [593, 219] on div "[MEDICAL_DATA]" at bounding box center [571, 231] width 130 height 25
checkbox input "true"
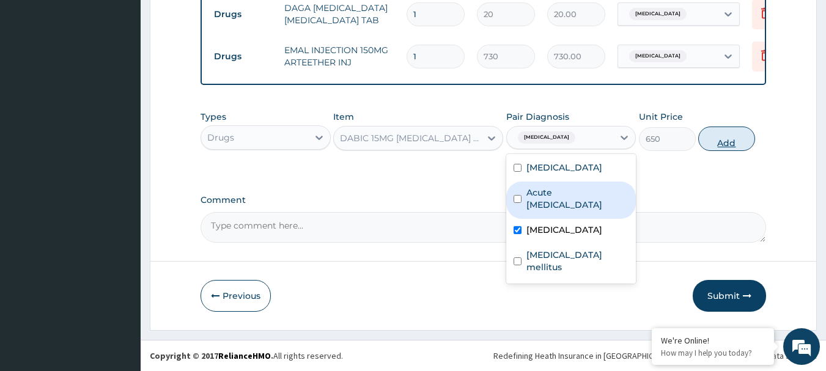
click at [718, 145] on button "Add" at bounding box center [726, 139] width 57 height 24
type input "0"
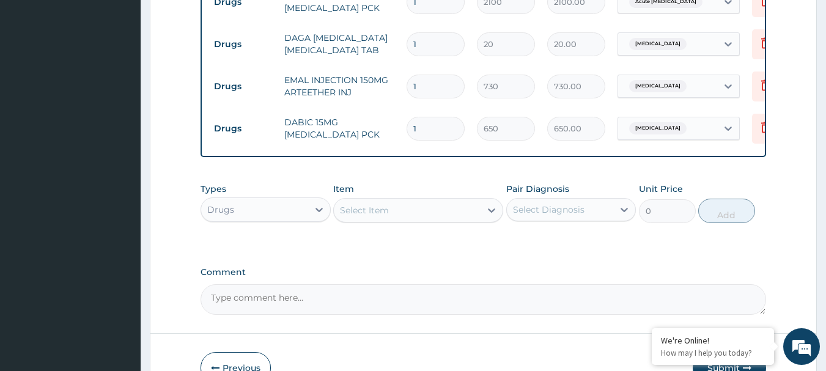
scroll to position [740, 0]
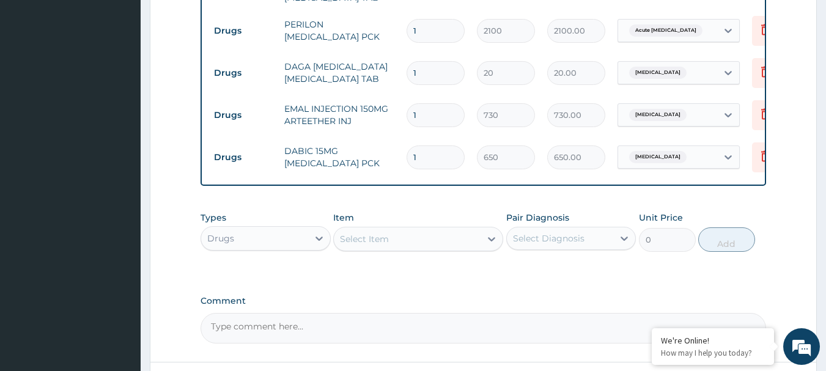
drag, startPoint x: 439, startPoint y: 107, endPoint x: 365, endPoint y: 120, distance: 75.0
click at [365, 120] on tr "Drugs EMAL INJECTION 150MG ARTEETHER INJ 1 730 730.00 [MEDICAL_DATA] Delete" at bounding box center [507, 115] width 599 height 42
type input "3"
type input "2190.00"
type input "3"
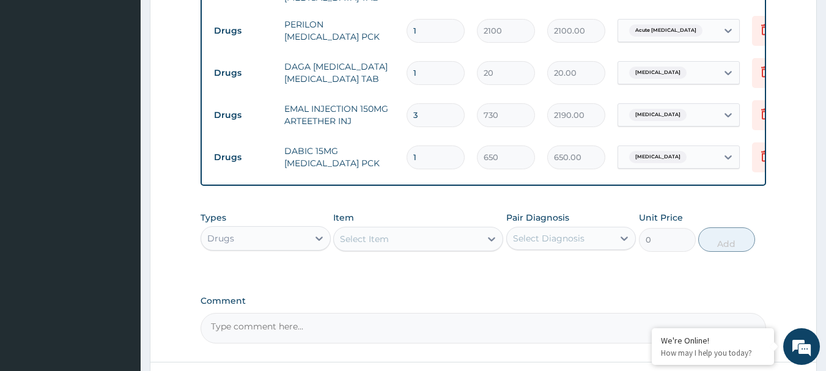
drag, startPoint x: 429, startPoint y: 64, endPoint x: 397, endPoint y: 65, distance: 31.8
click at [397, 65] on tr "Drugs DAGA [MEDICAL_DATA] [MEDICAL_DATA] TAB 1 20 20.00 [MEDICAL_DATA] Delete" at bounding box center [507, 73] width 599 height 42
type input "2"
type input "40.00"
type input "24"
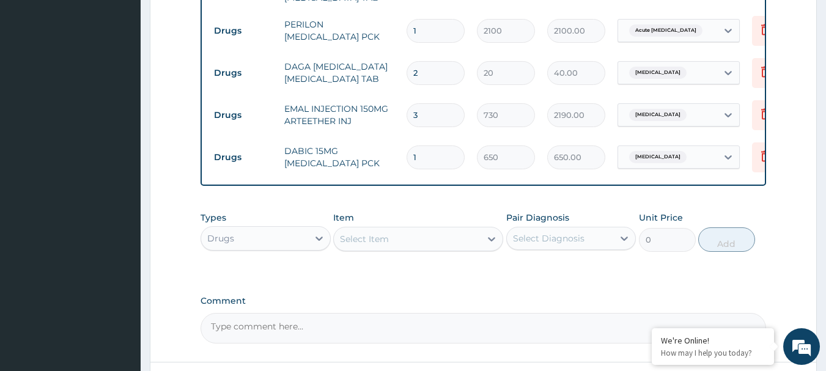
type input "480.00"
type input "24"
click at [375, 98] on td "EMAL INJECTION 150MG ARTEETHER INJ" at bounding box center [339, 115] width 122 height 37
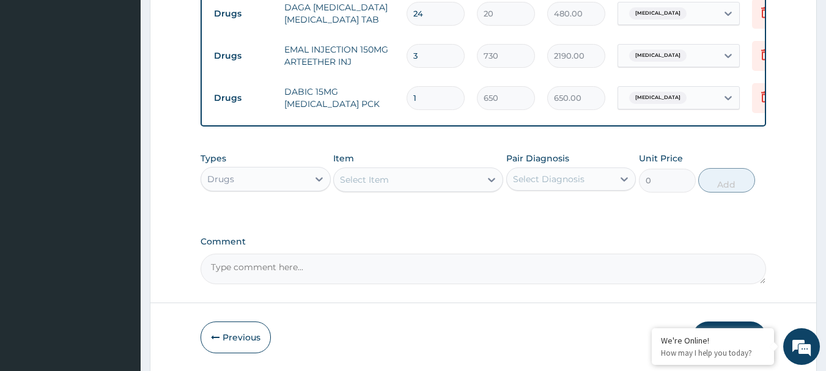
scroll to position [801, 0]
click at [405, 174] on div "Select Item" at bounding box center [407, 178] width 147 height 20
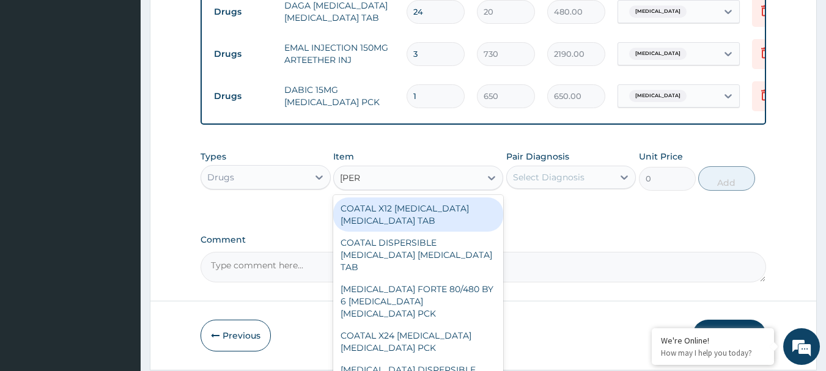
type input "COART"
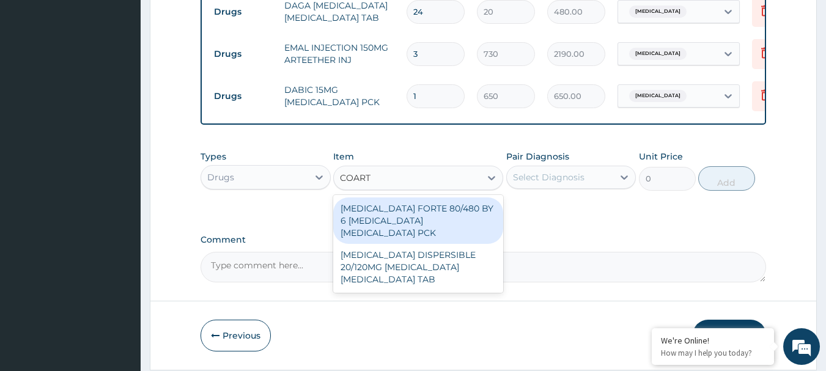
click at [431, 226] on div "[MEDICAL_DATA] FORTE 80/480 BY 6 [MEDICAL_DATA] [MEDICAL_DATA] PCK" at bounding box center [418, 220] width 170 height 46
type input "2800"
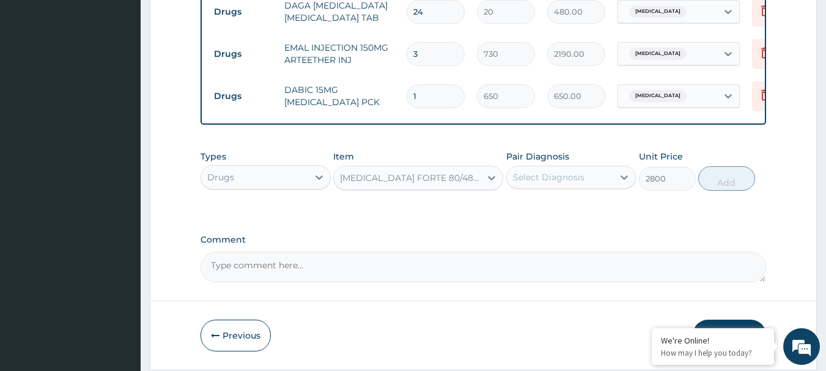
click at [555, 172] on div "Select Diagnosis" at bounding box center [560, 177] width 107 height 20
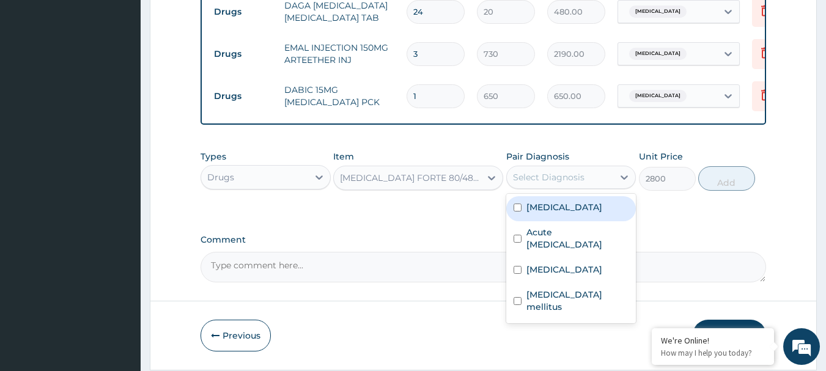
click at [571, 201] on div "[MEDICAL_DATA]" at bounding box center [571, 208] width 130 height 25
checkbox input "true"
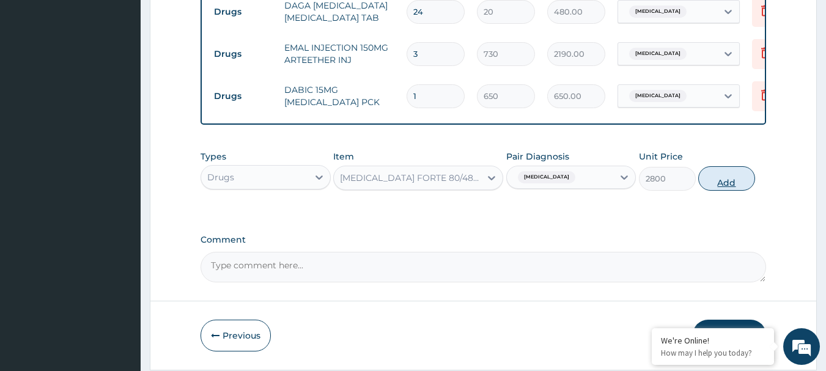
click at [735, 189] on button "Add" at bounding box center [726, 178] width 57 height 24
type input "0"
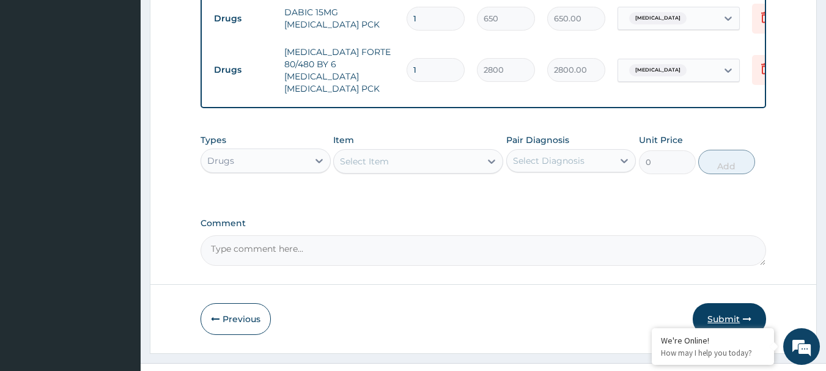
scroll to position [892, 0]
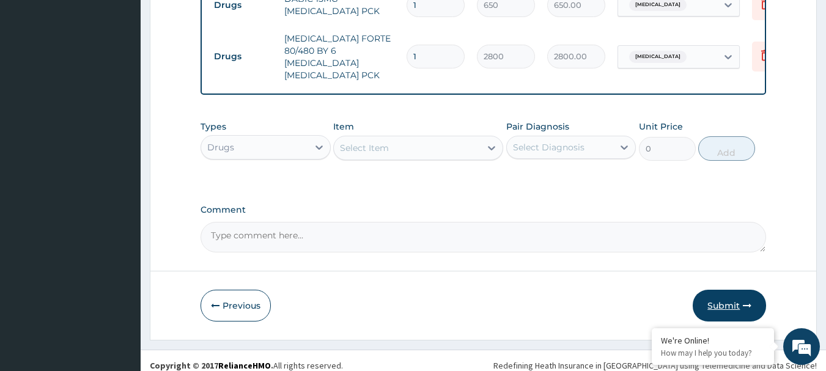
click at [708, 296] on button "Submit" at bounding box center [728, 306] width 73 height 32
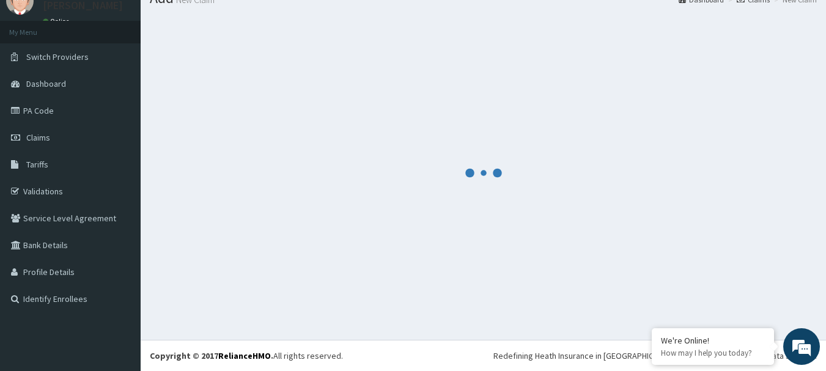
scroll to position [50, 0]
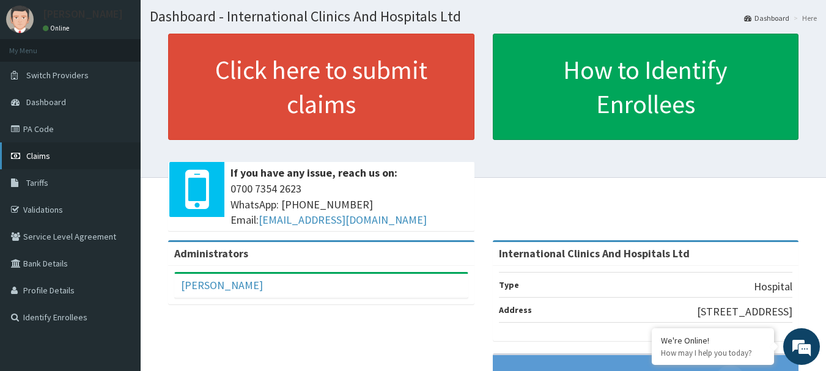
scroll to position [61, 0]
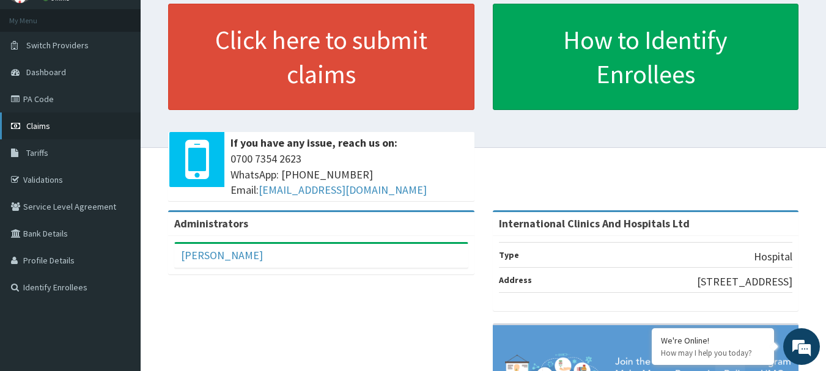
click at [59, 125] on link "Claims" at bounding box center [70, 125] width 141 height 27
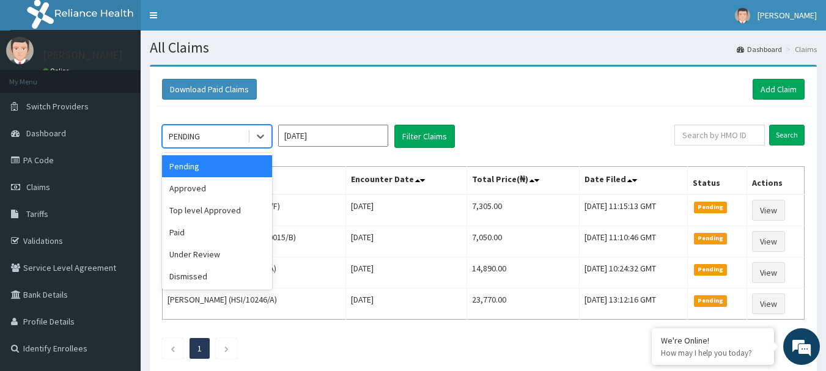
click at [210, 144] on div "PENDING" at bounding box center [205, 137] width 85 height 20
click at [213, 191] on div "Approved" at bounding box center [217, 188] width 110 height 22
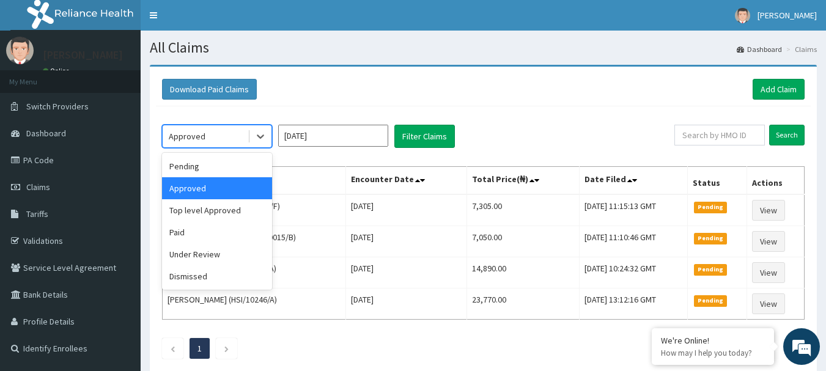
click at [225, 138] on div "Approved" at bounding box center [205, 137] width 85 height 20
click at [230, 183] on div "Approved" at bounding box center [217, 188] width 110 height 22
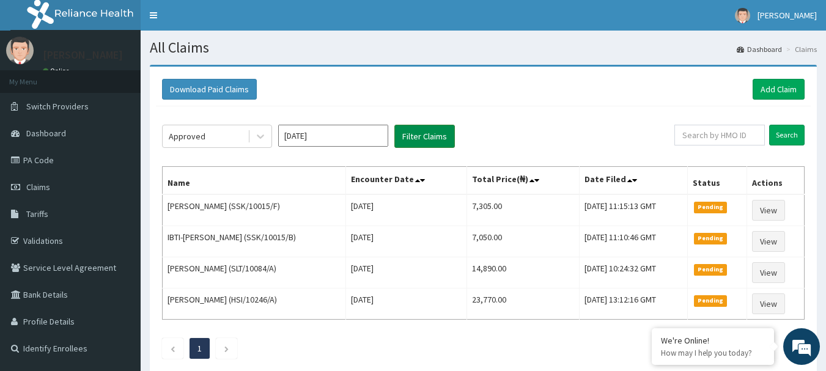
click at [408, 132] on button "Filter Claims" at bounding box center [424, 136] width 61 height 23
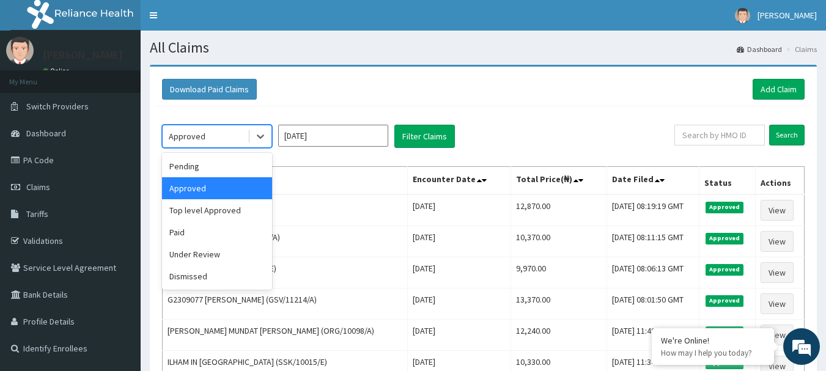
click at [212, 131] on div "Approved" at bounding box center [205, 137] width 85 height 20
click at [234, 215] on div "Top level Approved" at bounding box center [217, 210] width 110 height 22
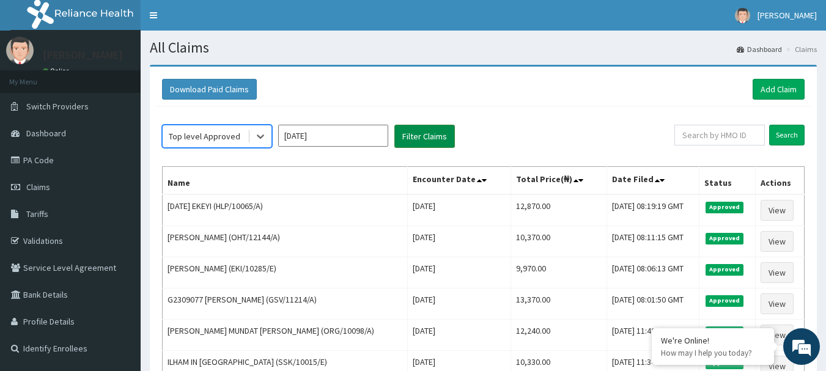
click at [409, 134] on button "Filter Claims" at bounding box center [424, 136] width 61 height 23
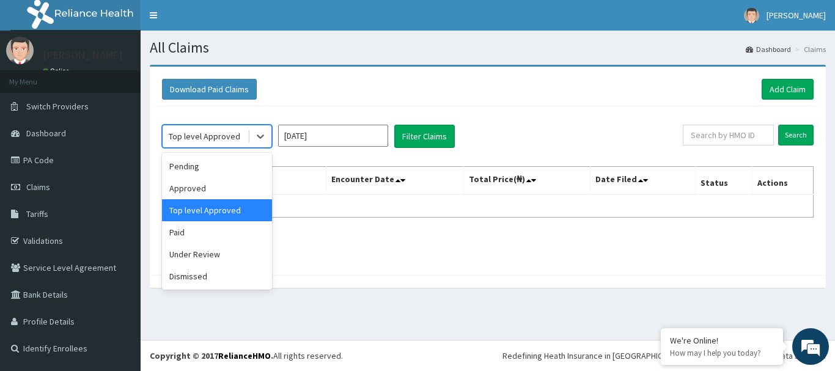
click at [210, 142] on div "Top level Approved" at bounding box center [205, 136] width 72 height 12
click at [213, 175] on div "Pending" at bounding box center [217, 166] width 110 height 22
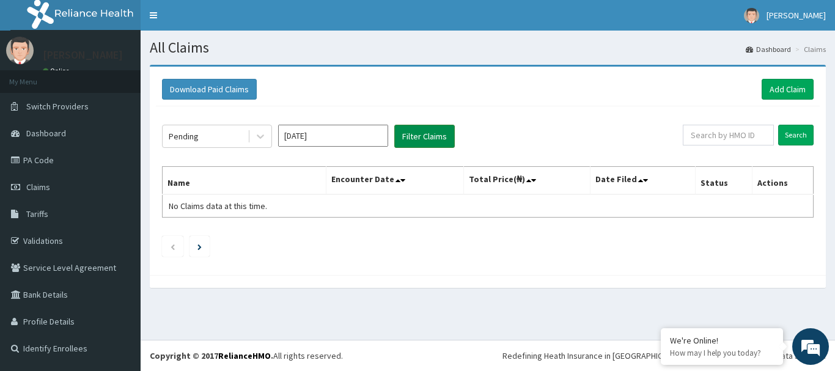
click at [414, 127] on button "Filter Claims" at bounding box center [424, 136] width 61 height 23
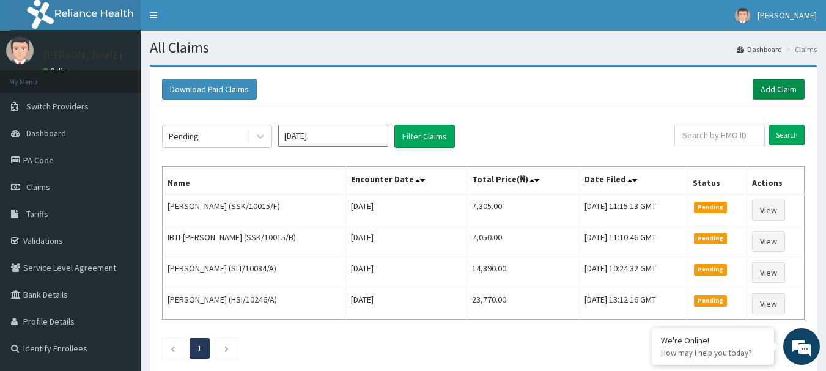
click at [768, 88] on link "Add Claim" at bounding box center [778, 89] width 52 height 21
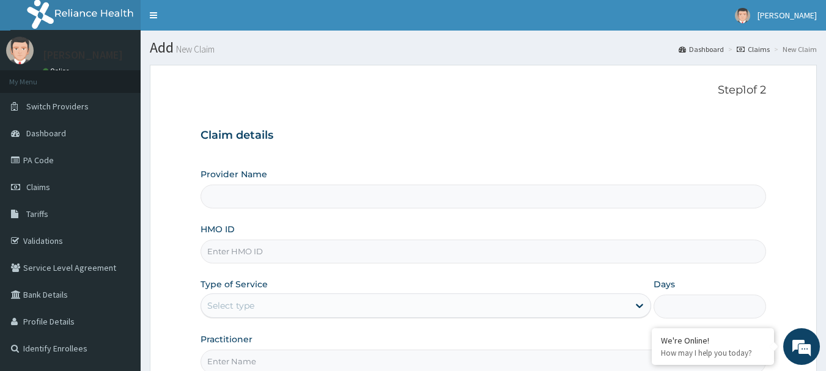
type input "International Clinics And Hospitals Ltd"
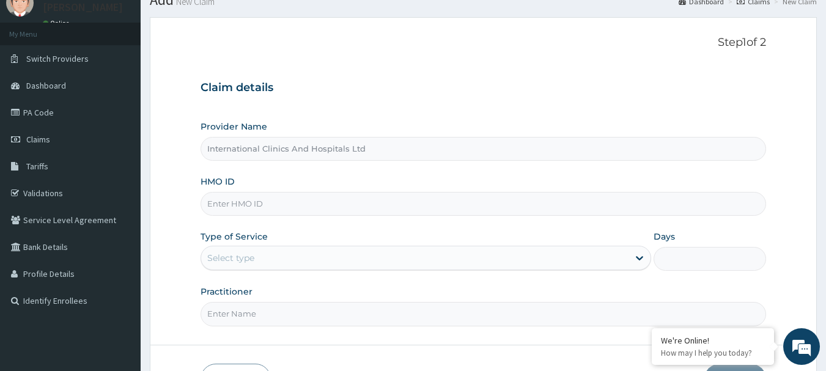
scroll to position [61, 0]
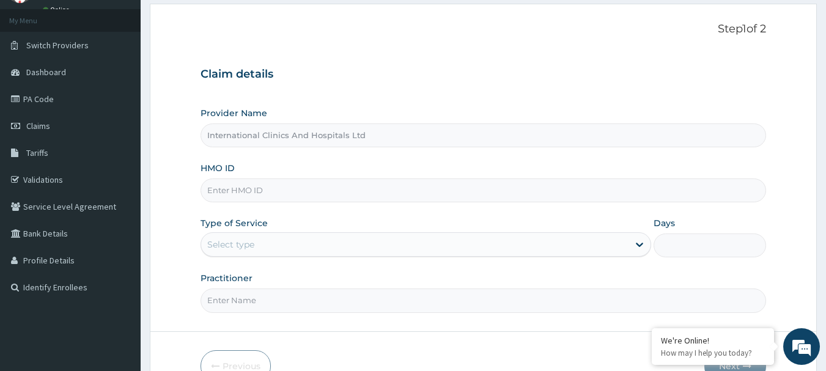
click at [291, 187] on input "HMO ID" at bounding box center [483, 190] width 566 height 24
type input "HLP/10065/B"
click at [293, 235] on div "Select type" at bounding box center [414, 245] width 427 height 20
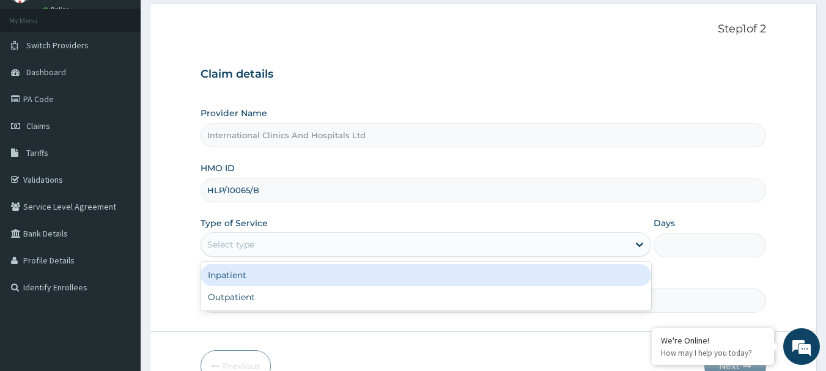
click at [292, 285] on div "Inpatient" at bounding box center [425, 275] width 450 height 22
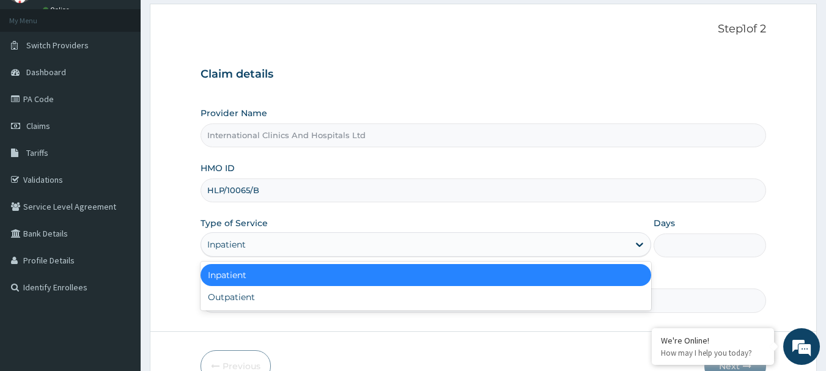
click at [271, 253] on div "Inpatient" at bounding box center [414, 245] width 427 height 20
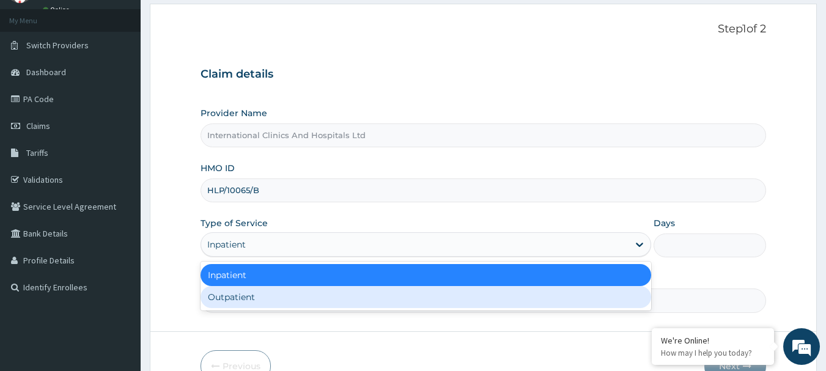
drag, startPoint x: 275, startPoint y: 292, endPoint x: 292, endPoint y: 302, distance: 19.2
click at [277, 293] on div "Outpatient" at bounding box center [425, 297] width 450 height 22
type input "1"
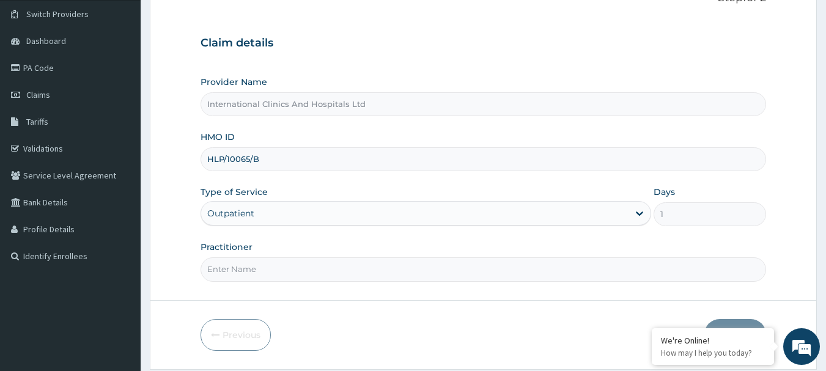
scroll to position [122, 0]
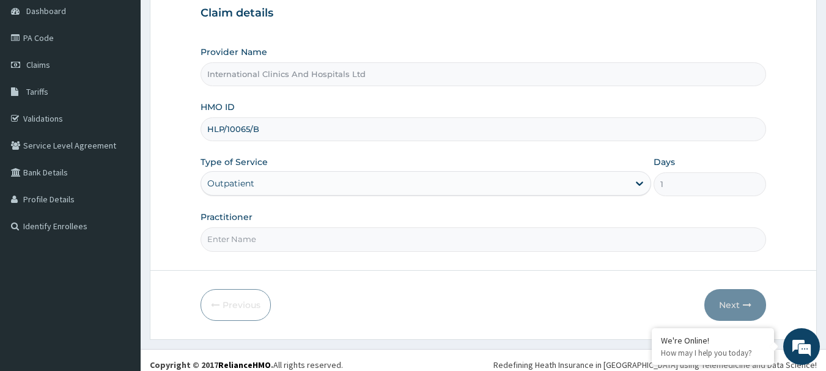
click at [284, 241] on input "Practitioner" at bounding box center [483, 239] width 566 height 24
type input "DR.NONSO"
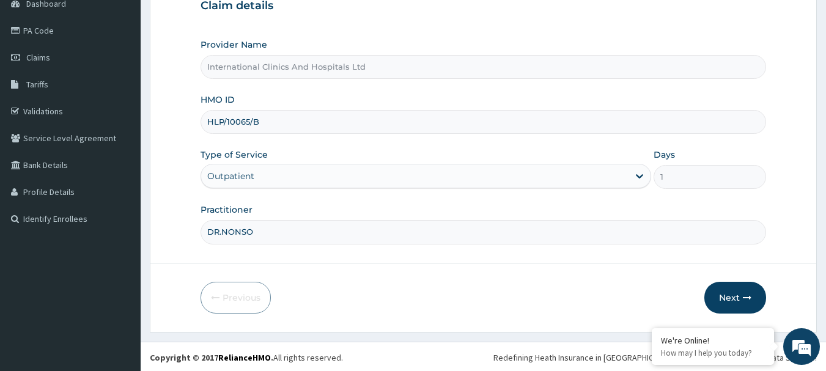
scroll to position [131, 0]
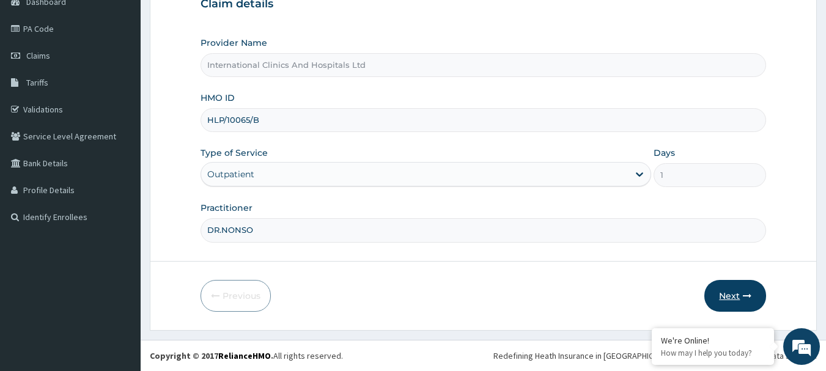
click at [724, 300] on button "Next" at bounding box center [735, 296] width 62 height 32
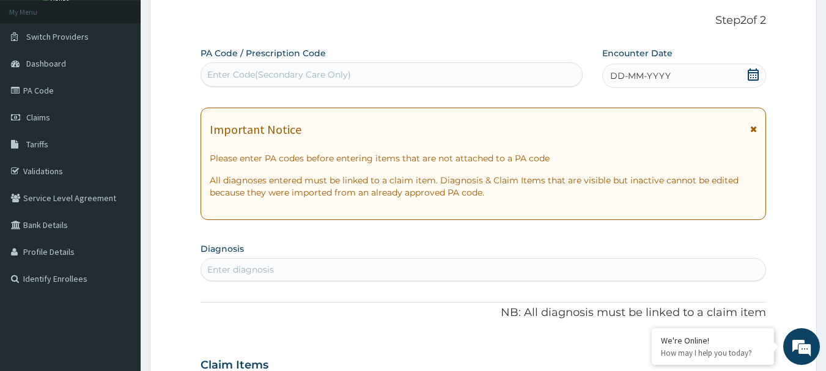
scroll to position [0, 0]
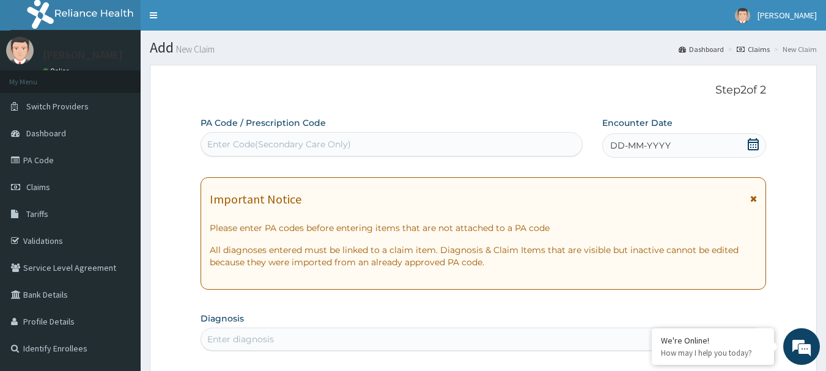
click at [644, 147] on span "DD-MM-YYYY" at bounding box center [640, 145] width 61 height 12
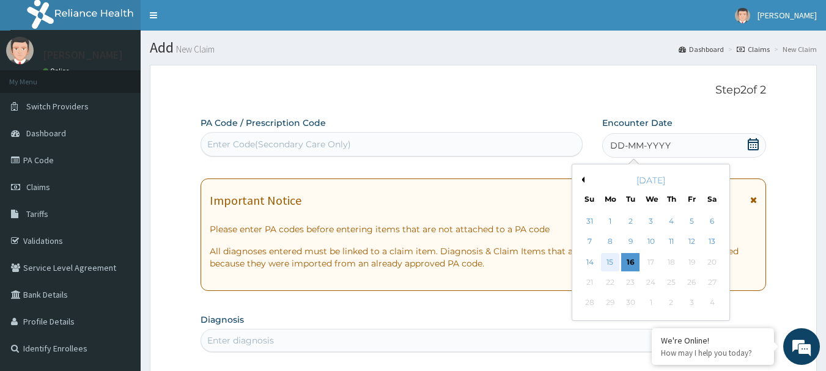
click at [604, 256] on div "15" at bounding box center [610, 262] width 18 height 18
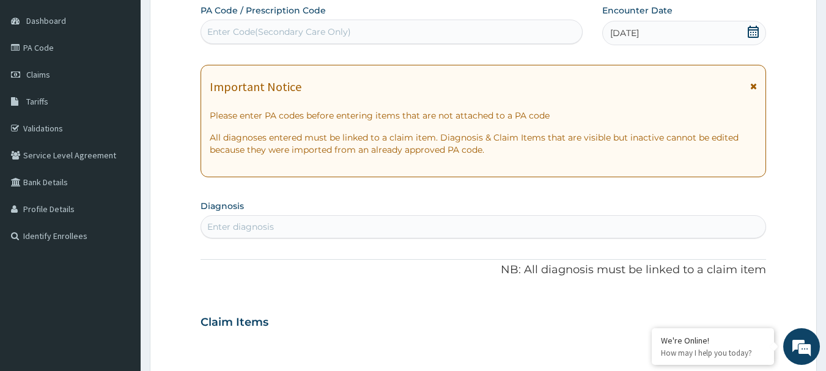
scroll to position [122, 0]
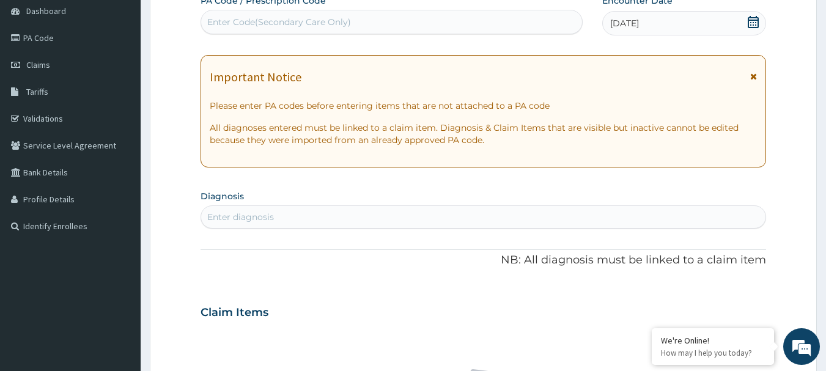
click at [326, 219] on div "Enter diagnosis" at bounding box center [483, 217] width 565 height 20
type input "[MEDICAL_DATA]"
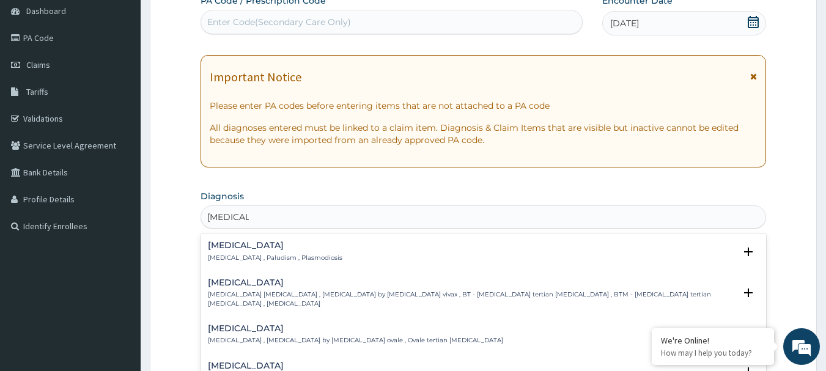
click at [225, 254] on p "[MEDICAL_DATA] , Paludism , Plasmodiosis" at bounding box center [275, 258] width 134 height 9
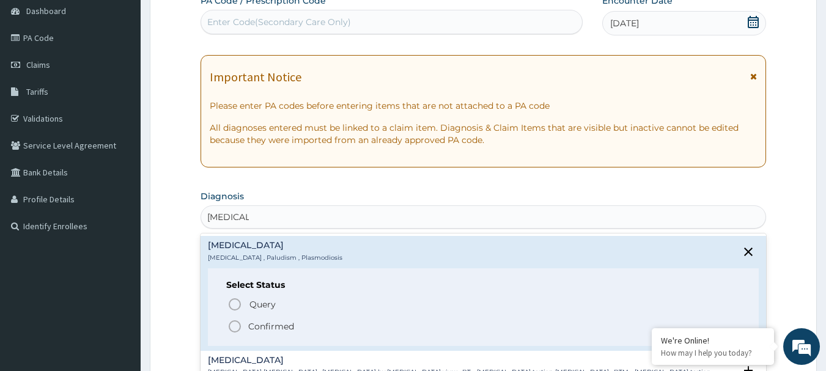
click at [233, 326] on icon "status option filled" at bounding box center [234, 326] width 15 height 15
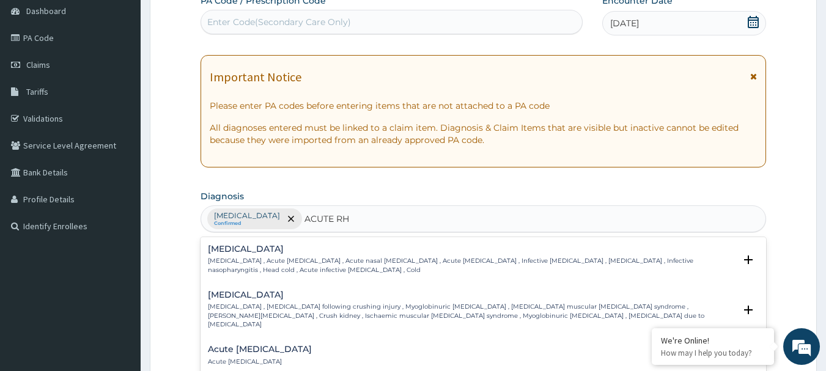
type input "ACUTE RHI"
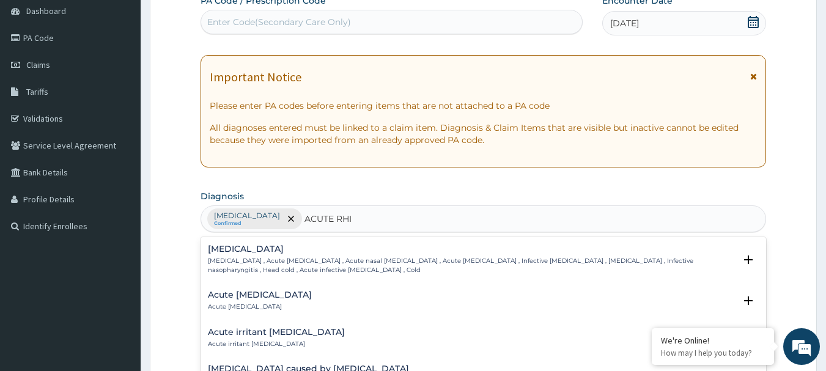
click at [242, 295] on h4 "Acute [MEDICAL_DATA]" at bounding box center [260, 294] width 104 height 9
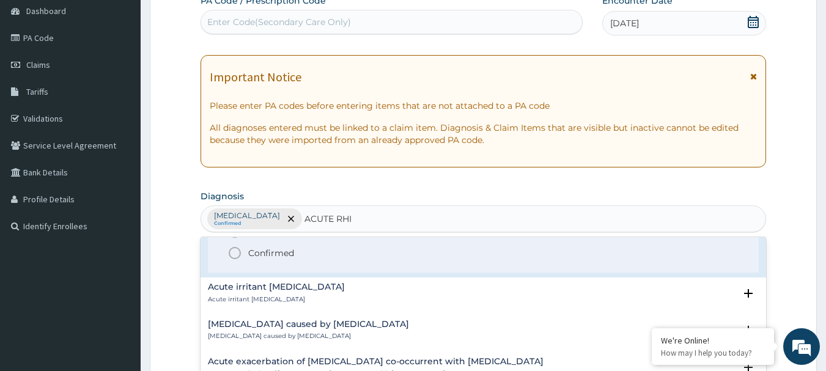
click at [233, 257] on icon "status option filled" at bounding box center [234, 253] width 15 height 15
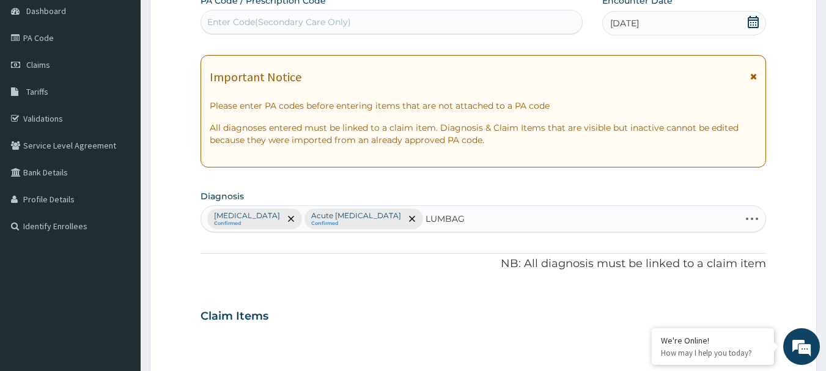
type input "[MEDICAL_DATA]"
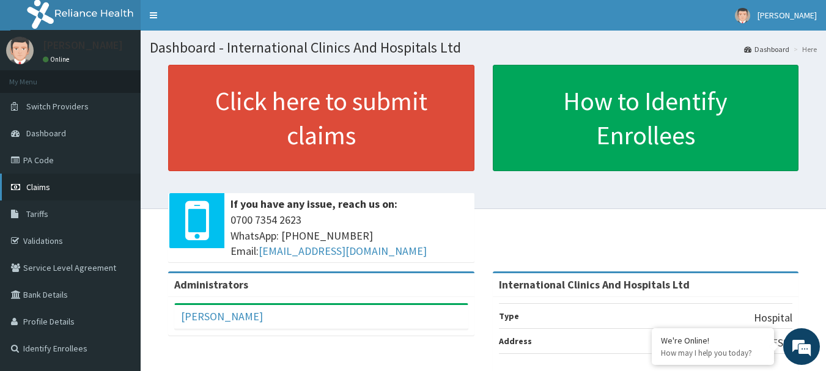
click at [65, 183] on link "Claims" at bounding box center [70, 187] width 141 height 27
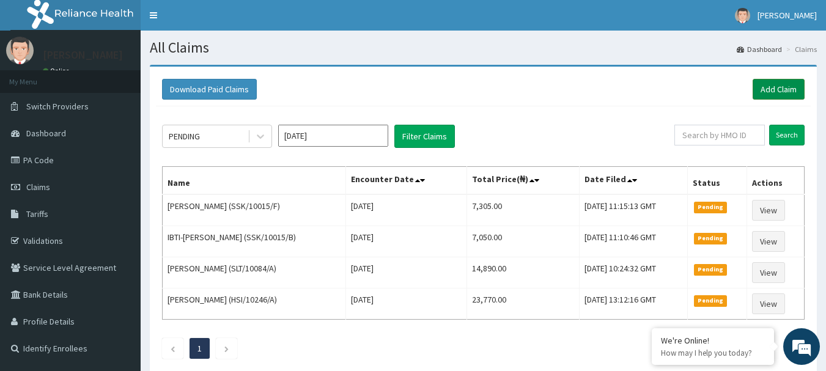
click at [775, 88] on link "Add Claim" at bounding box center [778, 89] width 52 height 21
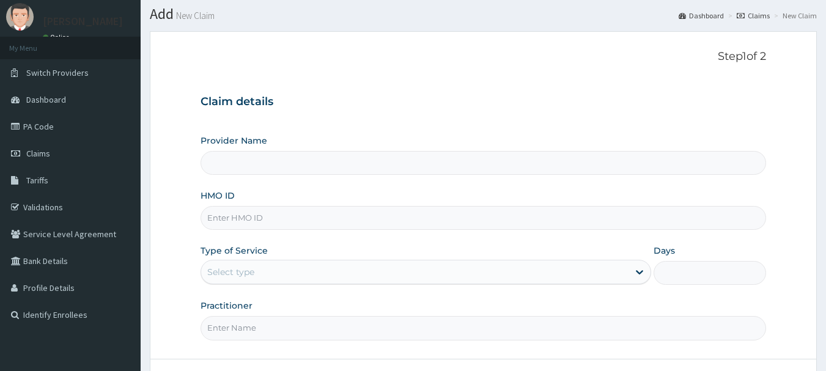
scroll to position [61, 0]
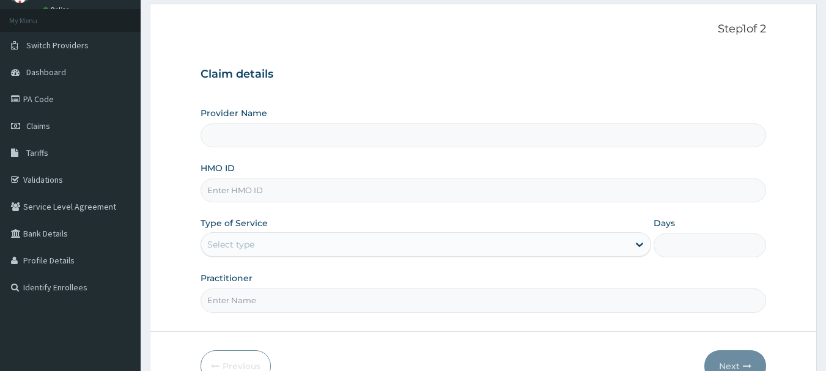
type input "International Clinics And Hospitals Ltd"
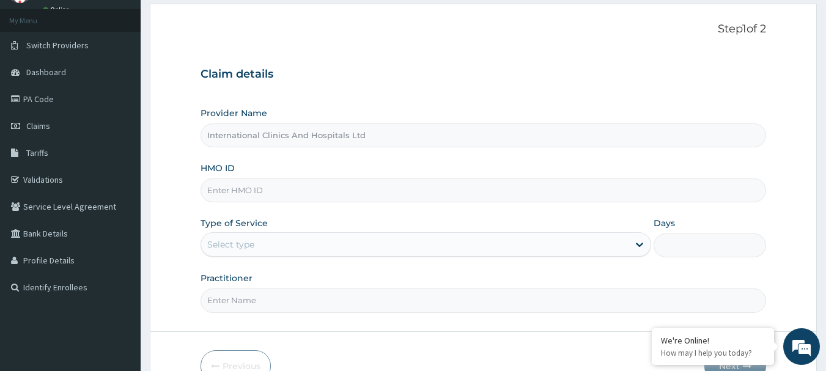
click at [300, 194] on input "HMO ID" at bounding box center [483, 190] width 566 height 24
type input "HLP/10065/B"
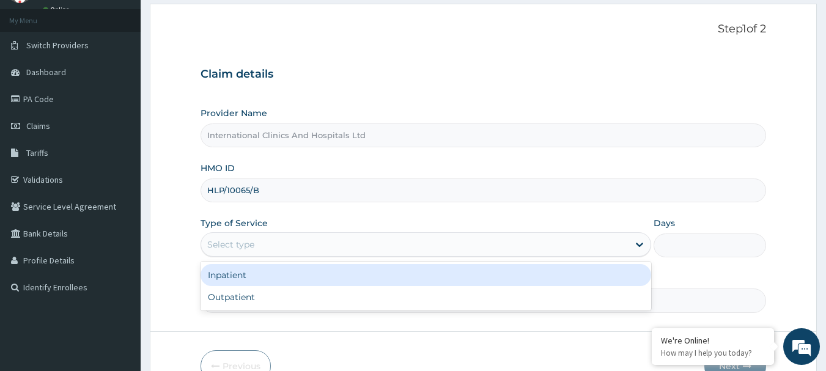
click at [275, 242] on div "Select type" at bounding box center [414, 245] width 427 height 20
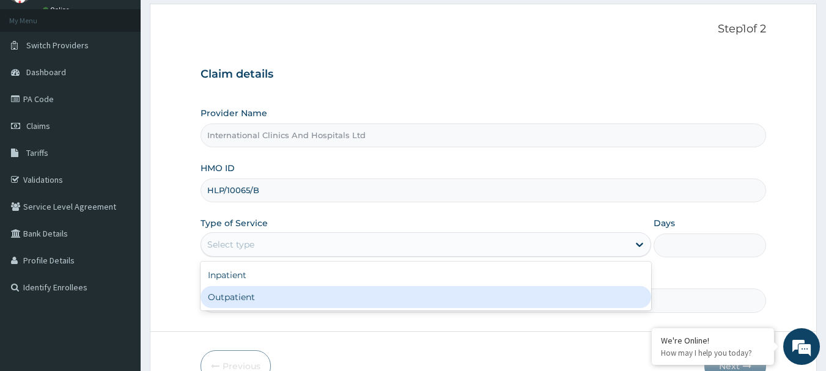
click at [285, 295] on div "Outpatient" at bounding box center [425, 297] width 450 height 22
type input "1"
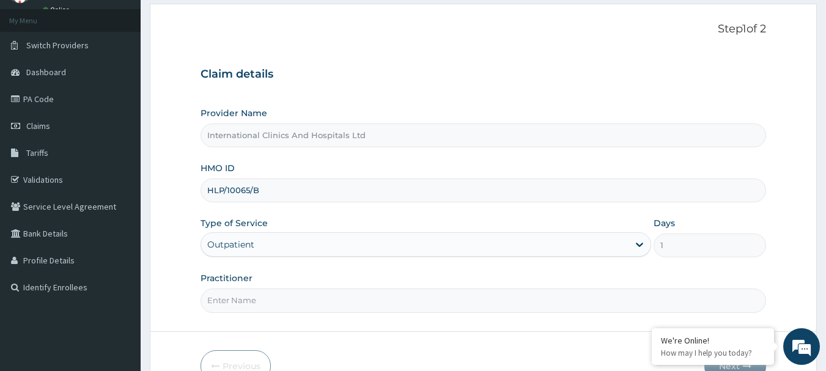
click at [285, 299] on input "Practitioner" at bounding box center [483, 300] width 566 height 24
type input "DR.NONSO"
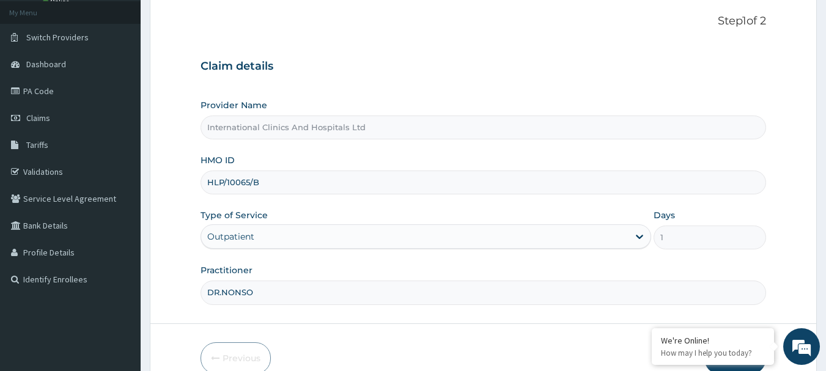
scroll to position [131, 0]
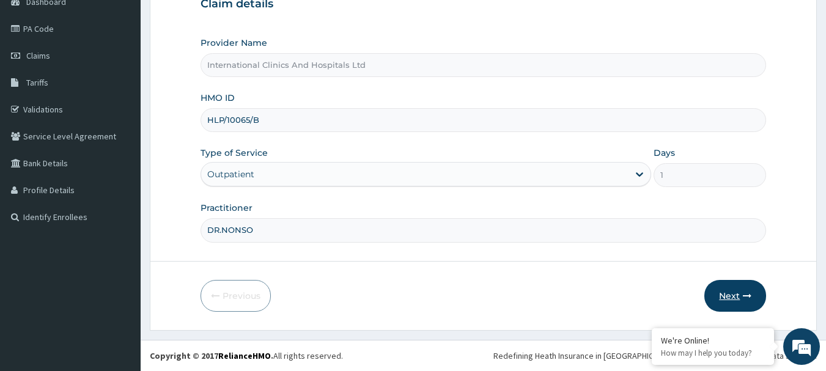
click at [727, 298] on button "Next" at bounding box center [735, 296] width 62 height 32
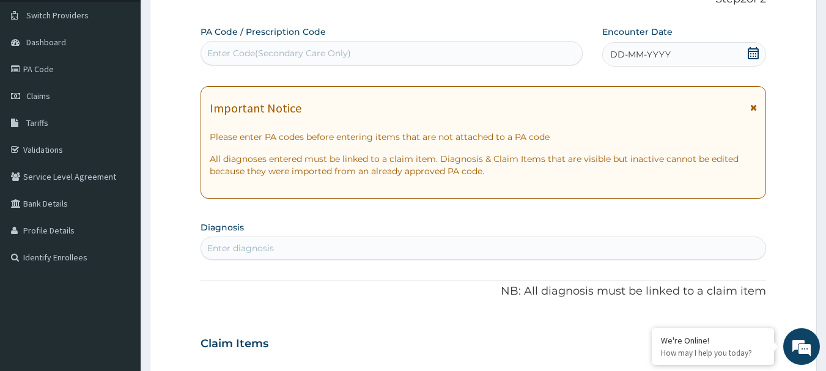
scroll to position [0, 0]
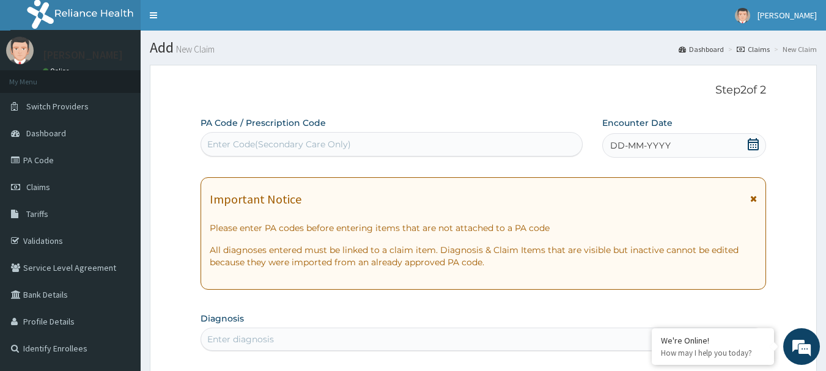
click at [662, 142] on span "DD-MM-YYYY" at bounding box center [640, 145] width 61 height 12
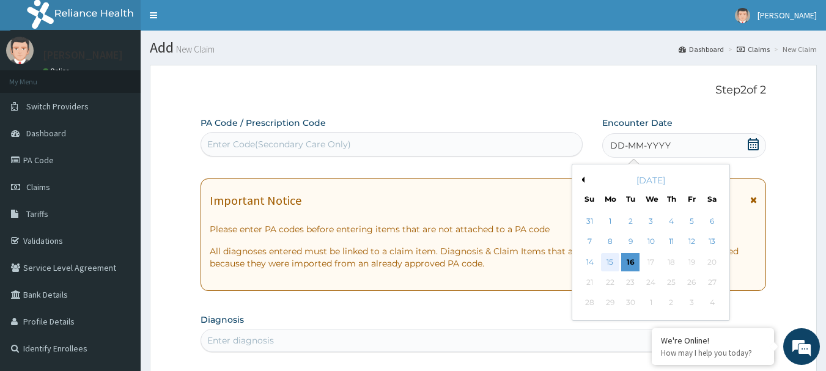
click at [611, 261] on div "15" at bounding box center [610, 262] width 18 height 18
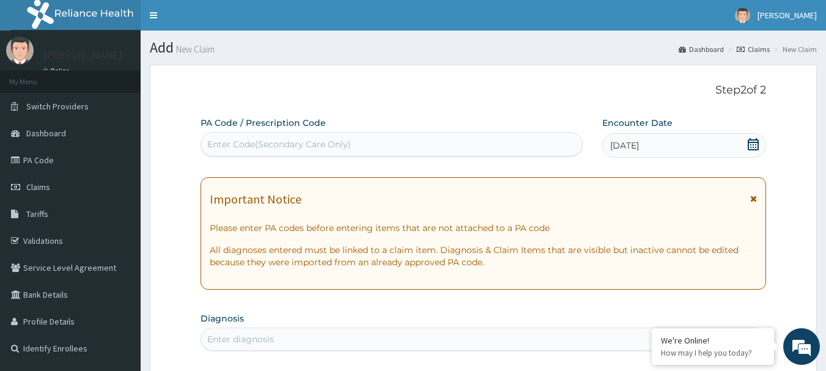
click at [345, 145] on div "Enter Code(Secondary Care Only)" at bounding box center [279, 144] width 144 height 12
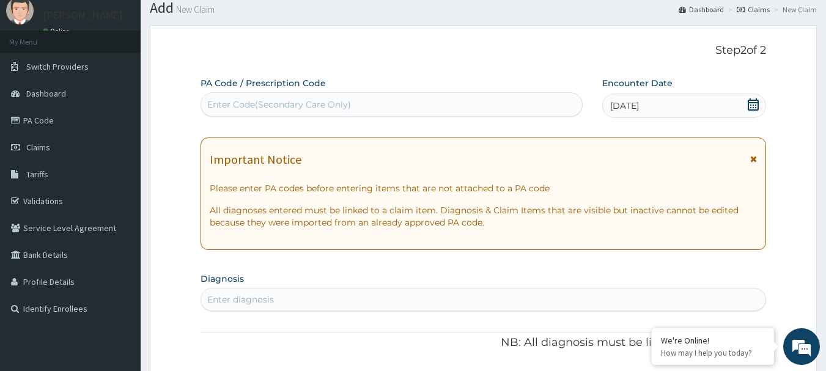
scroll to position [61, 0]
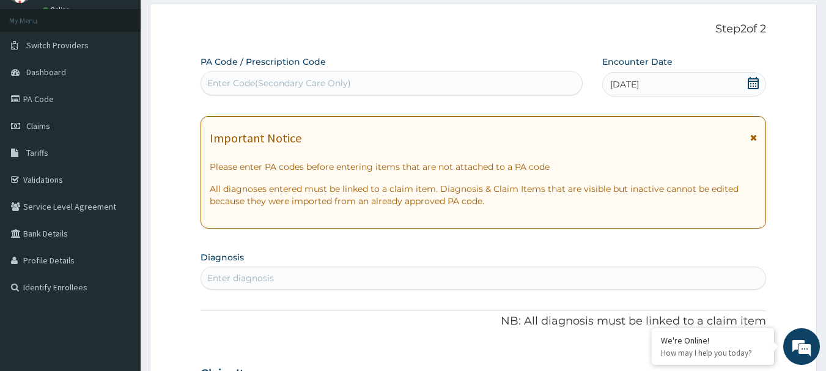
click at [290, 274] on div "Enter diagnosis" at bounding box center [483, 278] width 565 height 20
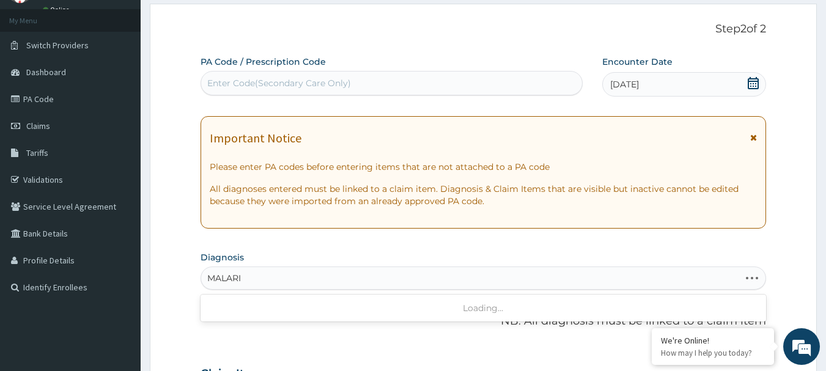
type input "MALARIA"
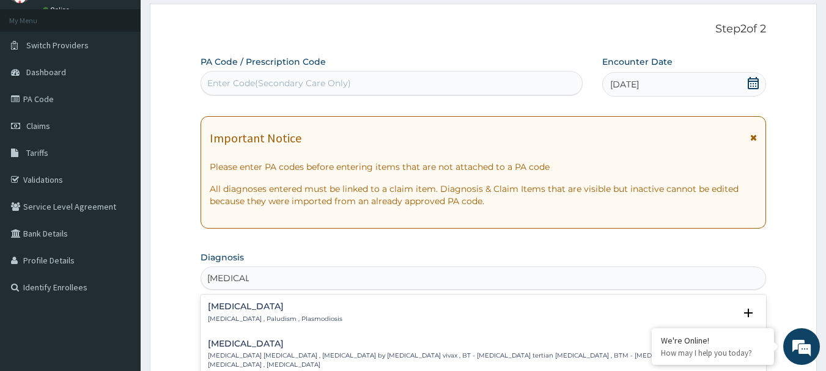
click at [232, 310] on h4 "Malaria" at bounding box center [275, 306] width 134 height 9
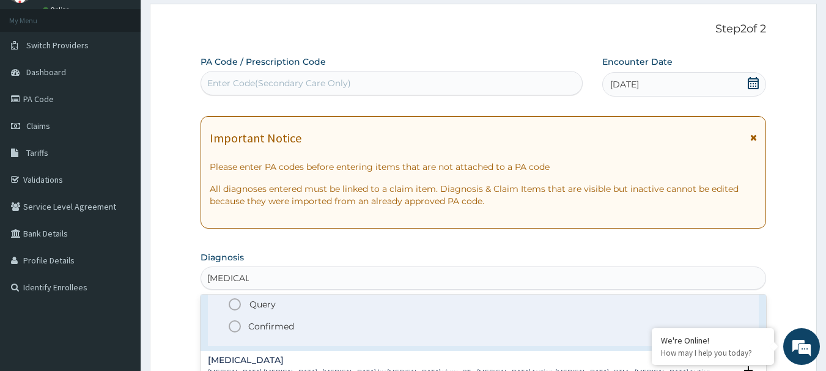
click at [229, 325] on circle "status option filled" at bounding box center [234, 326] width 11 height 11
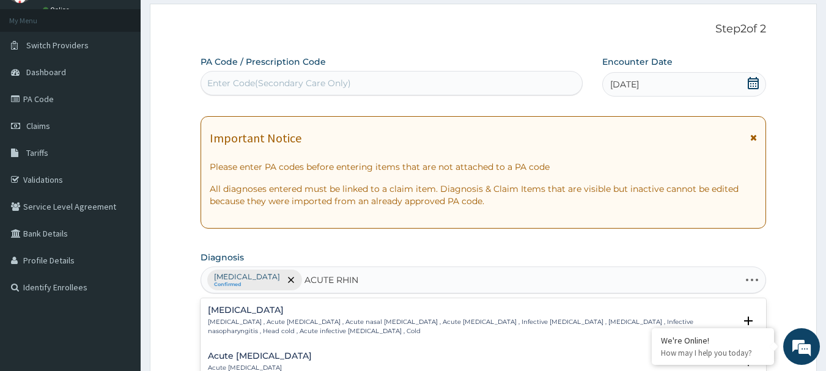
type input "ACUTE RHINO"
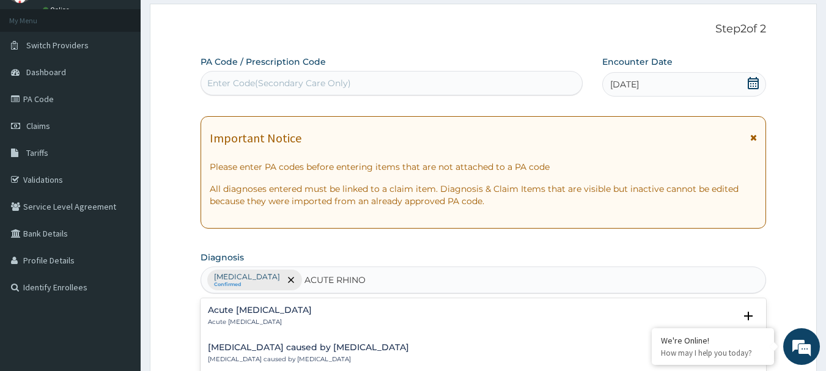
click at [249, 316] on div "Acute rhinosinusitis Acute rhinosinusitis" at bounding box center [260, 316] width 104 height 21
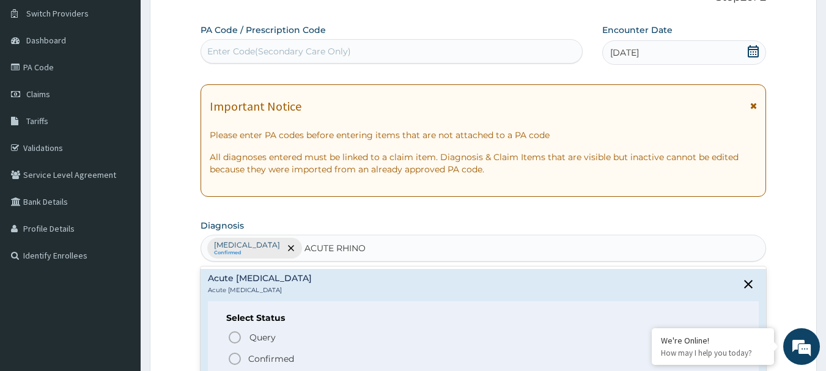
scroll to position [122, 0]
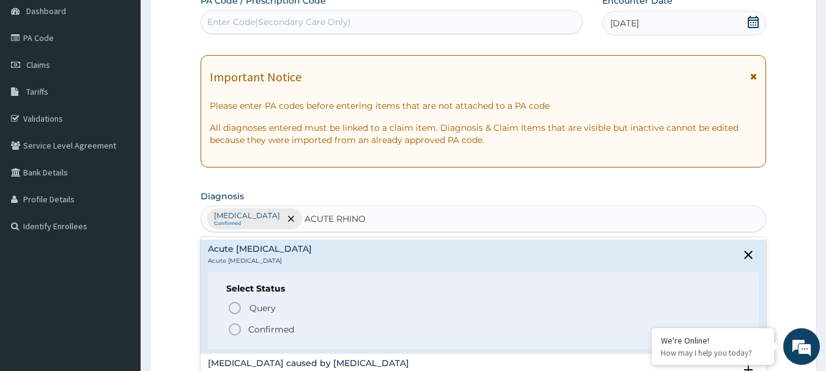
click at [237, 328] on icon "status option filled" at bounding box center [234, 329] width 15 height 15
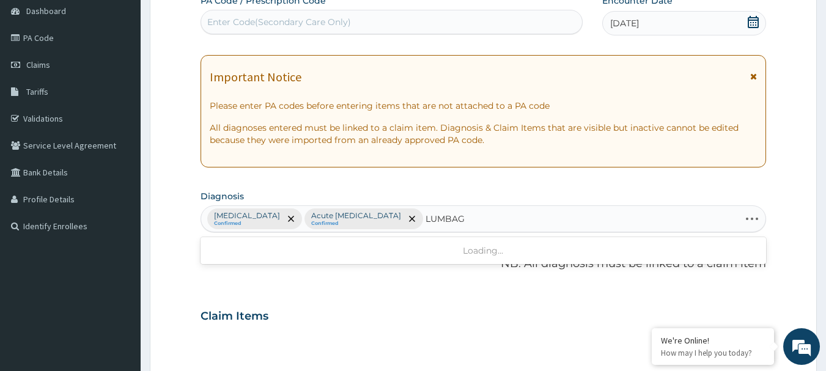
type input "LUMBAGO"
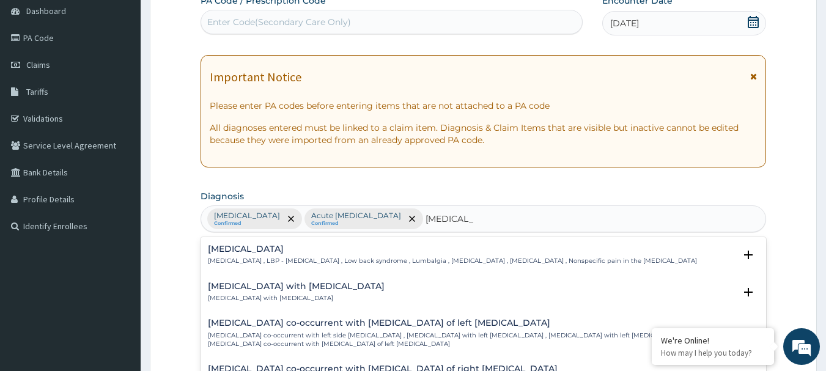
click at [205, 253] on div "Low back pain Low back pain , LBP - Low back pain , Low back syndrome , Lumbalg…" at bounding box center [483, 258] width 566 height 37
click at [231, 261] on p "Low back pain , LBP - Low back pain , Low back syndrome , Lumbalgia , Lumbago ,…" at bounding box center [452, 261] width 489 height 9
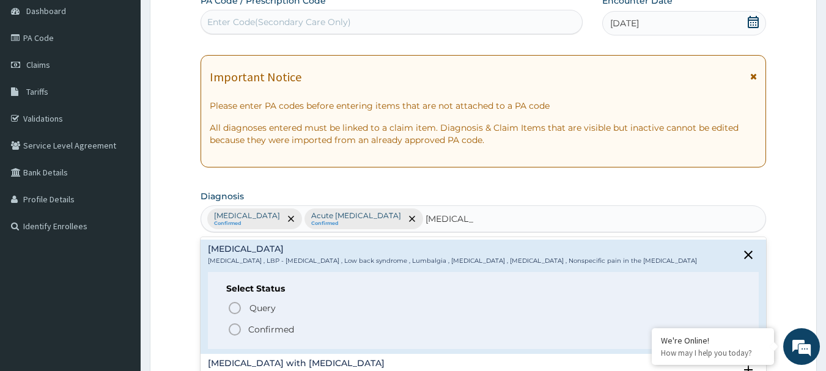
click at [232, 329] on icon "status option filled" at bounding box center [234, 329] width 15 height 15
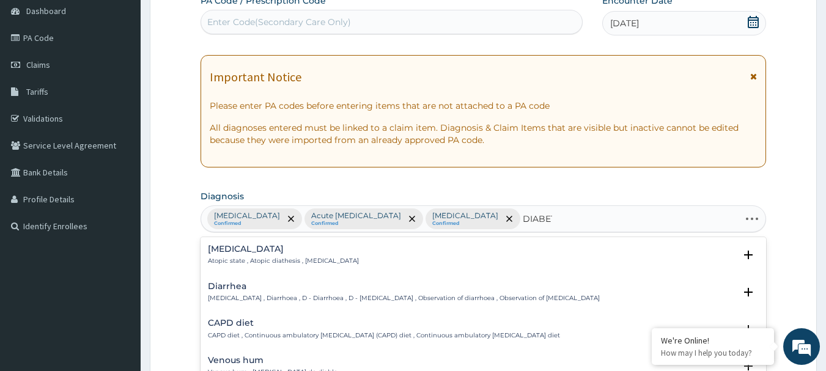
type input "DIABETE"
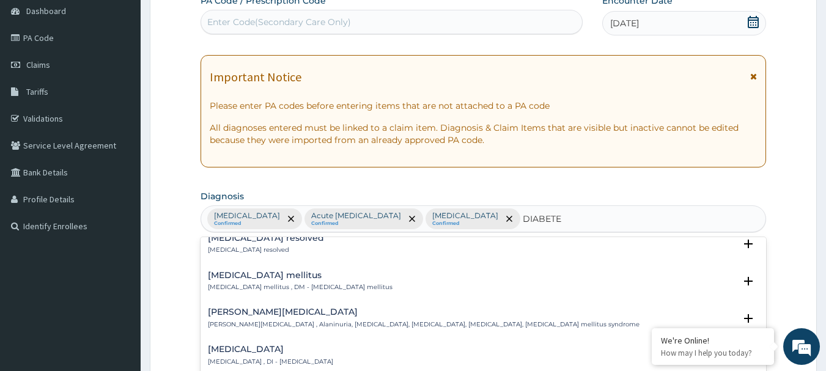
click at [249, 285] on p "Diabetes mellitus , DM - Diabetes mellitus" at bounding box center [300, 287] width 185 height 9
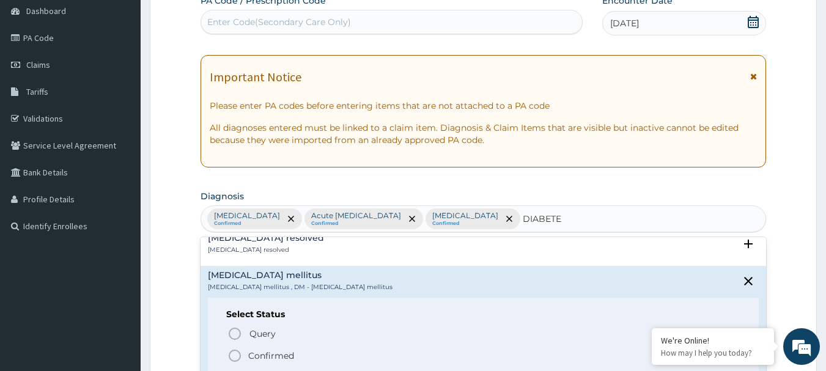
click at [231, 353] on icon "status option filled" at bounding box center [234, 355] width 15 height 15
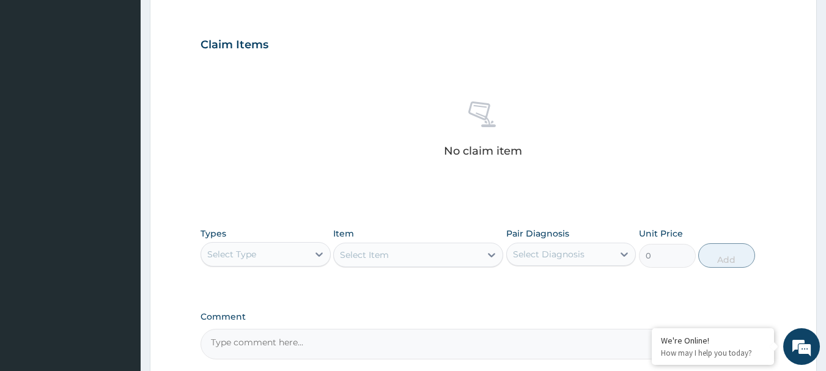
scroll to position [428, 0]
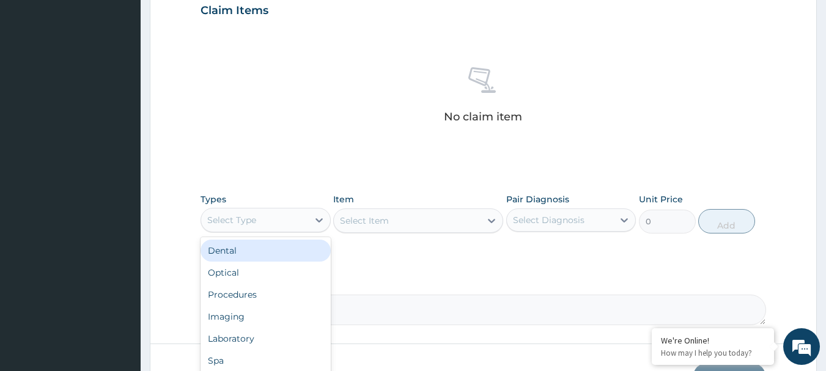
click at [262, 227] on div "Select Type" at bounding box center [254, 220] width 107 height 20
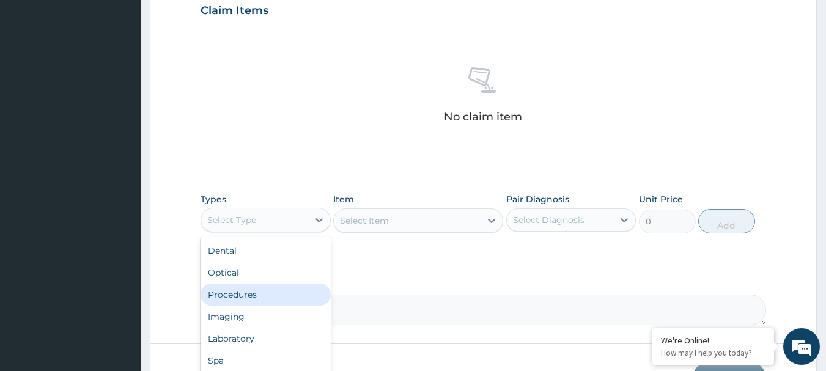
click at [277, 290] on div "Procedures" at bounding box center [265, 295] width 130 height 22
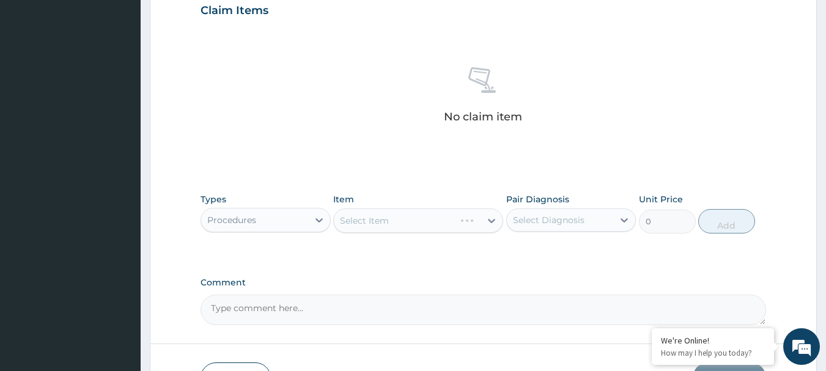
click at [396, 224] on div "Select Item" at bounding box center [418, 220] width 170 height 24
click at [396, 224] on div "Select Item" at bounding box center [407, 221] width 147 height 20
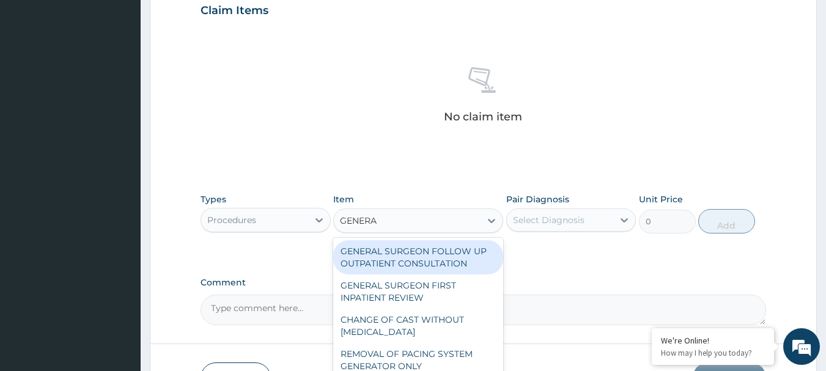
type input "GENERAL"
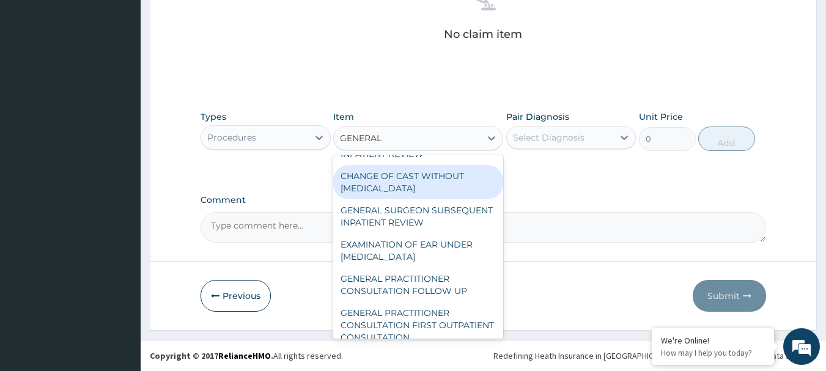
scroll to position [122, 0]
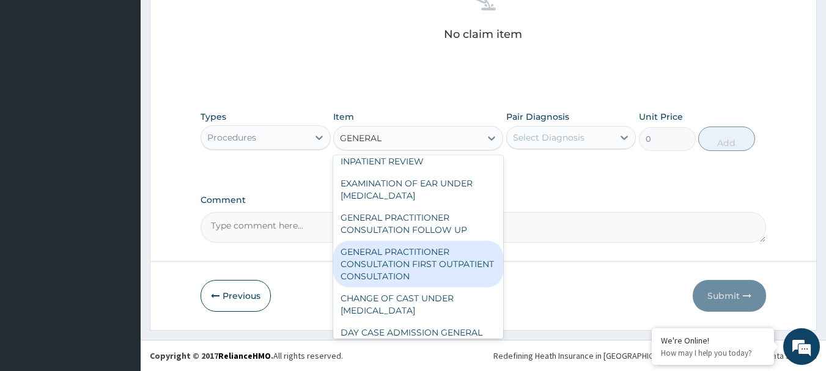
click at [408, 276] on div "GENERAL PRACTITIONER CONSULTATION FIRST OUTPATIENT CONSULTATION" at bounding box center [418, 264] width 170 height 46
type input "3000"
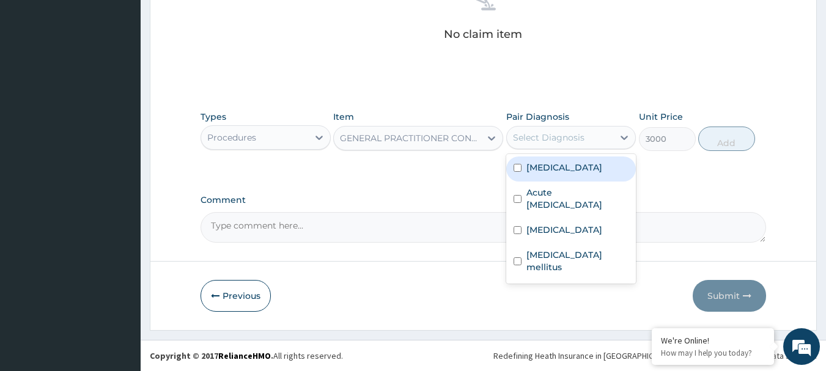
click at [563, 138] on div "Select Diagnosis" at bounding box center [549, 137] width 72 height 12
click at [582, 165] on div "[MEDICAL_DATA]" at bounding box center [571, 168] width 130 height 25
checkbox input "true"
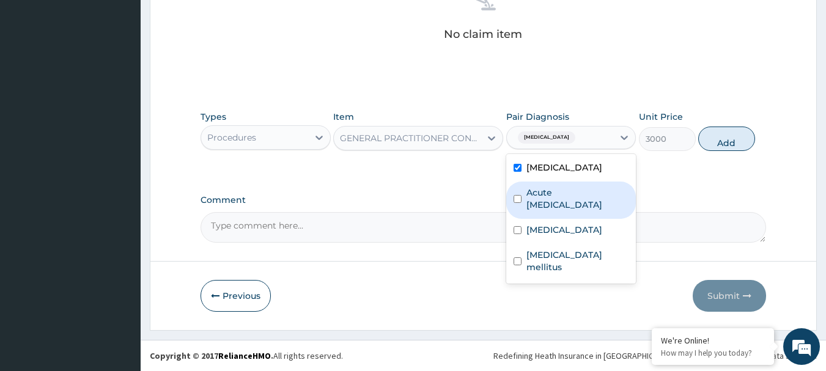
click at [581, 194] on label "Acute rhinosinusitis" at bounding box center [577, 198] width 103 height 24
checkbox input "true"
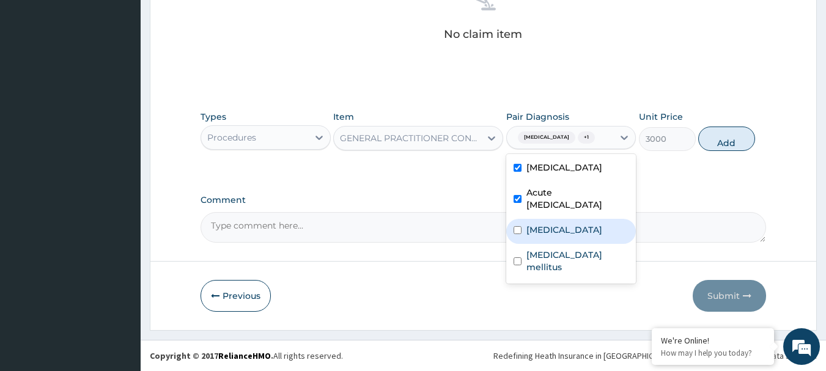
drag, startPoint x: 553, startPoint y: 207, endPoint x: 568, endPoint y: 218, distance: 19.2
click at [553, 219] on div "Low back pain" at bounding box center [571, 231] width 130 height 25
checkbox input "true"
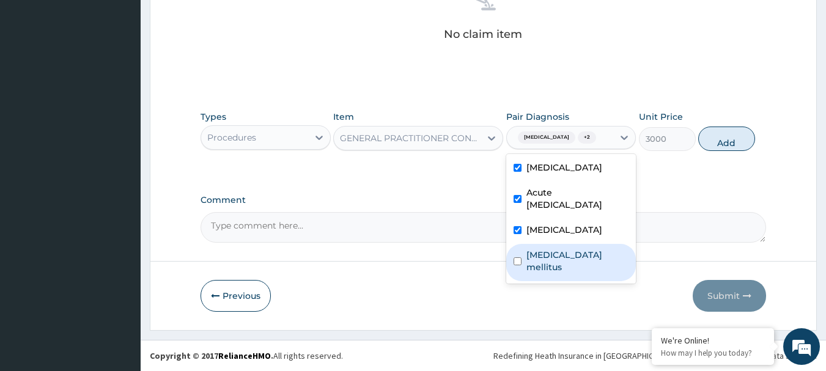
click at [573, 244] on div "Diabetes mellitus" at bounding box center [571, 262] width 130 height 37
checkbox input "true"
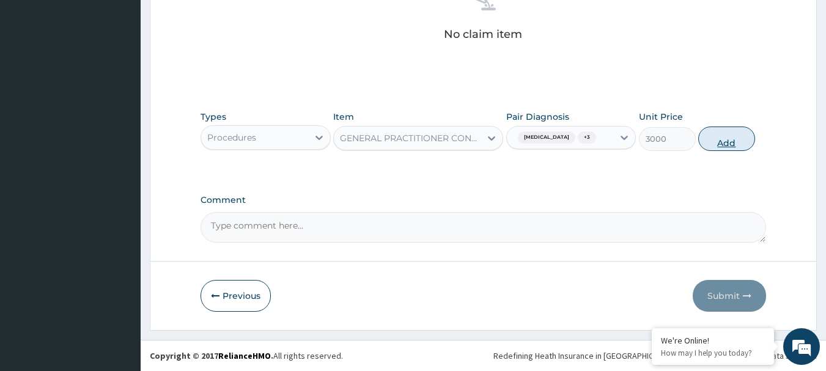
click at [730, 142] on button "Add" at bounding box center [726, 139] width 57 height 24
type input "0"
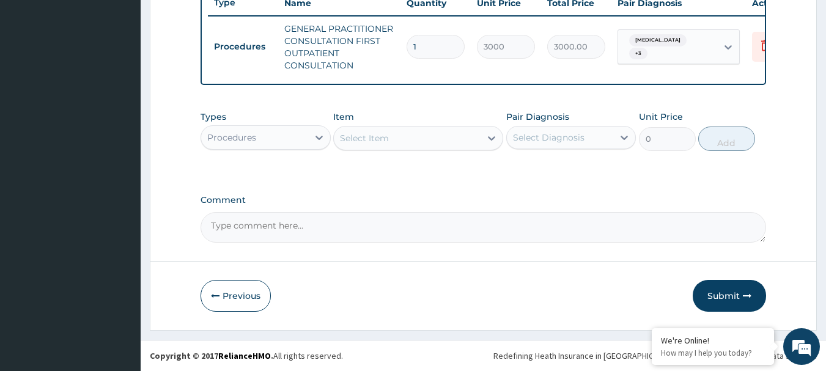
scroll to position [480, 0]
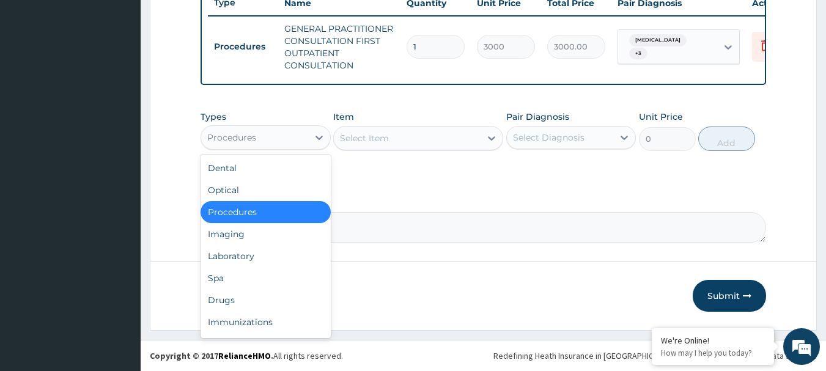
click at [268, 145] on div "Procedures" at bounding box center [254, 138] width 107 height 20
click at [287, 253] on div "Laboratory" at bounding box center [265, 256] width 130 height 22
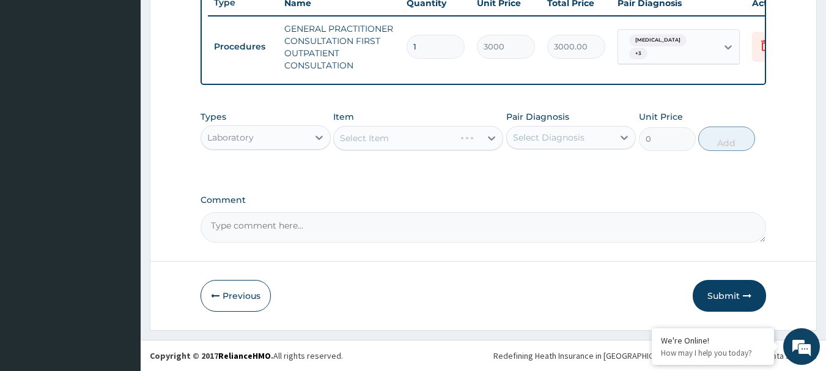
click at [389, 139] on div "Select Item" at bounding box center [418, 138] width 170 height 24
click at [389, 138] on div "Select Item" at bounding box center [407, 138] width 147 height 20
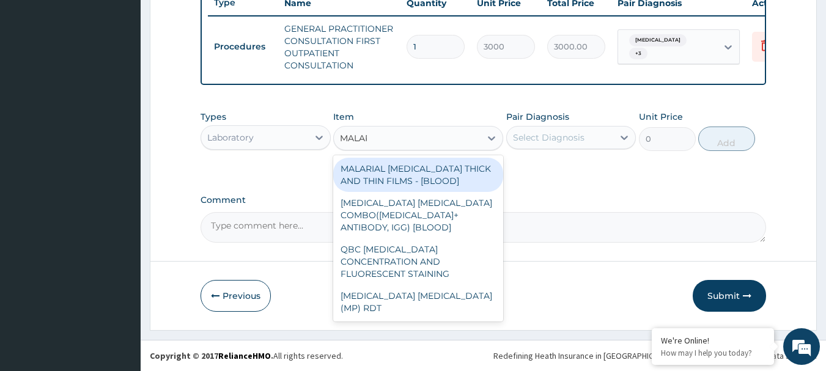
type input "MALARI"
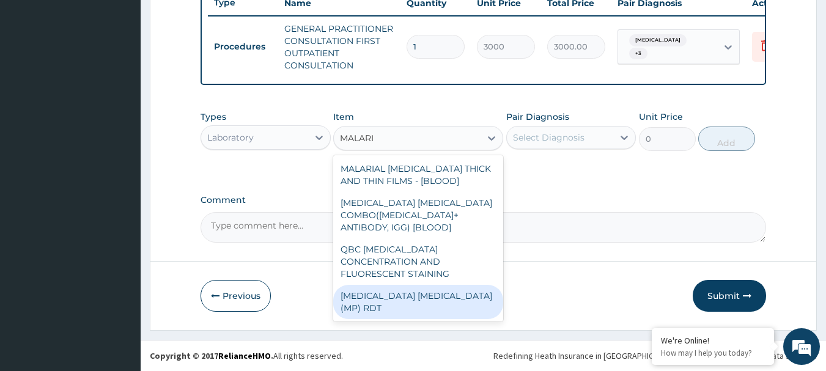
click at [405, 285] on div "[MEDICAL_DATA] [MEDICAL_DATA] (MP) RDT" at bounding box center [418, 302] width 170 height 34
type input "1500"
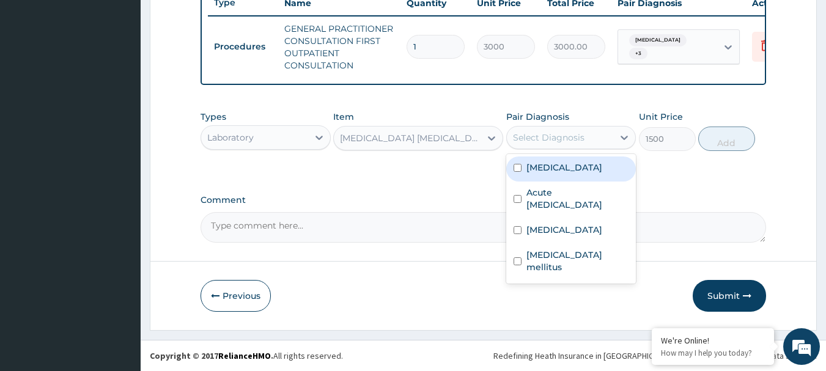
click at [582, 139] on div "Select Diagnosis" at bounding box center [549, 137] width 72 height 12
click at [588, 167] on div "[MEDICAL_DATA]" at bounding box center [571, 168] width 130 height 25
checkbox input "true"
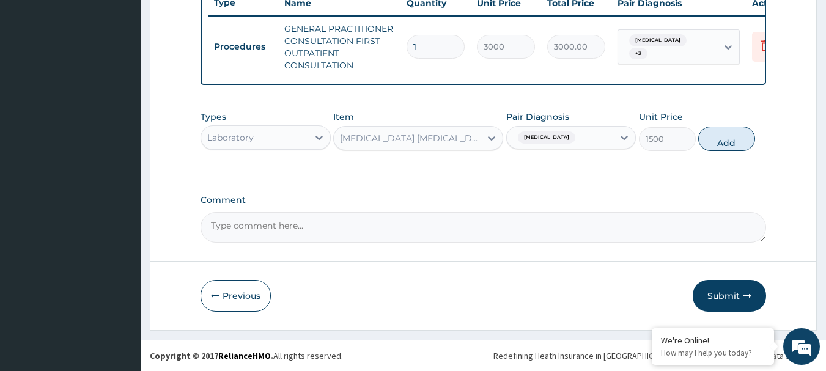
click at [733, 142] on button "Add" at bounding box center [726, 139] width 57 height 24
type input "0"
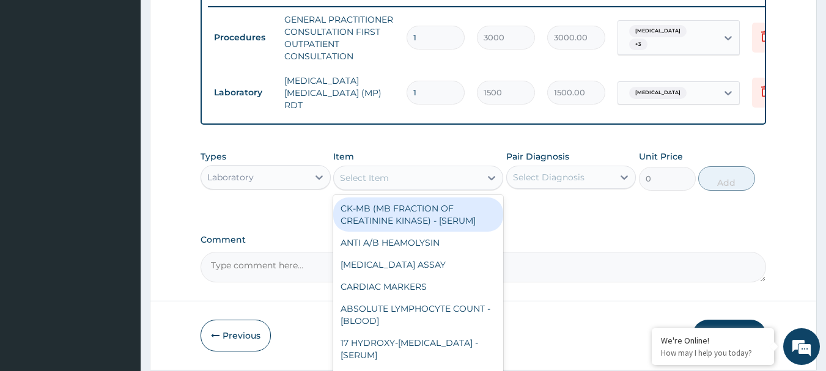
click at [404, 176] on div "Select Item" at bounding box center [407, 178] width 147 height 20
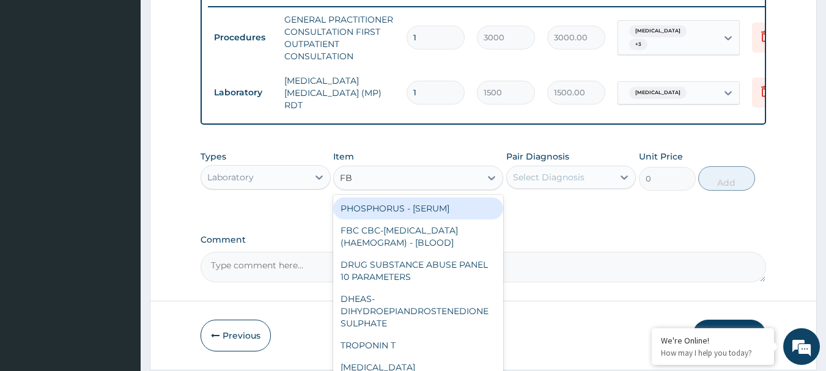
type input "FBC"
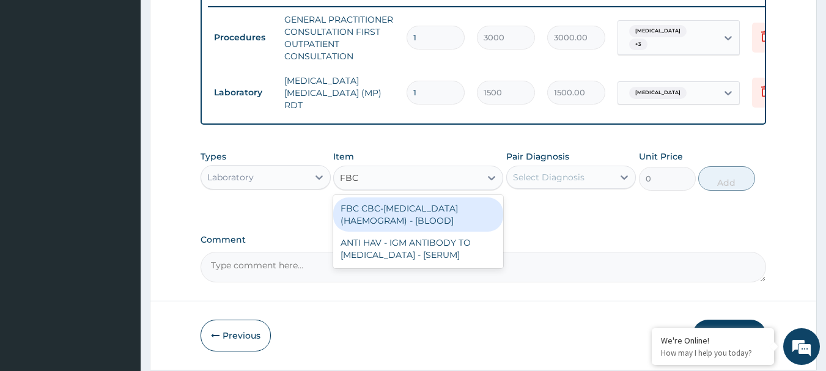
click at [425, 210] on div "FBC CBC-[MEDICAL_DATA] (HAEMOGRAM) - [BLOOD]" at bounding box center [418, 214] width 170 height 34
type input "3000"
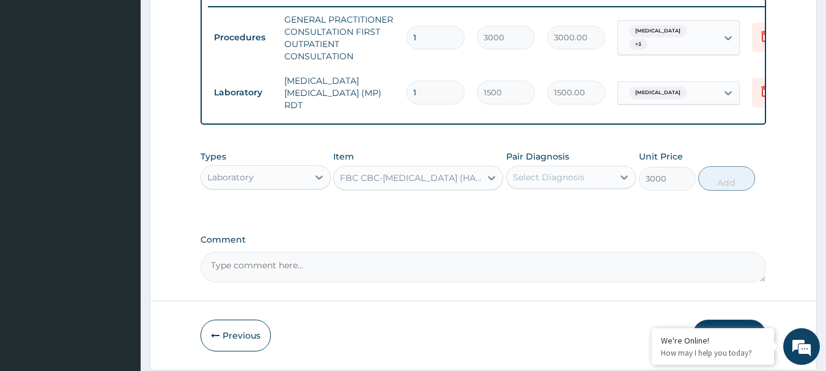
click at [570, 183] on div "Select Diagnosis" at bounding box center [549, 177] width 72 height 12
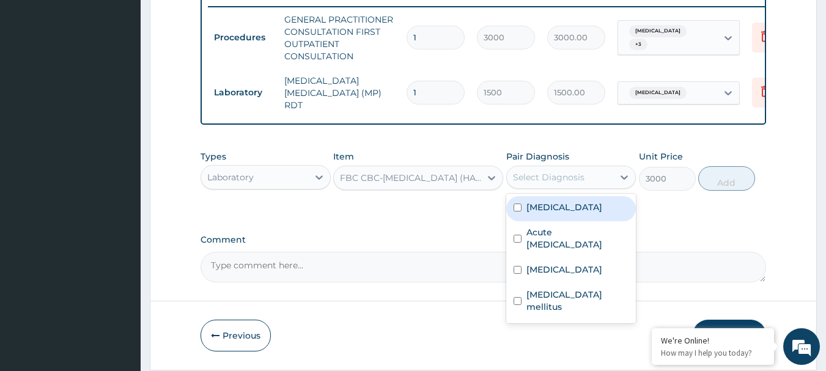
drag, startPoint x: 575, startPoint y: 211, endPoint x: 670, endPoint y: 194, distance: 96.9
click at [575, 210] on div "[MEDICAL_DATA]" at bounding box center [571, 208] width 130 height 25
checkbox input "true"
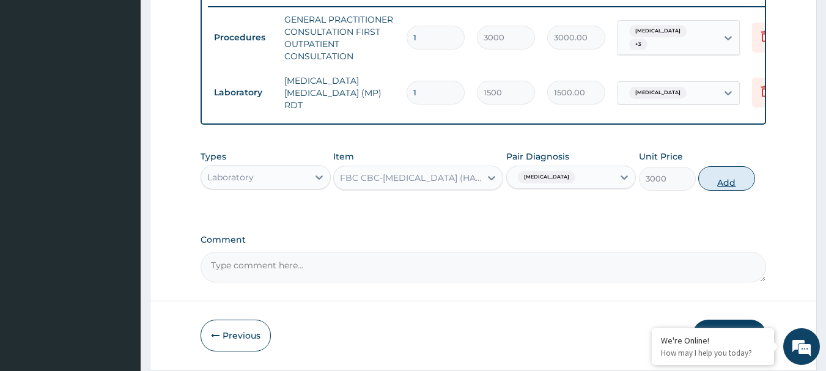
click at [730, 180] on button "Add" at bounding box center [726, 178] width 57 height 24
type input "0"
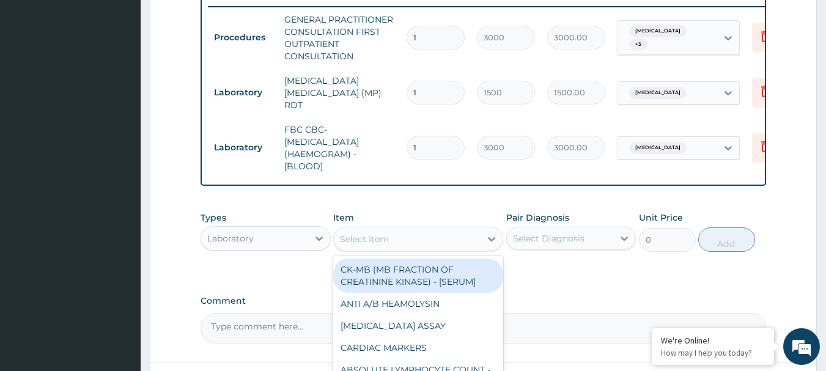
click at [406, 240] on div "Select Item" at bounding box center [407, 239] width 147 height 20
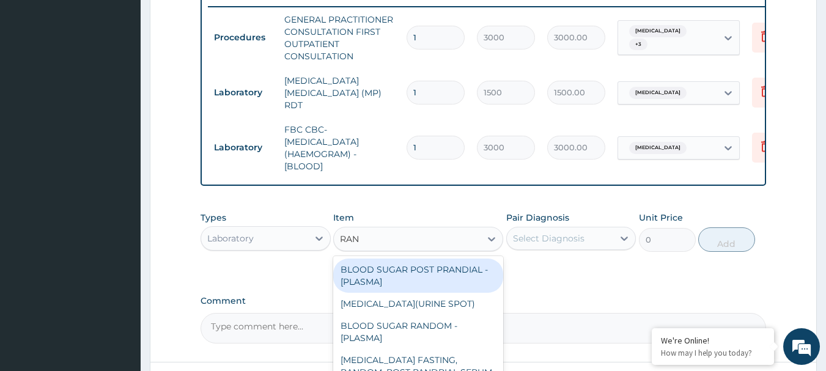
type input "RAND"
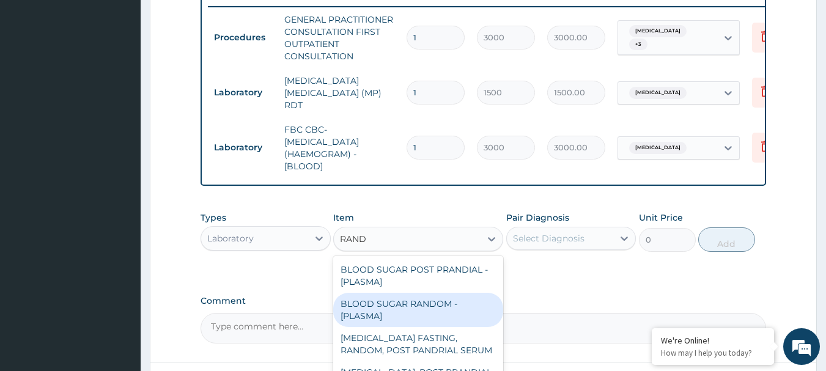
click at [431, 305] on div "BLOOD SUGAR RANDOM - [PLASMA]" at bounding box center [418, 310] width 170 height 34
type input "1500"
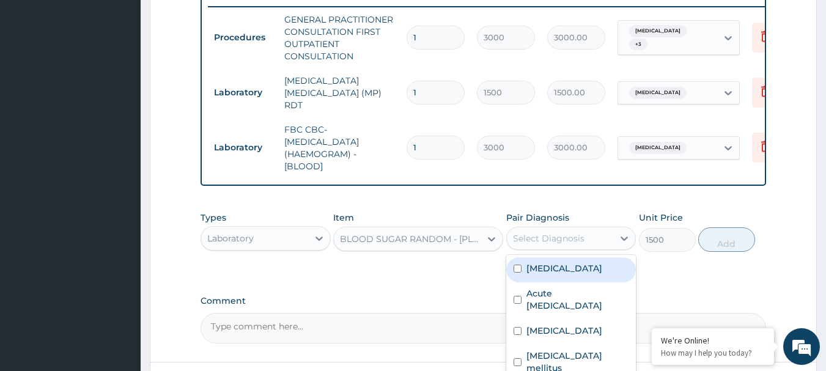
click at [571, 248] on div "Select Diagnosis" at bounding box center [560, 239] width 107 height 20
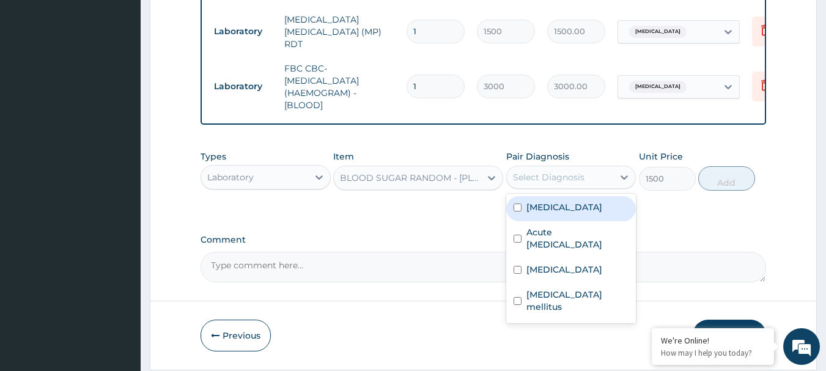
click at [557, 175] on div "Select Diagnosis" at bounding box center [549, 177] width 72 height 12
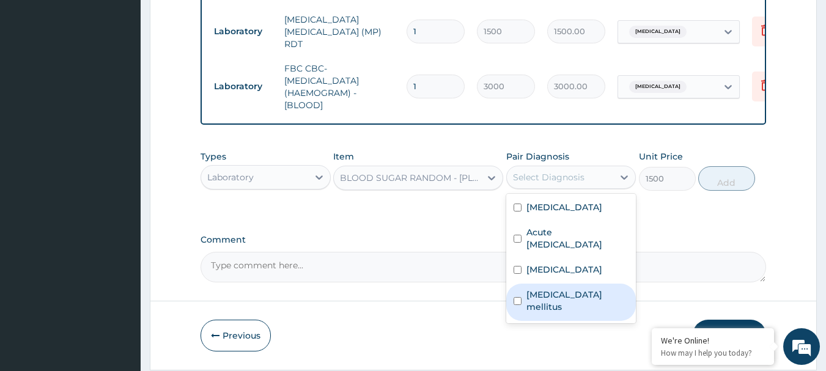
drag, startPoint x: 594, startPoint y: 284, endPoint x: 710, endPoint y: 229, distance: 128.5
click at [594, 288] on label "Diabetes mellitus" at bounding box center [577, 300] width 103 height 24
checkbox input "true"
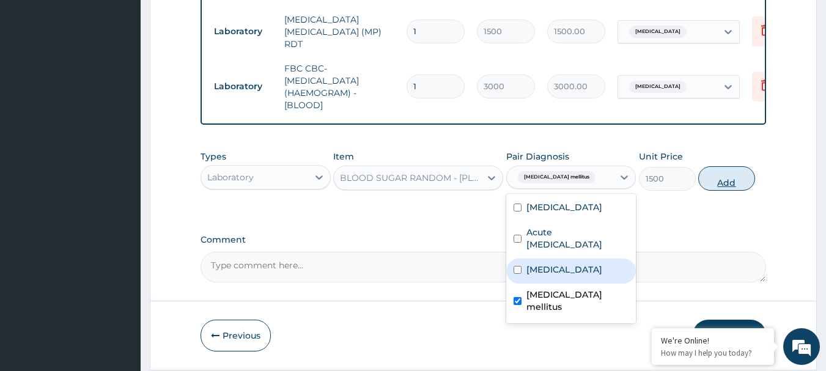
click at [727, 183] on button "Add" at bounding box center [726, 178] width 57 height 24
type input "0"
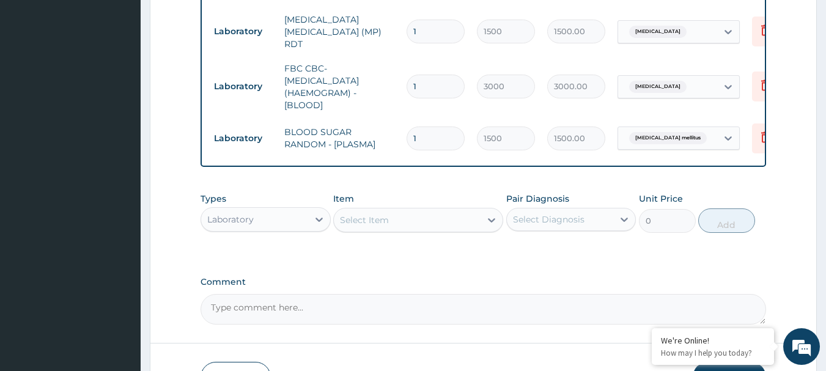
click at [257, 224] on div "Laboratory" at bounding box center [254, 220] width 107 height 20
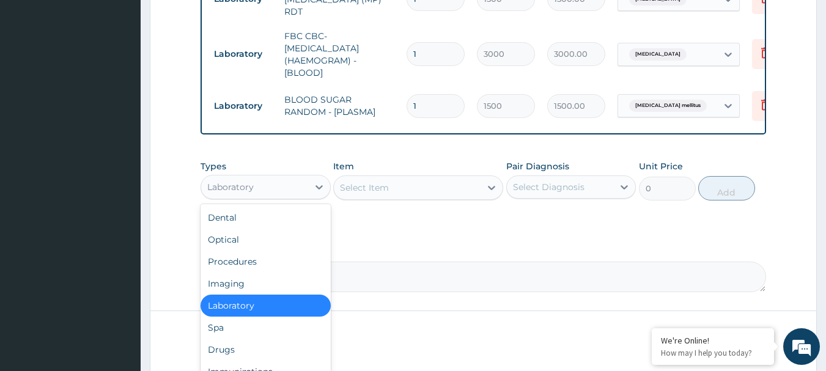
scroll to position [603, 0]
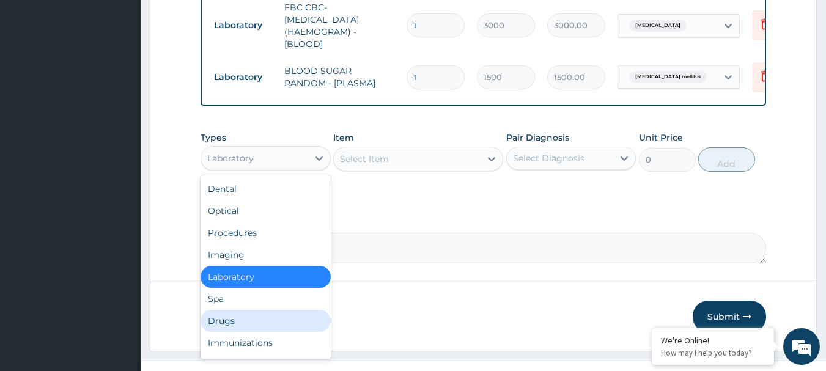
click at [278, 325] on div "Drugs" at bounding box center [265, 321] width 130 height 22
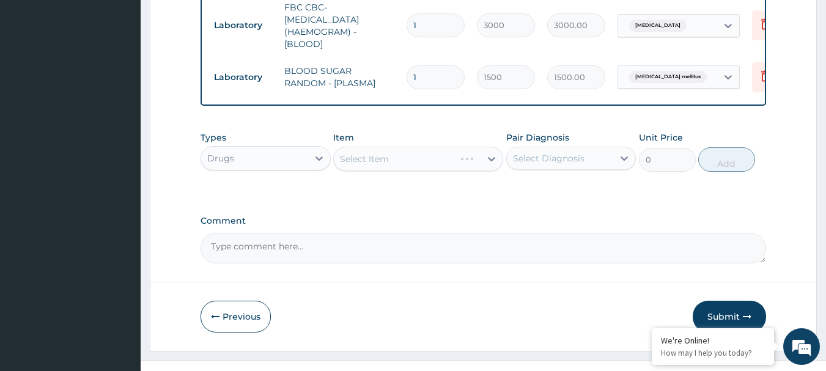
click at [403, 164] on div "Select Item" at bounding box center [418, 159] width 170 height 24
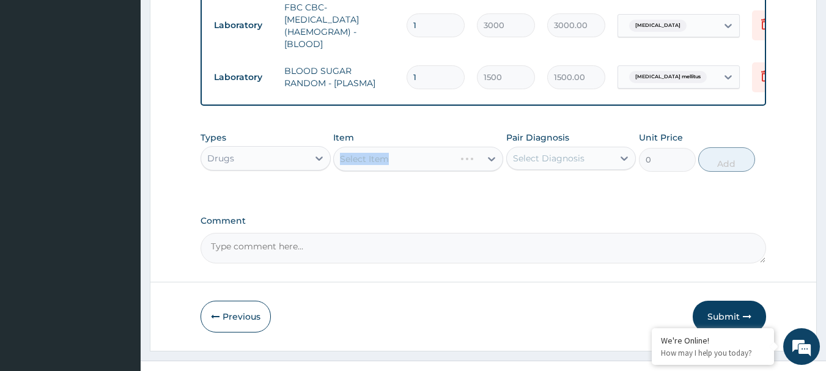
click at [403, 164] on div "Select Item" at bounding box center [418, 159] width 170 height 24
click at [405, 164] on div "Select Item" at bounding box center [418, 159] width 170 height 24
click at [403, 158] on div "Select Item" at bounding box center [418, 159] width 170 height 24
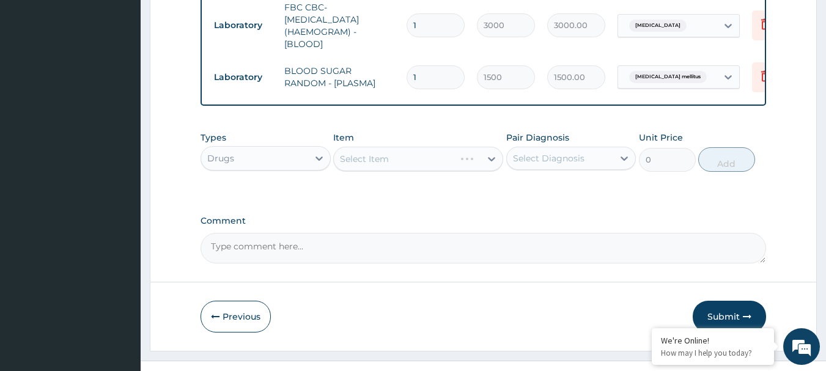
click at [403, 158] on div "Select Item" at bounding box center [418, 159] width 170 height 24
click at [403, 155] on div "Select Item" at bounding box center [418, 159] width 170 height 24
click at [405, 159] on div "Select Item" at bounding box center [407, 159] width 147 height 20
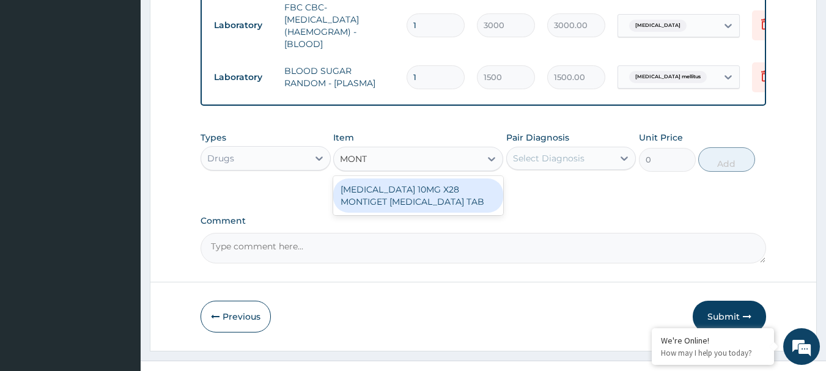
type input "MONTE"
click at [429, 205] on div "[MEDICAL_DATA] 10MG X28 MONTIGET [MEDICAL_DATA] TAB" at bounding box center [418, 195] width 170 height 34
type input "2795"
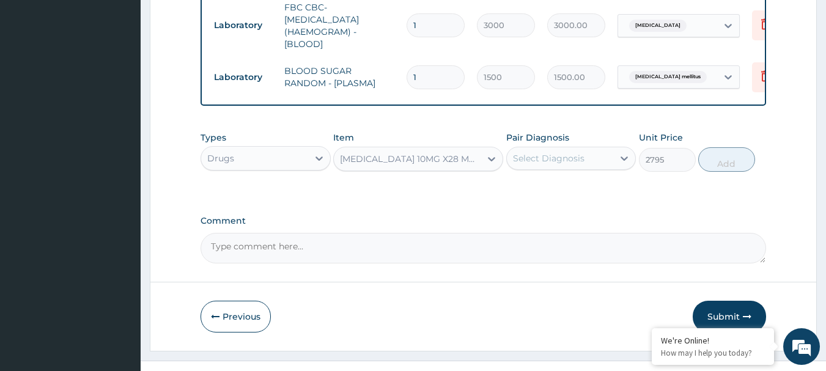
click at [572, 162] on div "Select Diagnosis" at bounding box center [549, 158] width 72 height 12
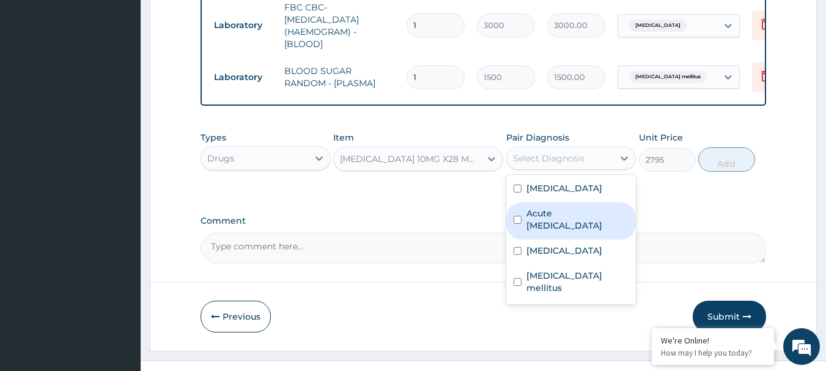
click at [588, 221] on label "Acute rhinosinusitis" at bounding box center [577, 219] width 103 height 24
checkbox input "true"
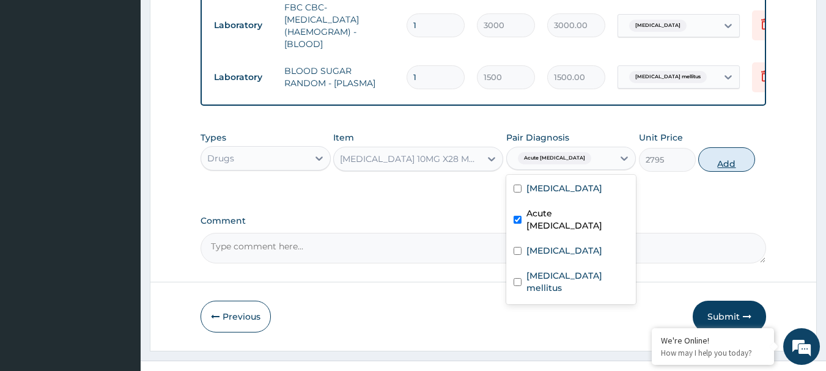
click at [716, 166] on button "Add" at bounding box center [726, 159] width 57 height 24
type input "0"
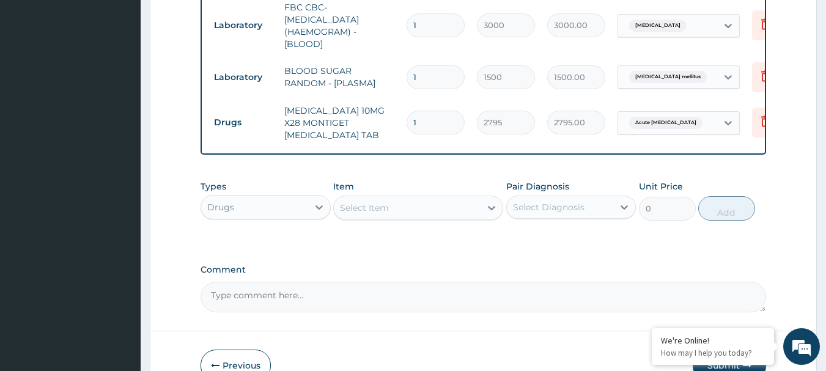
click at [389, 211] on div "Select Item" at bounding box center [407, 208] width 147 height 20
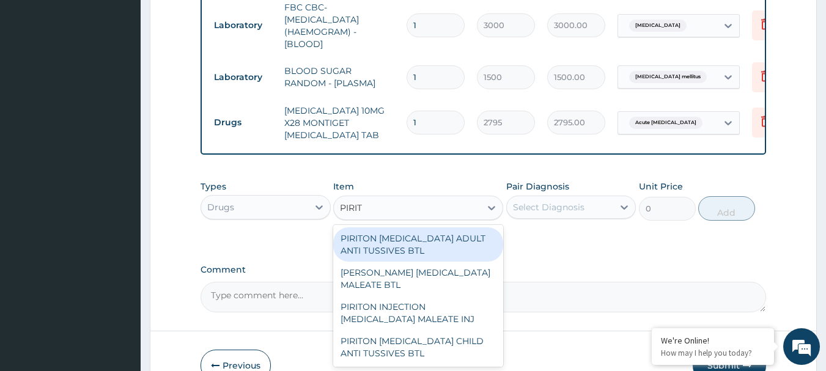
type input "PIRITO"
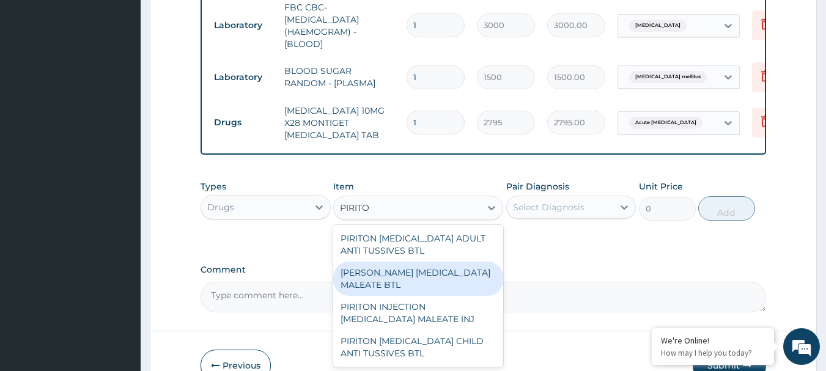
click at [425, 289] on div "[PERSON_NAME] [MEDICAL_DATA] MALEATE BTL" at bounding box center [418, 279] width 170 height 34
type input "650"
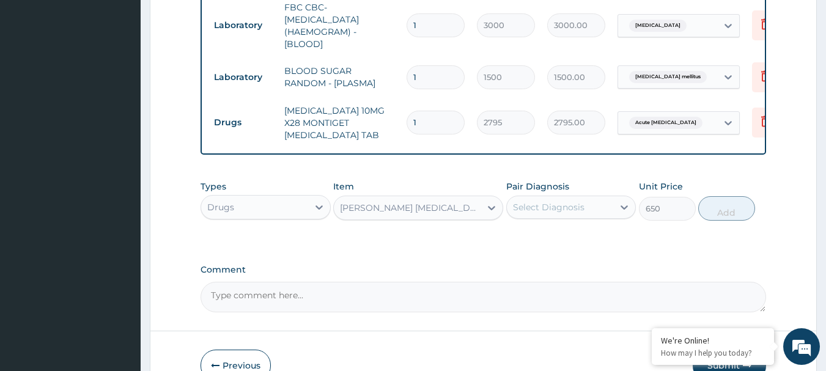
click at [560, 210] on div "Select Diagnosis" at bounding box center [549, 207] width 72 height 12
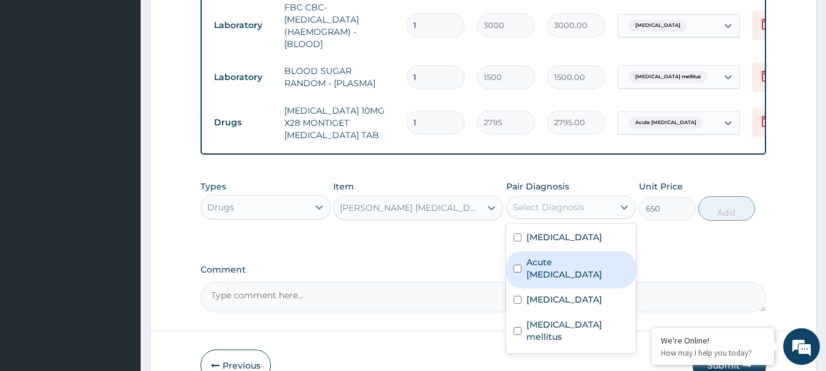
click at [598, 266] on label "Acute rhinosinusitis" at bounding box center [577, 268] width 103 height 24
checkbox input "true"
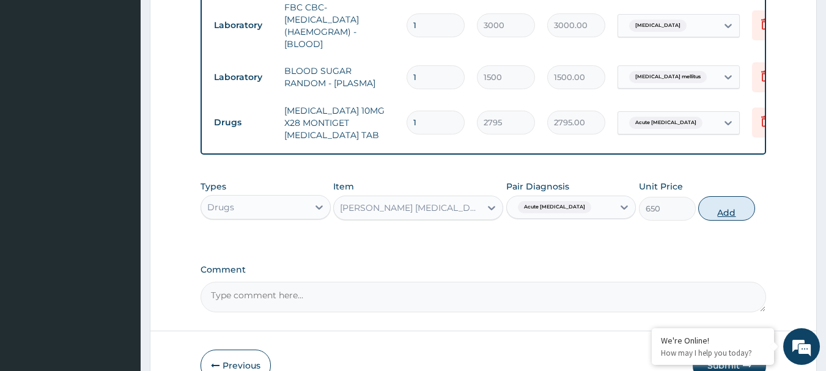
click at [717, 218] on button "Add" at bounding box center [726, 208] width 57 height 24
type input "0"
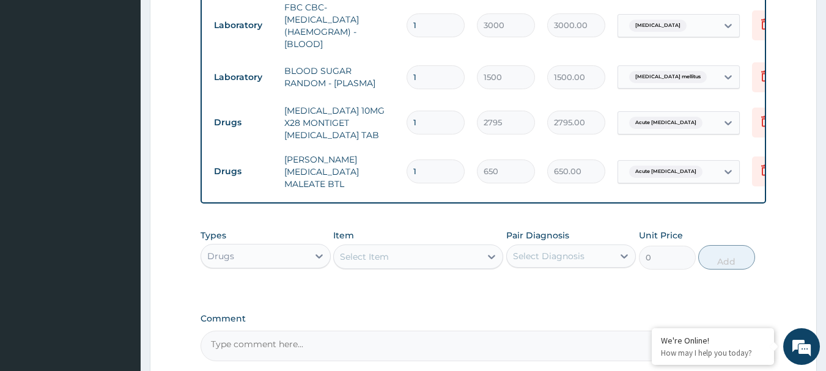
click at [405, 249] on div "Select Item" at bounding box center [407, 257] width 147 height 20
type input "PRED"
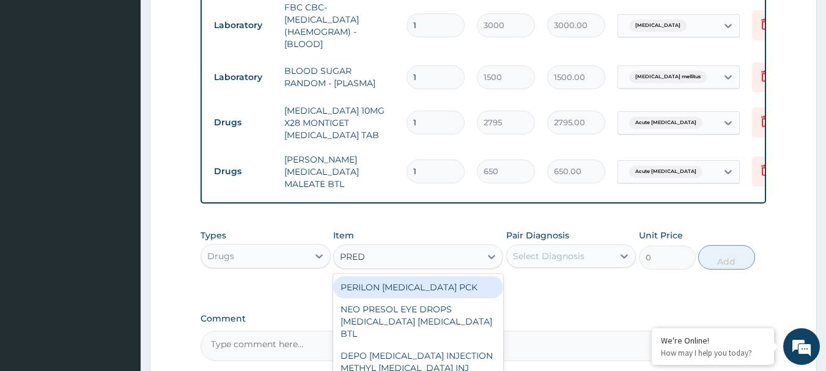
click at [409, 289] on div "PERILON [MEDICAL_DATA] PCK" at bounding box center [418, 287] width 170 height 22
type input "2100"
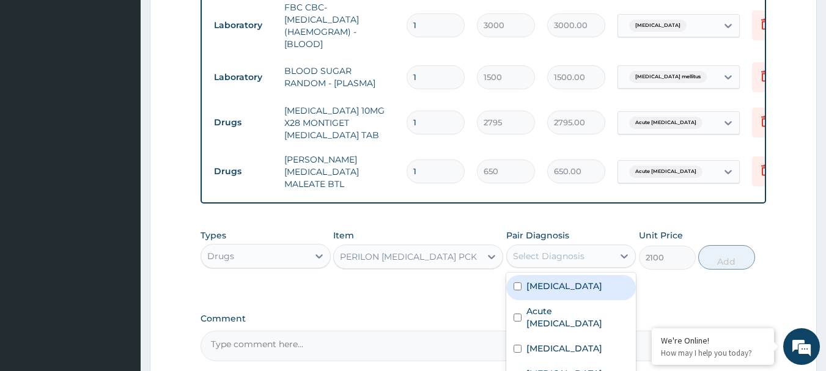
click at [564, 262] on div "Select Diagnosis" at bounding box center [549, 256] width 72 height 12
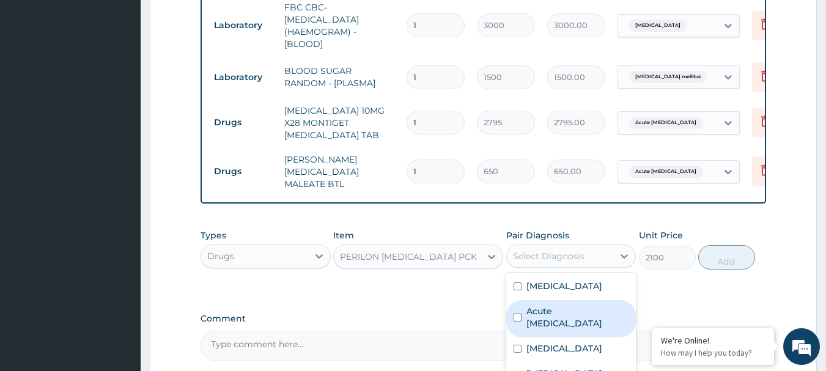
click at [594, 312] on label "Acute rhinosinusitis" at bounding box center [577, 317] width 103 height 24
checkbox input "true"
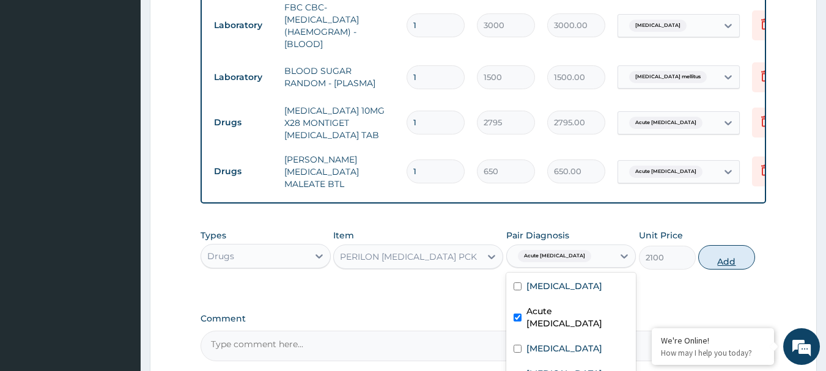
click at [724, 259] on button "Add" at bounding box center [726, 257] width 57 height 24
type input "0"
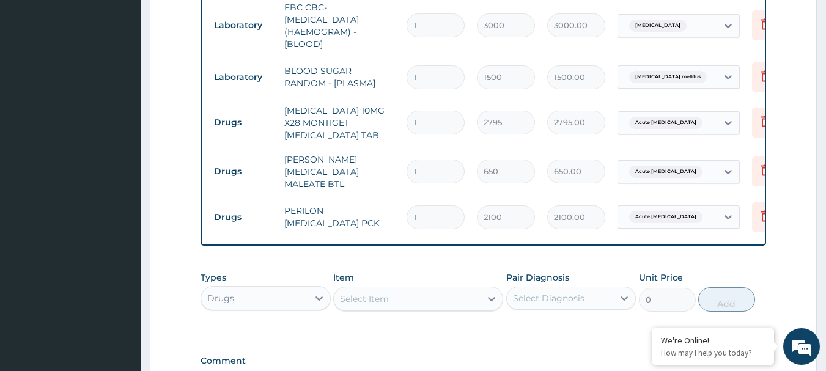
click at [373, 295] on div "Select Item" at bounding box center [364, 299] width 49 height 12
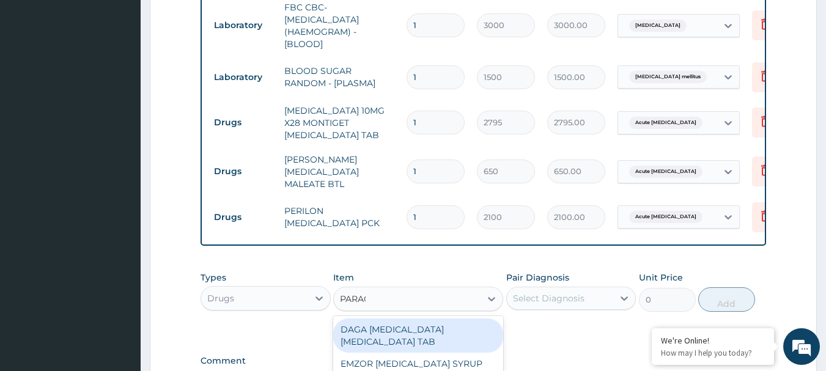
type input "PARACE"
drag, startPoint x: 408, startPoint y: 334, endPoint x: 524, endPoint y: 317, distance: 117.9
click at [408, 334] on div "DAGA [MEDICAL_DATA] [MEDICAL_DATA] TAB" at bounding box center [418, 335] width 170 height 34
type input "20"
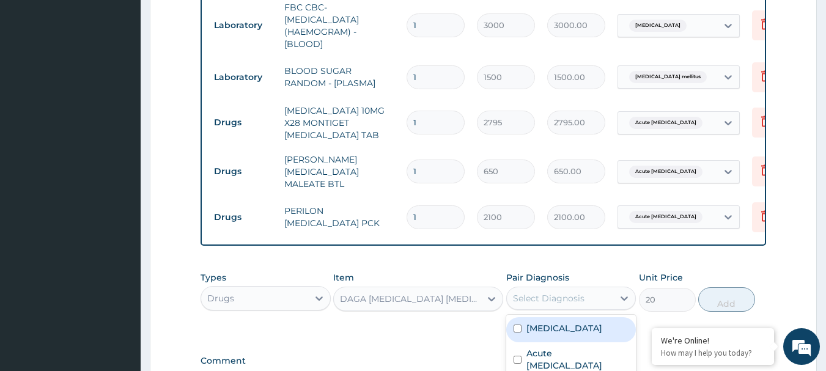
click at [549, 308] on div "Select Diagnosis" at bounding box center [560, 298] width 107 height 20
click at [594, 331] on div "[MEDICAL_DATA]" at bounding box center [571, 329] width 130 height 25
checkbox input "true"
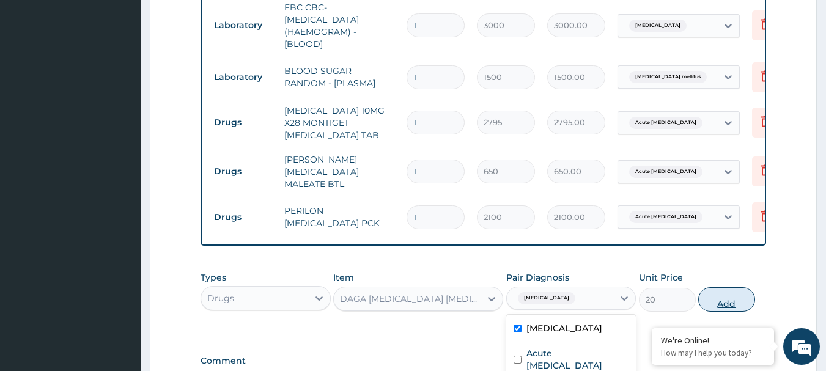
click at [722, 297] on button "Add" at bounding box center [726, 299] width 57 height 24
type input "0"
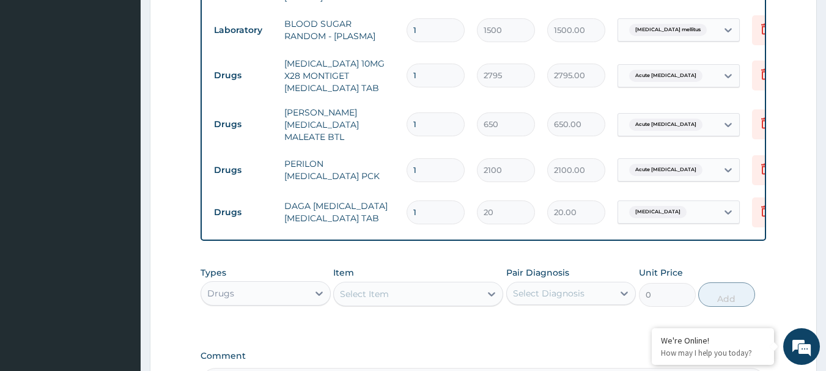
scroll to position [725, 0]
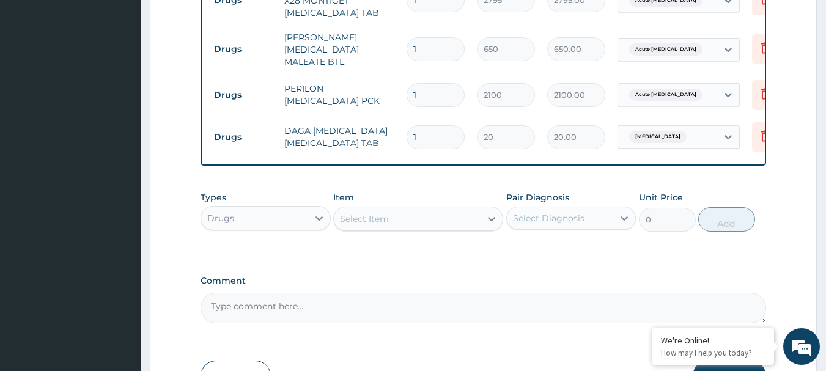
click at [393, 227] on div "Select Item" at bounding box center [407, 219] width 147 height 20
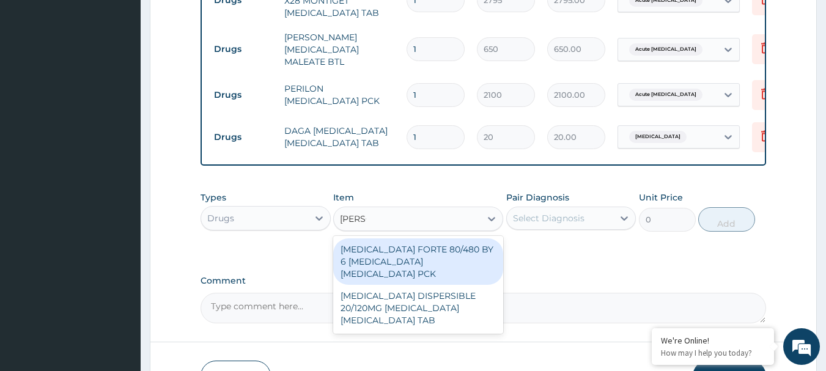
type input "COART"
click at [435, 258] on div "[MEDICAL_DATA] FORTE 80/480 BY 6 [MEDICAL_DATA] [MEDICAL_DATA] PCK" at bounding box center [418, 261] width 170 height 46
type input "2800"
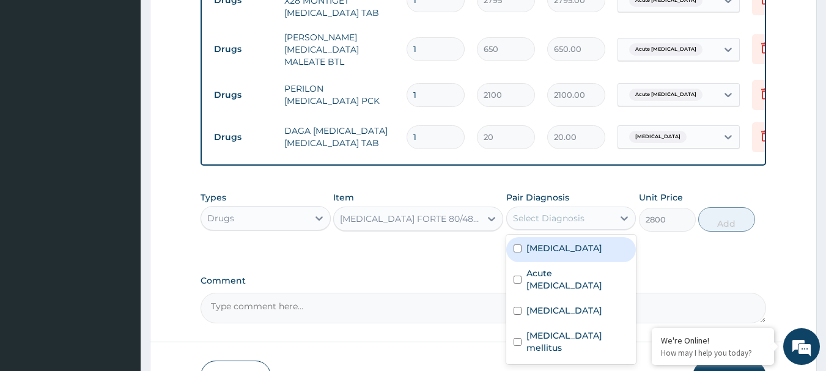
click at [584, 226] on div "Select Diagnosis" at bounding box center [560, 218] width 107 height 20
click at [587, 259] on div "[MEDICAL_DATA]" at bounding box center [571, 249] width 130 height 25
checkbox input "true"
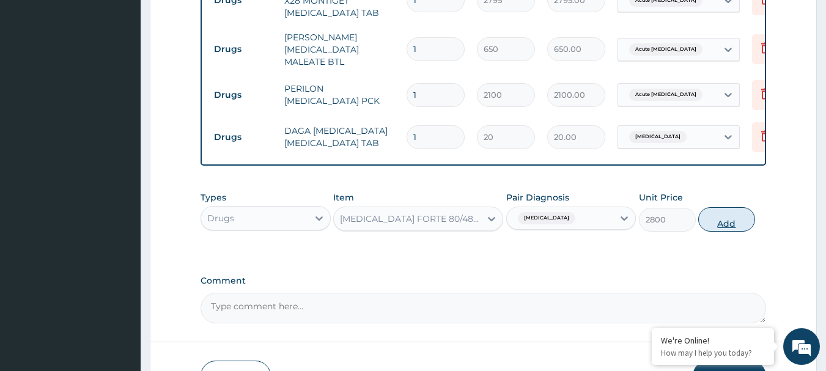
click at [706, 230] on button "Add" at bounding box center [726, 219] width 57 height 24
type input "0"
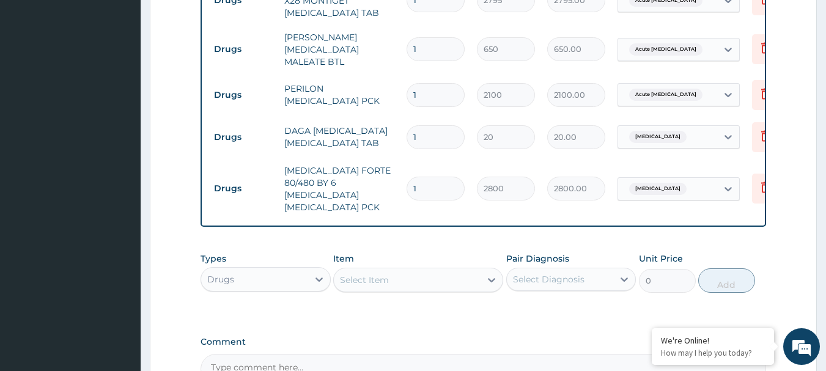
click at [391, 270] on div "Select Item" at bounding box center [407, 280] width 147 height 20
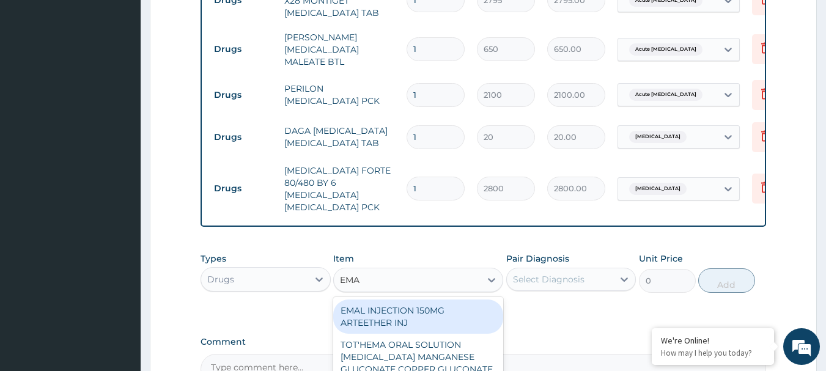
type input "EMAL"
click at [454, 301] on div "EMAL INJECTION 150MG ARTEETHER INJ" at bounding box center [418, 316] width 170 height 34
type input "730"
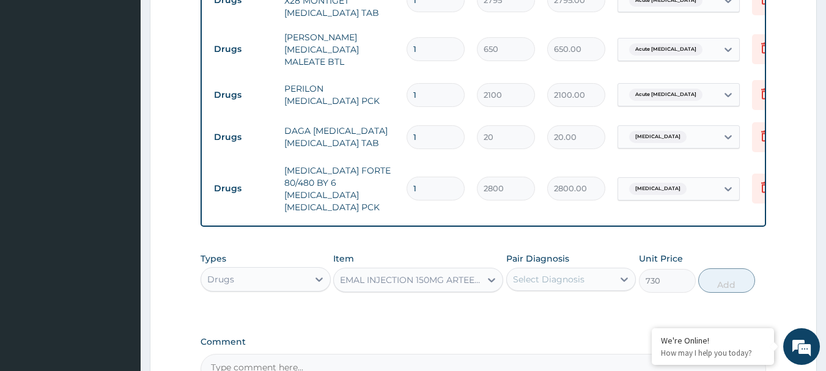
click at [551, 273] on div "Select Diagnosis" at bounding box center [549, 279] width 72 height 12
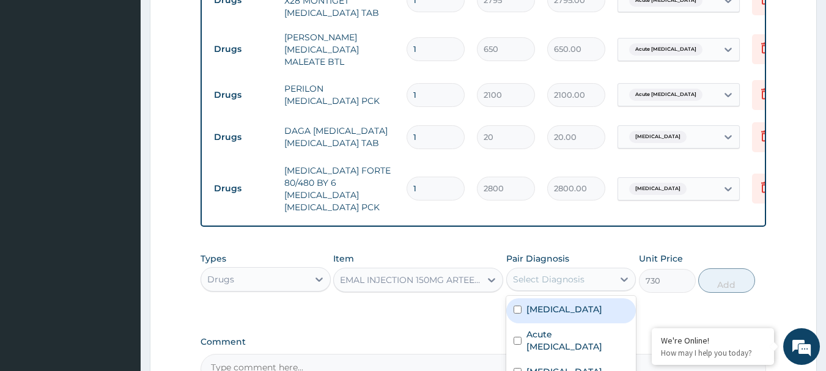
click at [575, 307] on div "[MEDICAL_DATA]" at bounding box center [571, 310] width 130 height 25
checkbox input "true"
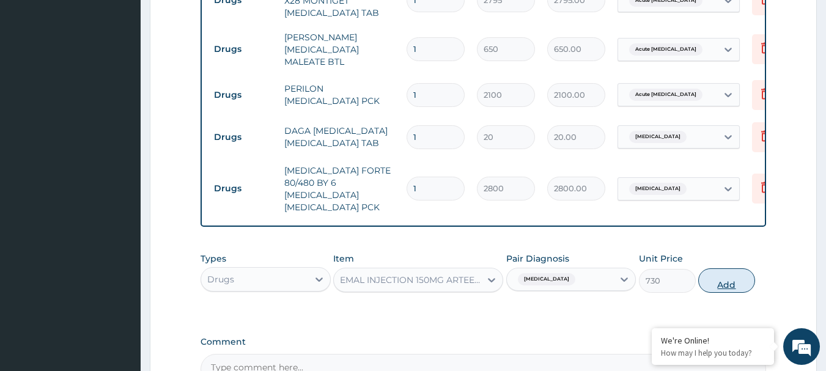
click at [716, 281] on button "Add" at bounding box center [726, 280] width 57 height 24
type input "0"
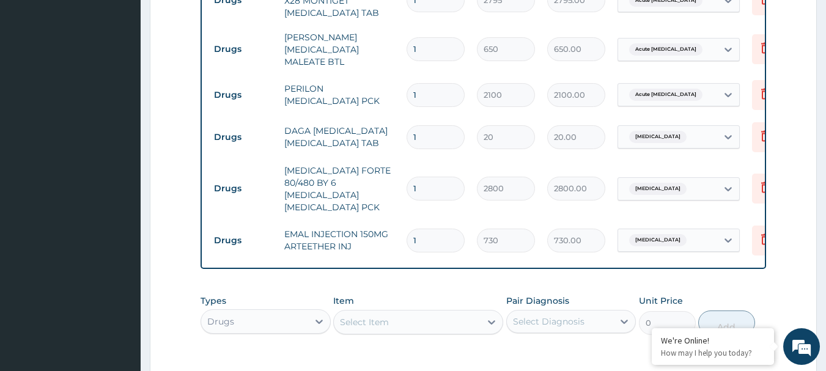
click at [384, 316] on div "Select Item" at bounding box center [364, 322] width 49 height 12
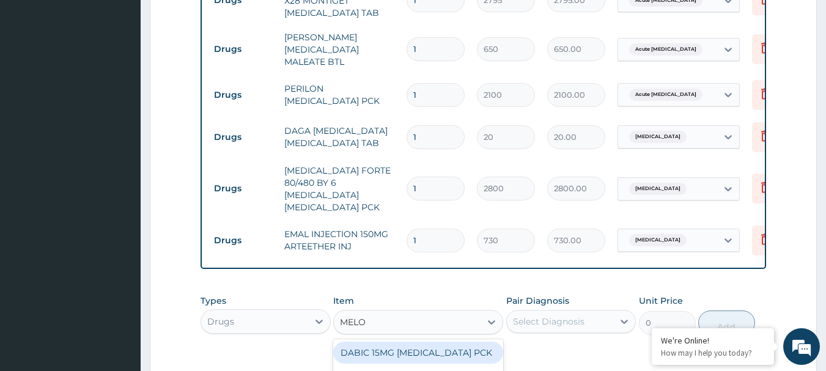
type input "MELOX"
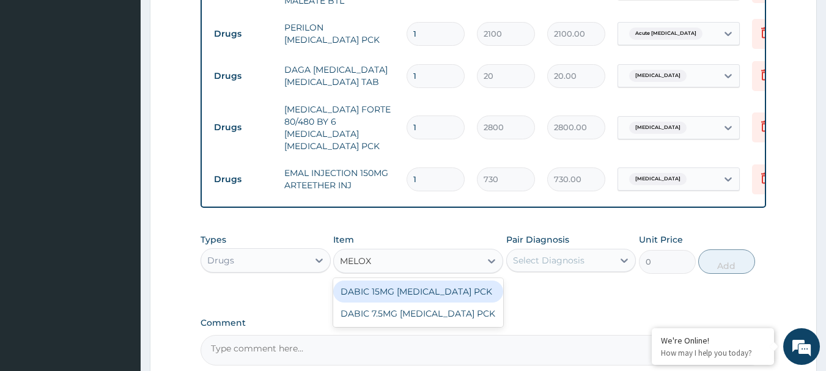
click at [433, 282] on div "DABIC 15MG [MEDICAL_DATA] PCK" at bounding box center [418, 292] width 170 height 22
type input "650"
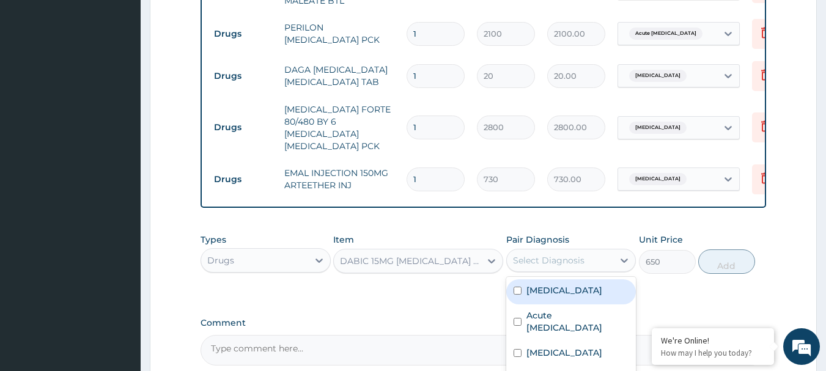
click at [559, 255] on div "Select Diagnosis" at bounding box center [549, 260] width 72 height 12
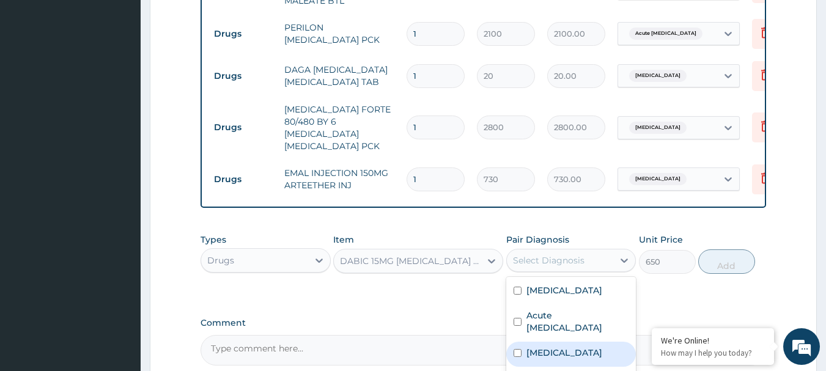
drag, startPoint x: 585, startPoint y: 330, endPoint x: 593, endPoint y: 326, distance: 9.6
click at [585, 347] on label "Low back pain" at bounding box center [564, 353] width 76 height 12
checkbox input "true"
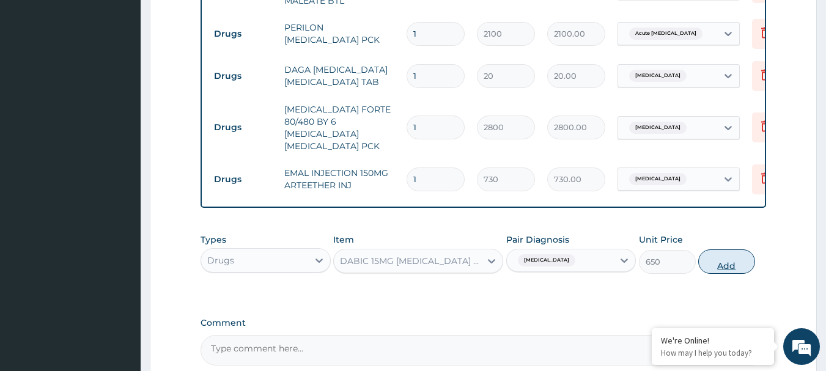
click at [712, 258] on button "Add" at bounding box center [726, 261] width 57 height 24
type input "0"
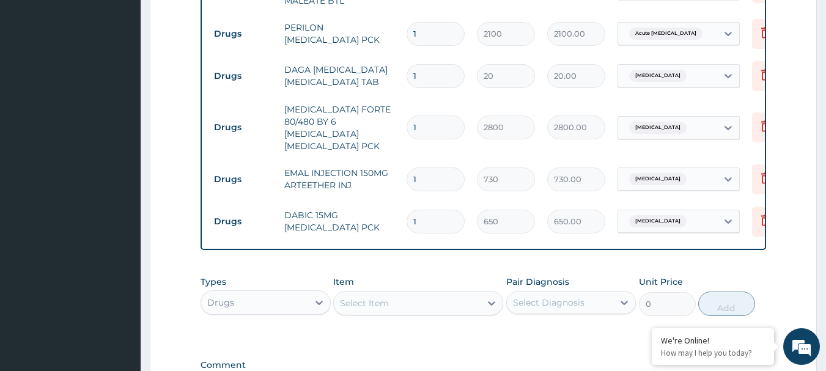
drag, startPoint x: 437, startPoint y: 165, endPoint x: 374, endPoint y: 169, distance: 63.1
click at [375, 169] on tr "Drugs EMAL INJECTION 150MG ARTEETHER INJ 1 730 730.00 Malaria Delete" at bounding box center [507, 179] width 599 height 42
type input "3"
type input "2190.00"
type input "3"
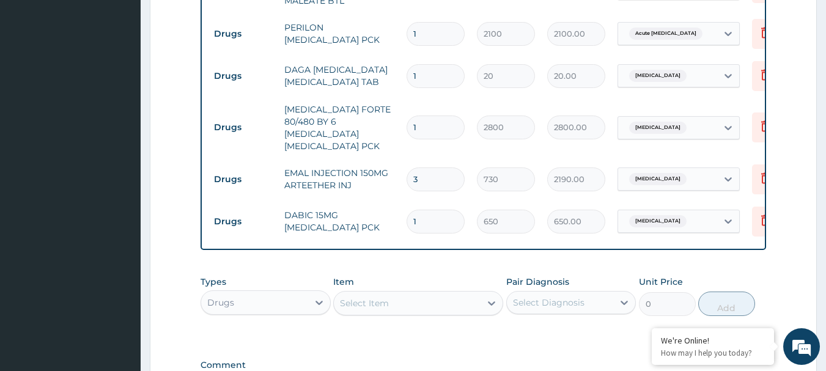
click at [374, 169] on td "EMAL INJECTION 150MG ARTEETHER INJ" at bounding box center [339, 179] width 122 height 37
drag, startPoint x: 428, startPoint y: 73, endPoint x: 383, endPoint y: 73, distance: 45.2
click at [383, 73] on tr "Drugs DAGA [MEDICAL_DATA] [MEDICAL_DATA] TAB 1 20 20.00 [MEDICAL_DATA] Delete" at bounding box center [507, 76] width 599 height 42
click at [383, 73] on td "DAGA [MEDICAL_DATA] [MEDICAL_DATA] TAB" at bounding box center [339, 75] width 122 height 37
drag, startPoint x: 427, startPoint y: 73, endPoint x: 365, endPoint y: 78, distance: 62.5
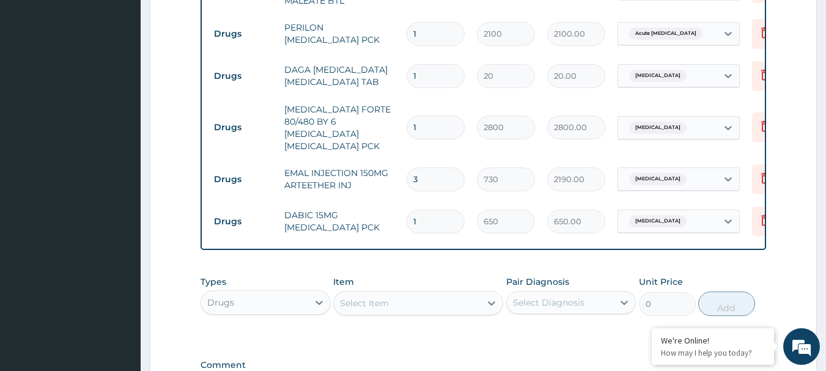
click at [365, 78] on tr "Drugs DAGA [MEDICAL_DATA] [MEDICAL_DATA] TAB 1 20 20.00 [MEDICAL_DATA] Delete" at bounding box center [507, 76] width 599 height 42
type input "2"
type input "40.00"
type input "24"
type input "480.00"
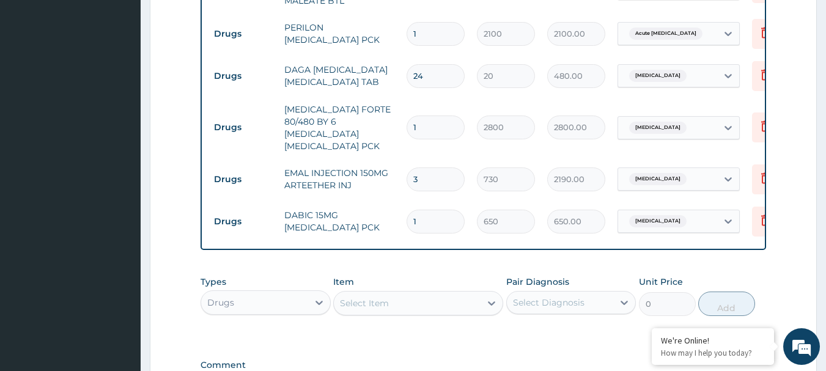
type input "24"
click at [387, 70] on td "DAGA [MEDICAL_DATA] [MEDICAL_DATA] TAB" at bounding box center [339, 75] width 122 height 37
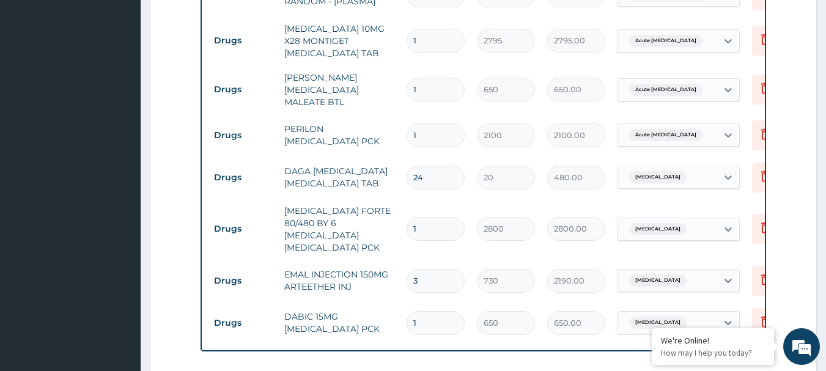
scroll to position [664, 0]
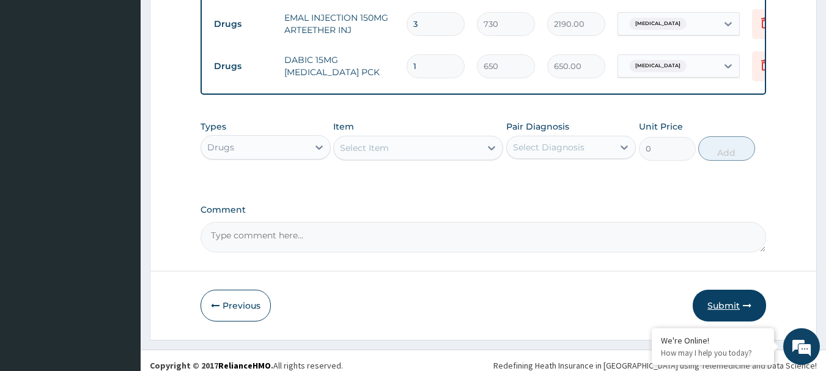
click at [712, 296] on button "Submit" at bounding box center [728, 306] width 73 height 32
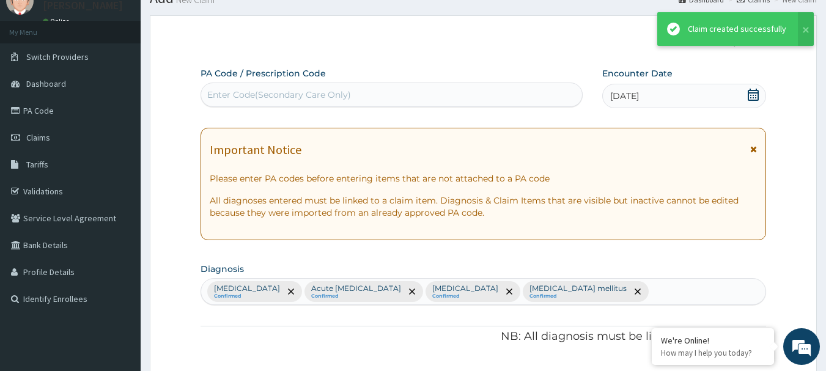
scroll to position [941, 0]
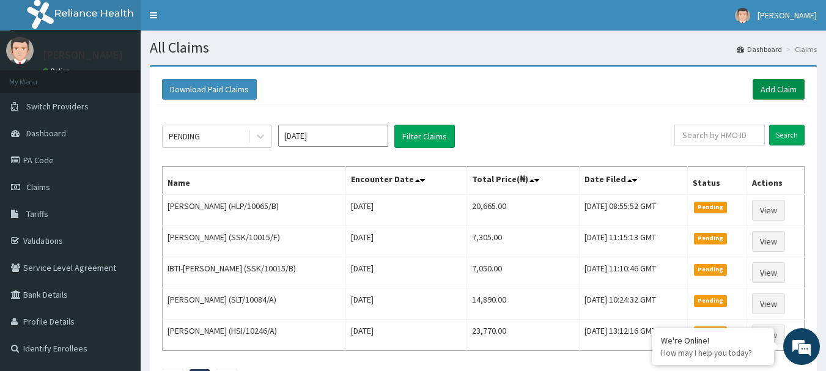
click at [775, 81] on link "Add Claim" at bounding box center [778, 89] width 52 height 21
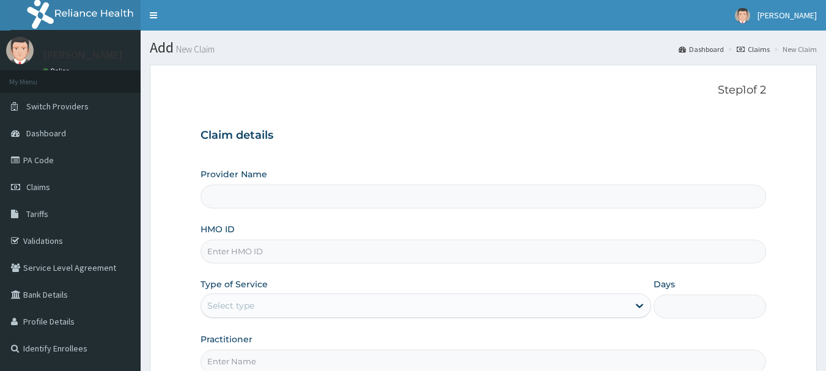
type input "International Clinics And Hospitals Ltd"
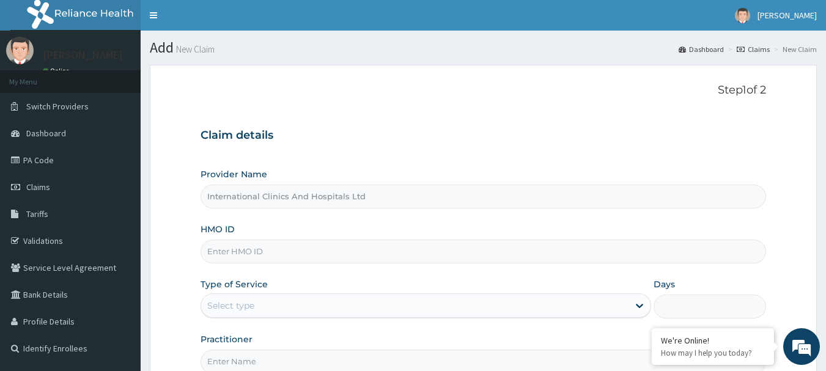
click at [274, 252] on input "HMO ID" at bounding box center [483, 252] width 566 height 24
click at [251, 249] on input "HMO ID" at bounding box center [483, 252] width 566 height 24
click at [298, 255] on input "HMO ID" at bounding box center [483, 252] width 566 height 24
type input "CYU/10149/A"
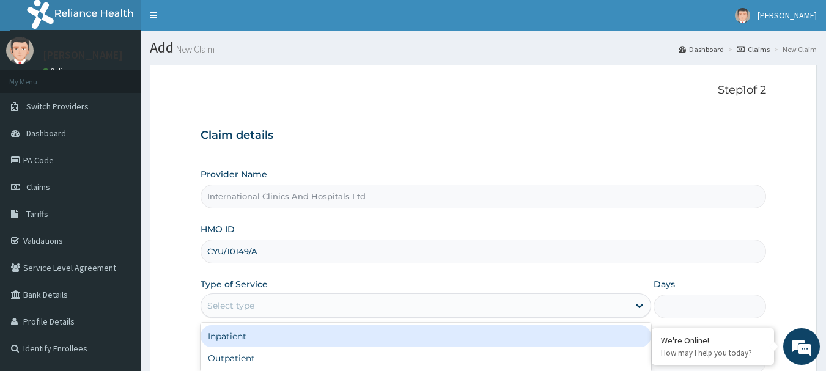
click at [303, 299] on div "Select type" at bounding box center [414, 306] width 427 height 20
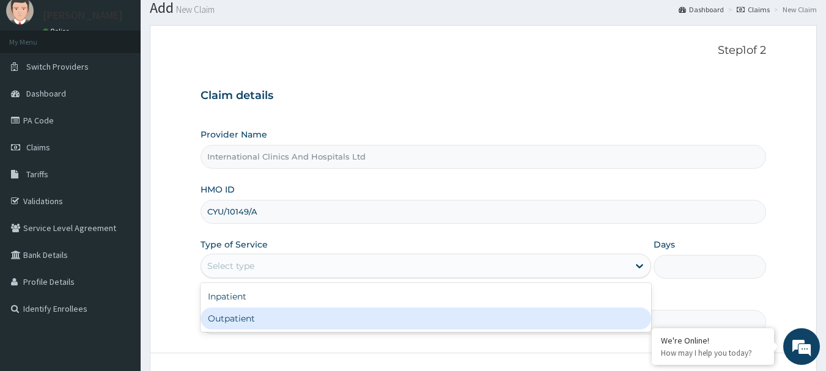
scroll to position [61, 0]
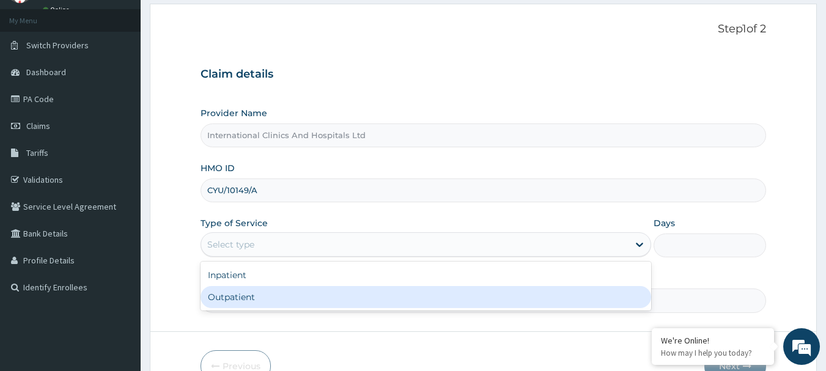
click at [274, 300] on div "Outpatient" at bounding box center [425, 297] width 450 height 22
type input "1"
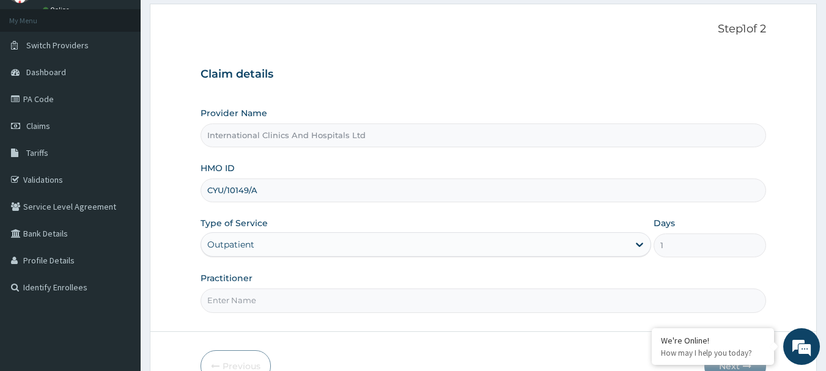
click at [301, 303] on input "Practitioner" at bounding box center [483, 300] width 566 height 24
type input "[PERSON_NAME]"
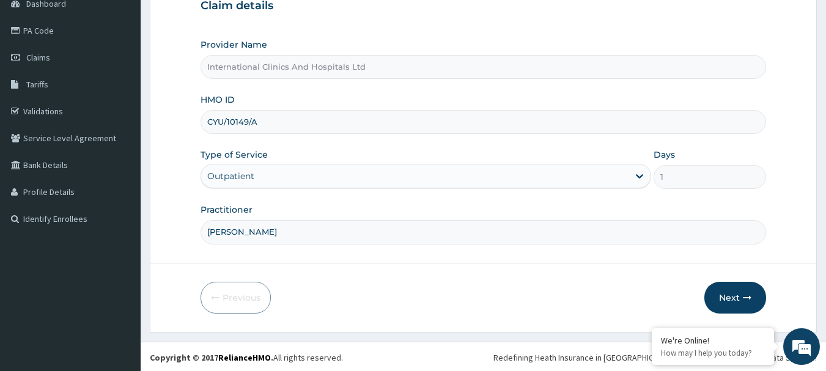
scroll to position [131, 0]
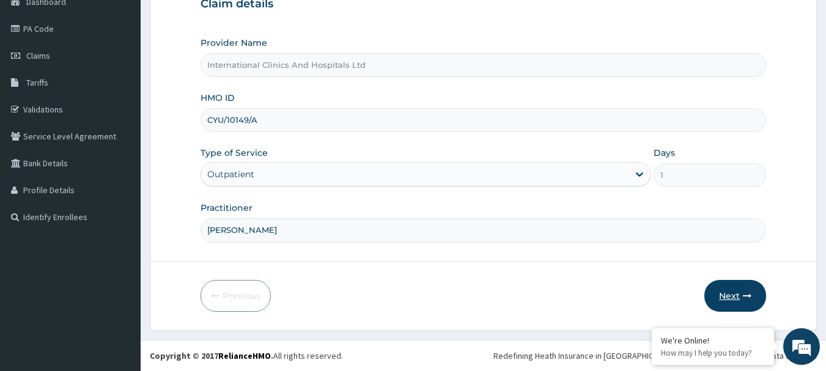
click at [716, 293] on button "Next" at bounding box center [735, 296] width 62 height 32
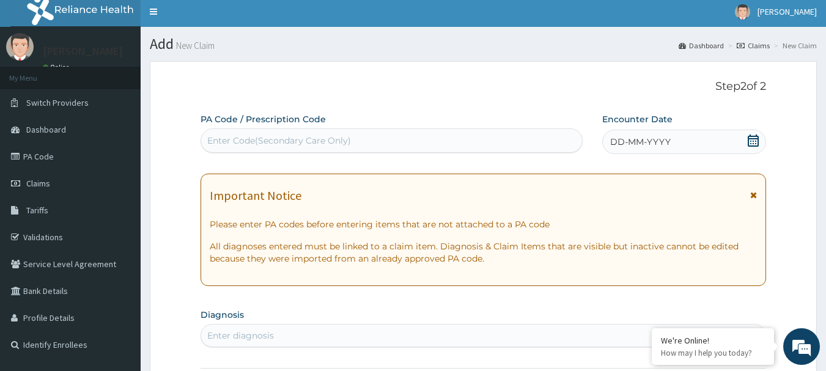
scroll to position [0, 0]
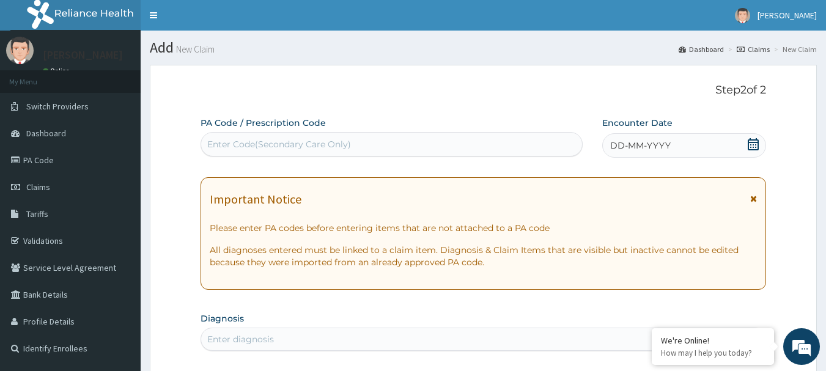
click at [318, 139] on div "Enter Code(Secondary Care Only)" at bounding box center [279, 144] width 144 height 12
paste input "PA/AA9720"
type input "PA/AA9720"
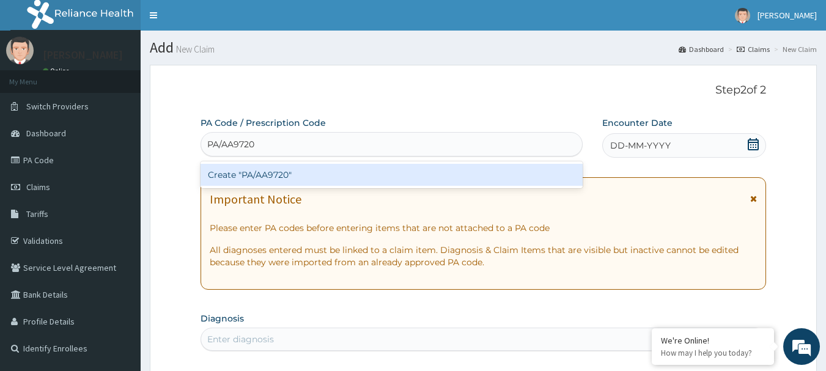
click at [251, 178] on div "Create "PA/AA9720"" at bounding box center [391, 175] width 383 height 22
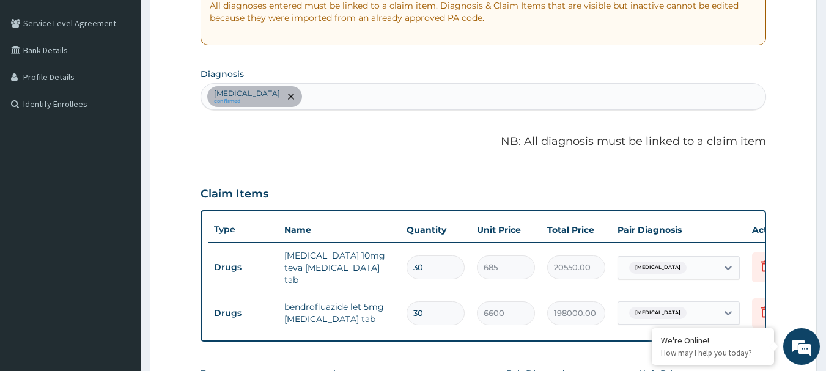
scroll to position [243, 0]
click at [343, 98] on div "[MEDICAL_DATA] confirmed" at bounding box center [483, 98] width 565 height 26
type input "[MEDICAL_DATA]"
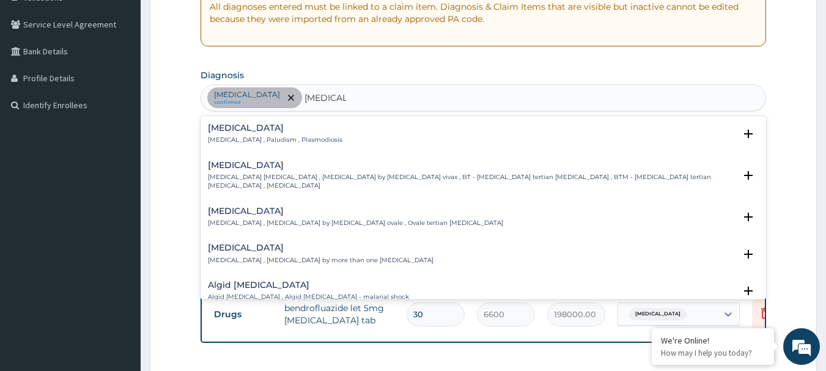
click at [214, 127] on h4 "[MEDICAL_DATA]" at bounding box center [275, 127] width 134 height 9
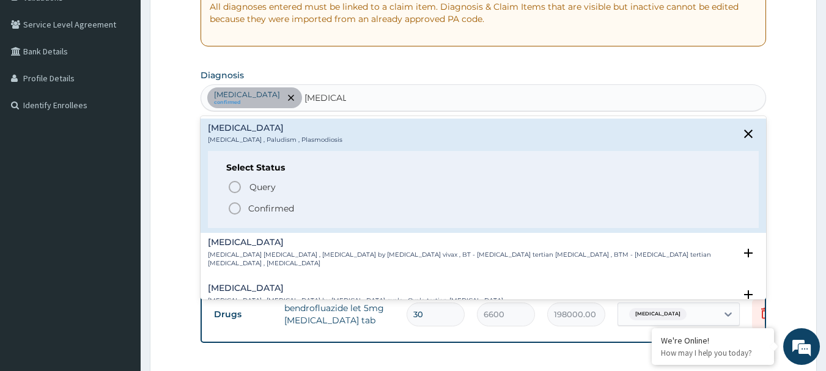
click at [227, 208] on icon "status option filled" at bounding box center [234, 208] width 15 height 15
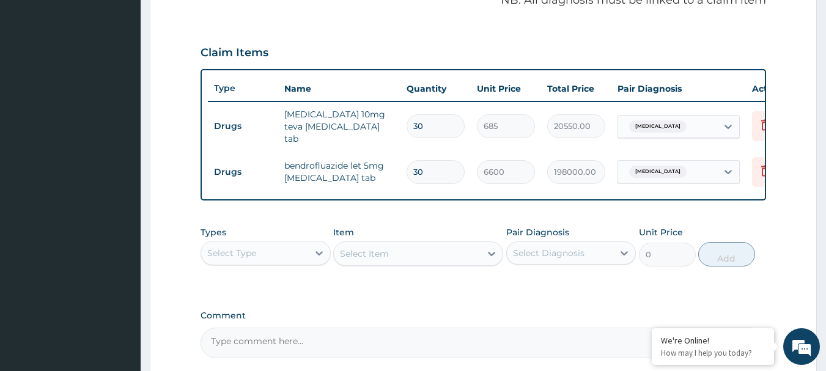
scroll to position [427, 0]
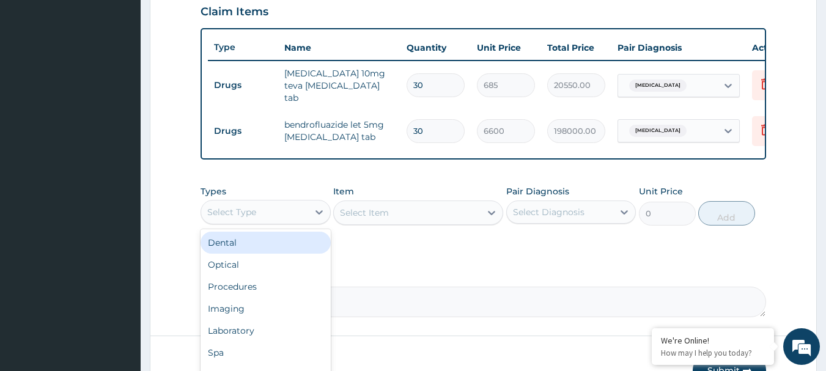
click at [250, 215] on div "Select Type" at bounding box center [231, 212] width 49 height 12
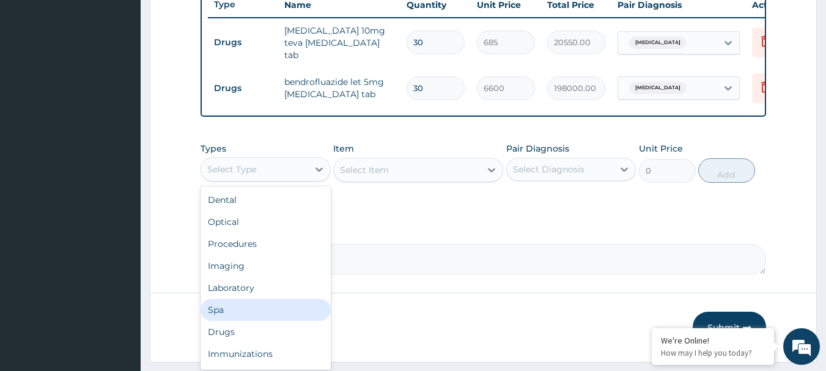
scroll to position [488, 0]
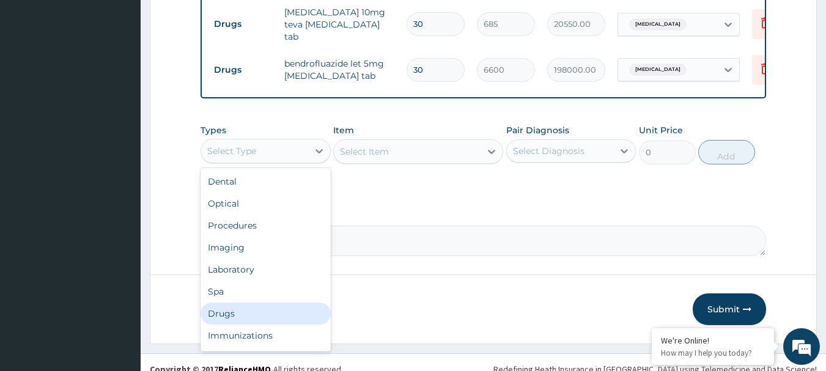
click at [270, 319] on div "Drugs" at bounding box center [265, 314] width 130 height 22
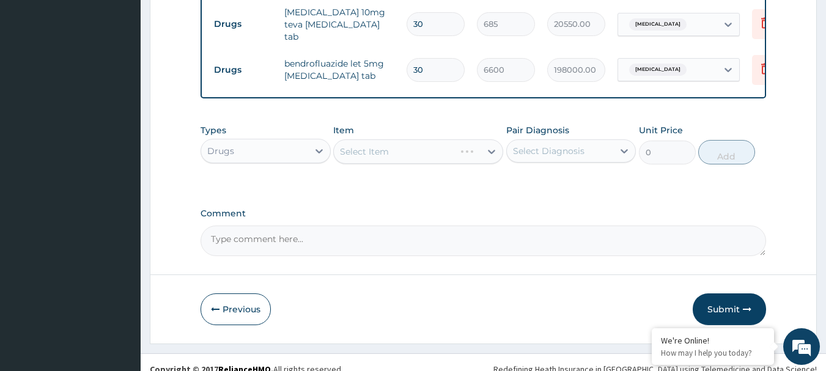
click at [389, 159] on div "Select Item" at bounding box center [418, 151] width 170 height 24
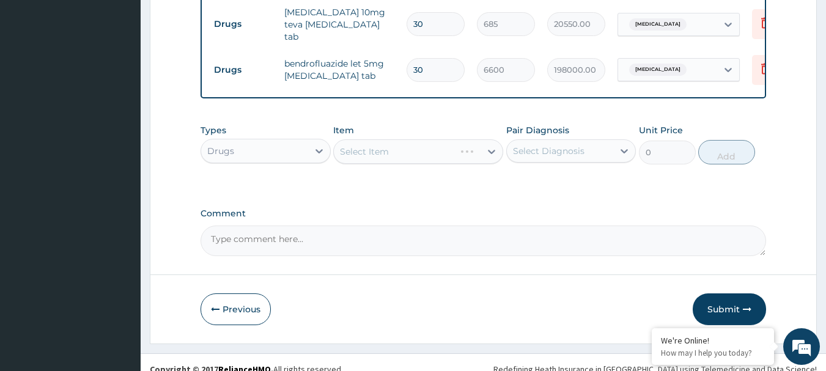
click at [389, 159] on div "Select Item" at bounding box center [418, 151] width 170 height 24
click at [408, 158] on div "Select Item" at bounding box center [418, 151] width 170 height 24
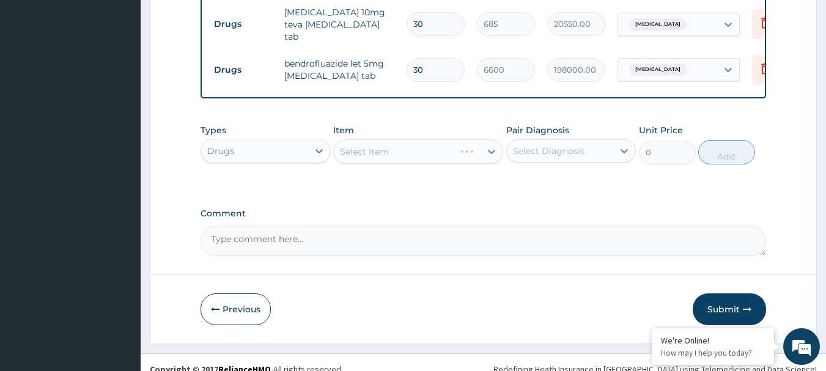
click at [408, 158] on div "Select Item" at bounding box center [418, 151] width 170 height 24
click at [408, 158] on div "Select Item" at bounding box center [407, 152] width 147 height 20
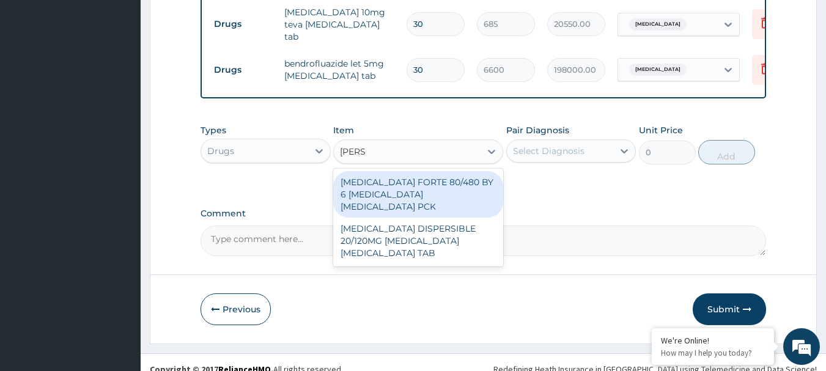
type input "COART"
click at [418, 189] on div "[MEDICAL_DATA] FORTE 80/480 BY 6 [MEDICAL_DATA] [MEDICAL_DATA] PCK" at bounding box center [418, 194] width 170 height 46
type input "2800"
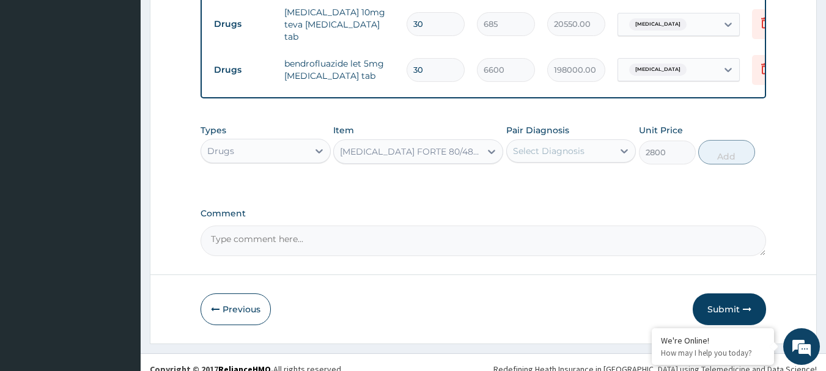
click at [567, 157] on div "Select Diagnosis" at bounding box center [549, 151] width 72 height 12
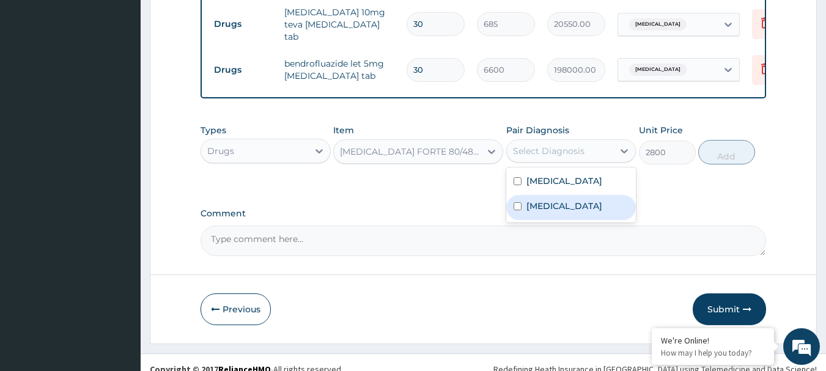
drag, startPoint x: 577, startPoint y: 216, endPoint x: 686, endPoint y: 177, distance: 115.4
click at [578, 216] on div "Malaria" at bounding box center [571, 207] width 130 height 25
checkbox input "true"
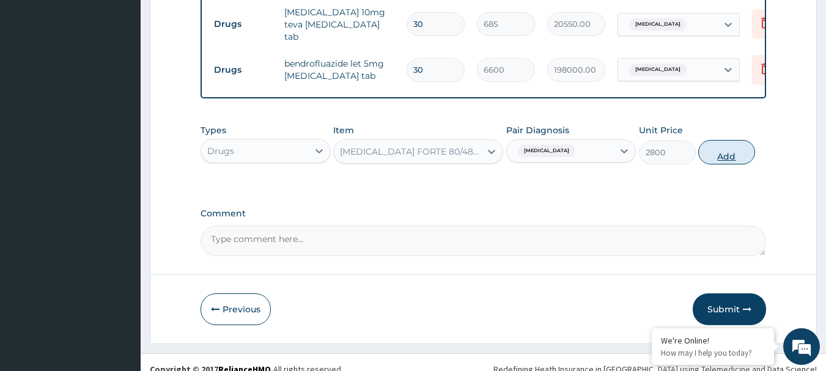
click at [734, 149] on button "Add" at bounding box center [726, 152] width 57 height 24
type input "0"
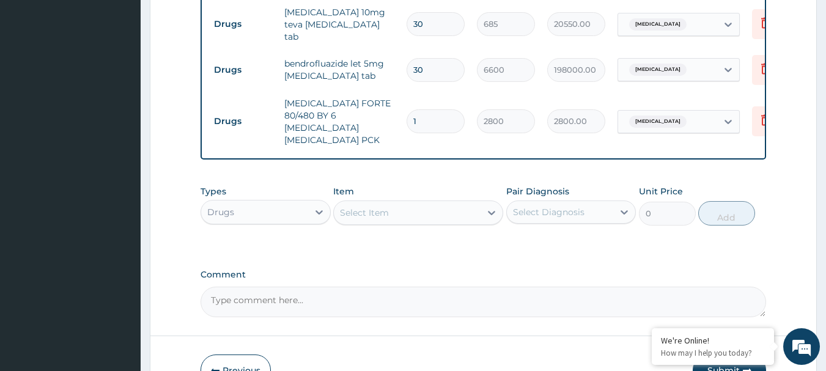
click at [386, 207] on div "Select Item" at bounding box center [364, 213] width 49 height 12
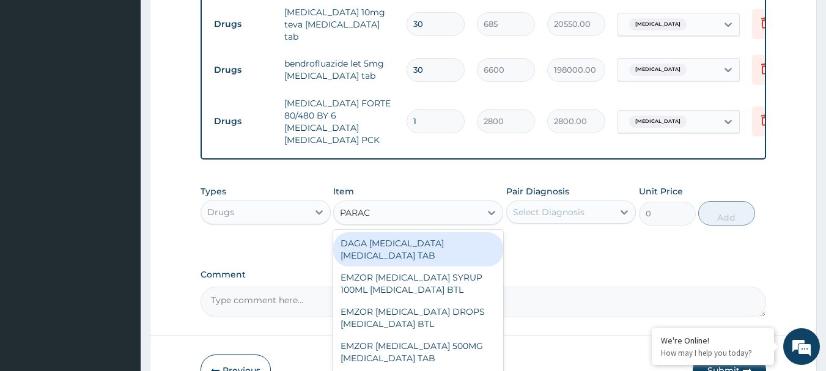
type input "PARACE"
drag, startPoint x: 433, startPoint y: 231, endPoint x: 547, endPoint y: 221, distance: 114.7
click at [436, 232] on div "DAGA PARACETAMOL ACETAMINOPHEN TAB" at bounding box center [418, 249] width 170 height 34
type input "20"
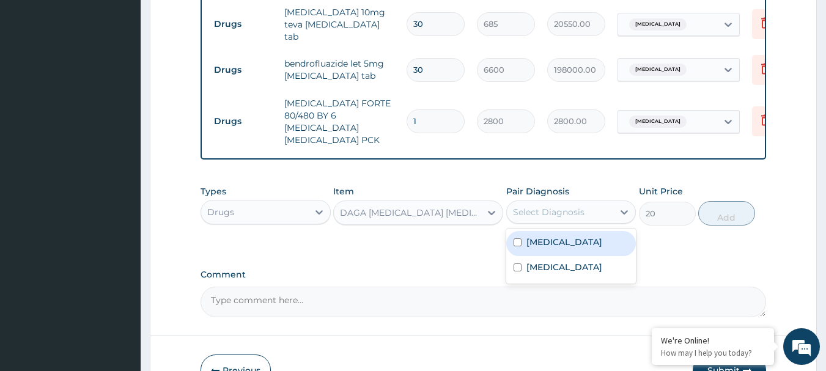
click at [561, 207] on div "Select Diagnosis" at bounding box center [549, 212] width 72 height 12
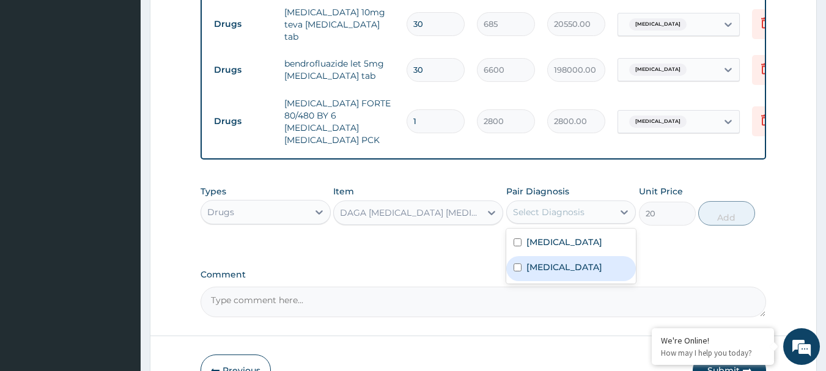
click at [582, 260] on div "Malaria" at bounding box center [571, 268] width 130 height 25
checkbox input "true"
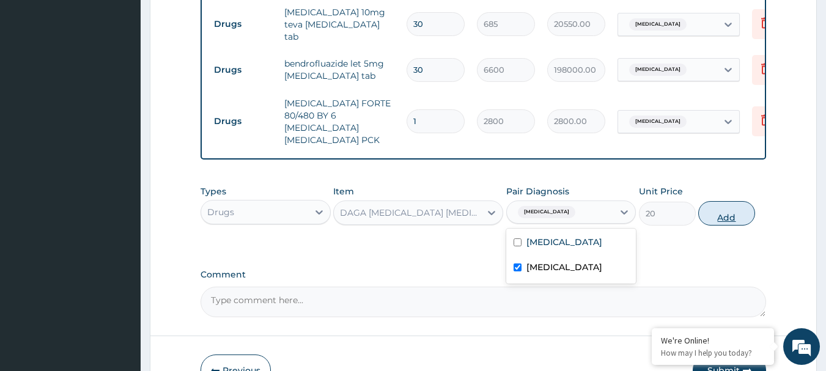
click at [724, 213] on button "Add" at bounding box center [726, 213] width 57 height 24
type input "0"
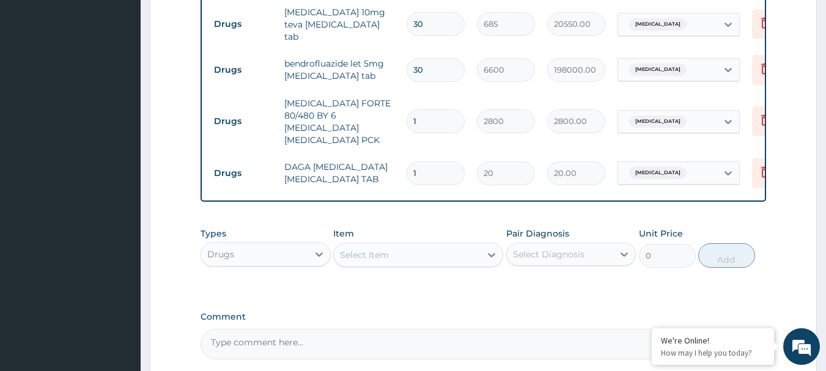
click at [391, 245] on div "Select Item" at bounding box center [407, 255] width 147 height 20
click at [263, 244] on div "Drugs" at bounding box center [254, 254] width 107 height 20
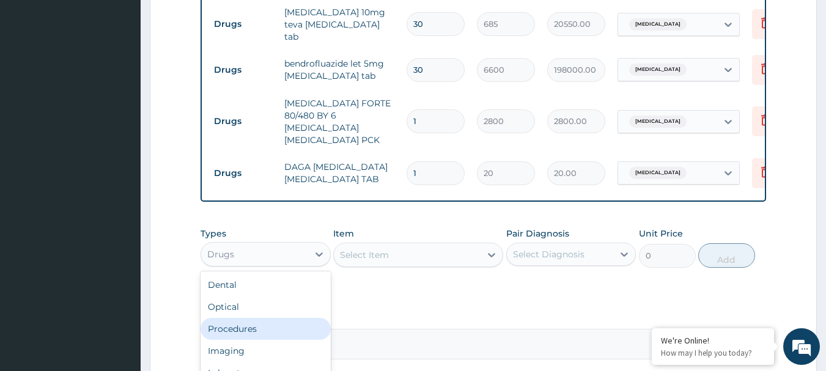
click at [268, 319] on div "Procedures" at bounding box center [265, 329] width 130 height 22
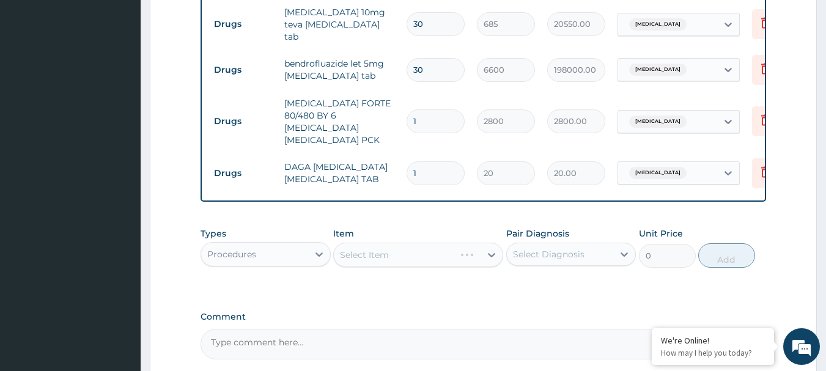
click at [400, 243] on div "Select Item" at bounding box center [418, 255] width 170 height 24
click at [398, 243] on div "Select Item" at bounding box center [418, 255] width 170 height 24
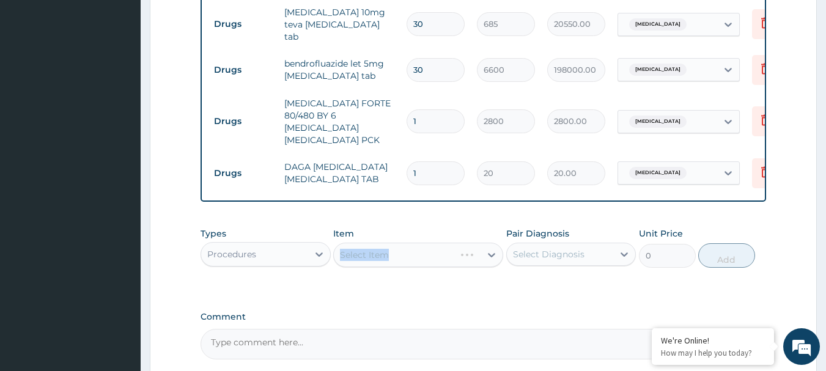
click at [398, 243] on div "Select Item" at bounding box center [418, 255] width 170 height 24
click at [398, 245] on div "Select Item" at bounding box center [407, 255] width 147 height 20
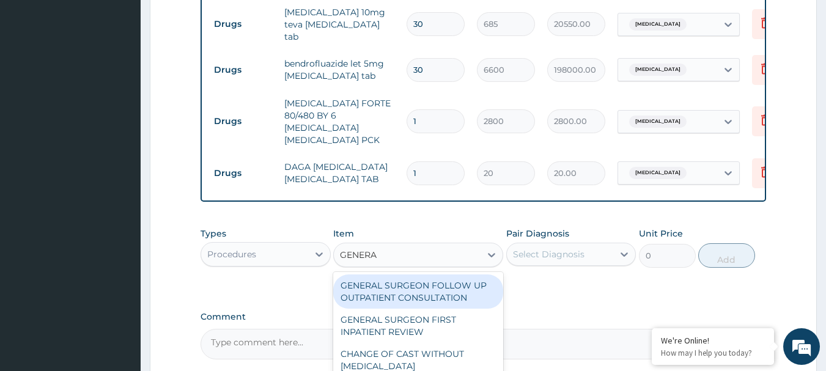
type input "GENERAL"
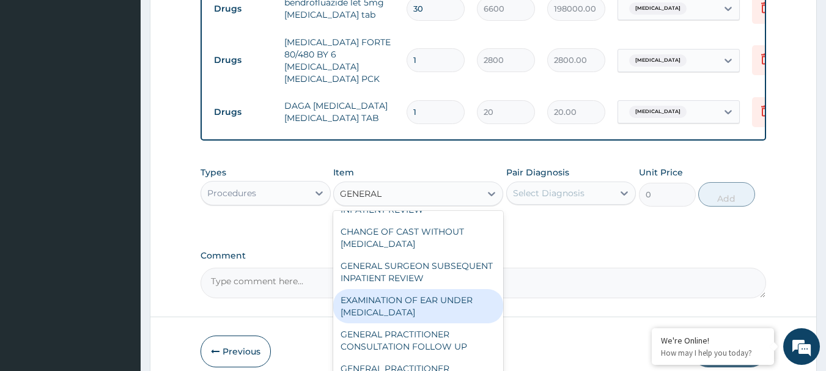
scroll to position [122, 0]
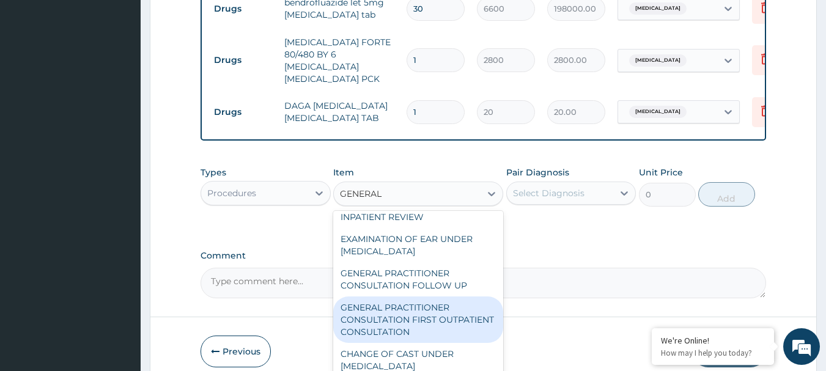
click at [417, 319] on div "GENERAL PRACTITIONER CONSULTATION FIRST OUTPATIENT CONSULTATION" at bounding box center [418, 319] width 170 height 46
type input "3000"
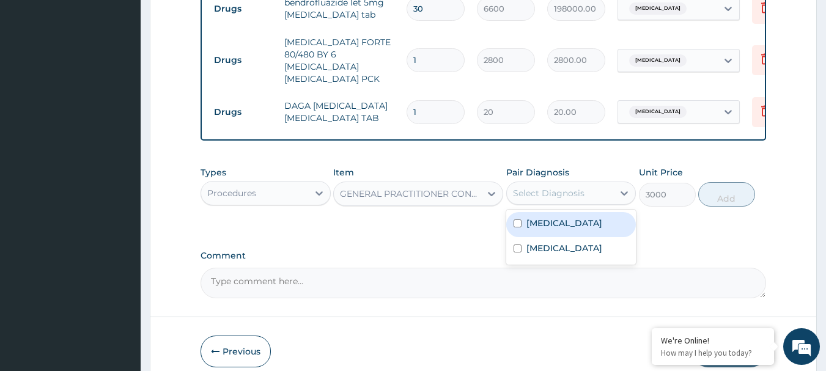
click at [552, 187] on div "Select Diagnosis" at bounding box center [549, 193] width 72 height 12
click at [592, 217] on label "Essential hypertension" at bounding box center [564, 223] width 76 height 12
checkbox input "true"
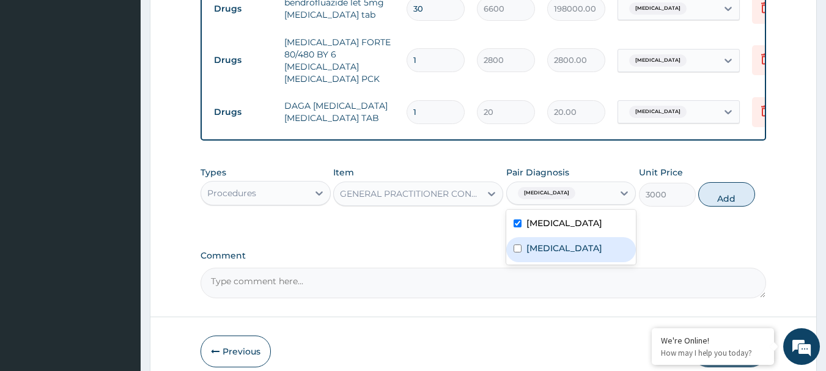
click at [589, 237] on div "Malaria" at bounding box center [571, 249] width 130 height 25
checkbox input "true"
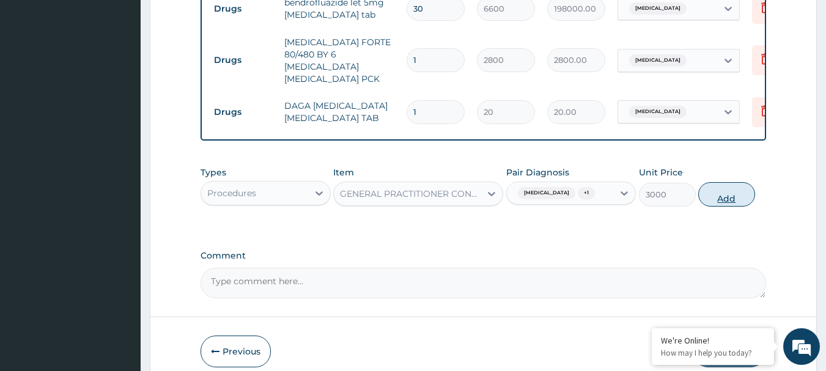
click at [735, 191] on button "Add" at bounding box center [726, 194] width 57 height 24
type input "0"
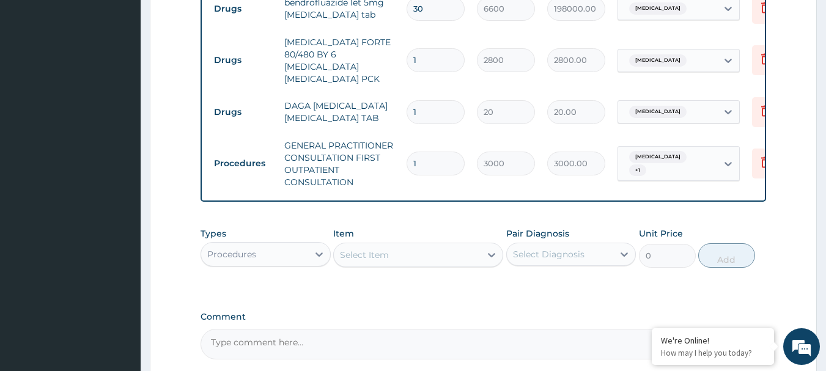
scroll to position [610, 0]
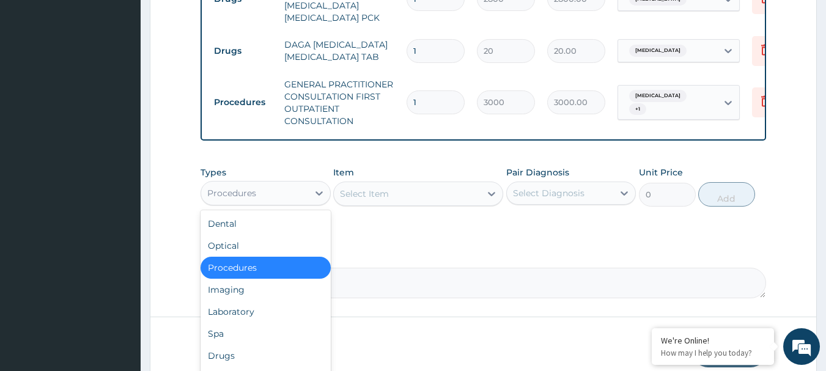
click at [259, 186] on div "Procedures" at bounding box center [254, 193] width 107 height 20
click at [266, 312] on div "Laboratory" at bounding box center [265, 312] width 130 height 22
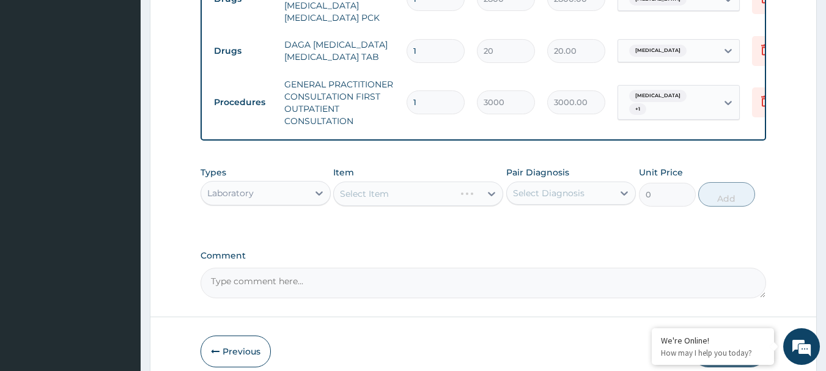
click at [386, 189] on div "Select Item" at bounding box center [418, 194] width 170 height 24
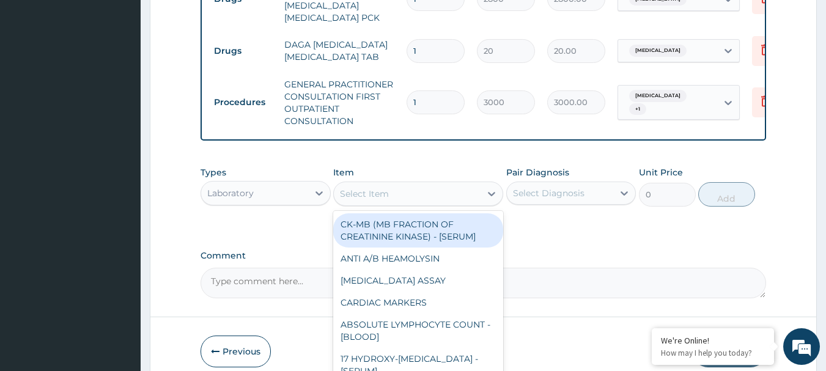
click at [386, 189] on div "Select Item" at bounding box center [364, 194] width 49 height 12
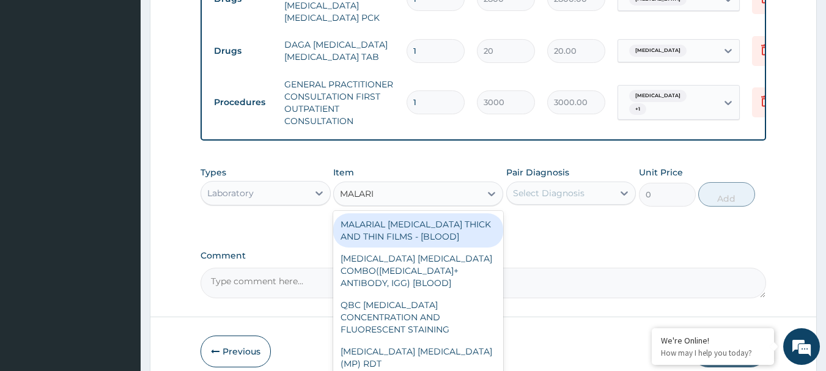
type input "[MEDICAL_DATA]"
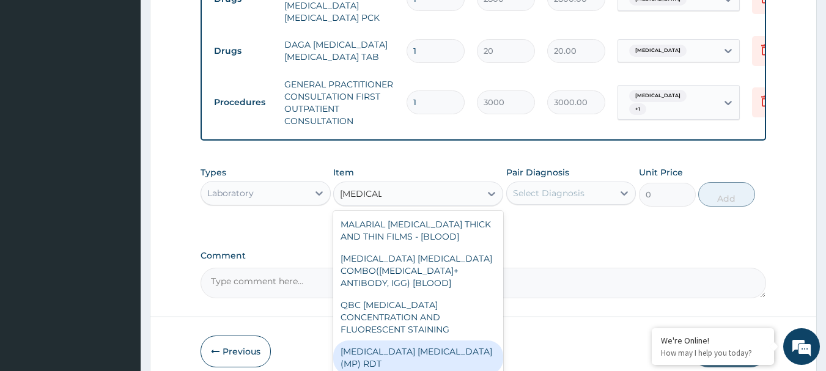
click at [397, 340] on div "[MEDICAL_DATA] [MEDICAL_DATA] (MP) RDT" at bounding box center [418, 357] width 170 height 34
type input "1500"
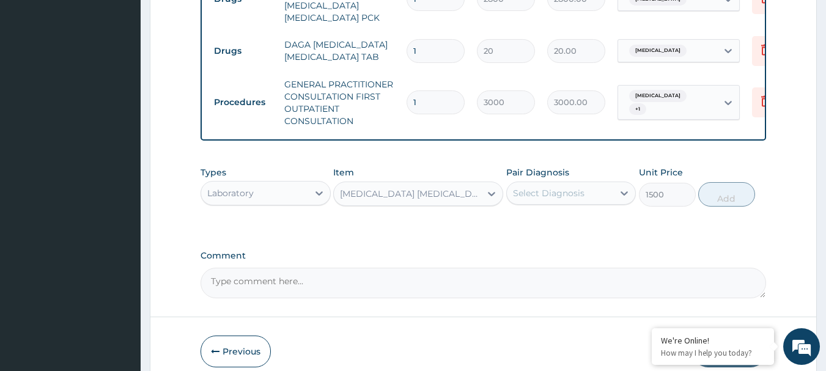
click at [544, 187] on div "Select Diagnosis" at bounding box center [549, 193] width 72 height 12
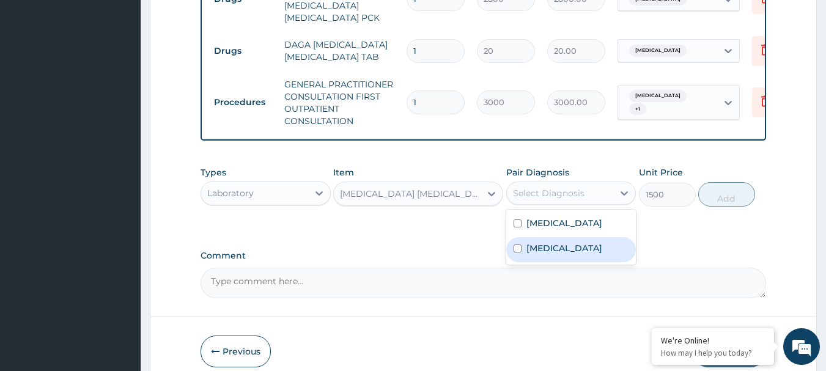
drag, startPoint x: 560, startPoint y: 241, endPoint x: 652, endPoint y: 233, distance: 92.6
click at [565, 241] on div "Malaria" at bounding box center [571, 249] width 130 height 25
checkbox input "true"
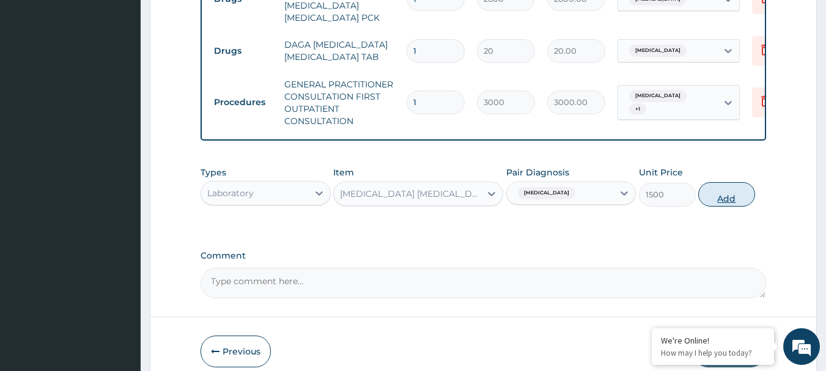
click at [727, 193] on button "Add" at bounding box center [726, 194] width 57 height 24
type input "0"
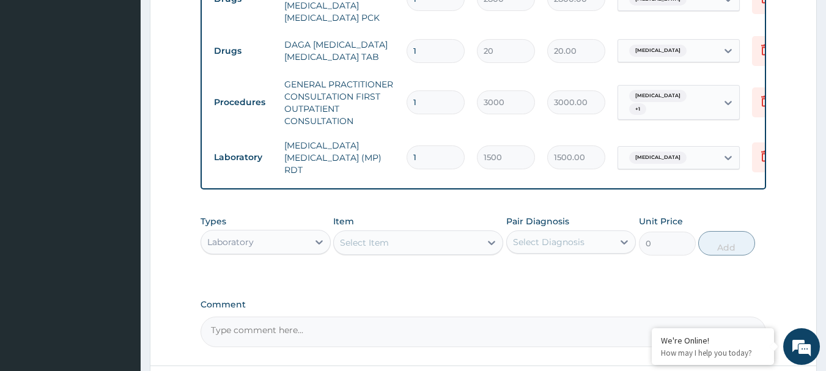
scroll to position [549, 0]
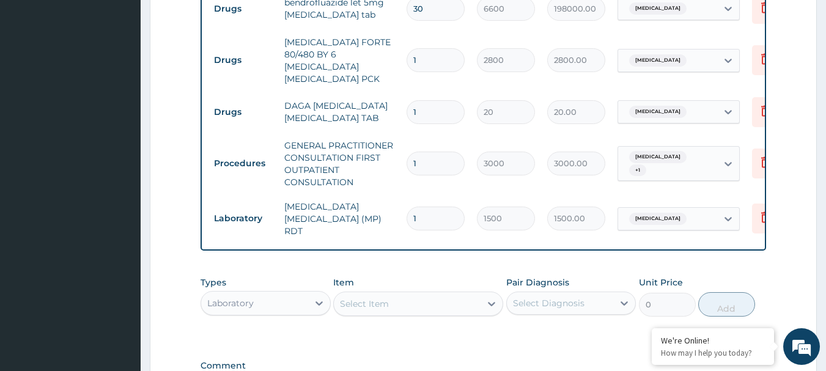
drag, startPoint x: 430, startPoint y: 95, endPoint x: 353, endPoint y: 97, distance: 77.6
click at [353, 97] on tr "Drugs DAGA [MEDICAL_DATA] [MEDICAL_DATA] TAB 1 20 20.00 [MEDICAL_DATA] Delete" at bounding box center [507, 112] width 599 height 42
type input "2"
type input "40.00"
type input "24"
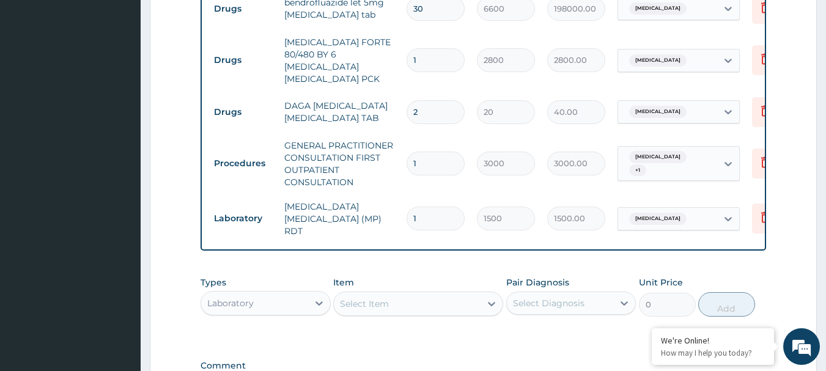
type input "480.00"
type input "24"
click at [434, 91] on tr "Drugs DAGA PARACETAMOL ACETAMINOPHEN TAB 24 20 480.00 Malaria Delete" at bounding box center [507, 112] width 599 height 42
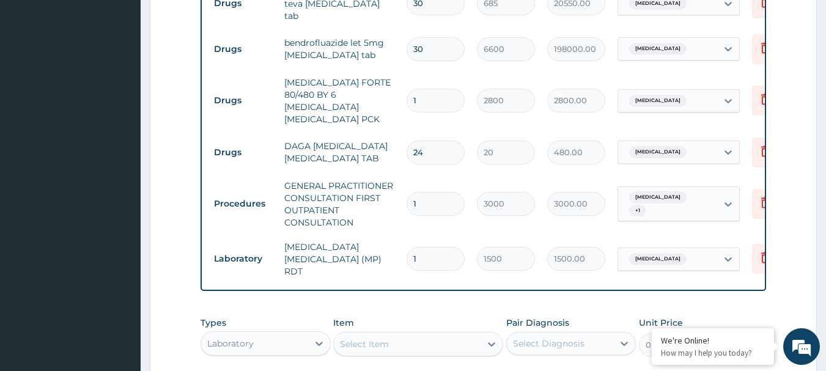
scroll to position [488, 0]
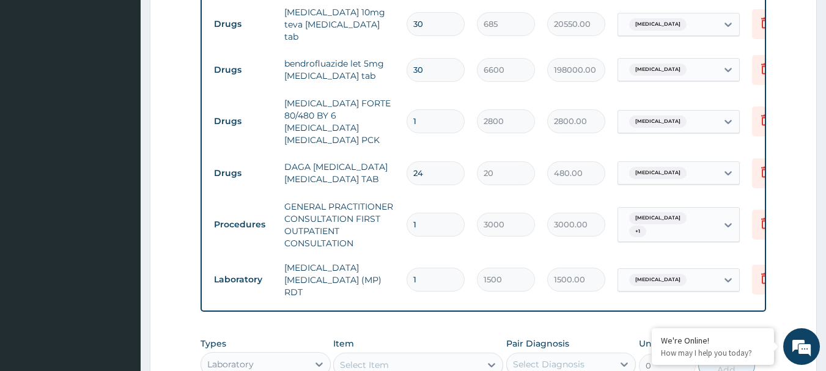
drag, startPoint x: 369, startPoint y: 73, endPoint x: 362, endPoint y: 73, distance: 6.7
click at [362, 73] on tr "Drugs bendrofluazide let 5mg bendroflumethiazide tab 30 6600 198000.00 Essentia…" at bounding box center [507, 70] width 599 height 42
type input "1"
type input "6600.00"
type input "1"
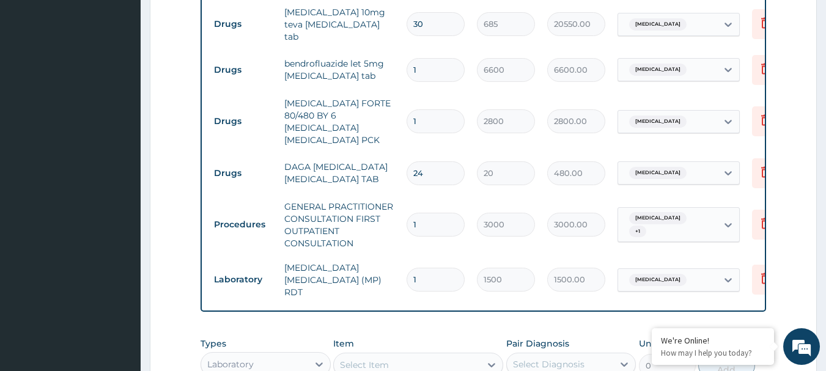
drag, startPoint x: 430, startPoint y: 26, endPoint x: 376, endPoint y: 30, distance: 53.9
click at [376, 30] on tr "Drugs amlodipine 10mg teva amlodipine tab 30 685 20550.00 Essential hypertensio…" at bounding box center [507, 24] width 599 height 49
type input "1"
type input "685.00"
type input "10"
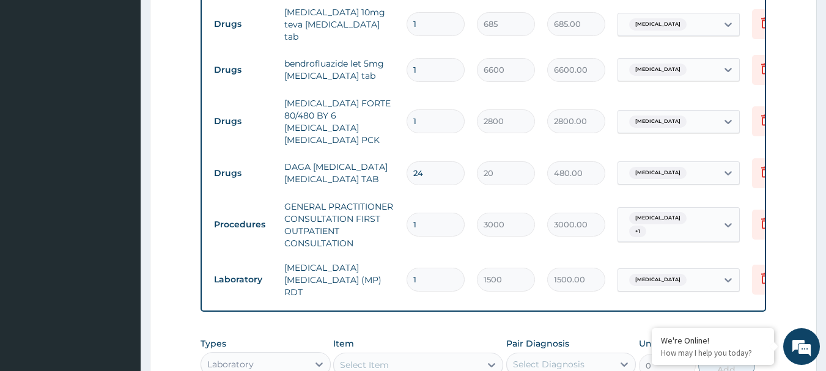
type input "6850.00"
type input "10"
click at [376, 28] on td "amlodipine 10mg teva amlodipine tab" at bounding box center [339, 24] width 122 height 49
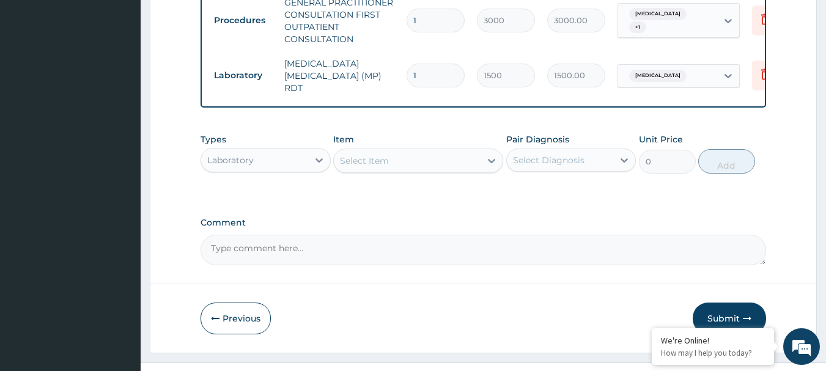
scroll to position [698, 0]
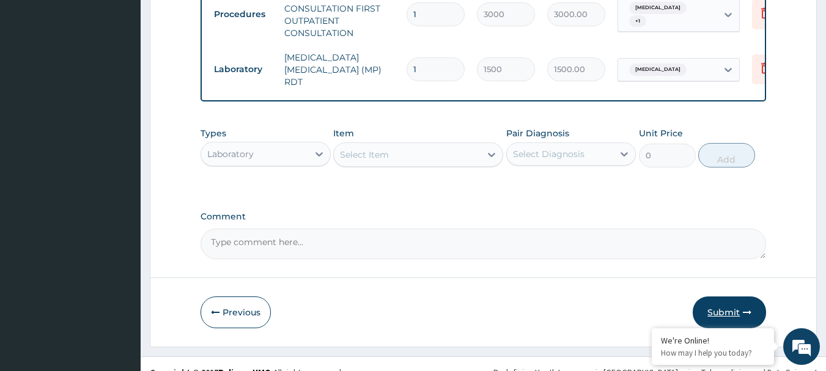
click at [696, 296] on button "Submit" at bounding box center [728, 312] width 73 height 32
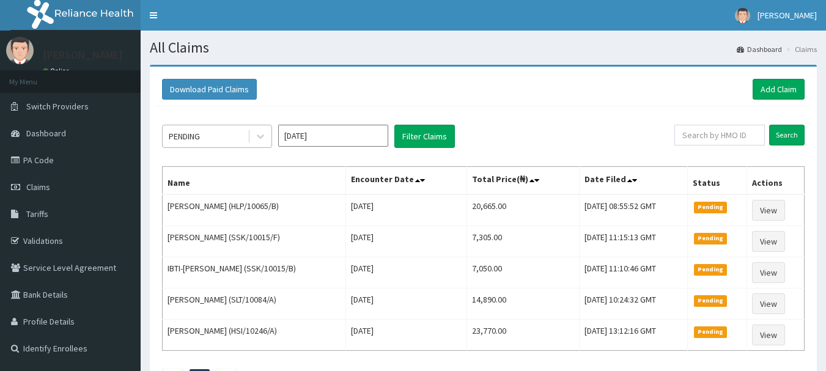
click at [210, 136] on div "PENDING" at bounding box center [205, 137] width 85 height 20
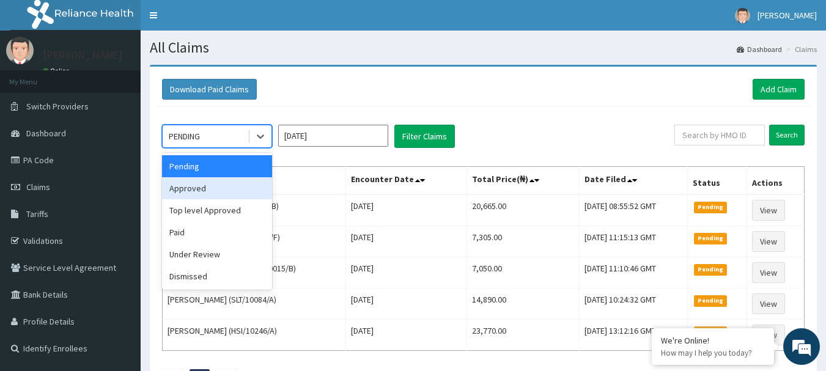
click at [217, 189] on div "Approved" at bounding box center [217, 188] width 110 height 22
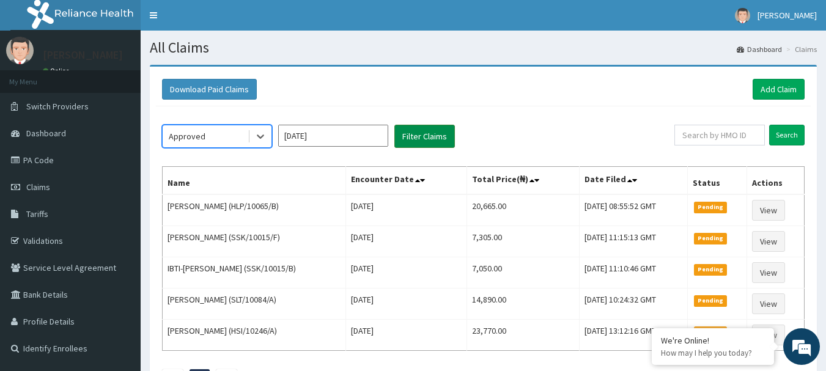
click at [438, 141] on button "Filter Claims" at bounding box center [424, 136] width 61 height 23
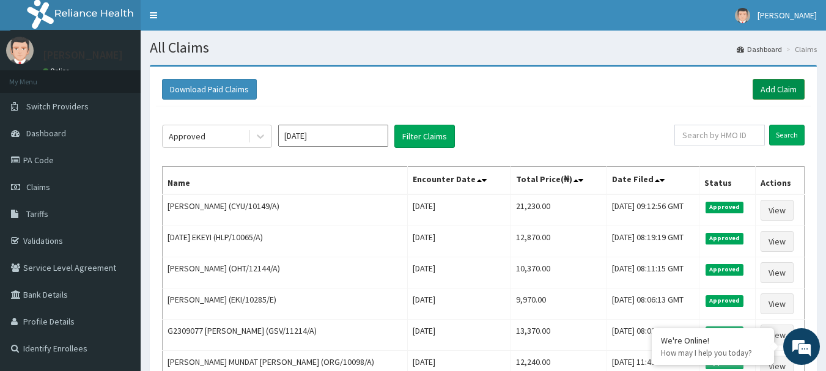
click at [771, 89] on link "Add Claim" at bounding box center [778, 89] width 52 height 21
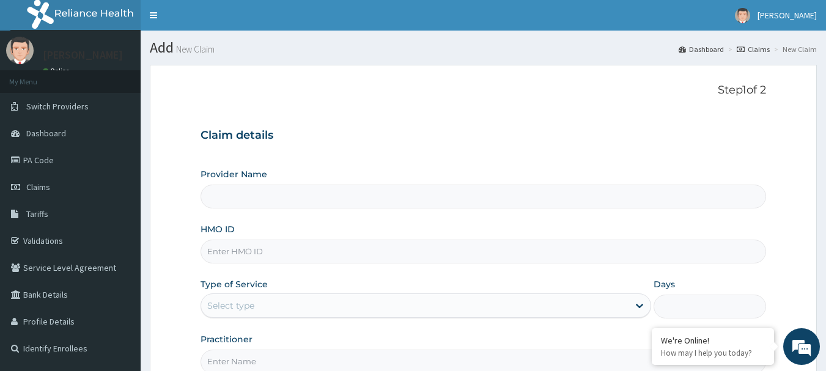
type input "International Clinics And Hospitals Ltd"
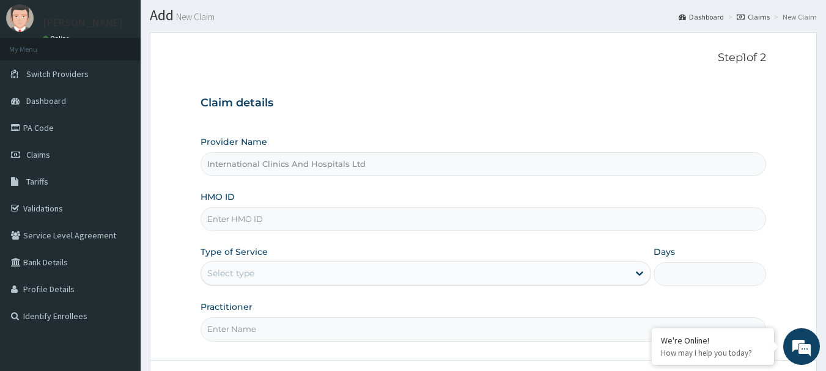
scroll to position [61, 0]
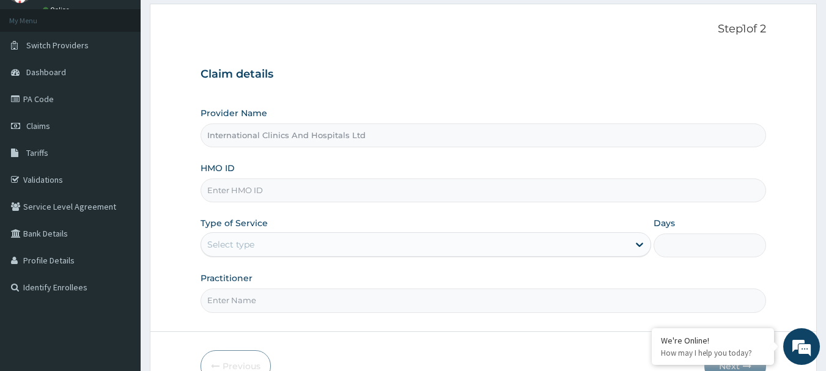
click at [322, 201] on input "HMO ID" at bounding box center [483, 190] width 566 height 24
type input "FPG/10083/B"
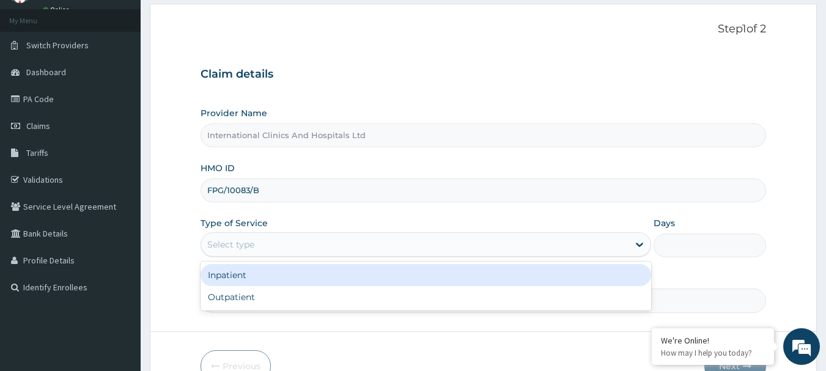
click at [253, 250] on div "Select type" at bounding box center [230, 244] width 47 height 12
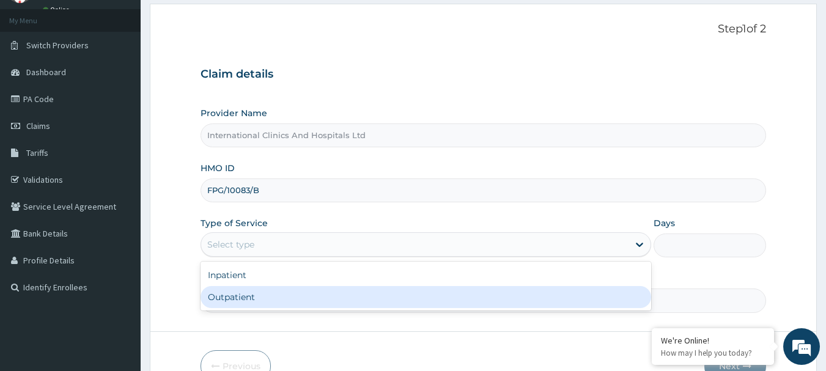
click at [271, 303] on div "Outpatient" at bounding box center [425, 297] width 450 height 22
type input "1"
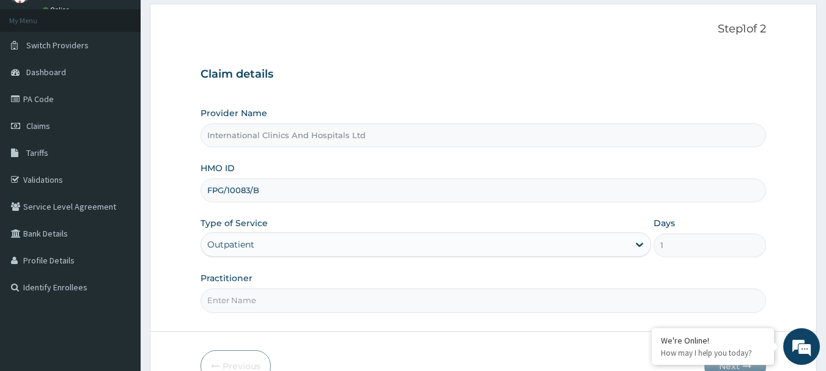
click at [287, 303] on input "Practitioner" at bounding box center [483, 300] width 566 height 24
type input "DR.PATRICK"
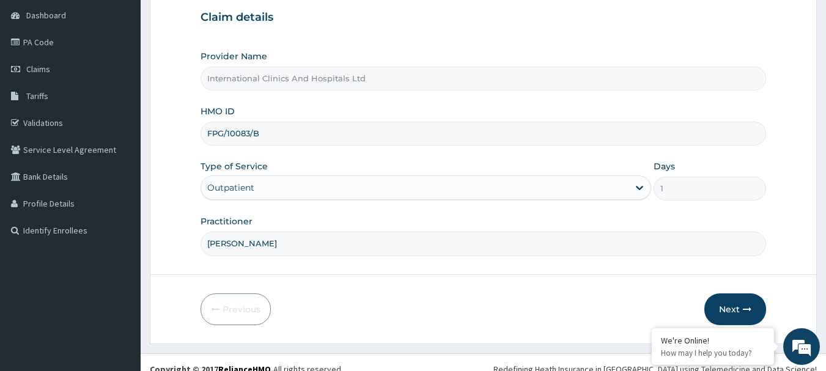
scroll to position [131, 0]
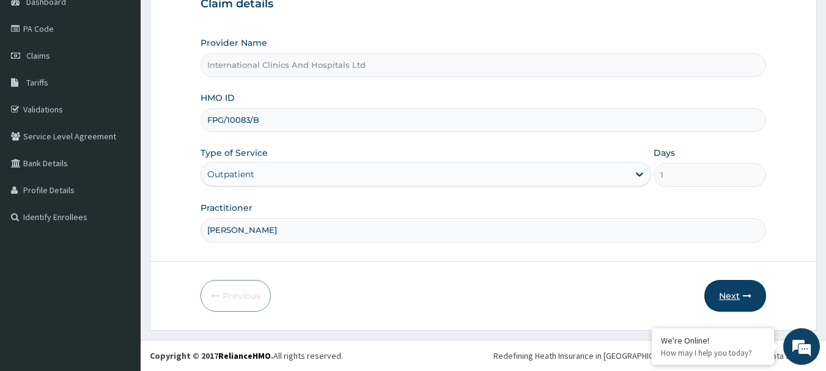
click at [728, 303] on button "Next" at bounding box center [735, 296] width 62 height 32
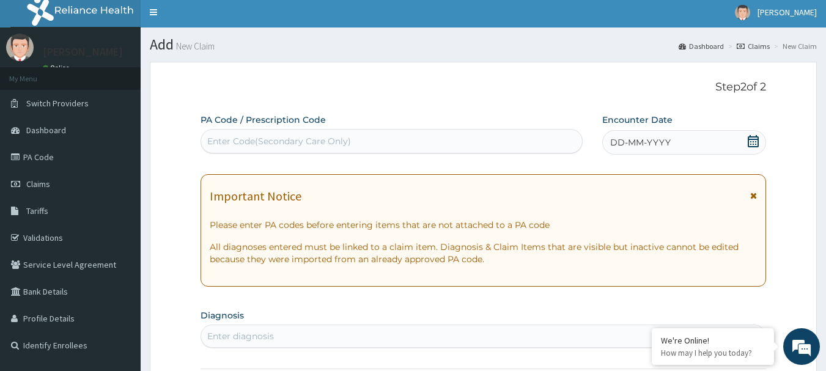
scroll to position [0, 0]
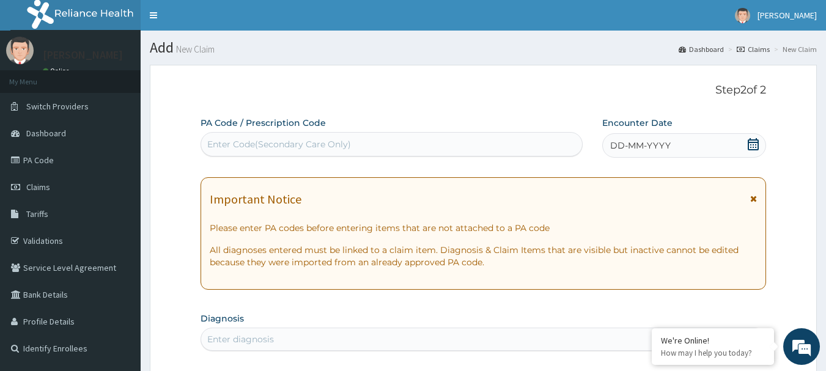
click at [315, 130] on div "PA Code / Prescription Code Enter Code(Secondary Care Only)" at bounding box center [391, 137] width 383 height 40
click at [318, 133] on div "Enter Code(Secondary Care Only)" at bounding box center [391, 144] width 383 height 24
paste input "PA/B803CC"
type input "PA/B803CC"
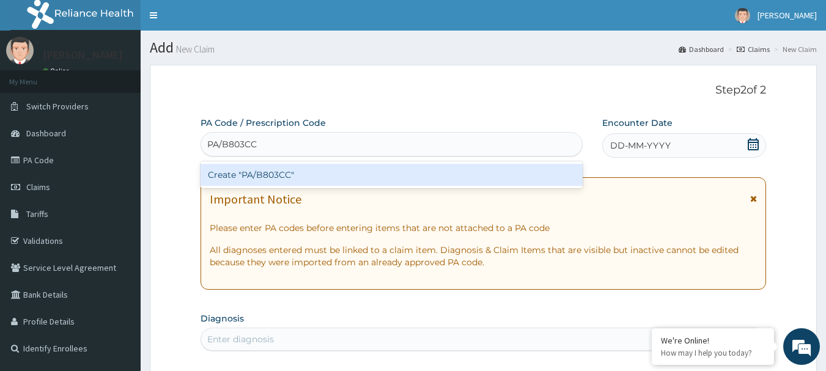
click at [273, 175] on div "Create "PA/B803CC"" at bounding box center [391, 175] width 383 height 22
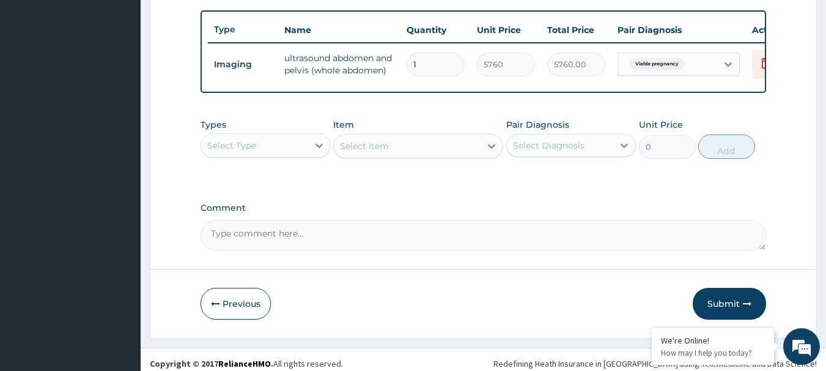
scroll to position [446, 0]
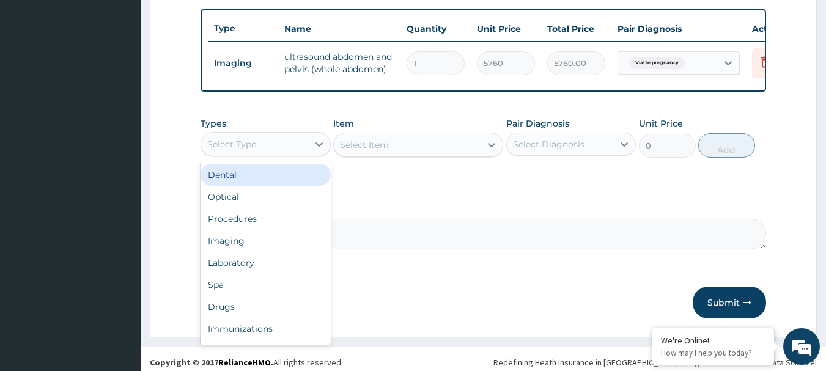
click at [262, 154] on div "Select Type" at bounding box center [254, 144] width 107 height 20
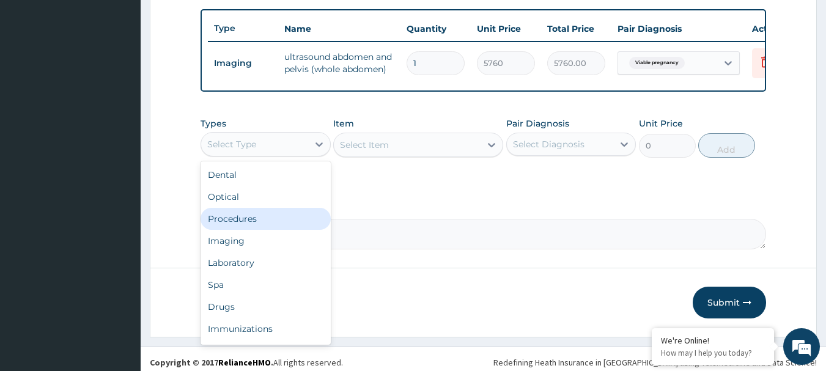
click at [277, 230] on div "Procedures" at bounding box center [265, 219] width 130 height 22
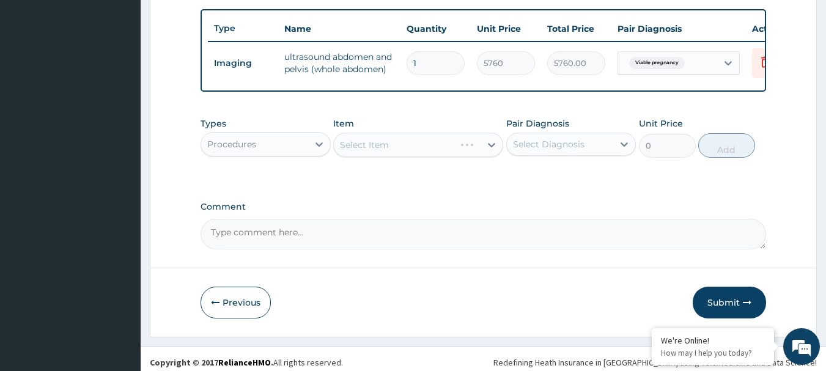
click at [415, 152] on div "Select Item" at bounding box center [418, 145] width 170 height 24
click at [415, 152] on div "Select Item" at bounding box center [394, 145] width 121 height 20
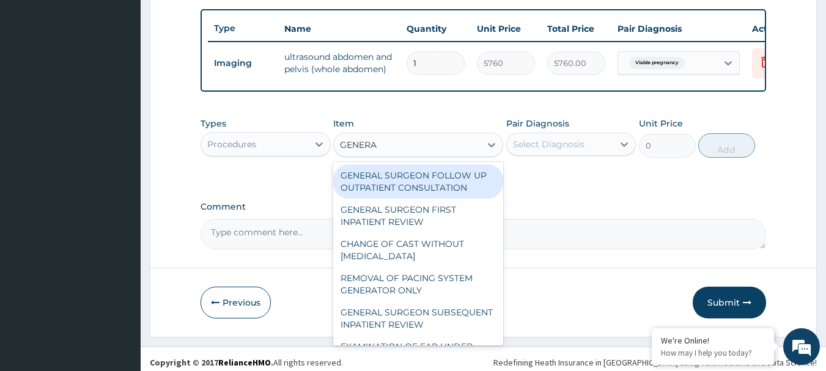
type input "GENERAL"
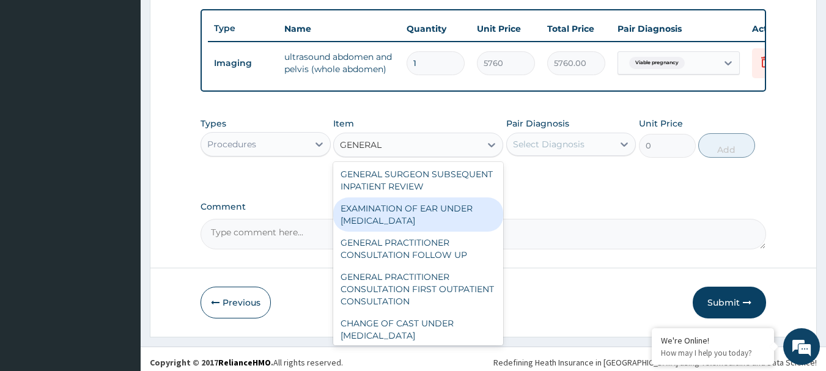
scroll to position [122, 0]
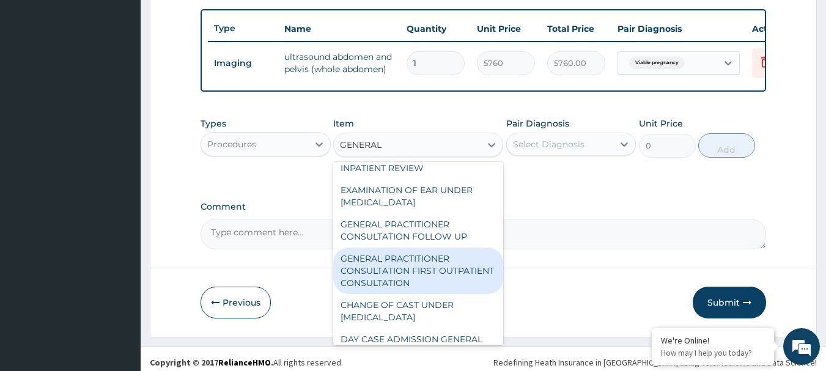
click at [436, 293] on div "GENERAL PRACTITIONER CONSULTATION FIRST OUTPATIENT CONSULTATION" at bounding box center [418, 271] width 170 height 46
type input "3000"
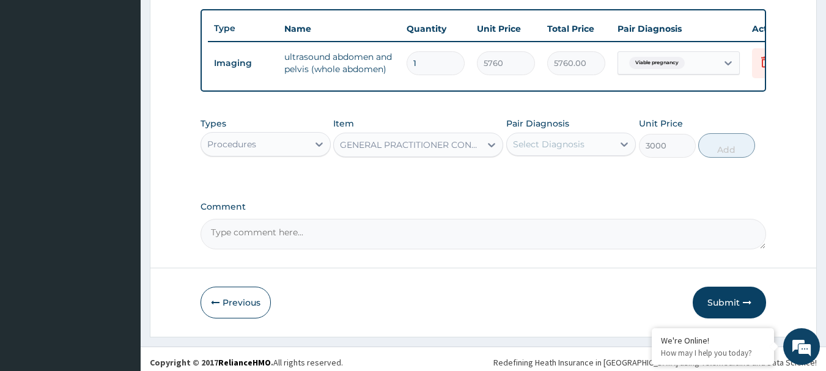
click at [554, 150] on div "Select Diagnosis" at bounding box center [549, 144] width 72 height 12
drag, startPoint x: 576, startPoint y: 188, endPoint x: 793, endPoint y: 172, distance: 217.0
click at [586, 180] on label "Viable pregnancy" at bounding box center [565, 174] width 78 height 12
checkbox input "true"
click at [713, 158] on button "Add" at bounding box center [726, 145] width 57 height 24
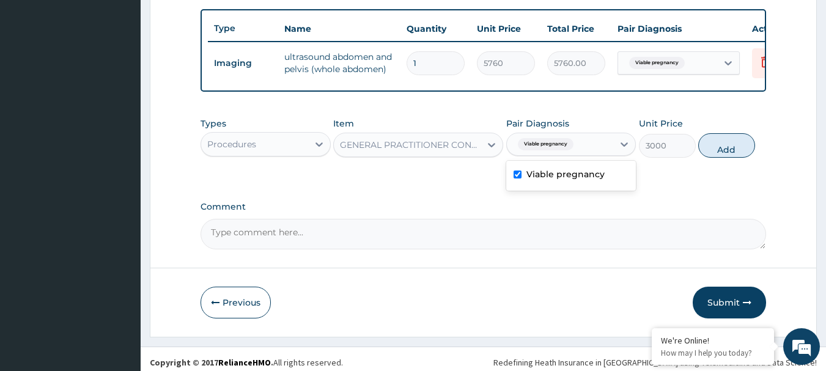
type input "0"
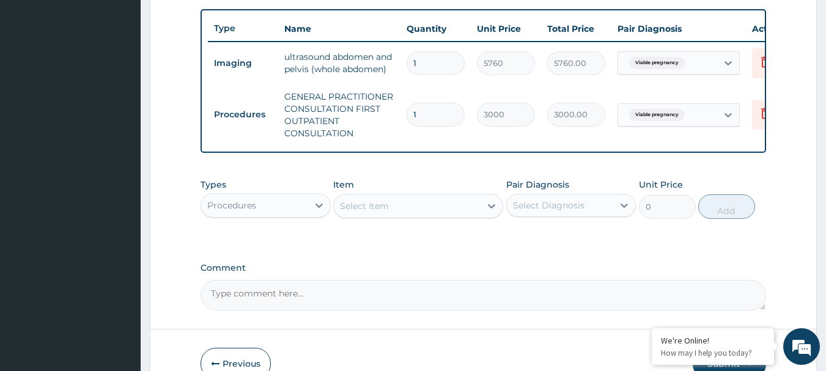
click at [240, 211] on div "Procedures" at bounding box center [231, 205] width 49 height 12
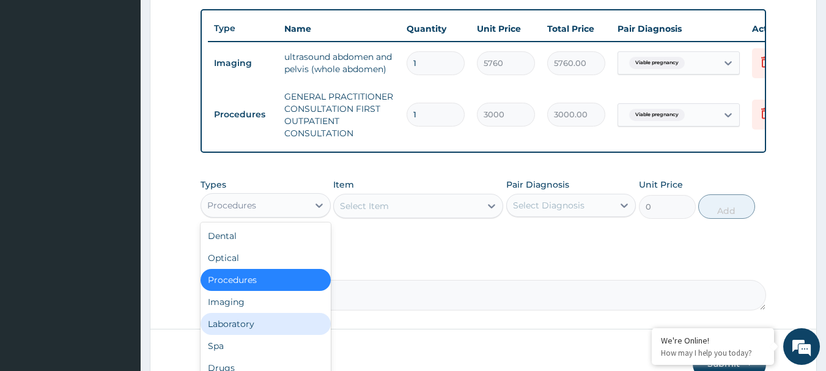
scroll to position [507, 0]
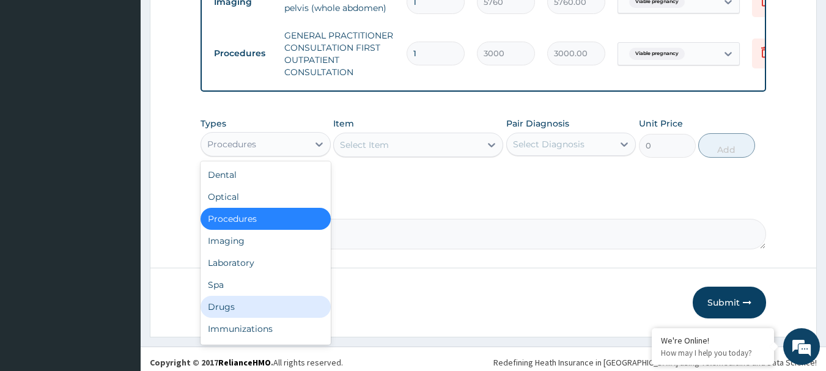
click at [262, 308] on div "Drugs" at bounding box center [265, 307] width 130 height 22
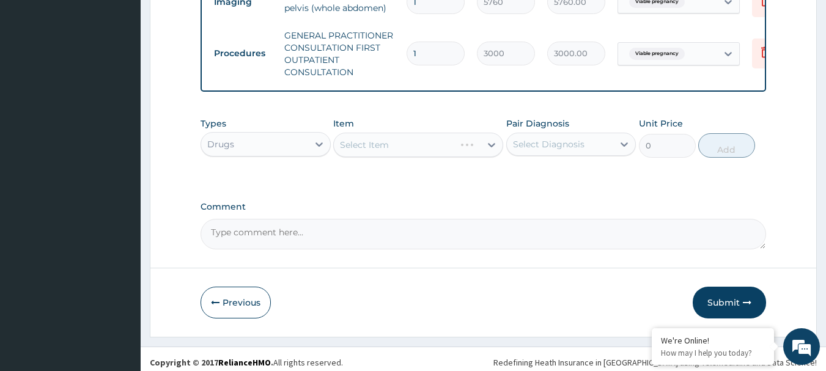
click at [402, 149] on div "Select Item" at bounding box center [418, 145] width 170 height 24
click at [402, 151] on div "Select Item" at bounding box center [418, 145] width 170 height 24
click at [393, 152] on div "Select Item" at bounding box center [418, 145] width 170 height 24
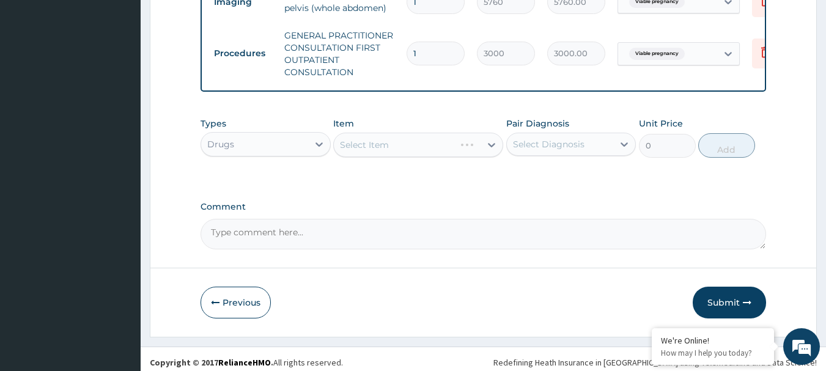
click at [393, 152] on div "Select Item" at bounding box center [418, 145] width 170 height 24
click at [393, 152] on div "Select Item" at bounding box center [407, 145] width 147 height 20
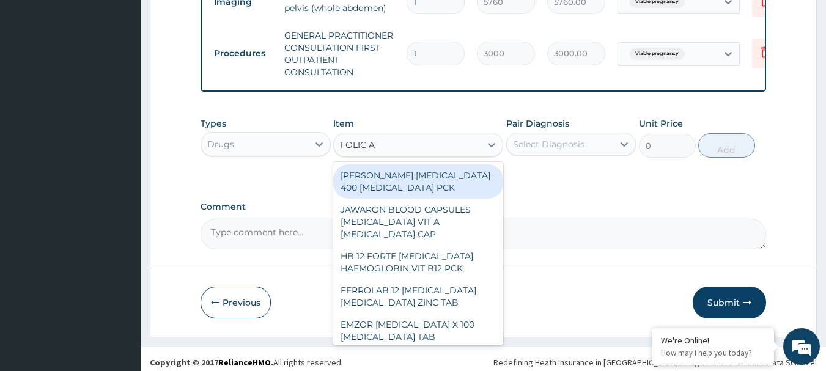
type input "FOLIC AC"
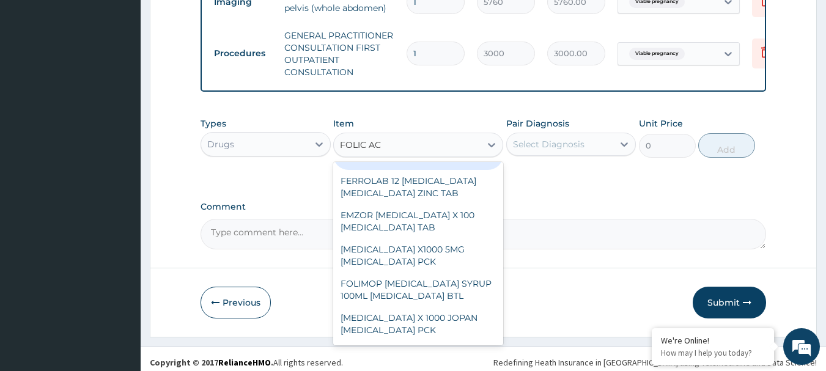
scroll to position [122, 0]
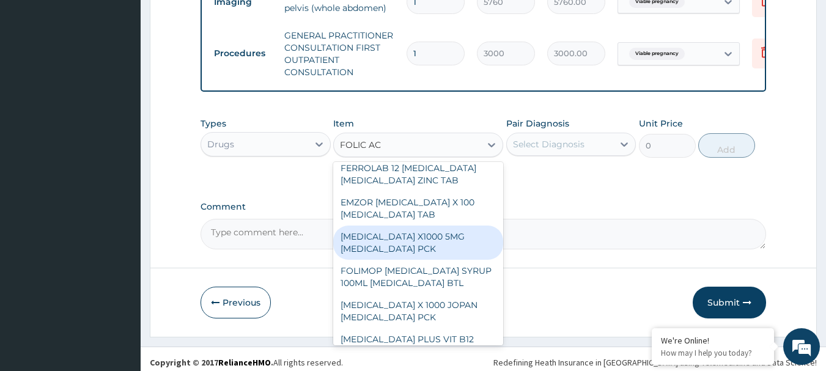
click at [433, 259] on div "FOLIC ACID X1000 5MG FOLIC ACID PCK" at bounding box center [418, 243] width 170 height 34
type input "950"
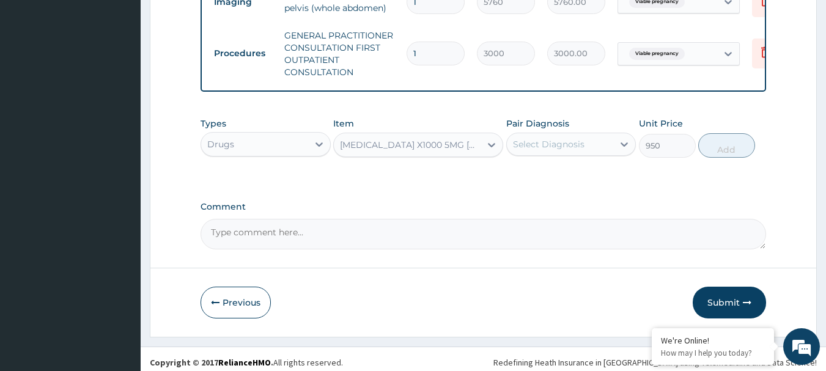
click at [554, 154] on div "Select Diagnosis" at bounding box center [560, 144] width 107 height 20
drag, startPoint x: 563, startPoint y: 191, endPoint x: 707, endPoint y: 181, distance: 144.0
click at [565, 188] on div "Viable pregnancy" at bounding box center [571, 175] width 130 height 25
checkbox input "true"
click at [722, 158] on button "Add" at bounding box center [726, 145] width 57 height 24
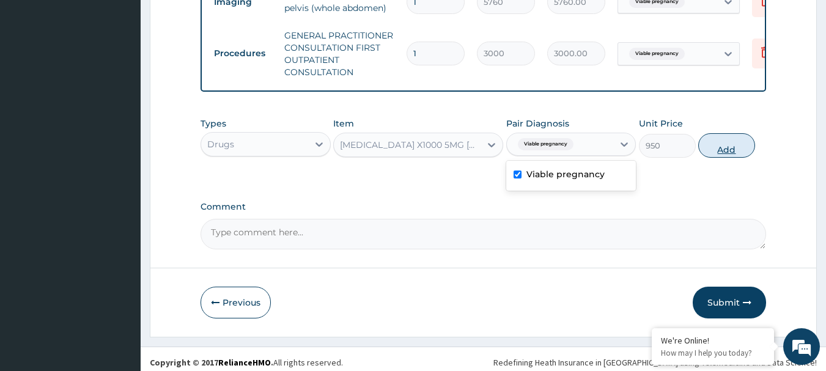
type input "0"
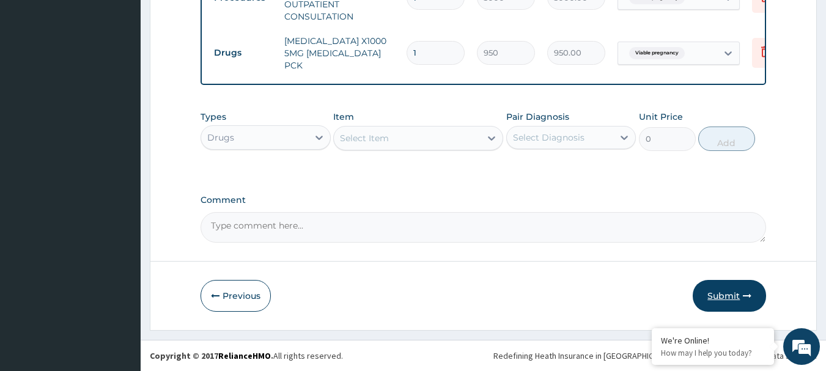
click at [709, 287] on button "Submit" at bounding box center [728, 296] width 73 height 32
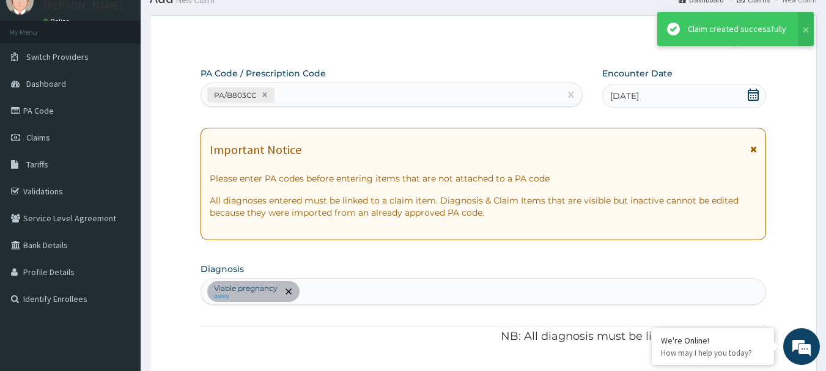
scroll to position [565, 0]
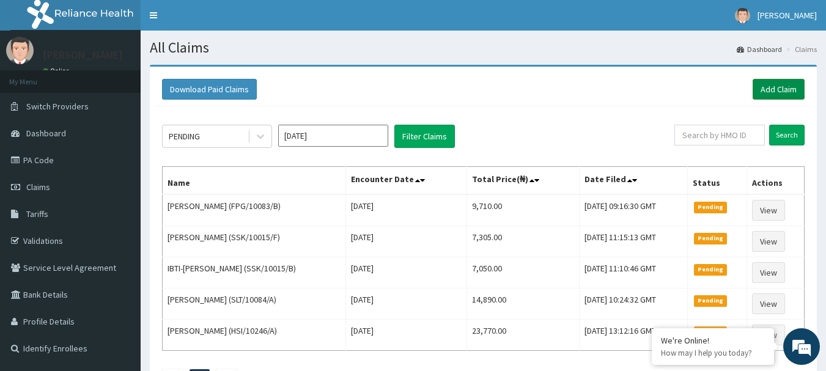
click at [785, 87] on link "Add Claim" at bounding box center [778, 89] width 52 height 21
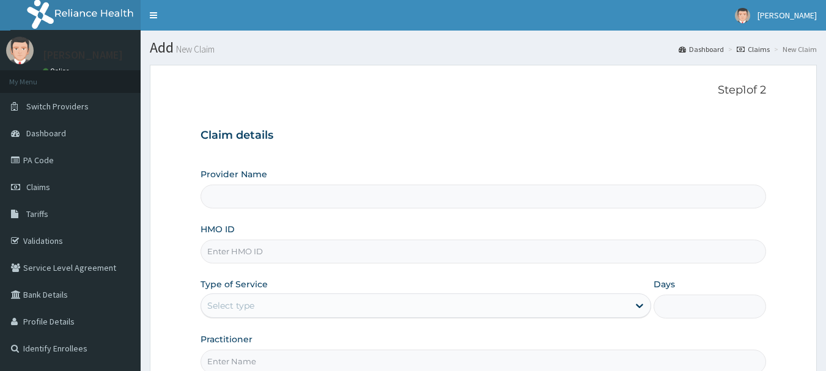
type input "International Clinics And Hospitals Ltd"
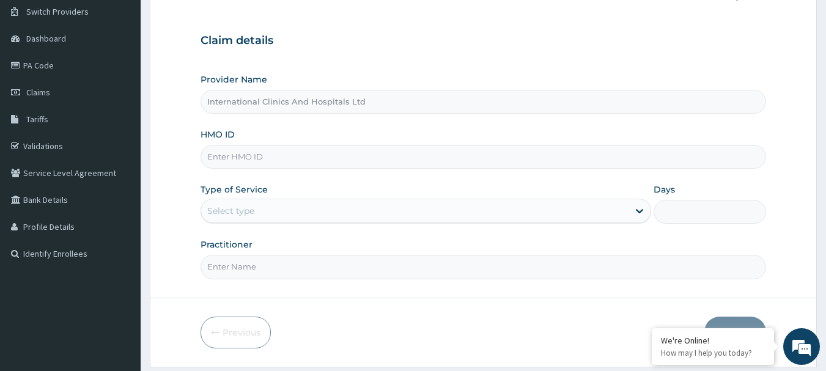
scroll to position [122, 0]
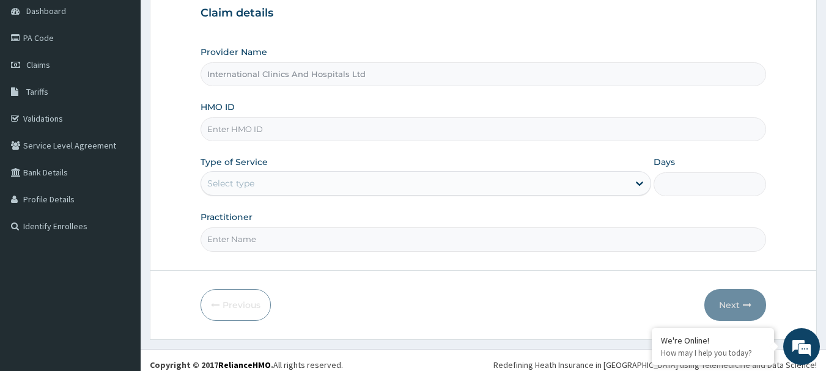
click at [306, 130] on input "HMO ID" at bounding box center [483, 129] width 566 height 24
type input "TTN/10020/A"
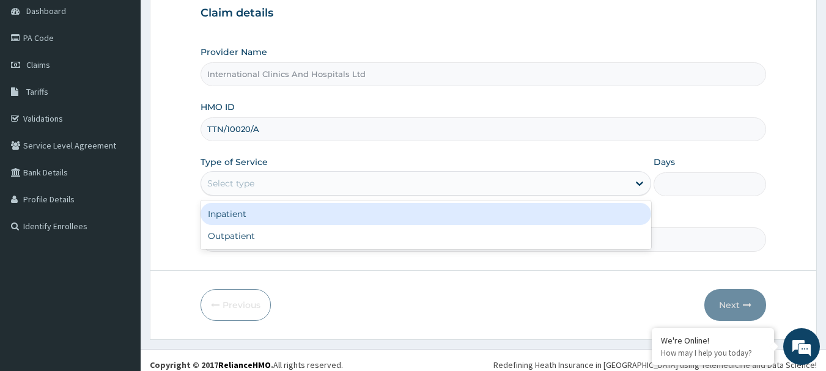
click at [272, 189] on div "Select type" at bounding box center [414, 184] width 427 height 20
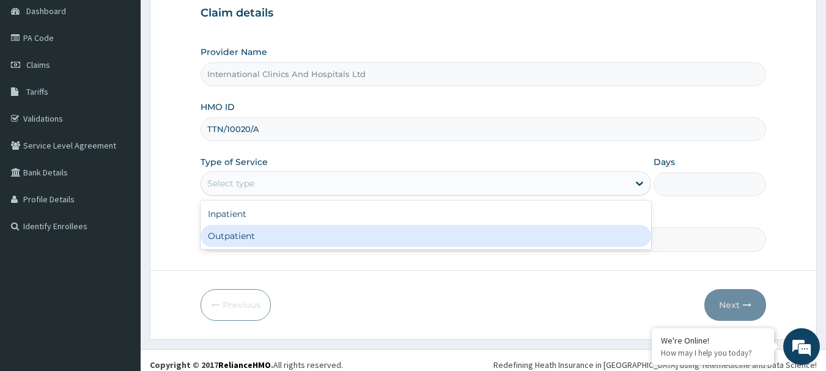
click at [273, 235] on div "Outpatient" at bounding box center [425, 236] width 450 height 22
type input "1"
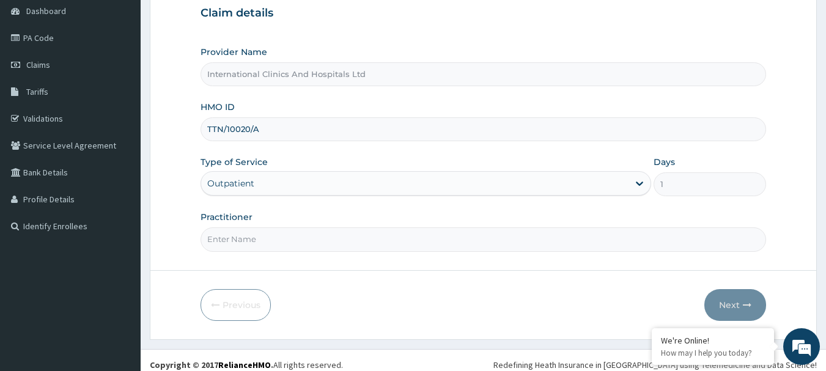
click at [273, 235] on input "Practitioner" at bounding box center [483, 239] width 566 height 24
type input "[PERSON_NAME]"
click at [722, 298] on button "Next" at bounding box center [735, 305] width 62 height 32
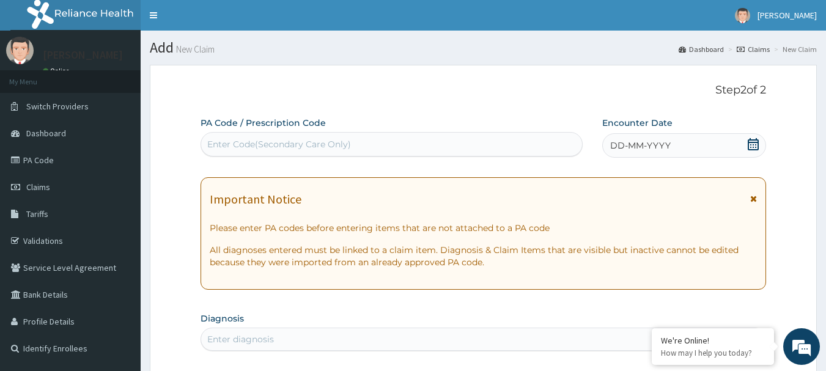
click at [323, 140] on div "Enter Code(Secondary Care Only)" at bounding box center [279, 144] width 144 height 12
paste input "PA/904059"
type input "PA/904059"
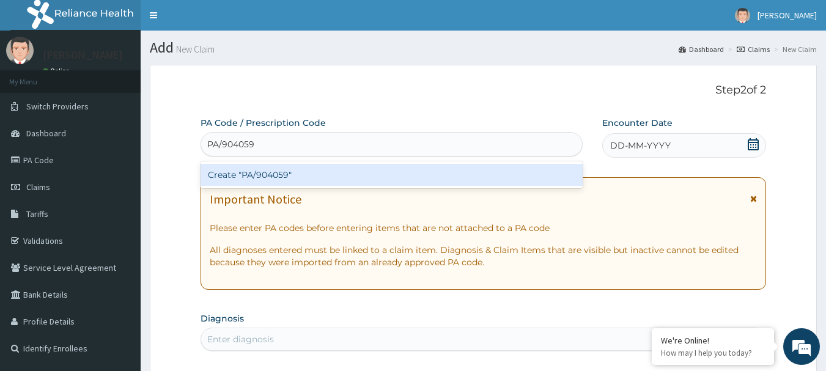
click at [278, 174] on div "Create "PA/904059"" at bounding box center [391, 175] width 383 height 22
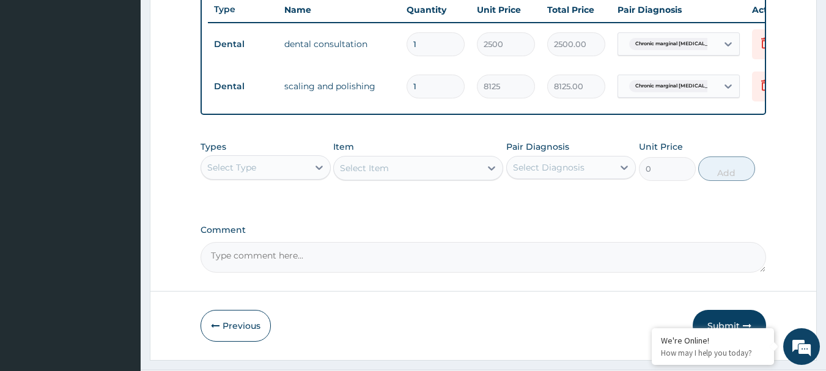
scroll to position [504, 0]
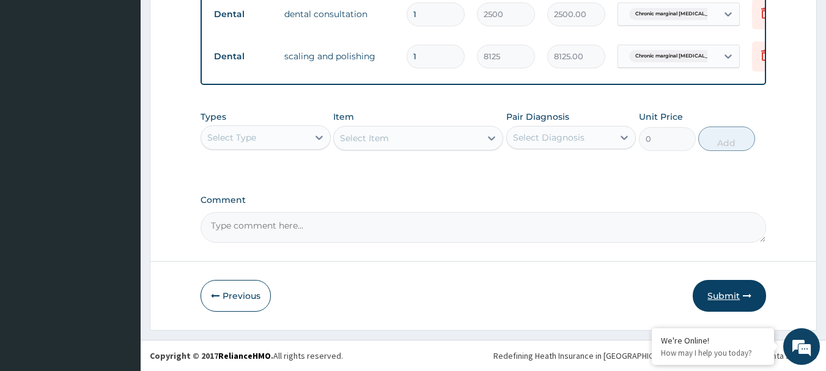
click at [714, 294] on button "Submit" at bounding box center [728, 296] width 73 height 32
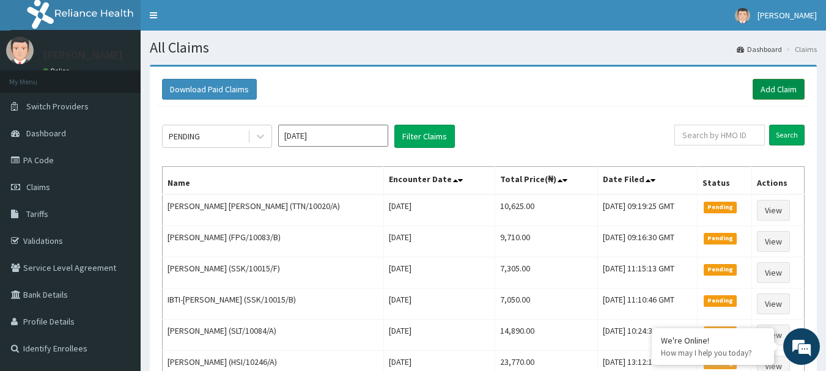
click at [772, 90] on link "Add Claim" at bounding box center [778, 89] width 52 height 21
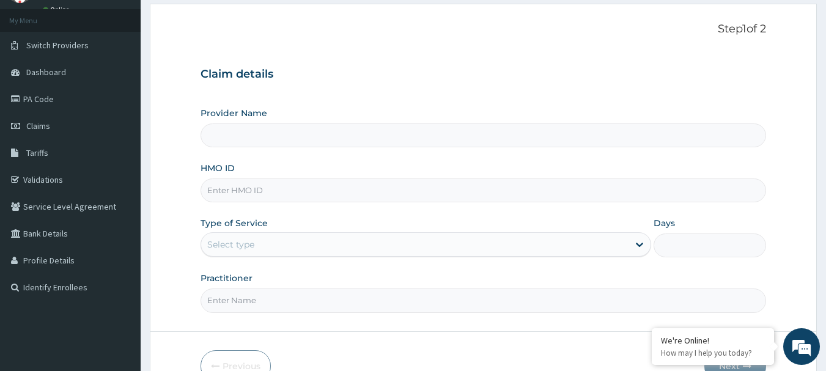
click at [288, 189] on input "HMO ID" at bounding box center [483, 190] width 566 height 24
type input "International Clinics And Hospitals Ltd"
paste input "PA/904059"
type input "P"
type input "T"
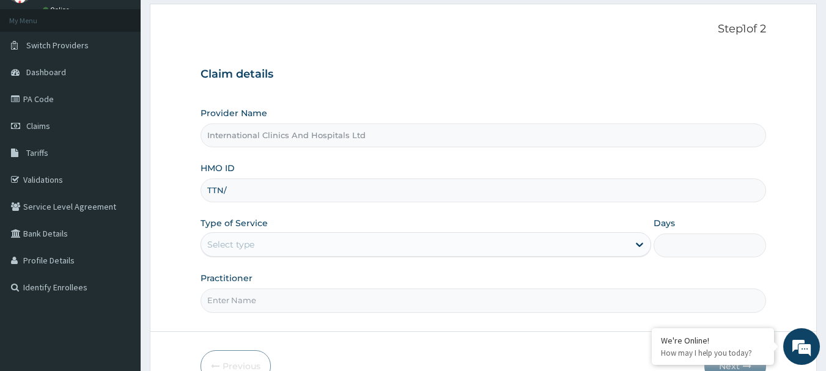
click at [269, 195] on input "TTN/" at bounding box center [483, 190] width 566 height 24
type input "TTN/10020/C"
click at [281, 238] on div "Select type" at bounding box center [414, 245] width 427 height 20
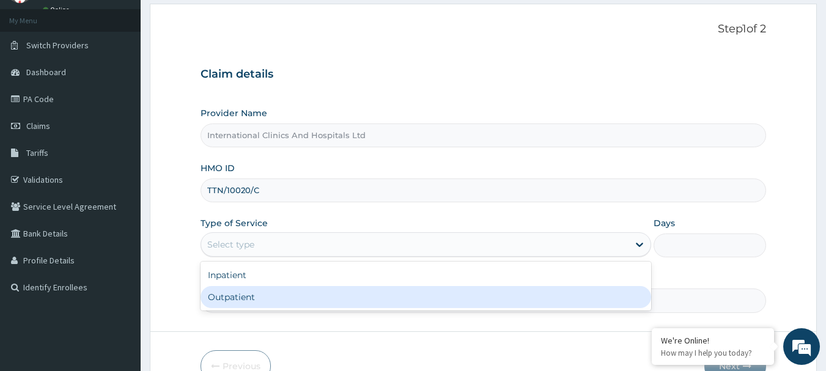
click at [280, 298] on div "Outpatient" at bounding box center [425, 297] width 450 height 22
type input "1"
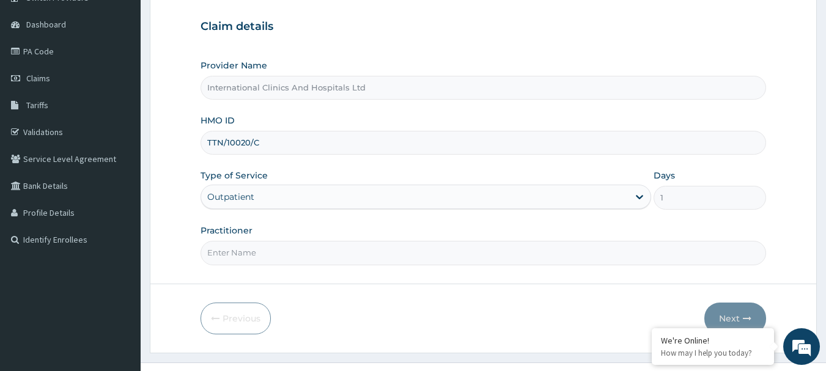
scroll to position [122, 0]
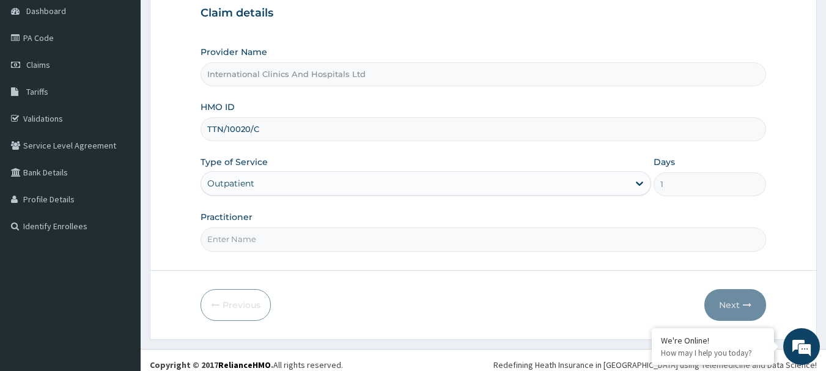
click at [297, 241] on input "Practitioner" at bounding box center [483, 239] width 566 height 24
type input "[PERSON_NAME]"
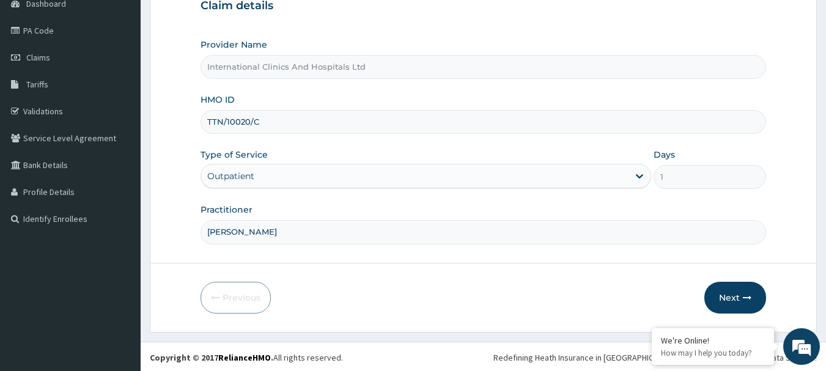
scroll to position [131, 0]
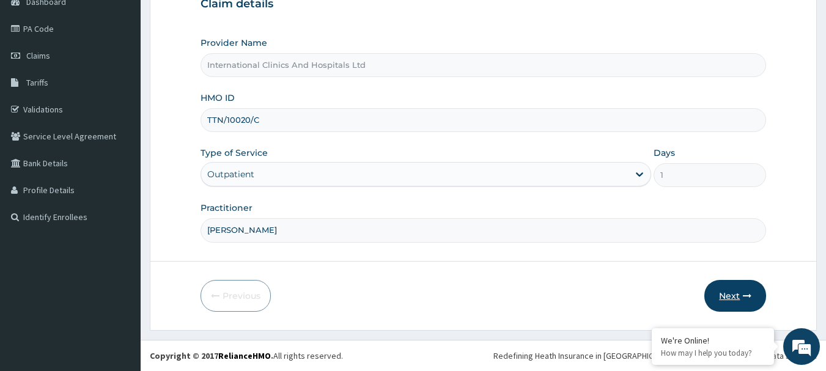
click at [717, 298] on button "Next" at bounding box center [735, 296] width 62 height 32
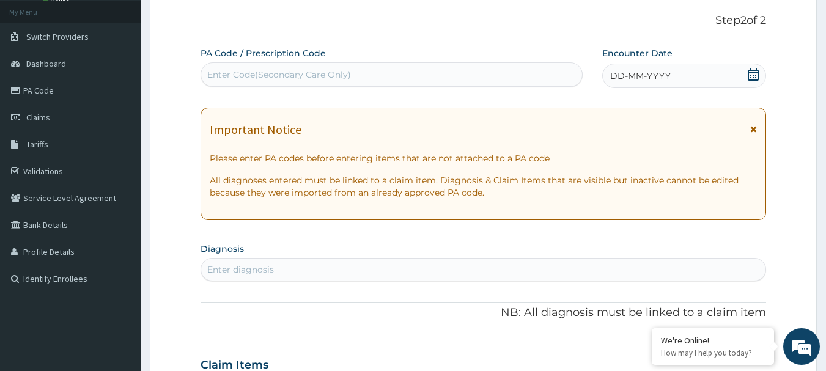
scroll to position [0, 0]
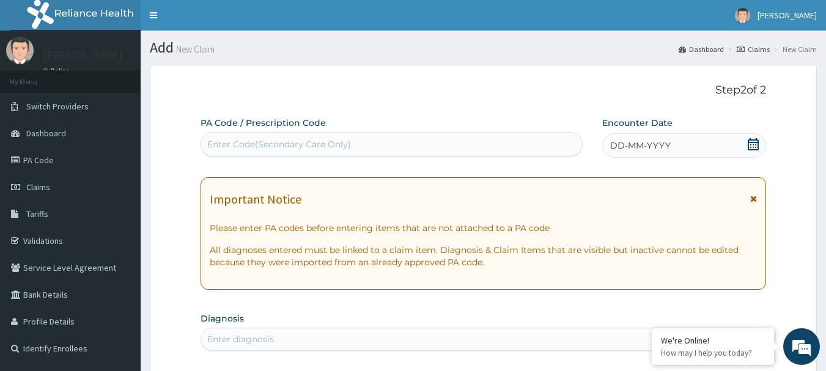
click at [419, 137] on div "Enter Code(Secondary Care Only)" at bounding box center [391, 144] width 381 height 20
click at [651, 142] on span "DD-MM-YYYY" at bounding box center [640, 145] width 61 height 12
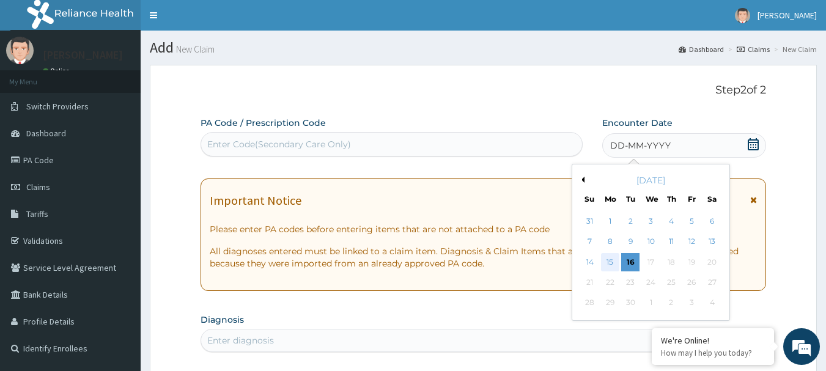
click at [606, 261] on div "15" at bounding box center [610, 262] width 18 height 18
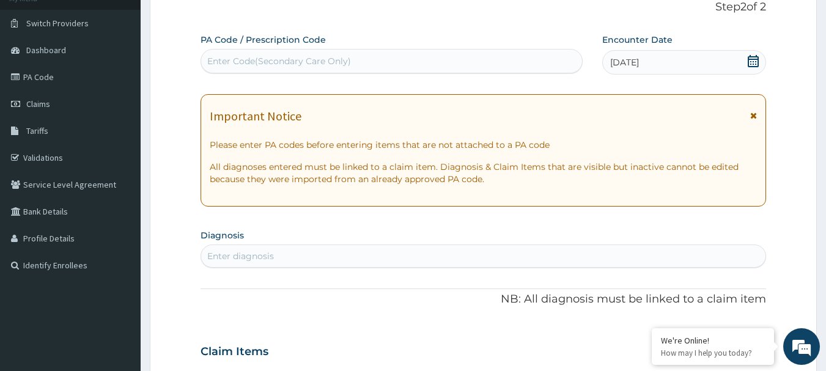
scroll to position [122, 0]
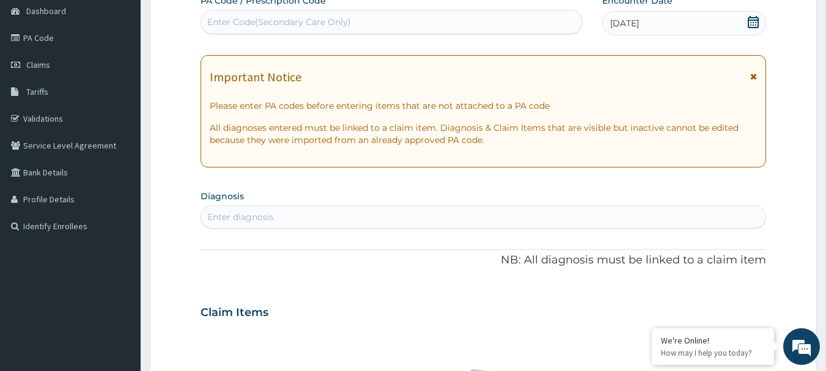
click at [380, 219] on div "Enter diagnosis" at bounding box center [483, 217] width 565 height 20
type input "[MEDICAL_DATA]"
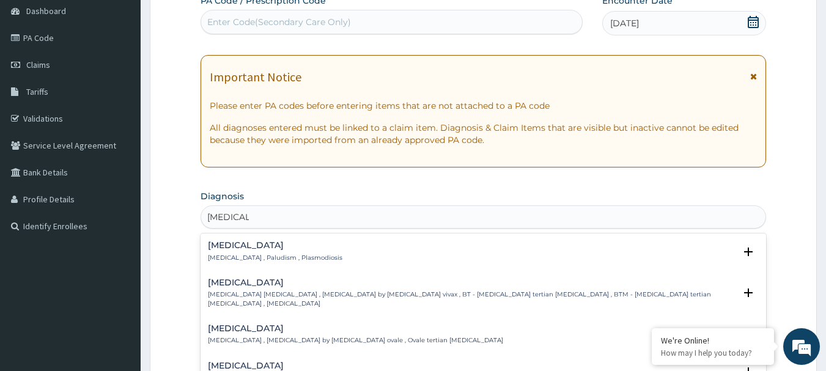
click at [245, 259] on p "Malaria , Paludism , Plasmodiosis" at bounding box center [275, 258] width 134 height 9
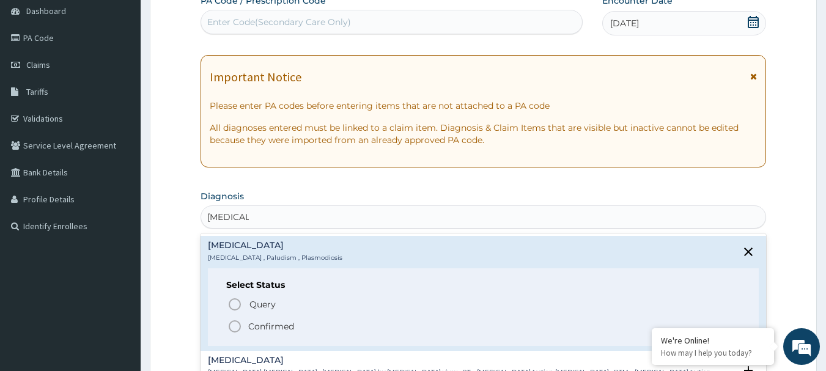
click at [230, 330] on icon "status option filled" at bounding box center [234, 326] width 15 height 15
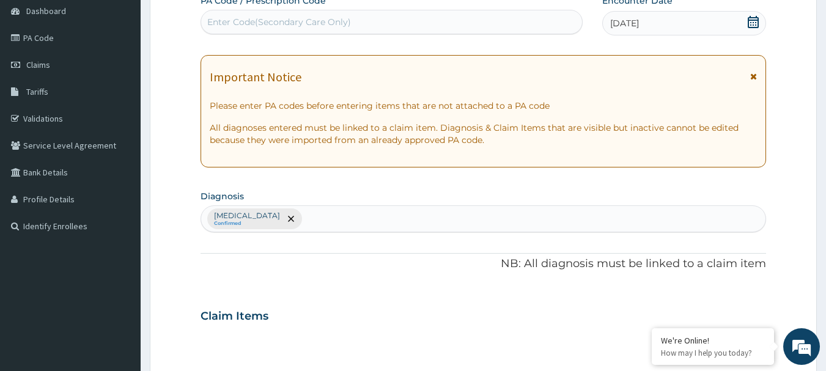
click at [233, 329] on div "Claim Items" at bounding box center [483, 314] width 566 height 32
click at [284, 215] on div "Malaria Confirmed" at bounding box center [483, 219] width 565 height 26
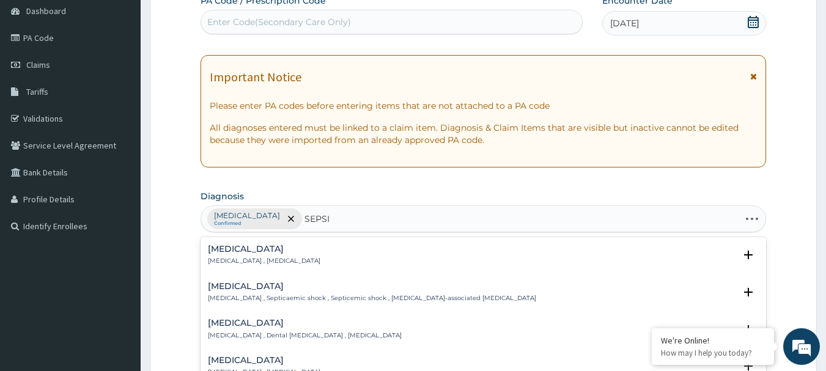
type input "SEPSIS"
click at [221, 259] on p "Systemic infection , Sepsis" at bounding box center [264, 261] width 112 height 9
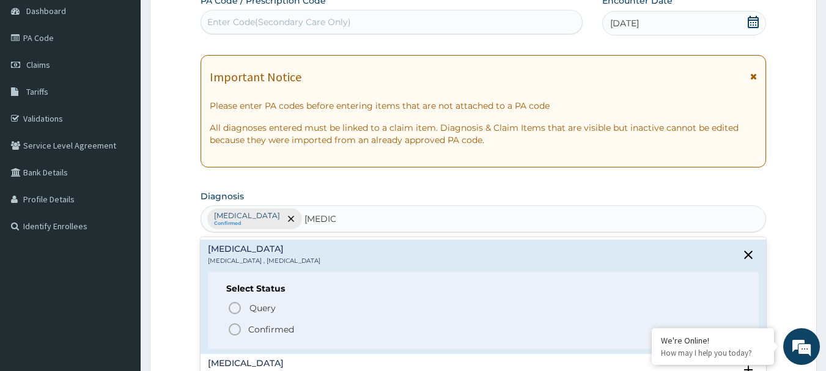
drag, startPoint x: 229, startPoint y: 325, endPoint x: 299, endPoint y: 275, distance: 86.0
click at [230, 323] on icon "status option filled" at bounding box center [234, 329] width 15 height 15
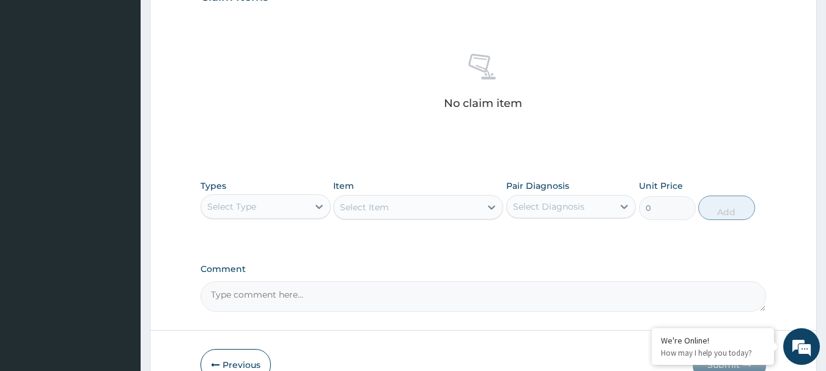
scroll to position [510, 0]
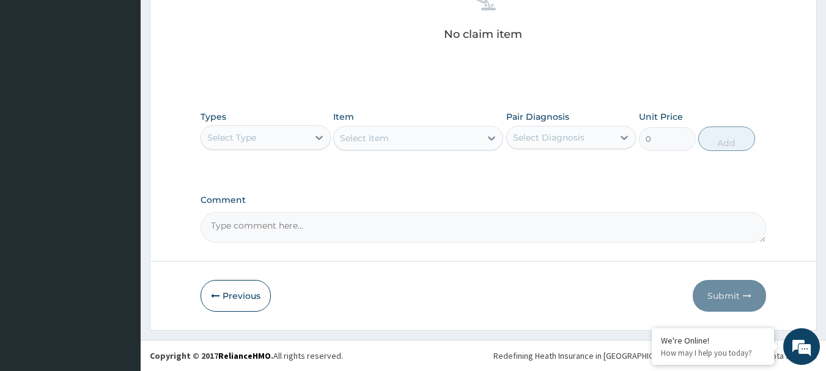
click at [257, 147] on div "Select Type" at bounding box center [254, 138] width 107 height 20
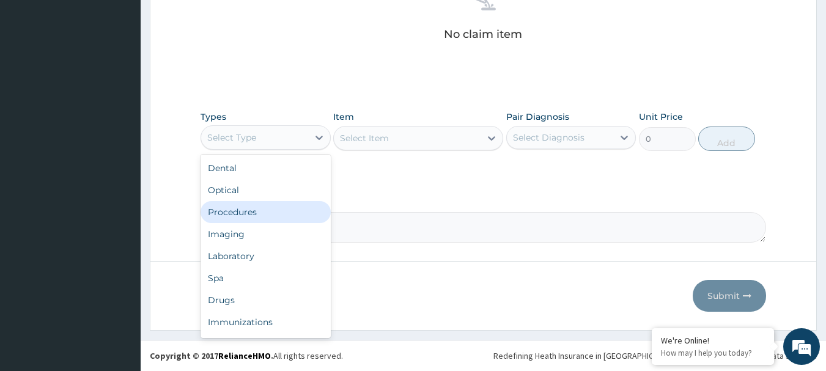
click at [274, 214] on div "Procedures" at bounding box center [265, 212] width 130 height 22
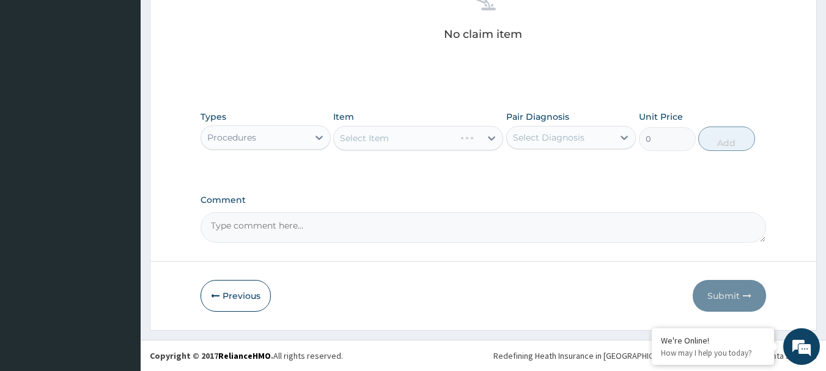
click at [395, 144] on div "Select Item" at bounding box center [418, 138] width 170 height 24
click at [395, 144] on div "Select Item" at bounding box center [407, 138] width 147 height 20
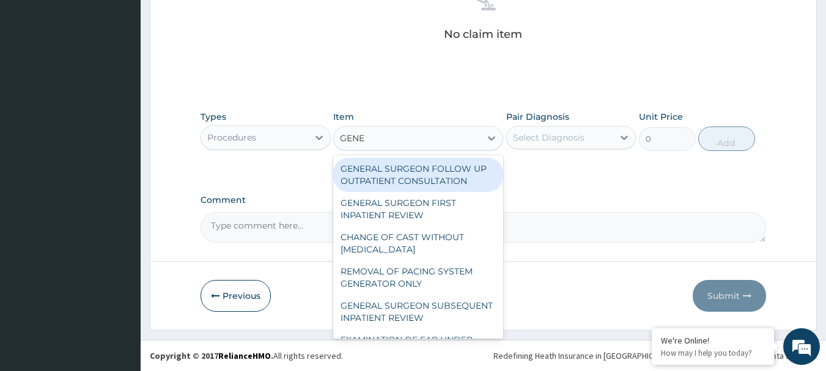
type input "GENER"
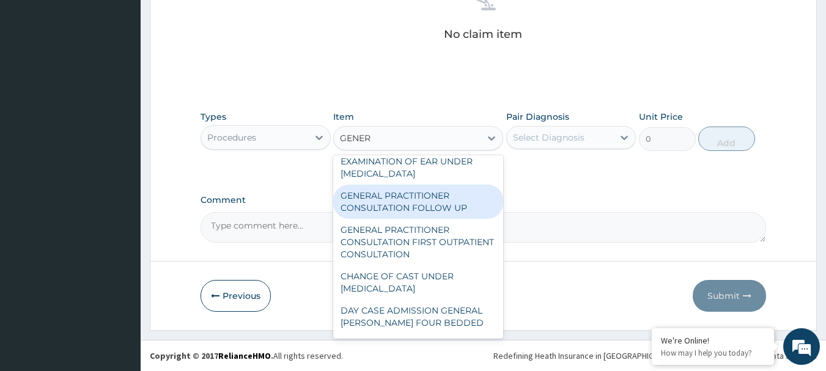
scroll to position [183, 0]
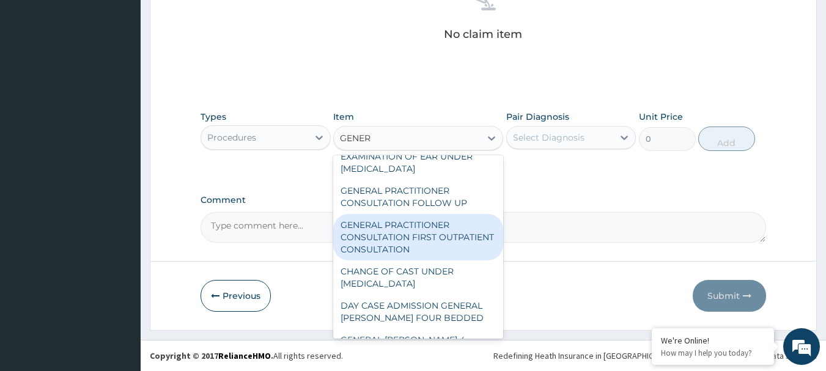
click at [450, 251] on div "GENERAL PRACTITIONER CONSULTATION FIRST OUTPATIENT CONSULTATION" at bounding box center [418, 237] width 170 height 46
type input "3000"
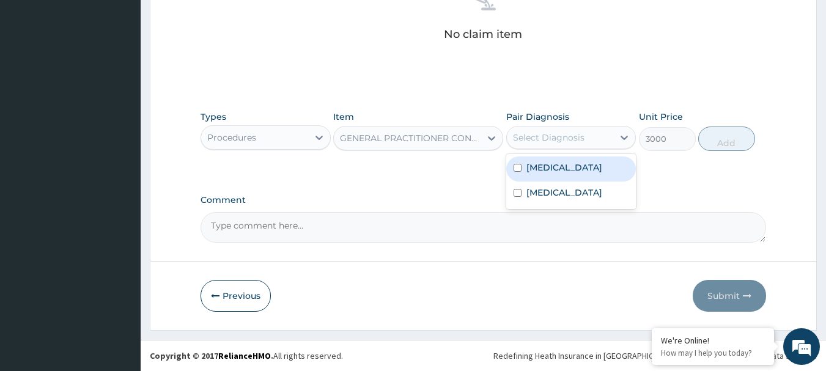
click at [576, 135] on div "Select Diagnosis" at bounding box center [549, 137] width 72 height 12
click at [578, 164] on div "[MEDICAL_DATA]" at bounding box center [571, 168] width 130 height 25
checkbox input "true"
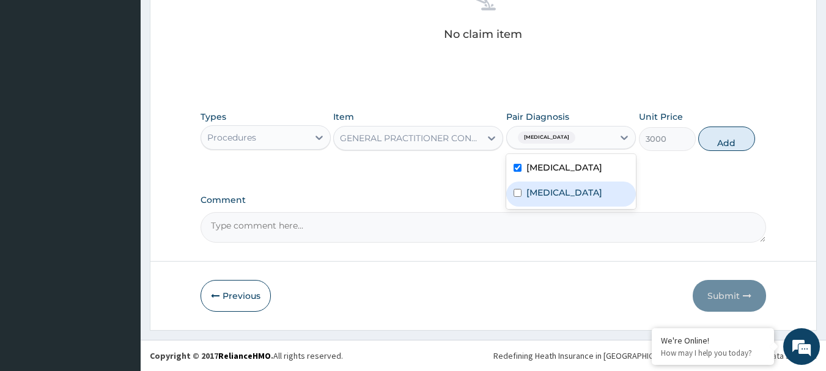
click at [578, 193] on div "[MEDICAL_DATA]" at bounding box center [571, 194] width 130 height 25
checkbox input "true"
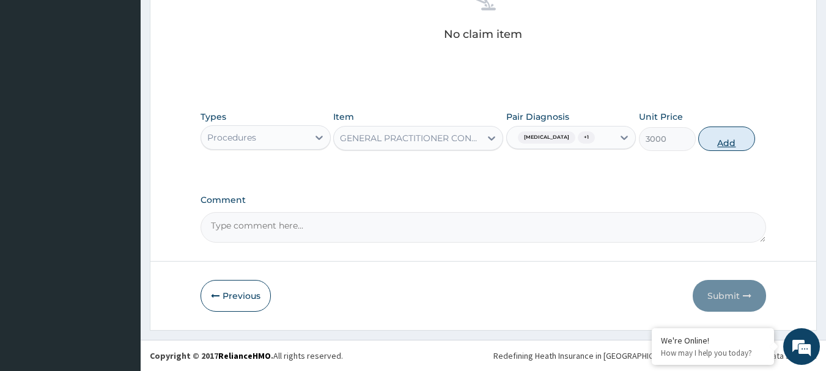
click at [743, 141] on button "Add" at bounding box center [726, 139] width 57 height 24
type input "0"
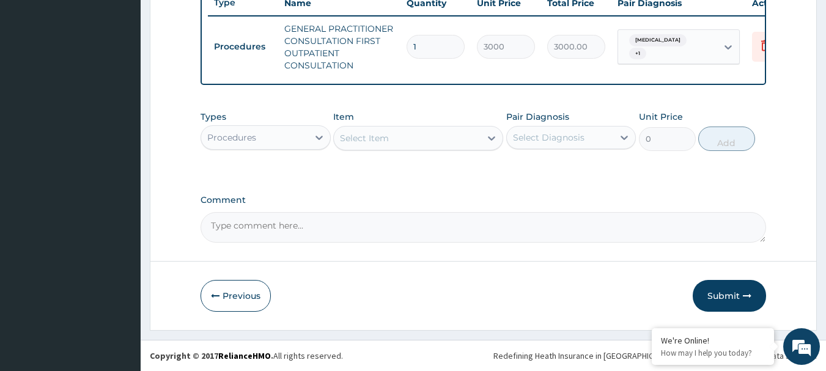
scroll to position [480, 0]
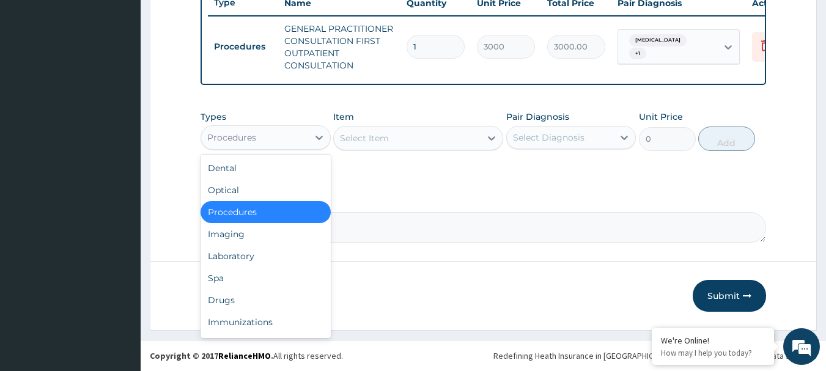
click at [237, 139] on div "Procedures" at bounding box center [231, 137] width 49 height 12
click at [255, 257] on div "Laboratory" at bounding box center [265, 256] width 130 height 22
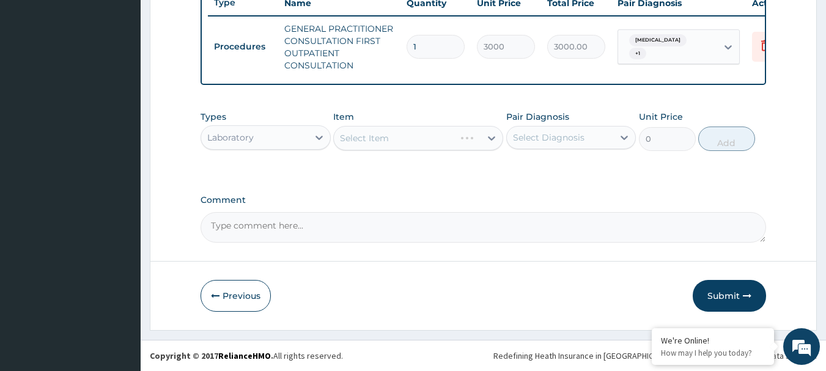
click at [414, 133] on div "Select Item" at bounding box center [418, 138] width 170 height 24
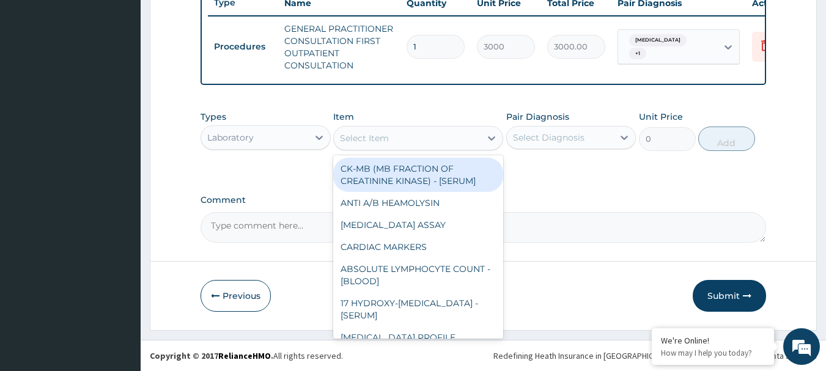
click at [414, 133] on div "Select Item" at bounding box center [407, 138] width 147 height 20
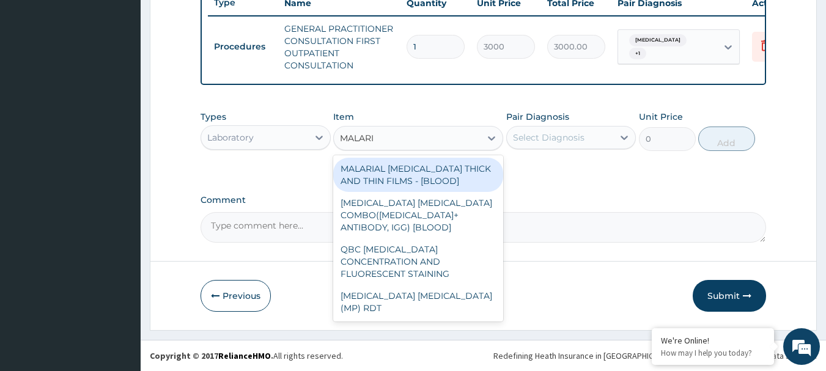
type input "MALARIA"
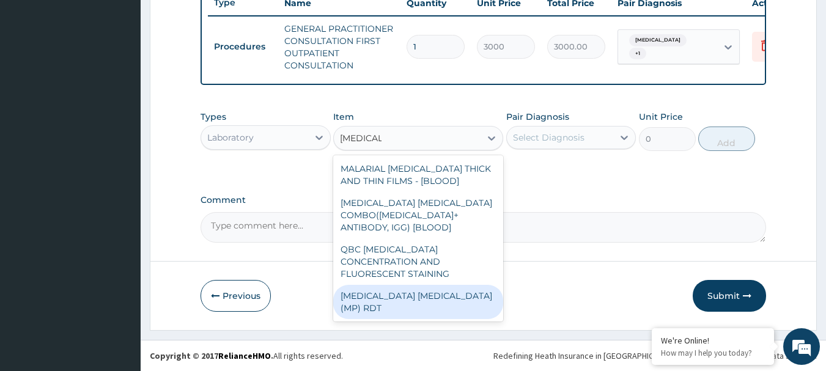
click at [403, 290] on div "[MEDICAL_DATA] [MEDICAL_DATA] (MP) RDT" at bounding box center [418, 302] width 170 height 34
type input "1500"
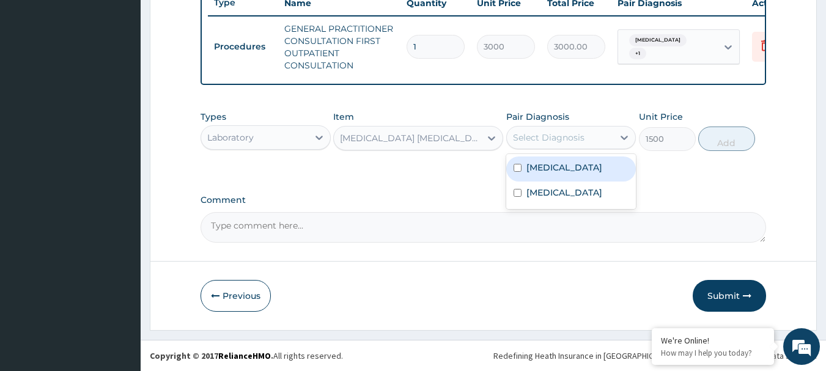
click at [556, 131] on div "Select Diagnosis" at bounding box center [549, 137] width 72 height 12
click at [568, 165] on div "[MEDICAL_DATA]" at bounding box center [571, 168] width 130 height 25
checkbox input "true"
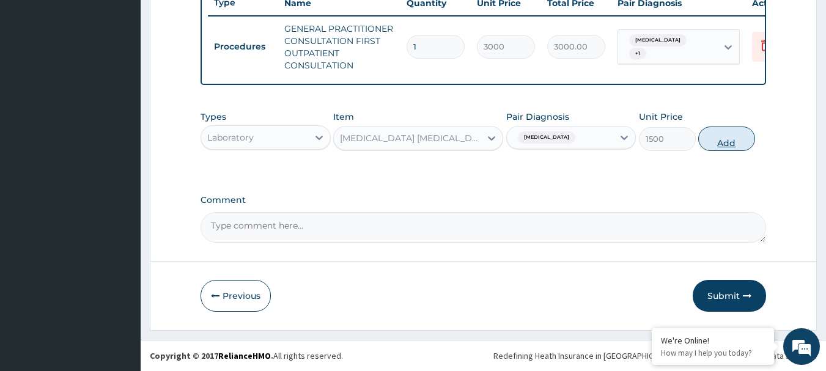
click at [710, 135] on button "Add" at bounding box center [726, 139] width 57 height 24
type input "0"
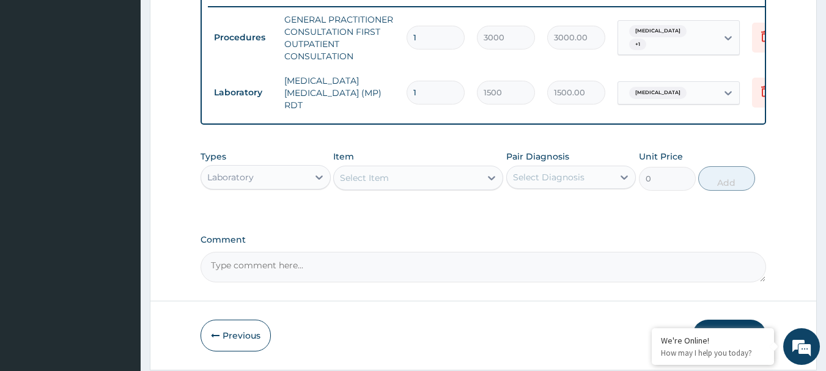
click at [378, 174] on div "Select Item" at bounding box center [364, 178] width 49 height 12
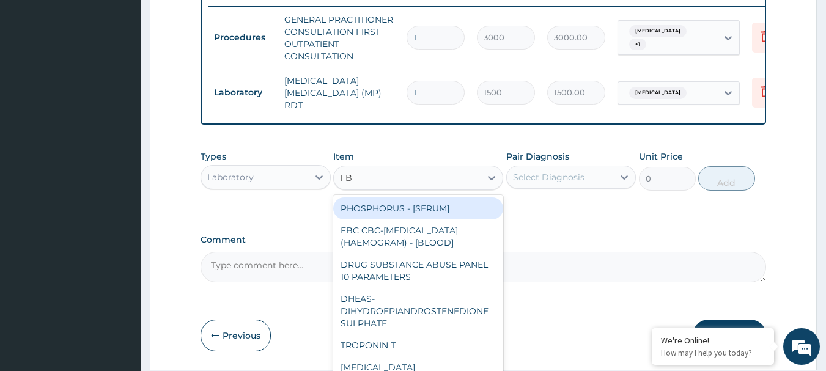
type input "FBC"
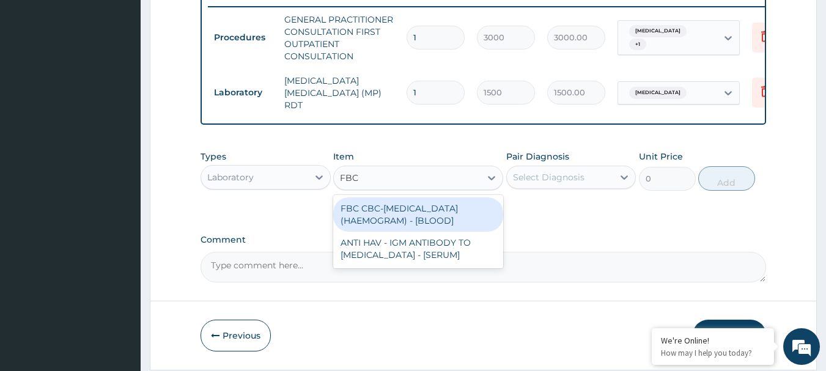
drag, startPoint x: 437, startPoint y: 225, endPoint x: 514, endPoint y: 205, distance: 79.6
click at [437, 224] on div "FBC CBC-[MEDICAL_DATA] (HAEMOGRAM) - [BLOOD]" at bounding box center [418, 214] width 170 height 34
type input "3000"
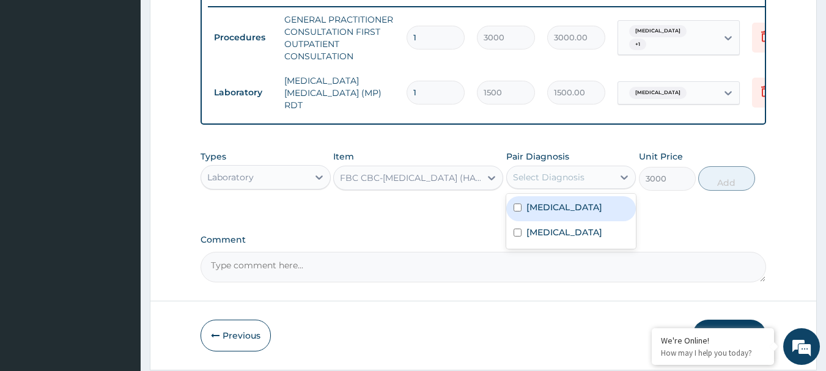
drag, startPoint x: 560, startPoint y: 174, endPoint x: 562, endPoint y: 205, distance: 30.6
click at [560, 181] on div "Select Diagnosis" at bounding box center [549, 177] width 72 height 12
click at [562, 212] on div "[MEDICAL_DATA]" at bounding box center [571, 208] width 130 height 25
checkbox input "true"
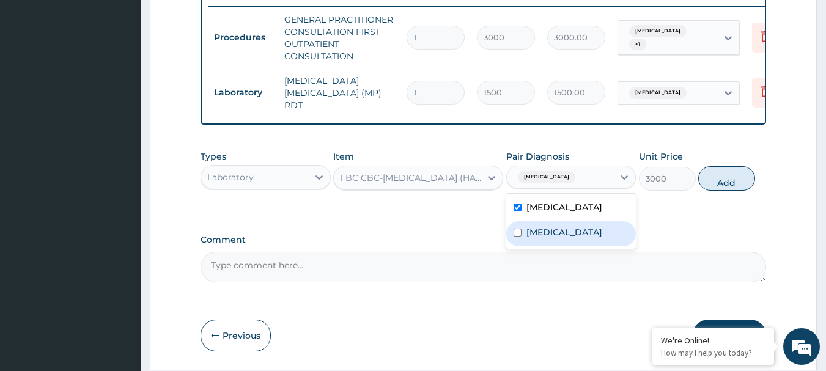
drag, startPoint x: 561, startPoint y: 236, endPoint x: 716, endPoint y: 195, distance: 160.5
click at [572, 229] on div "[MEDICAL_DATA]" at bounding box center [571, 233] width 130 height 25
checkbox input "true"
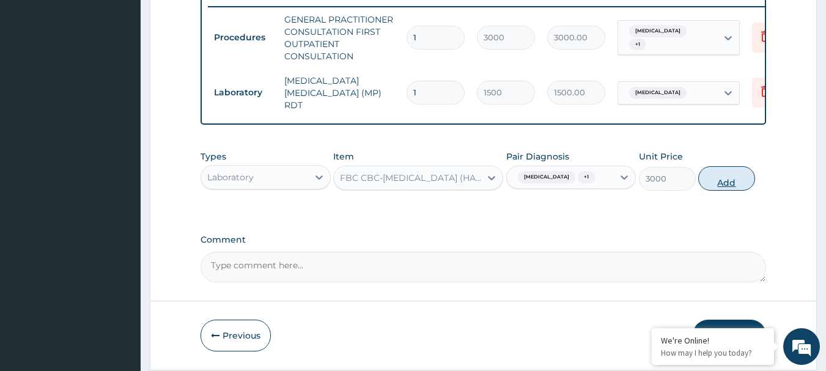
click at [733, 179] on button "Add" at bounding box center [726, 178] width 57 height 24
type input "0"
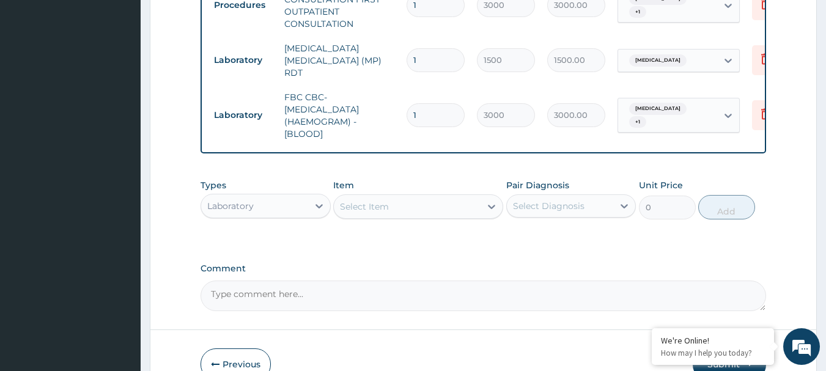
scroll to position [541, 0]
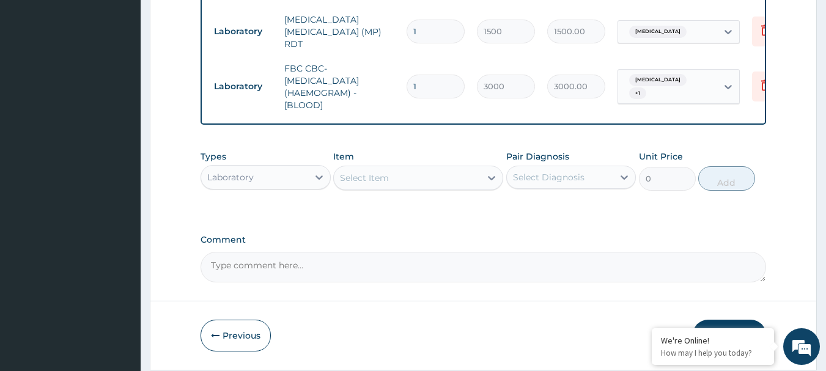
click at [249, 180] on div "Laboratory" at bounding box center [230, 177] width 46 height 12
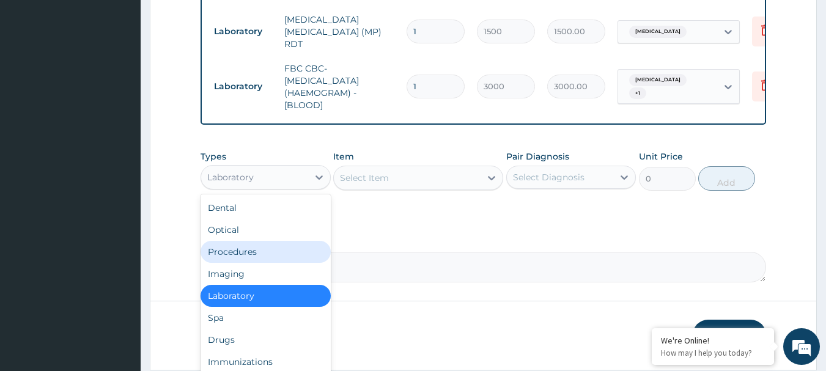
scroll to position [42, 0]
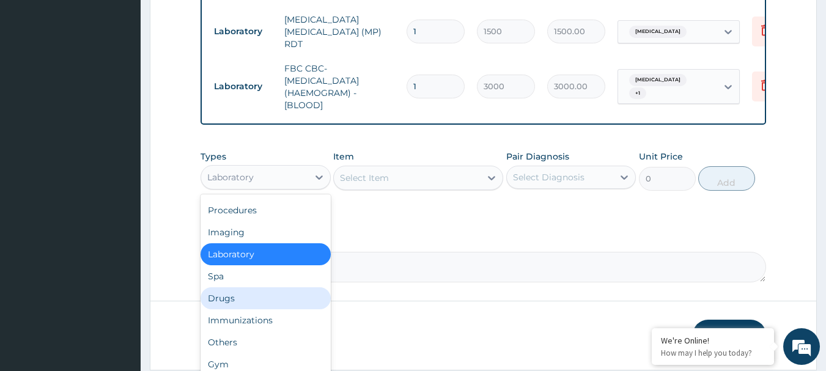
click at [274, 299] on div "Drugs" at bounding box center [265, 298] width 130 height 22
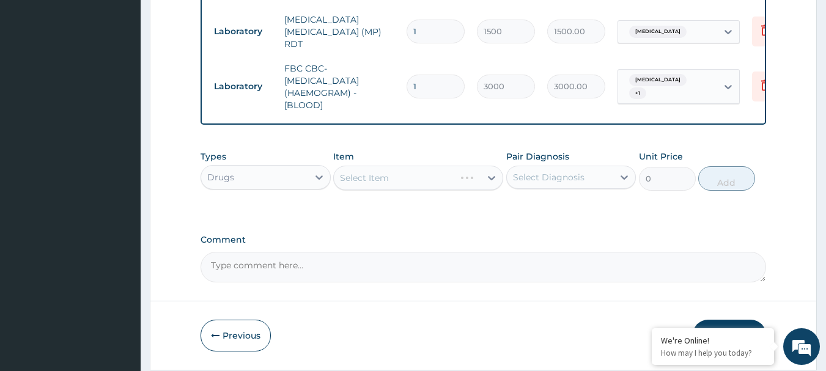
click at [432, 176] on div "Select Item" at bounding box center [418, 178] width 170 height 24
click at [432, 176] on div "Select Item" at bounding box center [407, 178] width 147 height 20
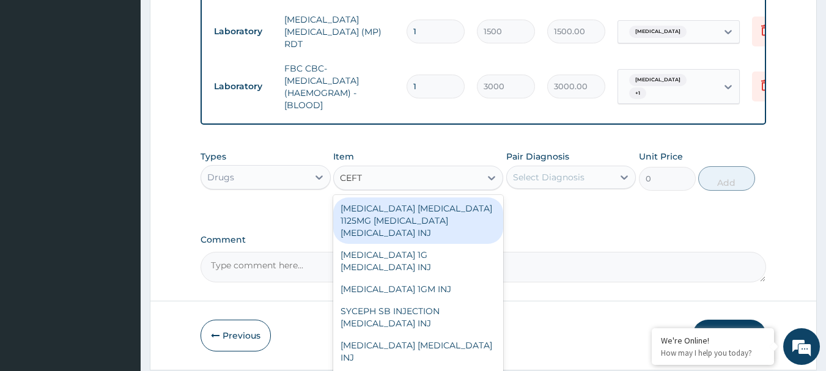
type input "CEFTR"
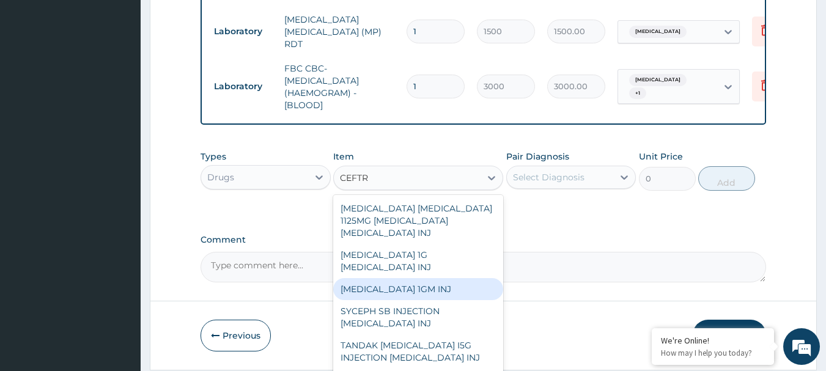
click at [469, 292] on div "CEFTRIAXONE 1GM INJ" at bounding box center [418, 289] width 170 height 22
type input "2000"
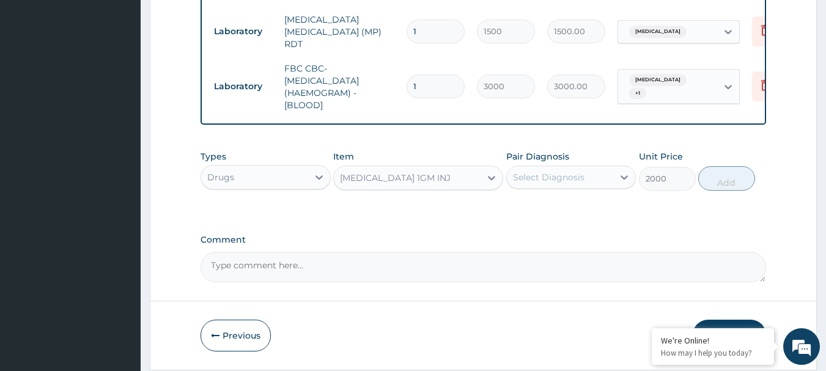
click at [557, 180] on div "Select Diagnosis" at bounding box center [549, 177] width 72 height 12
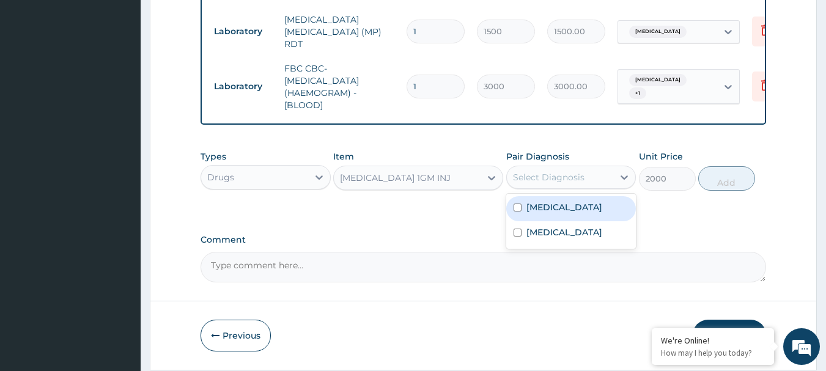
click at [557, 212] on label "Malaria" at bounding box center [564, 207] width 76 height 12
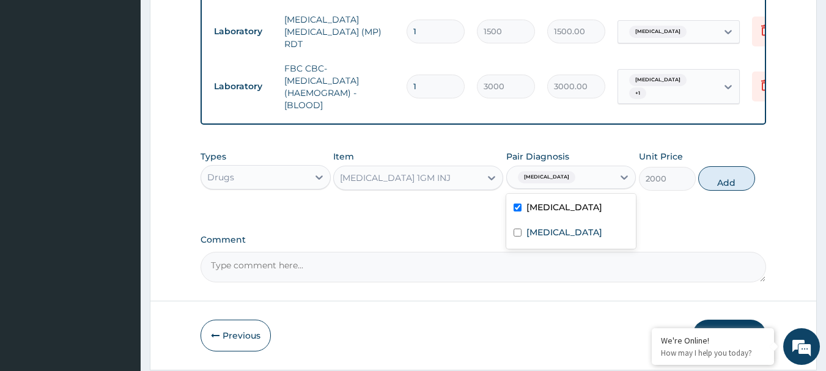
click at [558, 218] on div "Malaria" at bounding box center [571, 208] width 130 height 25
checkbox input "false"
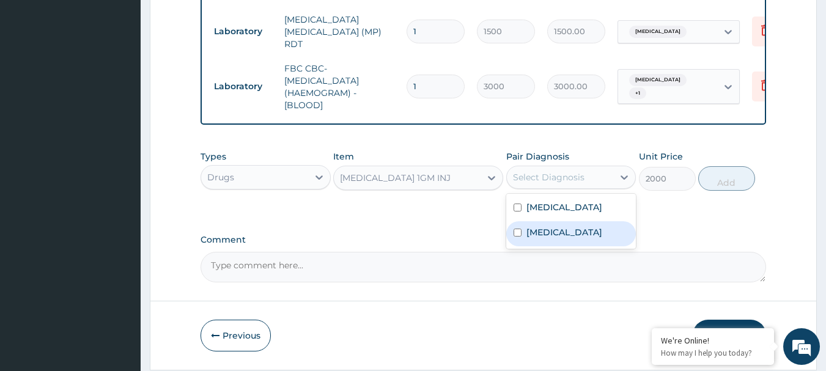
drag, startPoint x: 565, startPoint y: 234, endPoint x: 681, endPoint y: 201, distance: 121.3
click at [568, 233] on div "Sepsis" at bounding box center [571, 233] width 130 height 25
checkbox input "true"
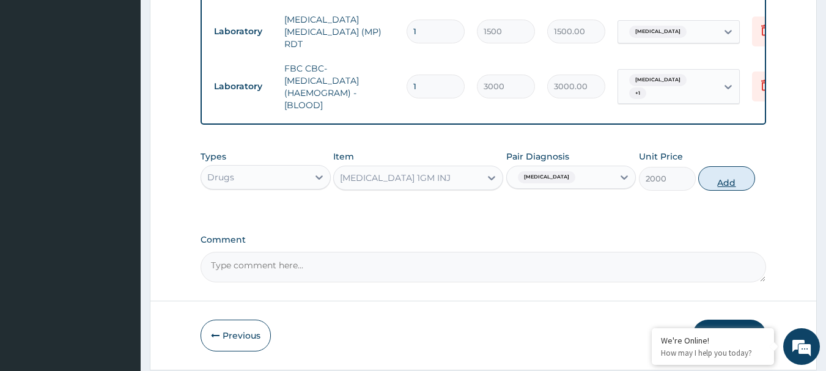
click at [714, 183] on button "Add" at bounding box center [726, 178] width 57 height 24
type input "0"
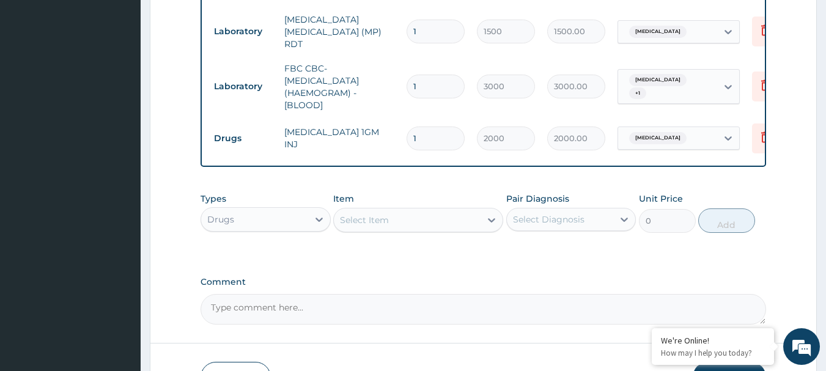
click at [395, 220] on div "Select Item" at bounding box center [407, 220] width 147 height 20
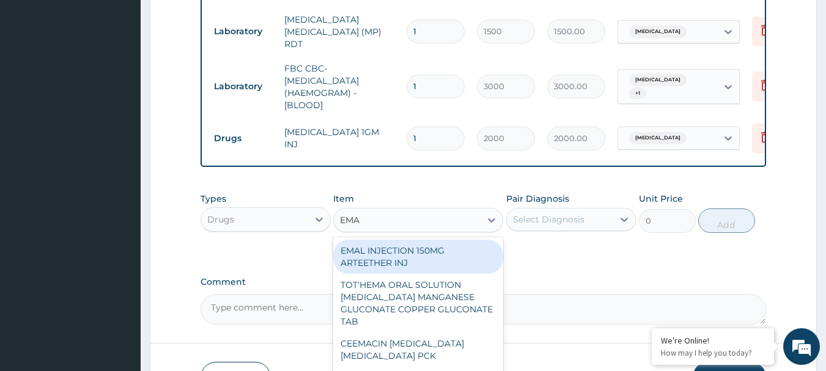
type input "EMAL"
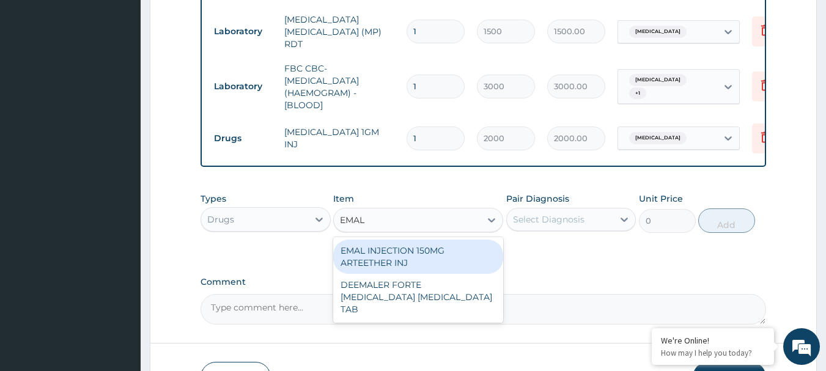
click at [433, 253] on div "EMAL INJECTION 150MG ARTEETHER INJ" at bounding box center [418, 257] width 170 height 34
type input "730"
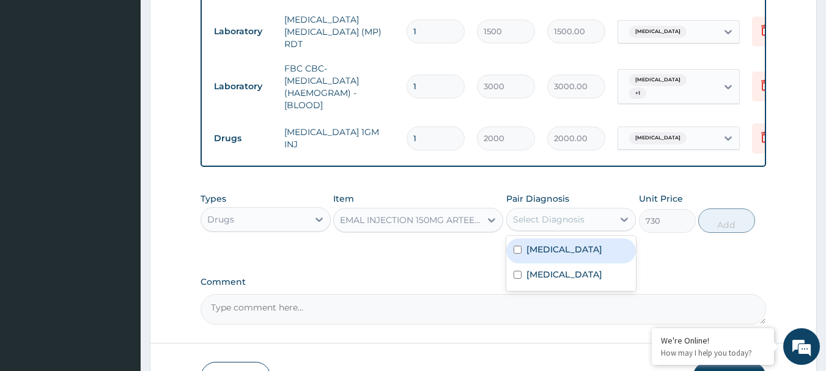
click at [568, 231] on div "Select Diagnosis" at bounding box center [571, 219] width 130 height 23
click at [565, 261] on div "Malaria" at bounding box center [571, 250] width 130 height 25
checkbox input "true"
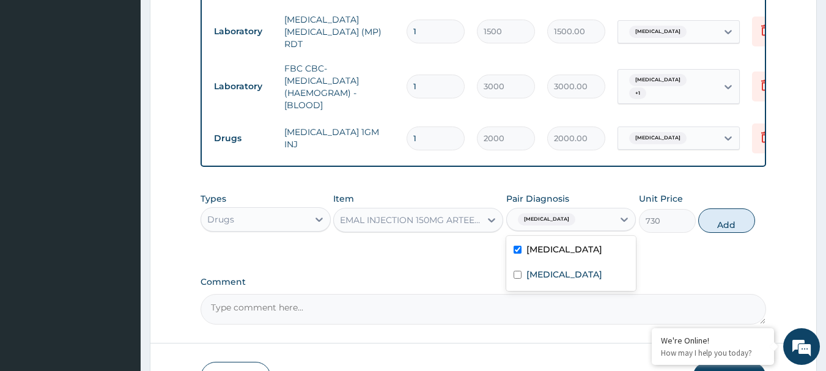
drag, startPoint x: 712, startPoint y: 219, endPoint x: 521, endPoint y: 222, distance: 191.3
click at [711, 219] on button "Add" at bounding box center [726, 220] width 57 height 24
type input "0"
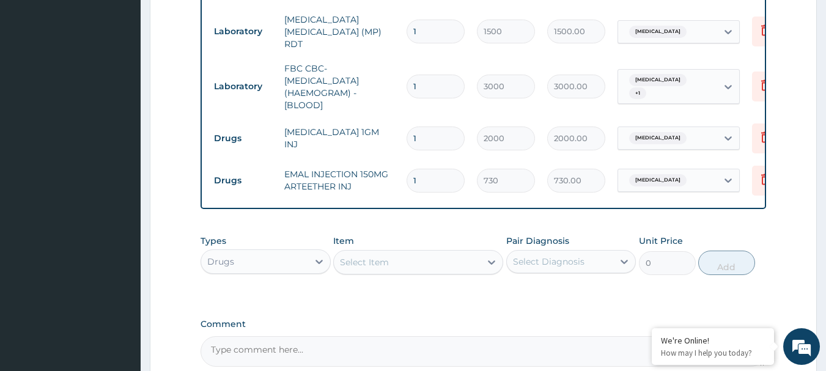
click at [392, 255] on div "Select Item" at bounding box center [407, 262] width 147 height 20
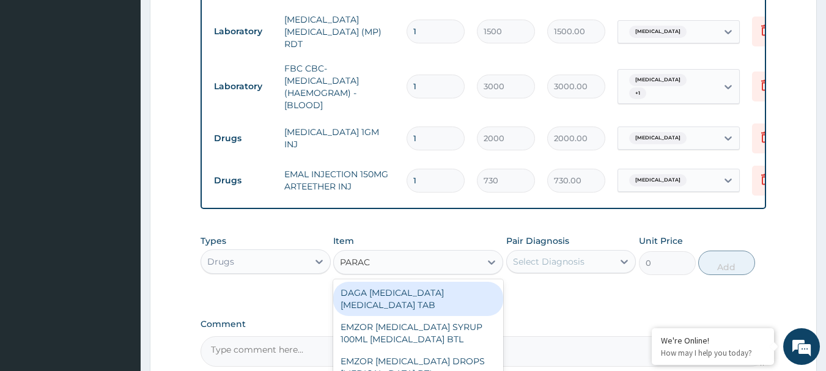
type input "PARACE"
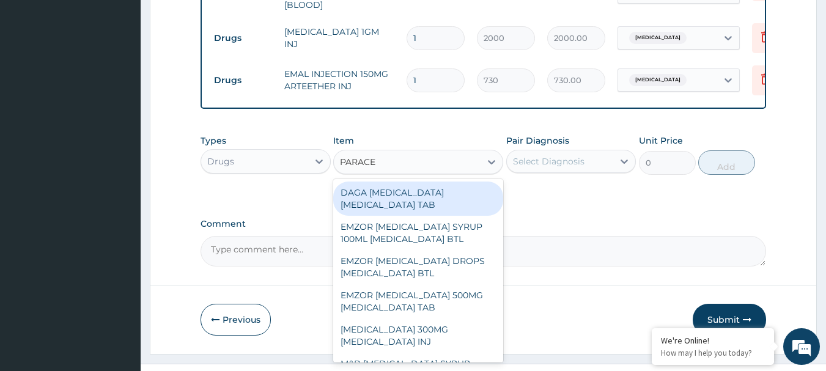
scroll to position [664, 0]
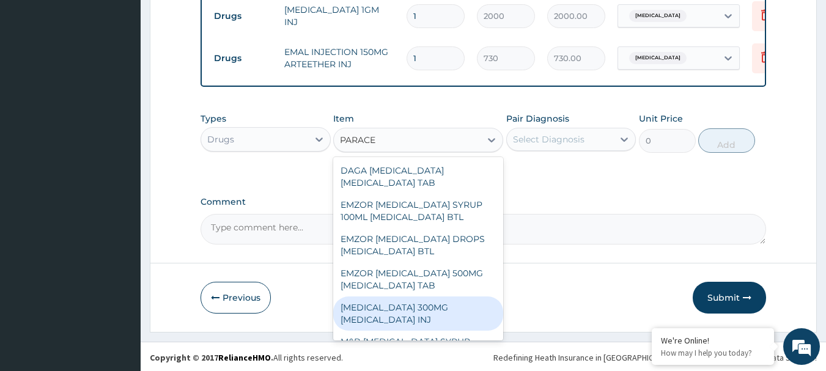
click at [452, 314] on div "PARACETAMOL 300MG ACETAMINOPHEN INJ" at bounding box center [418, 313] width 170 height 34
type input "200"
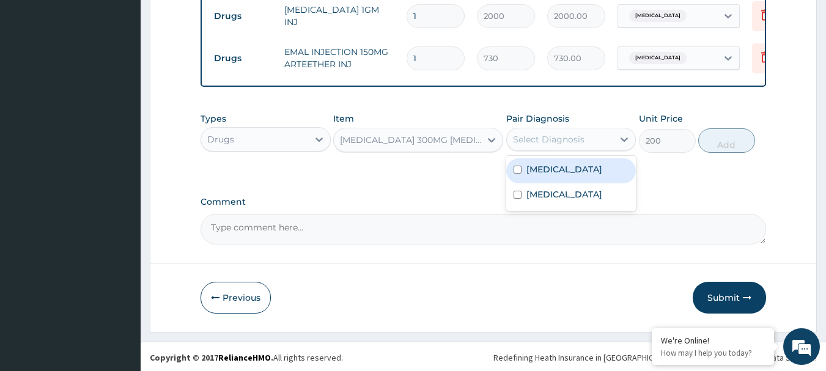
click at [564, 133] on div "Select Diagnosis" at bounding box center [560, 140] width 107 height 20
click at [583, 182] on div "Malaria" at bounding box center [571, 170] width 130 height 25
checkbox input "true"
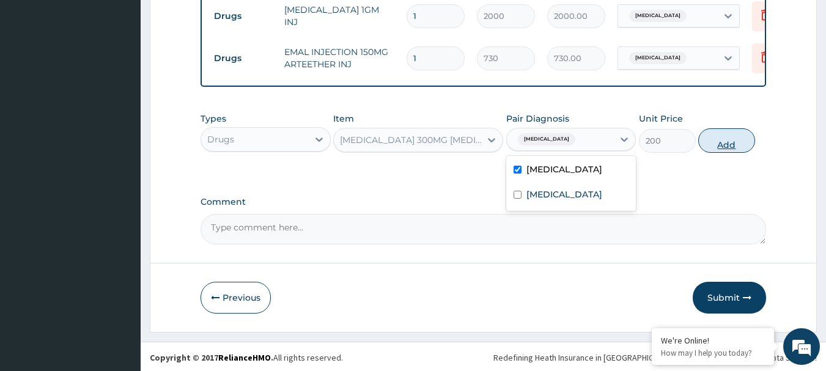
click at [720, 148] on button "Add" at bounding box center [726, 140] width 57 height 24
type input "0"
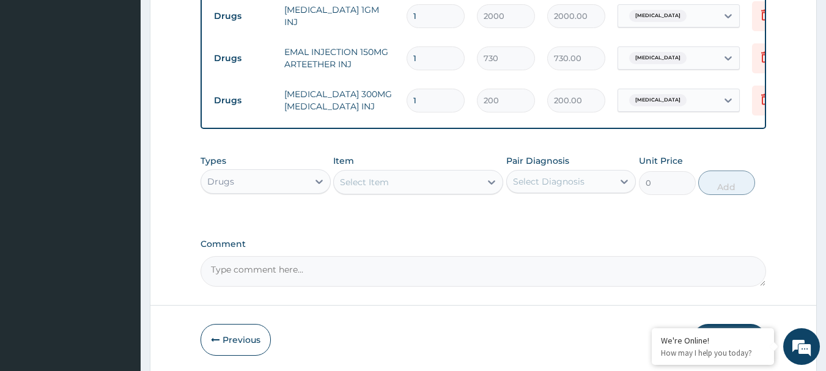
click at [373, 182] on div "Select Item" at bounding box center [364, 182] width 49 height 12
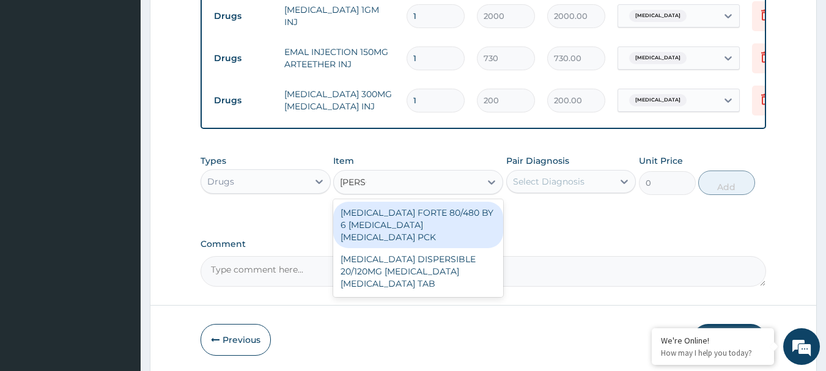
type input "COART"
drag, startPoint x: 399, startPoint y: 226, endPoint x: 537, endPoint y: 196, distance: 141.3
click at [400, 226] on div "COARTEM FORTE 80/480 BY 6 ARTEMETHER LUMEFANTRINE PCK" at bounding box center [418, 225] width 170 height 46
type input "2800"
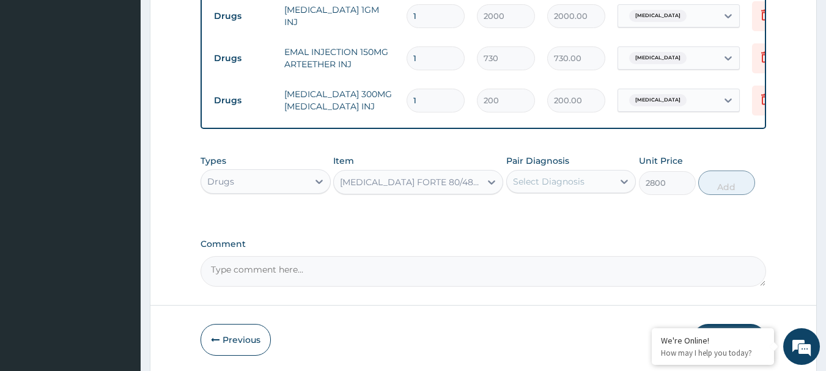
click at [552, 186] on div "Select Diagnosis" at bounding box center [549, 181] width 72 height 12
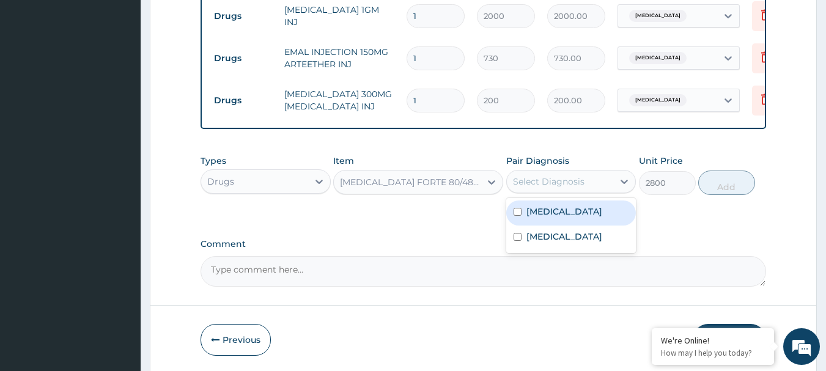
drag, startPoint x: 554, startPoint y: 211, endPoint x: 602, endPoint y: 202, distance: 49.1
click at [555, 211] on label "Malaria" at bounding box center [564, 211] width 76 height 12
checkbox input "true"
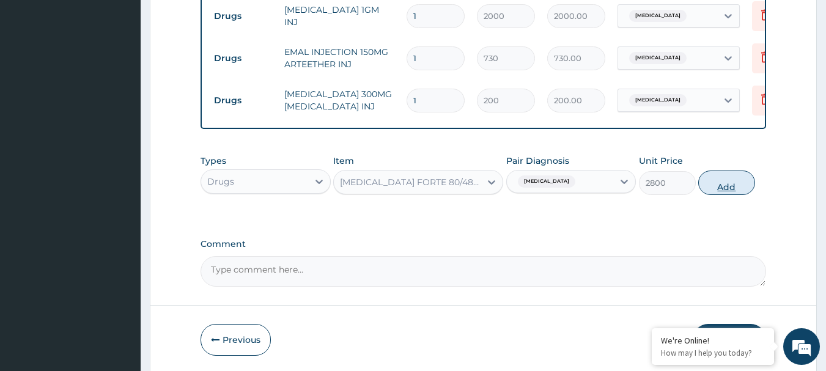
click at [720, 189] on button "Add" at bounding box center [726, 183] width 57 height 24
type input "0"
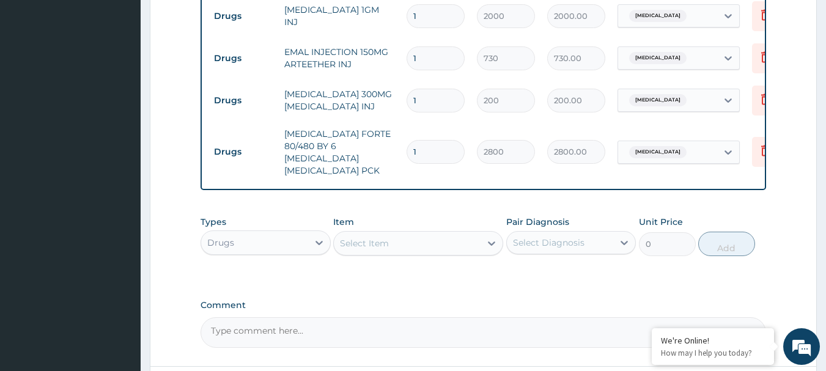
click at [393, 233] on div "Select Item" at bounding box center [407, 243] width 147 height 20
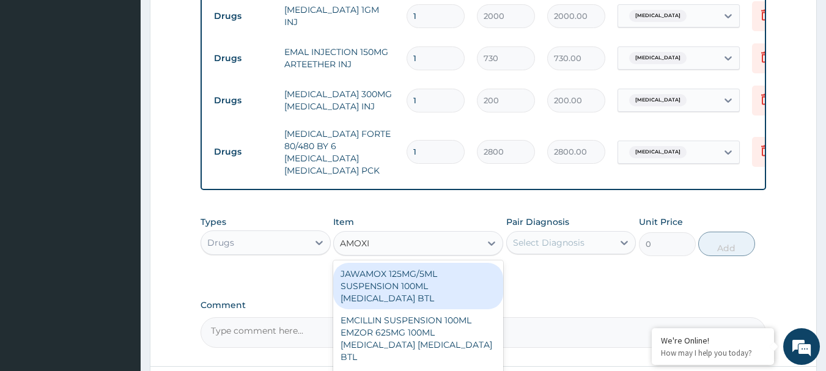
type input "AMOXIL"
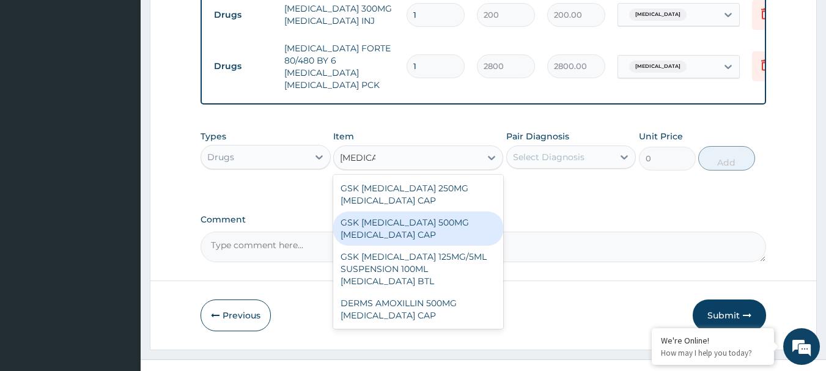
scroll to position [759, 0]
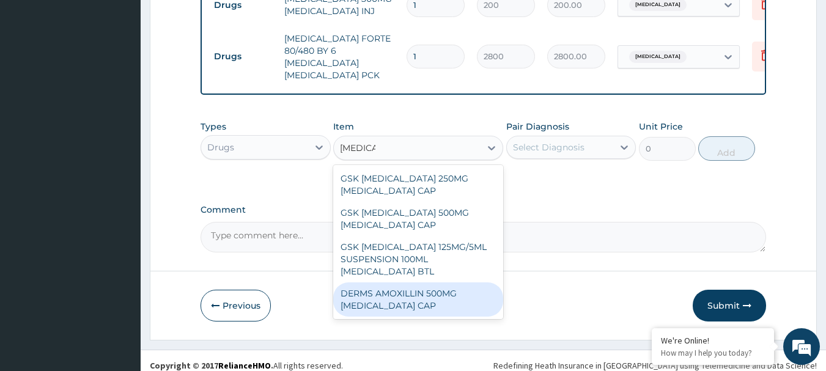
click at [433, 298] on div "DERMS AMOXILLIN 500MG AMOXICILLIN CAP" at bounding box center [418, 299] width 170 height 34
type input "70"
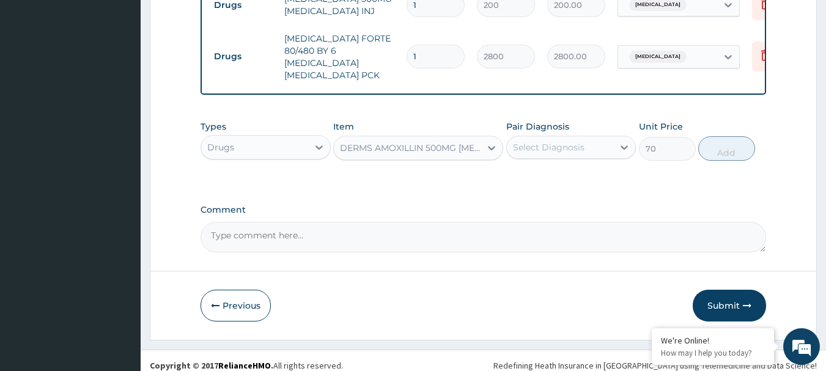
click at [557, 141] on div "Select Diagnosis" at bounding box center [549, 147] width 72 height 12
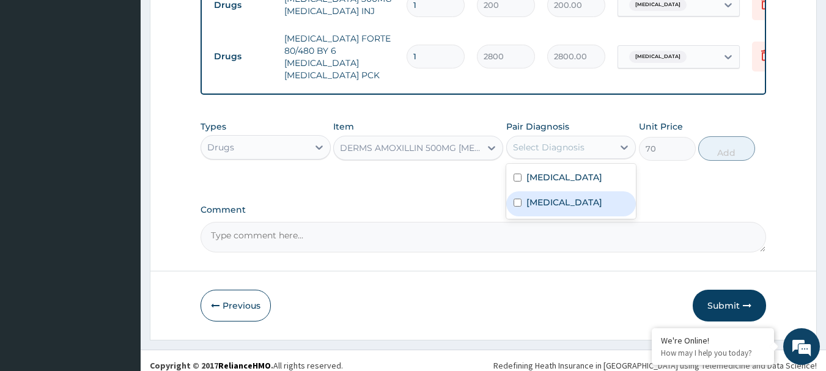
click at [566, 191] on div "Sepsis" at bounding box center [571, 203] width 130 height 25
checkbox input "true"
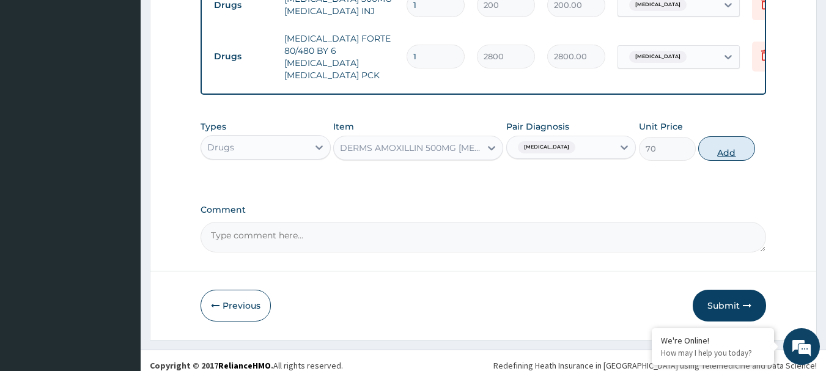
click at [728, 141] on button "Add" at bounding box center [726, 148] width 57 height 24
type input "0"
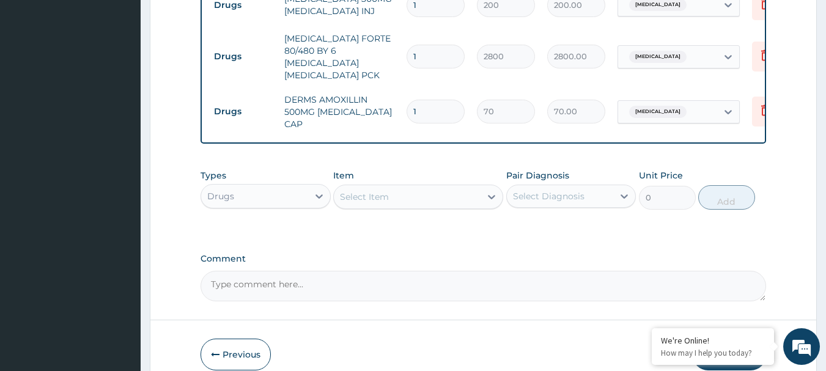
click at [389, 187] on div "Select Item" at bounding box center [407, 197] width 147 height 20
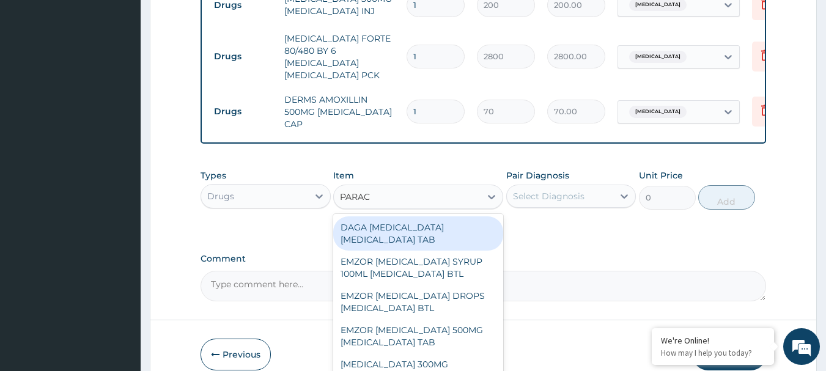
type input "PARACE"
click at [436, 218] on div "DAGA PARACETAMOL ACETAMINOPHEN TAB" at bounding box center [418, 233] width 170 height 34
type input "20"
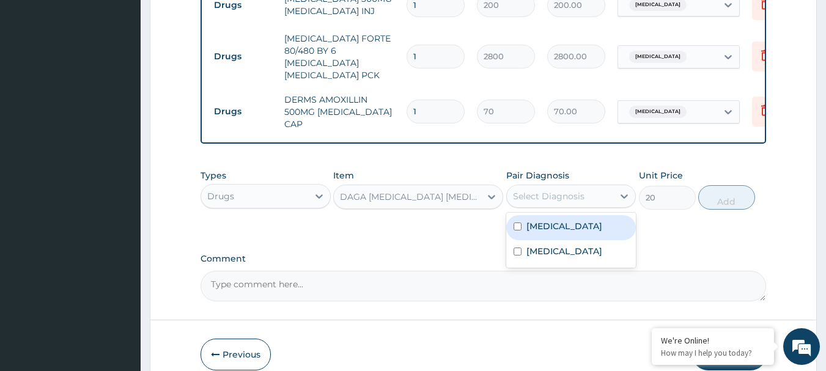
click at [551, 190] on div "Select Diagnosis" at bounding box center [549, 196] width 72 height 12
click at [570, 222] on div "Malaria" at bounding box center [571, 227] width 130 height 25
checkbox input "true"
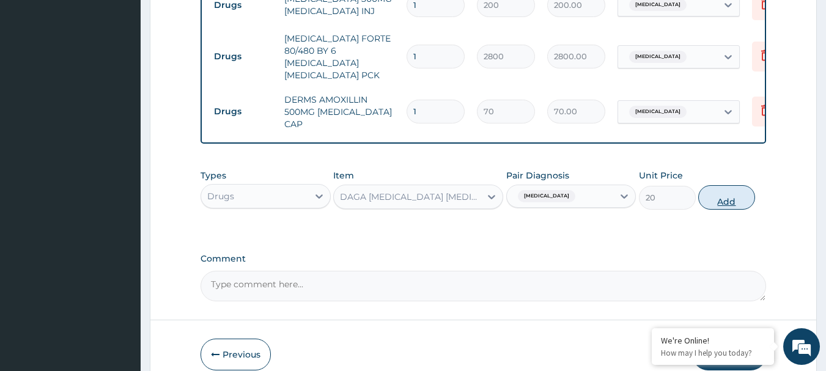
click at [719, 188] on button "Add" at bounding box center [726, 197] width 57 height 24
type input "0"
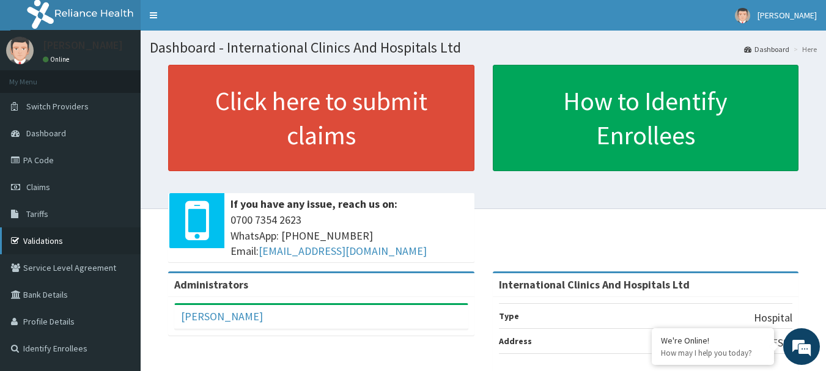
click at [65, 237] on link "Validations" at bounding box center [70, 240] width 141 height 27
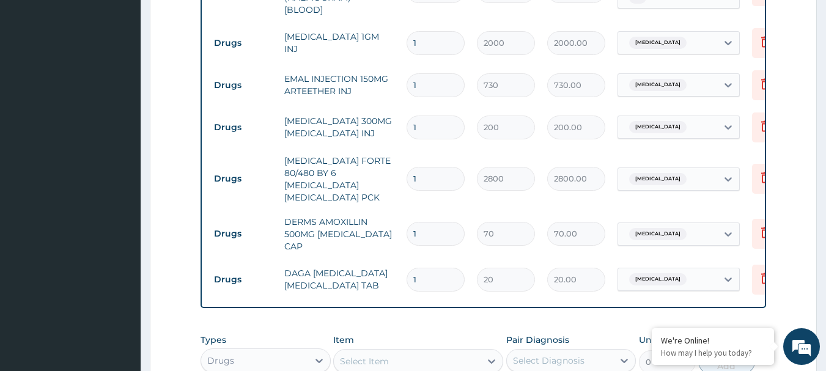
click at [433, 222] on input "1" at bounding box center [435, 234] width 58 height 24
type input "15"
type input "1050.00"
type input "15"
drag, startPoint x: 435, startPoint y: 113, endPoint x: 411, endPoint y: 127, distance: 27.1
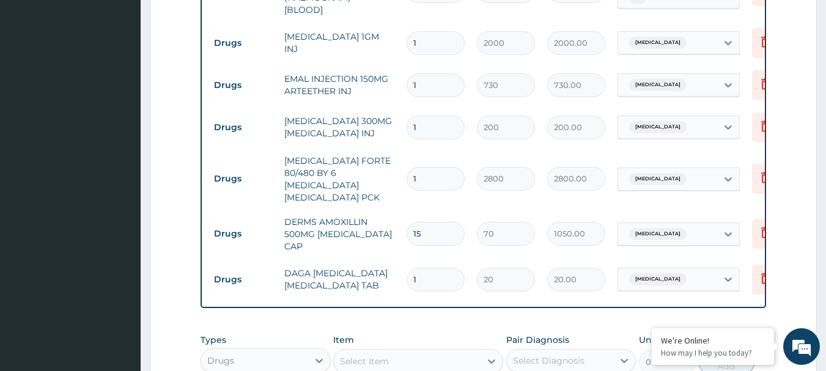
click at [411, 127] on input "1" at bounding box center [435, 128] width 58 height 24
type input "2"
type input "400.00"
type input "2"
drag, startPoint x: 439, startPoint y: 75, endPoint x: 363, endPoint y: 95, distance: 79.0
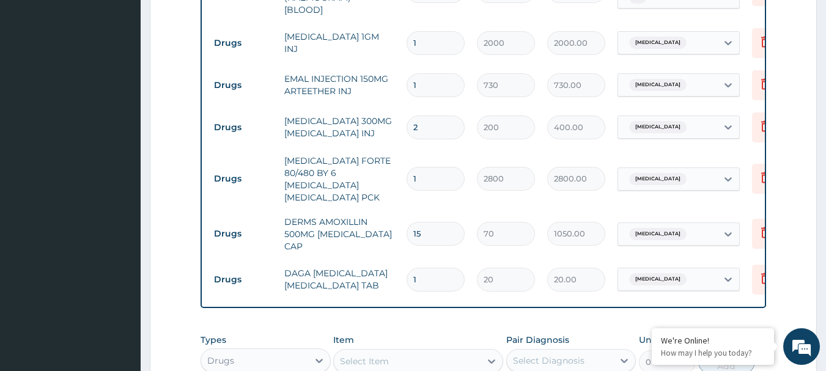
click at [363, 95] on tr "Drugs EMAL INJECTION 150MG ARTEETHER INJ 1 730 730.00 [MEDICAL_DATA] Delete" at bounding box center [507, 85] width 599 height 42
type input "3"
type input "2190.00"
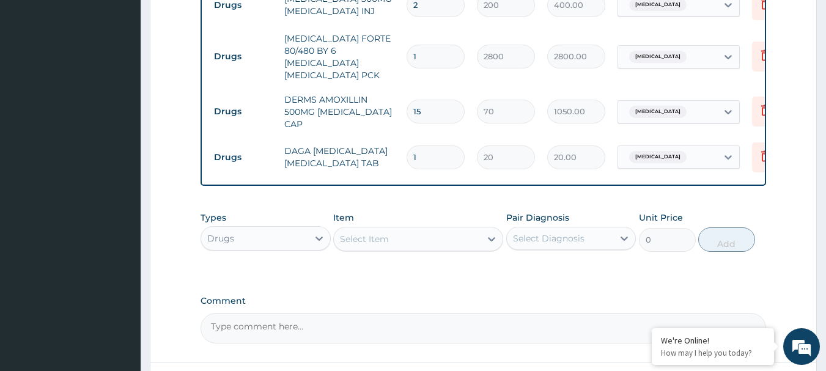
scroll to position [820, 0]
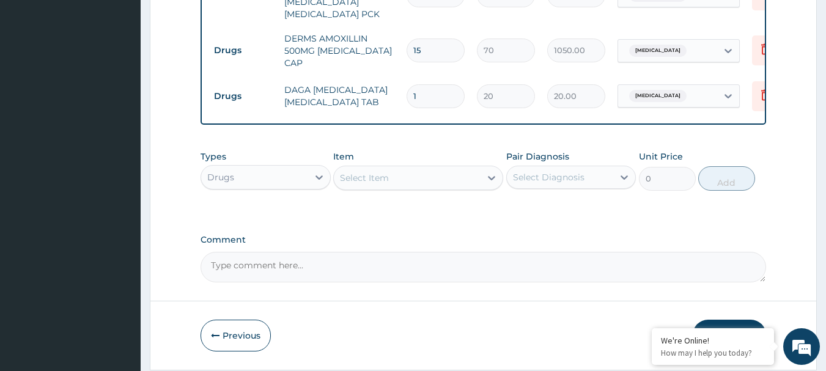
type input "3"
drag, startPoint x: 431, startPoint y: 79, endPoint x: 386, endPoint y: 84, distance: 45.5
click at [386, 84] on tr "Drugs DAGA [MEDICAL_DATA] [MEDICAL_DATA] TAB 1 20 20.00 [MEDICAL_DATA] Delete" at bounding box center [507, 96] width 599 height 42
type input "2"
type input "40.00"
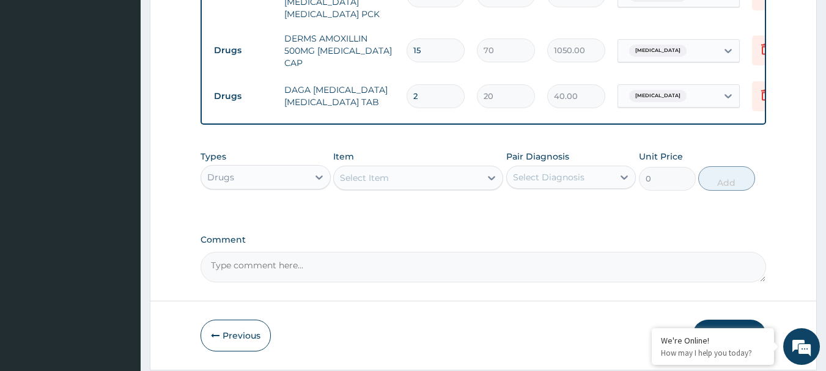
type input "24"
type input "480.00"
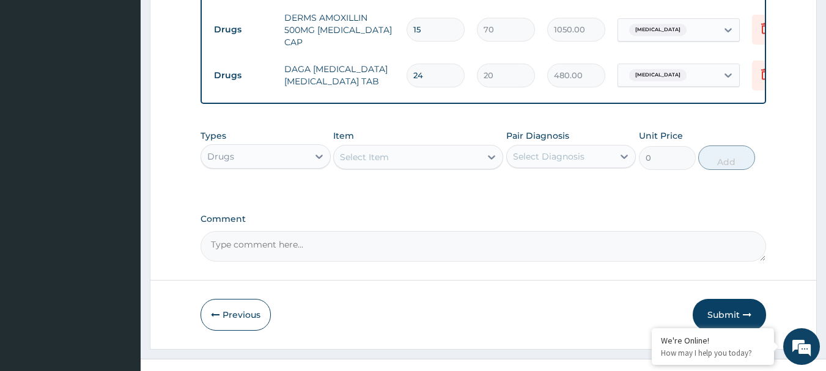
scroll to position [850, 0]
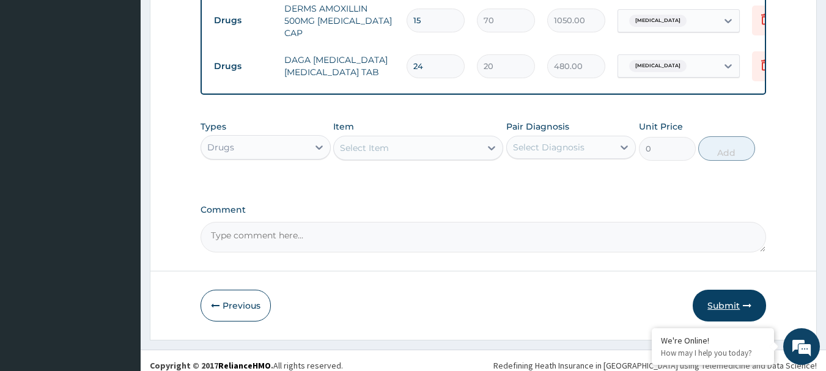
type input "24"
click at [724, 297] on button "Submit" at bounding box center [728, 306] width 73 height 32
